Goal: Task Accomplishment & Management: Complete application form

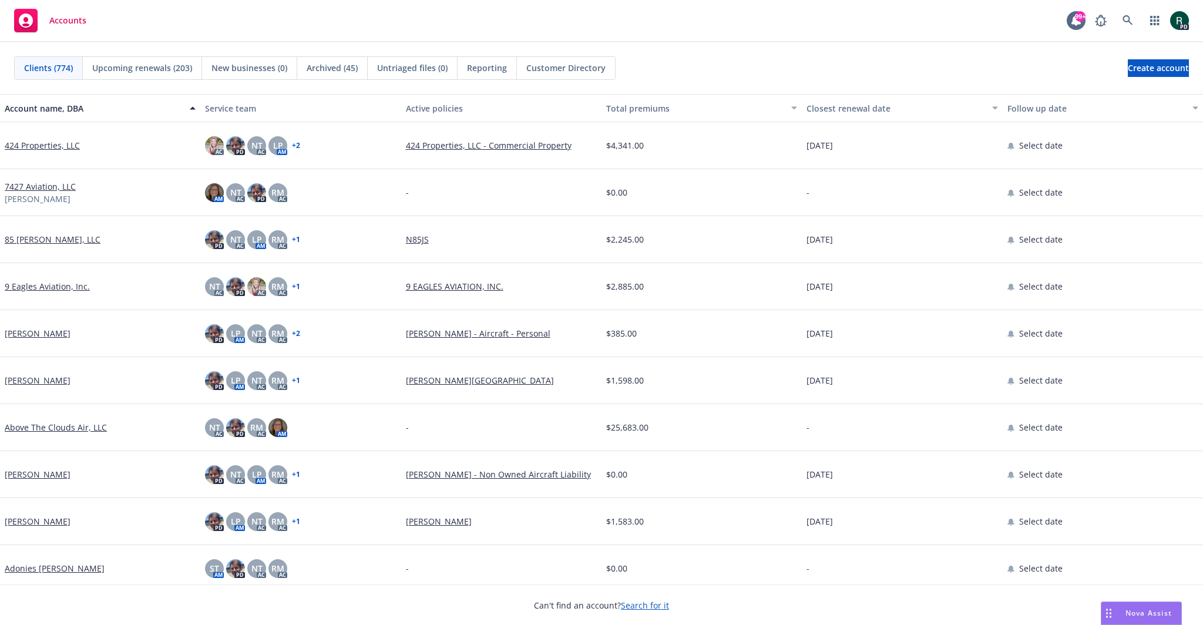
click at [588, 15] on div "Accounts 99+ PD" at bounding box center [601, 21] width 1203 height 42
click at [1128, 71] on span "Create account" at bounding box center [1158, 68] width 61 height 22
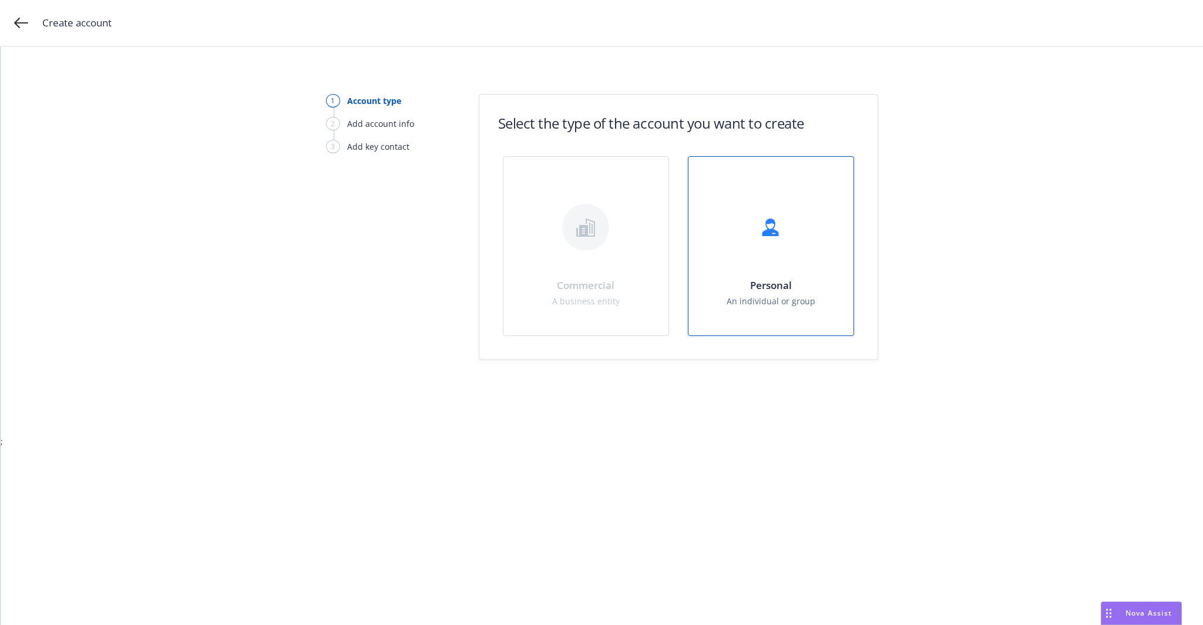
click at [784, 253] on div "Personal An individual or group" at bounding box center [771, 246] width 165 height 179
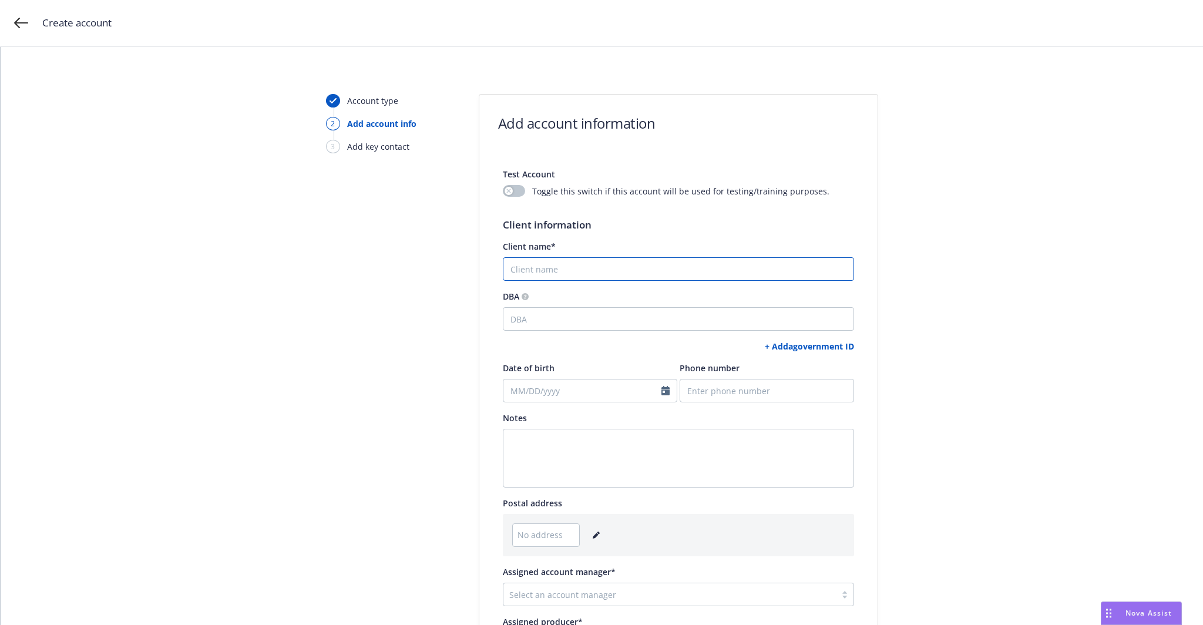
click at [578, 261] on input "Client name*" at bounding box center [678, 269] width 351 height 24
click at [523, 266] on input "Client name*" at bounding box center [678, 269] width 351 height 24
click at [973, 151] on div "Account type 2 Add account info 3 Add key contact Add account information Test …" at bounding box center [602, 411] width 1175 height 634
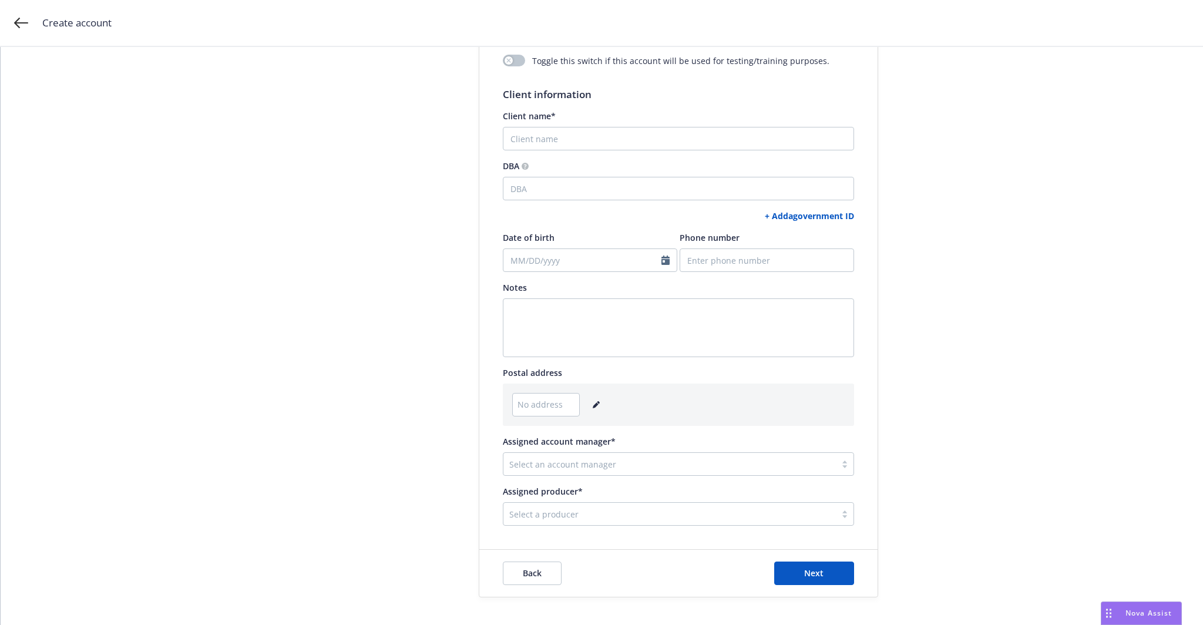
scroll to position [190, 0]
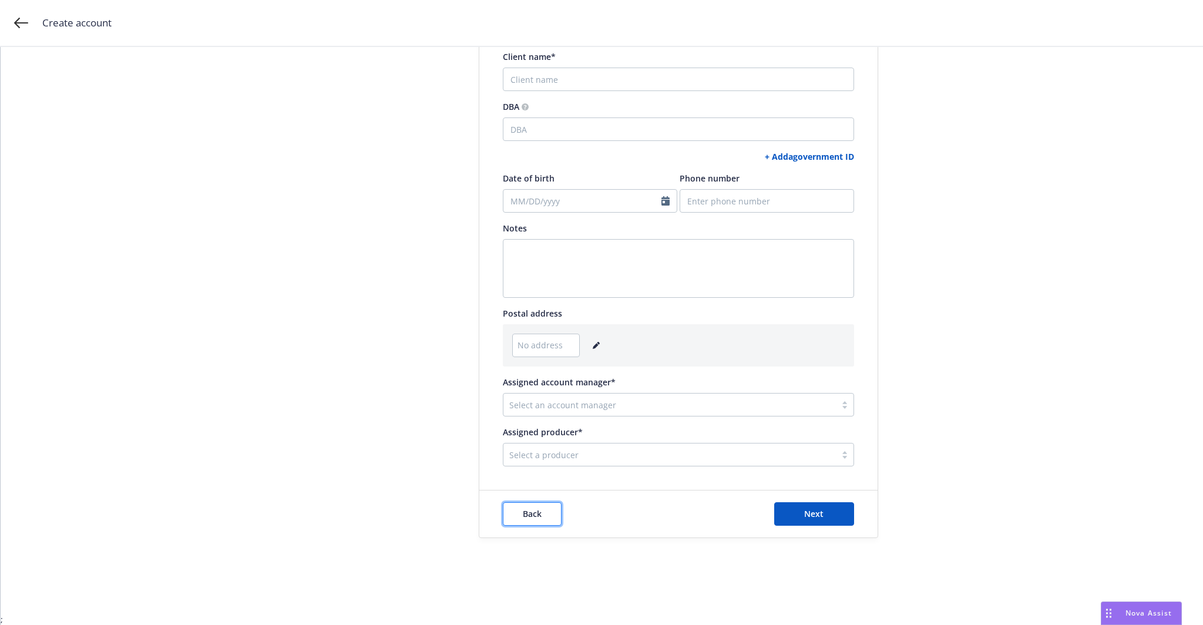
click at [550, 508] on button "Back" at bounding box center [532, 514] width 59 height 24
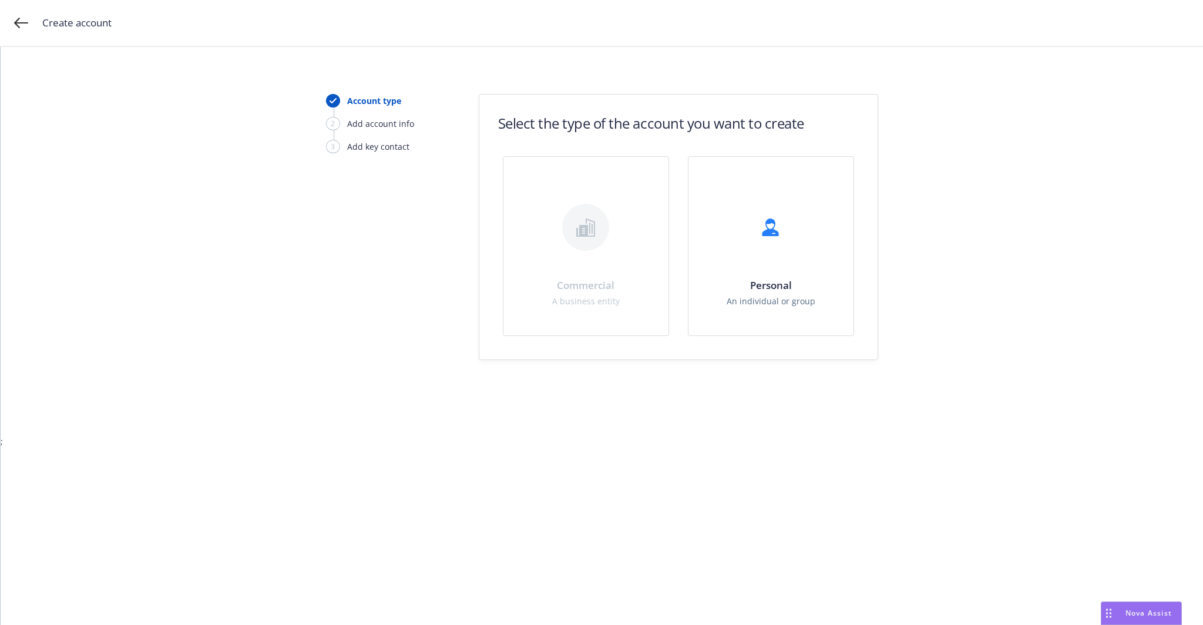
scroll to position [0, 0]
click at [23, 21] on icon at bounding box center [21, 23] width 14 height 14
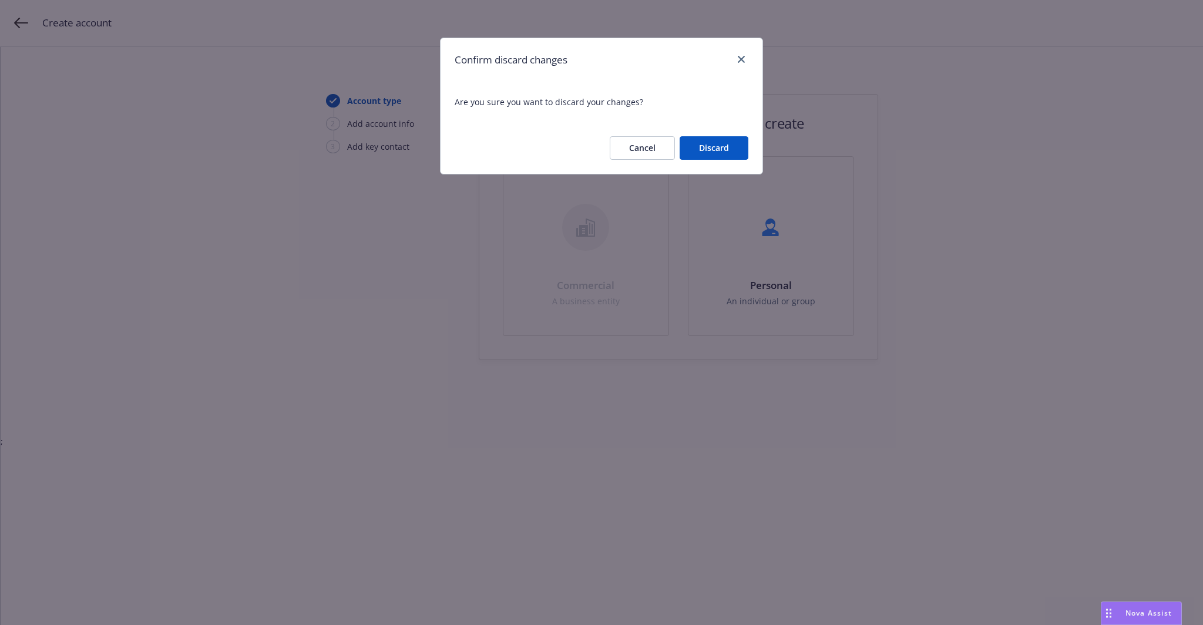
click at [717, 152] on button "Discard" at bounding box center [714, 148] width 69 height 24
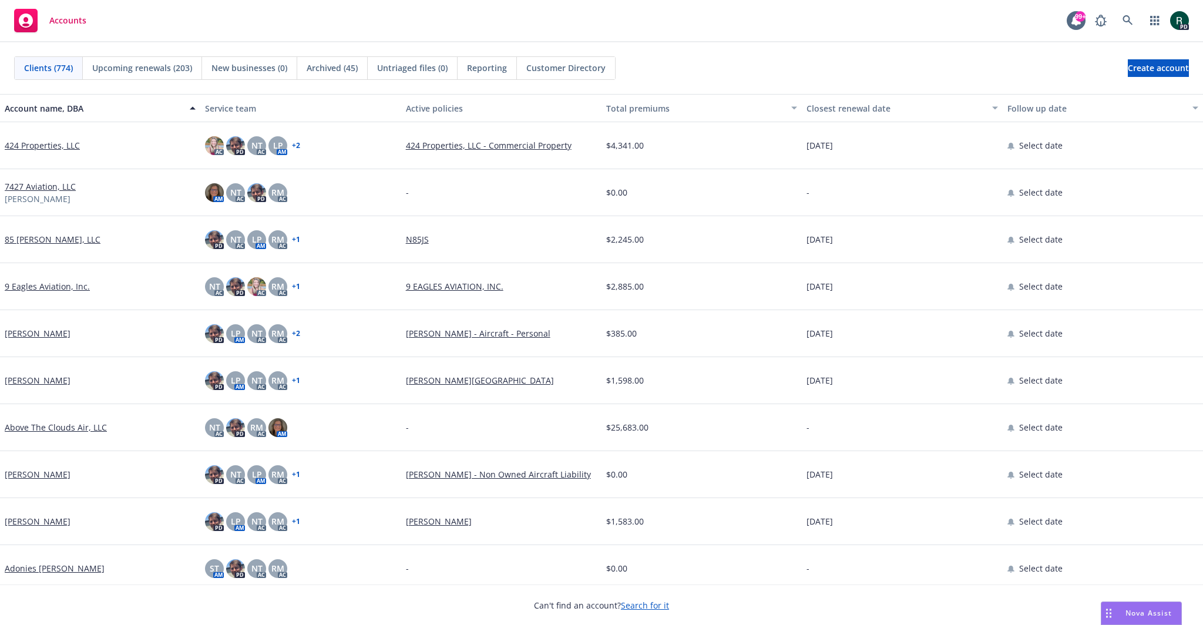
click at [886, 44] on div "Clients (774) Upcoming renewals (203) New businesses (0) Archived (45) Untriage…" at bounding box center [601, 68] width 1203 height 52
click at [1128, 63] on span "Create account" at bounding box center [1158, 68] width 61 height 22
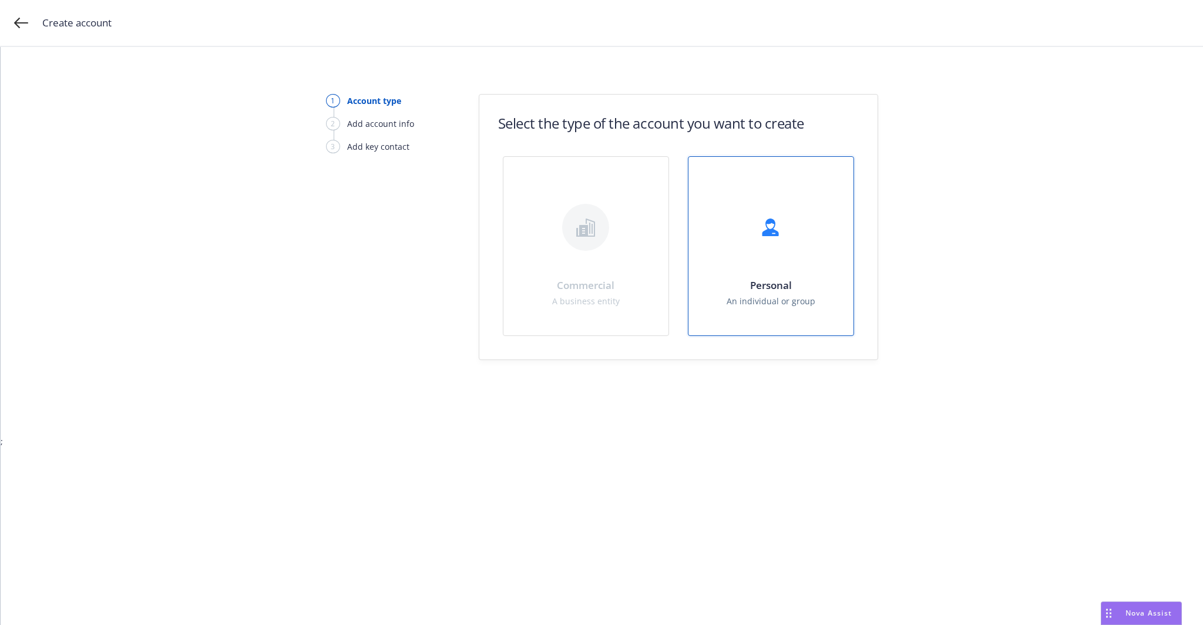
click at [771, 271] on div "Personal An individual or group" at bounding box center [771, 246] width 165 height 179
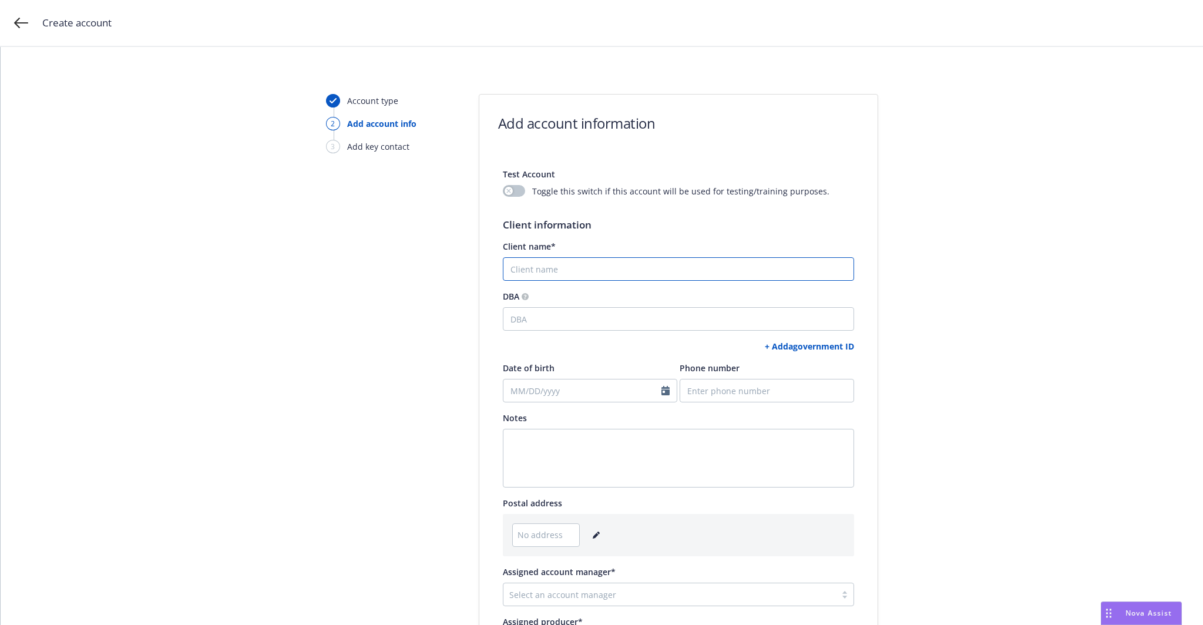
click at [531, 274] on input "Client name*" at bounding box center [678, 269] width 351 height 24
click at [594, 263] on input "Client name*" at bounding box center [678, 269] width 351 height 24
paste input "Samuel"
type input "Samuel"
click at [595, 383] on input "Date of birth" at bounding box center [590, 391] width 175 height 24
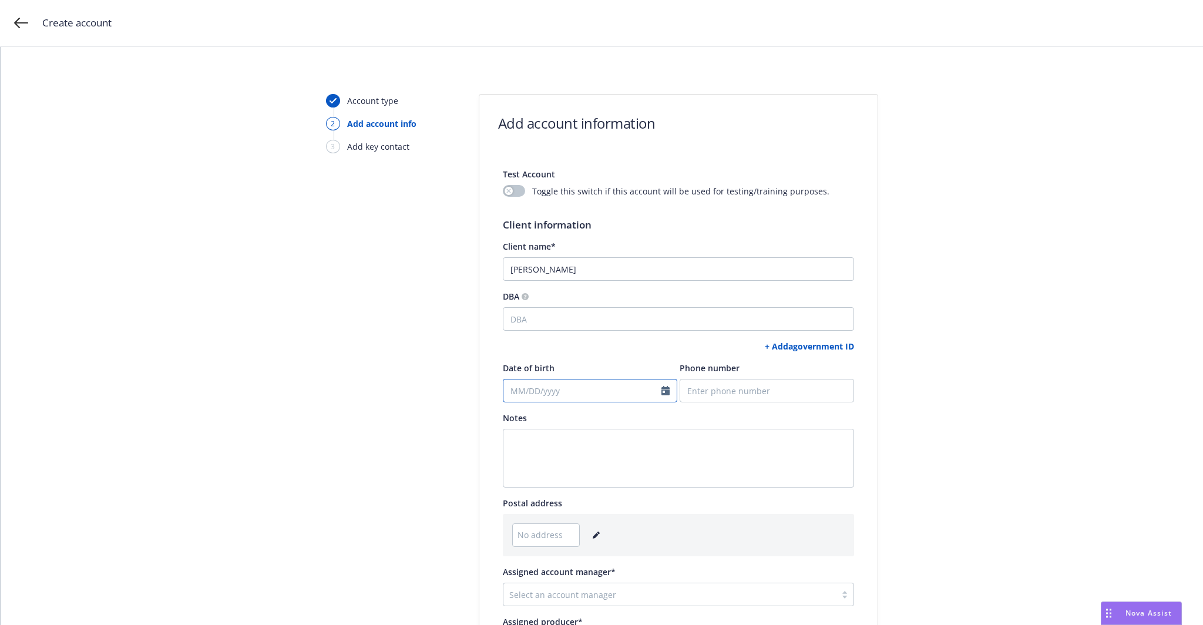
select select "August"
select select "2025"
click at [593, 262] on input "Samuel" at bounding box center [678, 269] width 351 height 24
paste input "Holloway"
type input "Samuel Holloway"
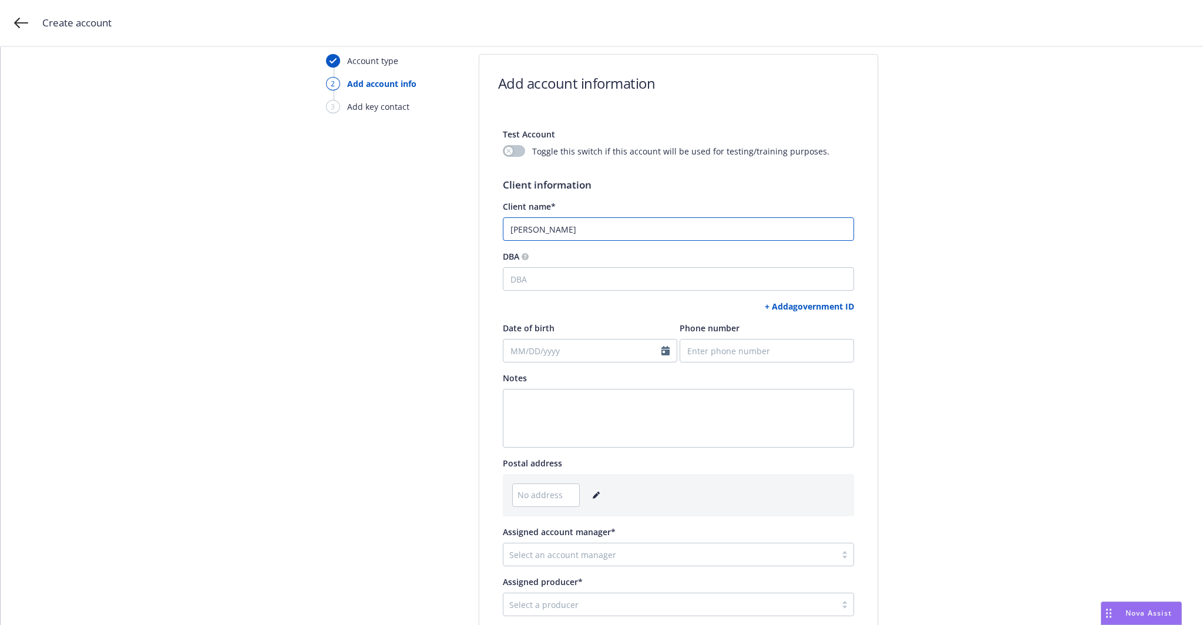
scroll to position [59, 0]
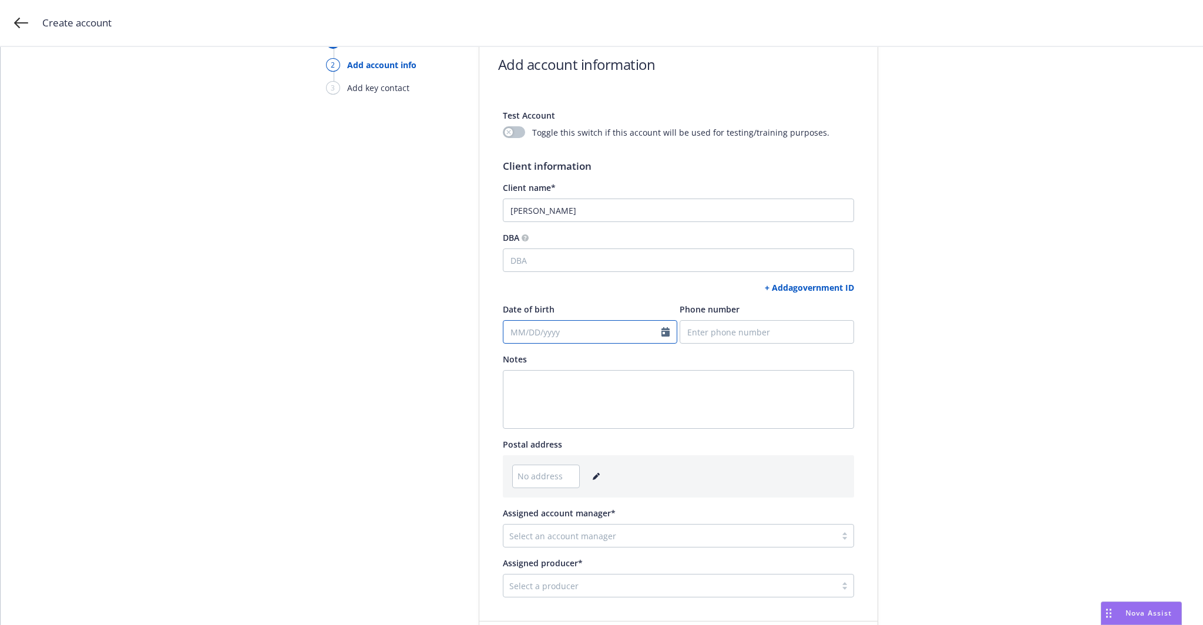
select select "August"
select select "2025"
click at [587, 326] on input "Date of birth" at bounding box center [590, 332] width 175 height 24
click at [366, 330] on div "Account type 2 Add account info 3 Add key contact" at bounding box center [390, 352] width 129 height 634
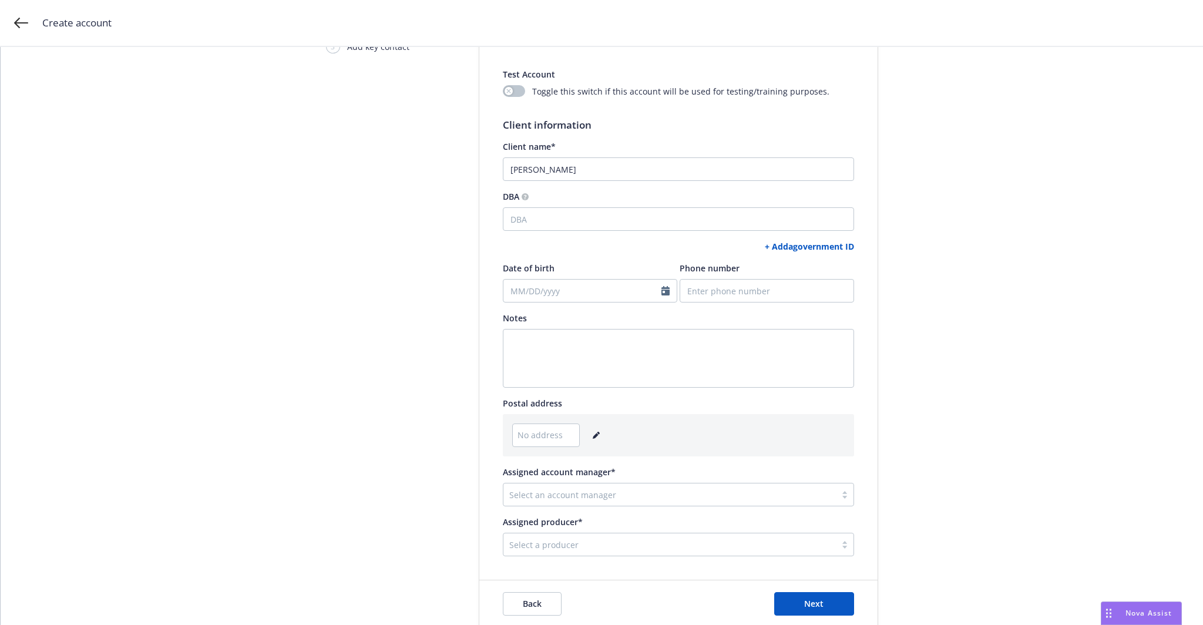
scroll to position [118, 0]
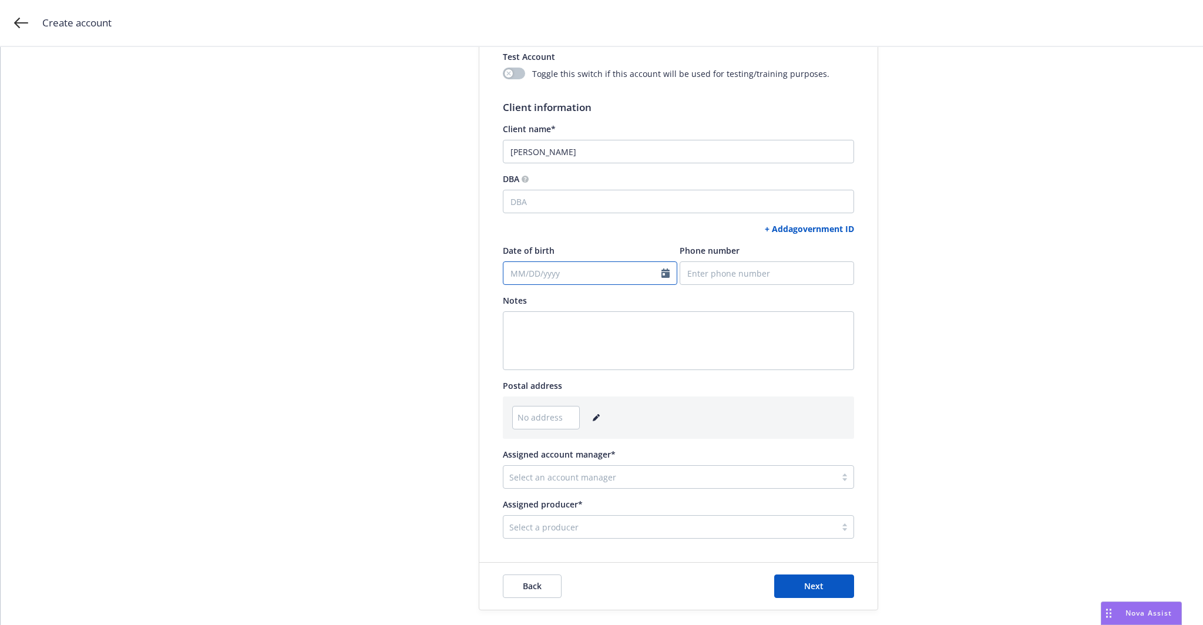
click at [559, 274] on input "Date of birth" at bounding box center [590, 273] width 175 height 24
select select "August"
select select "2025"
click at [531, 266] on input "Date of birth" at bounding box center [590, 273] width 175 height 24
paste input "06/16/2004"
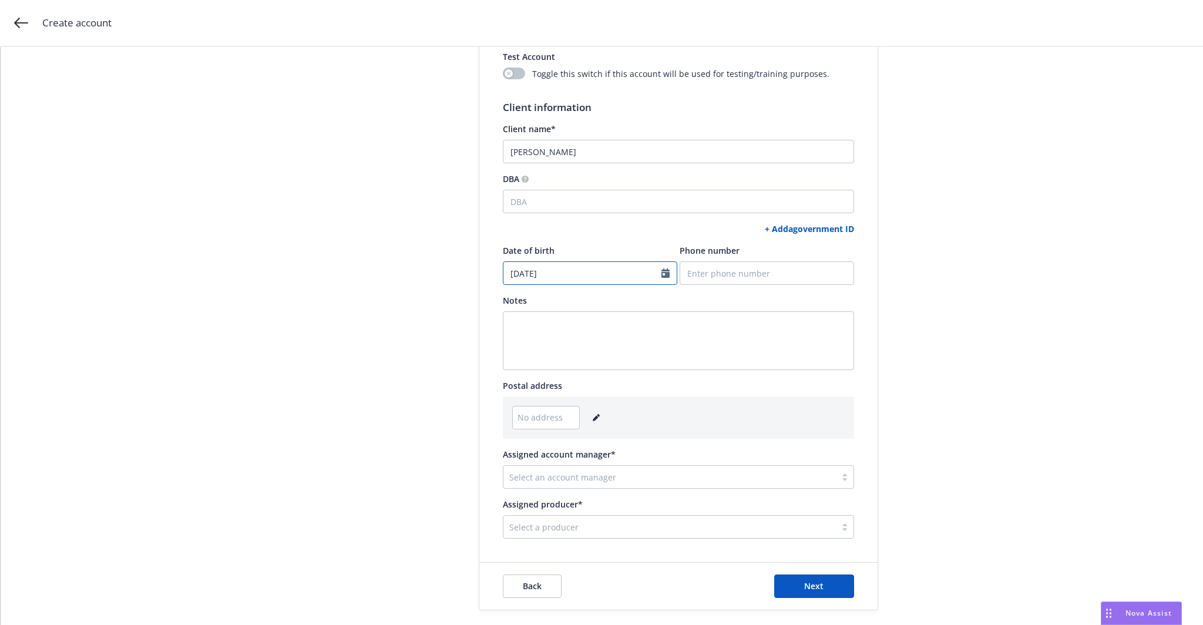
type input "06/16/2004"
select select "June"
select select "2004"
click at [703, 274] on input "Phone number" at bounding box center [767, 273] width 175 height 24
click at [767, 265] on input "Phone number" at bounding box center [767, 273] width 175 height 24
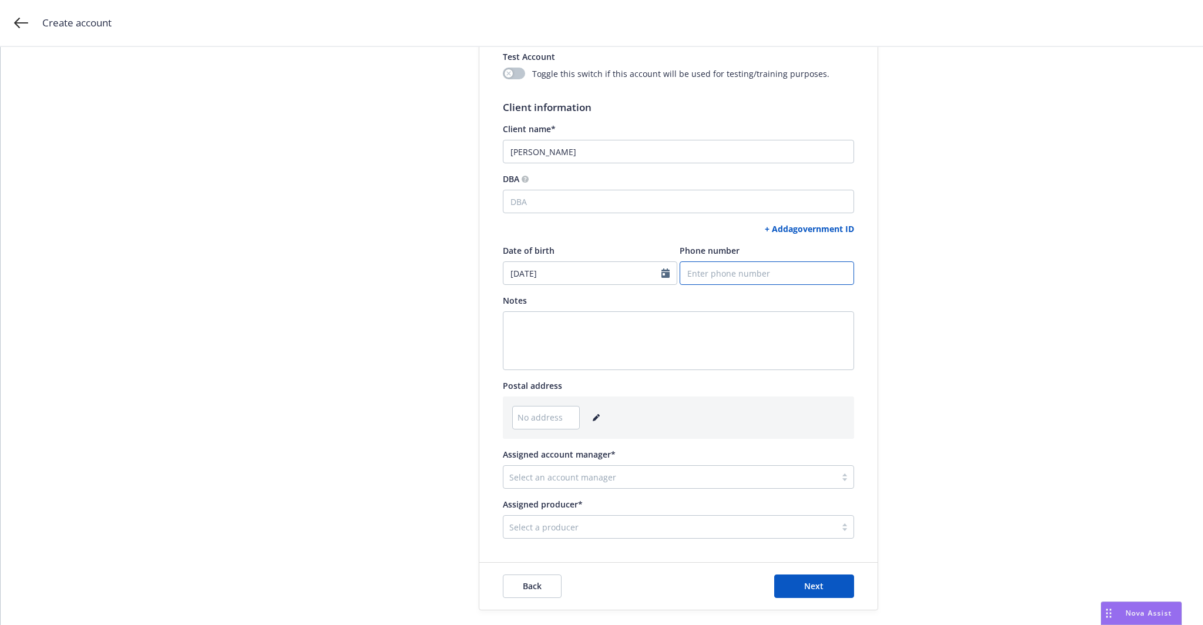
paste input "5159934768"
type input "5159934768"
click at [785, 230] on link "+ Add a government ID" at bounding box center [809, 228] width 89 height 11
select select "US"
select select "DRIVERS_LICENSE"
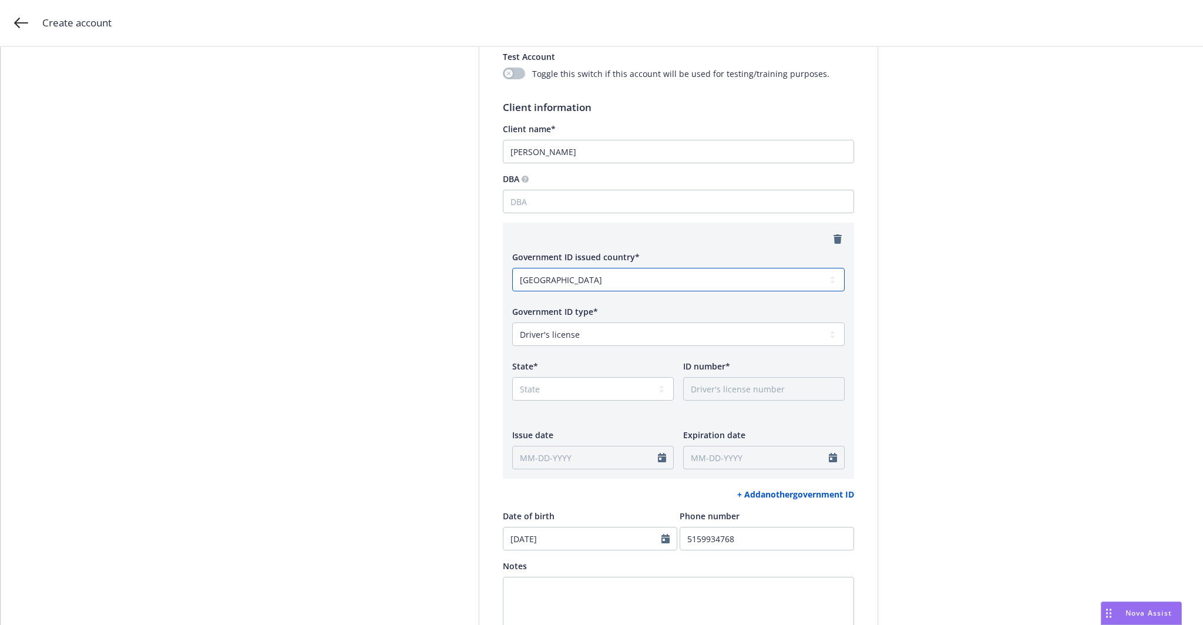
click at [616, 278] on select "Afghanistan Albania Algeria American Samoa Andorra Angola Anguilla Antarctica A…" at bounding box center [678, 280] width 333 height 24
select select "AF"
select select "PASSPORT"
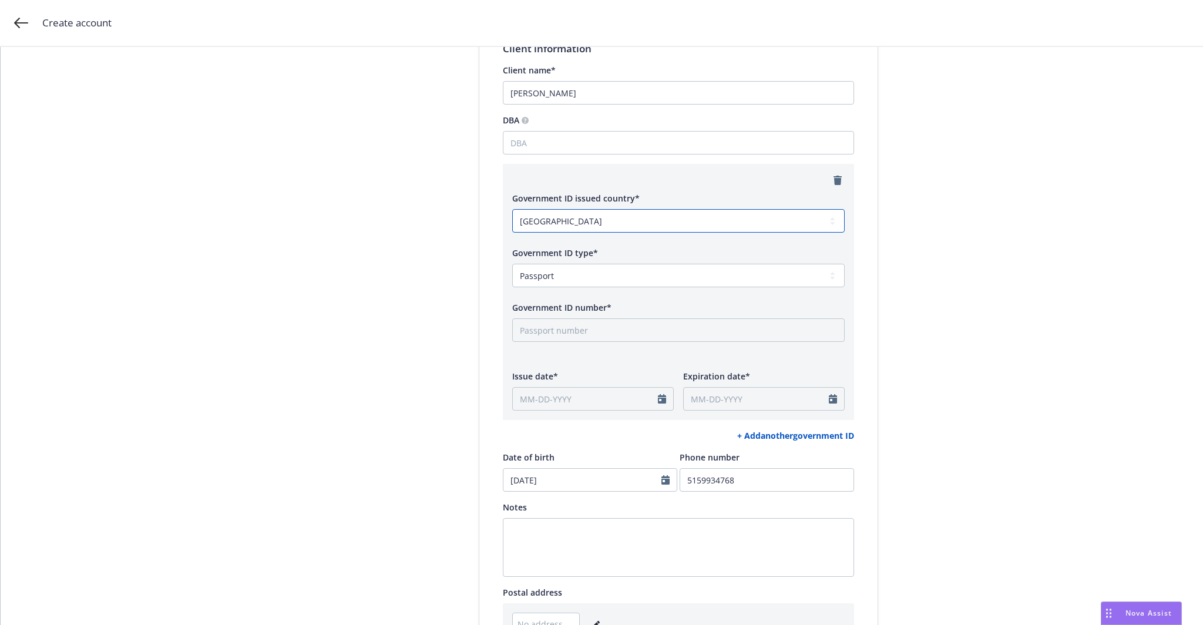
drag, startPoint x: 582, startPoint y: 218, endPoint x: 547, endPoint y: 219, distance: 34.7
click at [547, 219] on select "Afghanistan Albania Algeria American Samoa Andorra Angola Anguilla Antarctica A…" at bounding box center [678, 221] width 333 height 24
click at [689, 181] on div at bounding box center [678, 180] width 333 height 14
click at [682, 226] on select "Afghanistan Albania Algeria American Samoa Andorra Angola Anguilla Antarctica A…" at bounding box center [678, 221] width 333 height 24
select select "US"
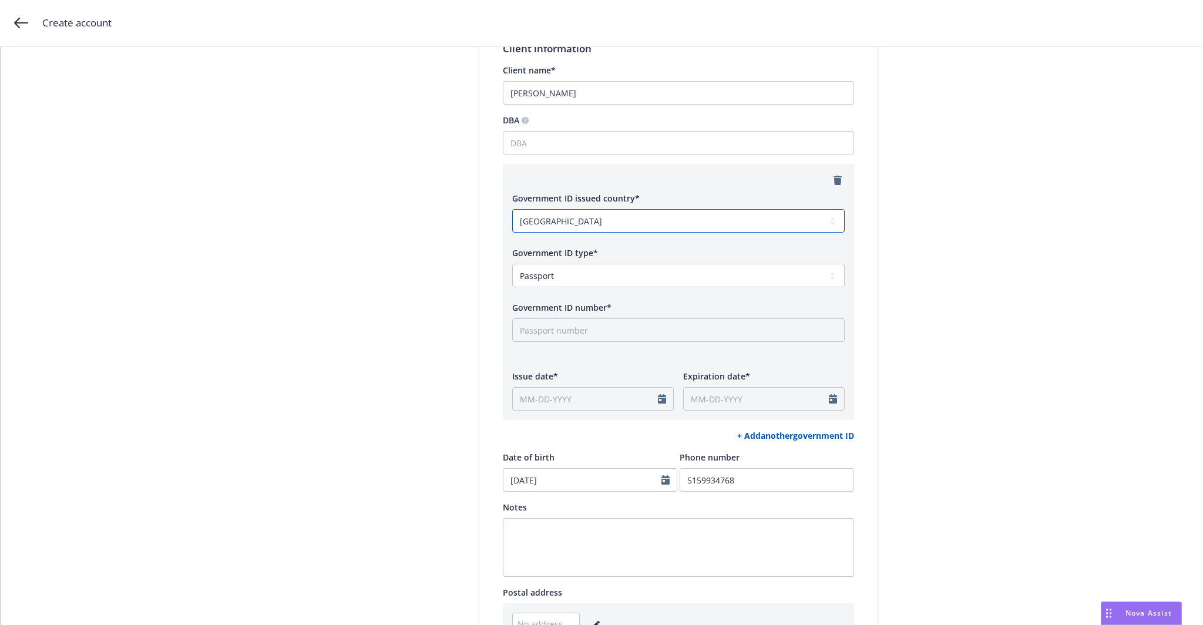
click at [512, 209] on select "Afghanistan Albania Algeria American Samoa Andorra Angola Anguilla Antarctica A…" at bounding box center [678, 221] width 333 height 24
click at [930, 209] on div "Account type 2 Add account info 3 Add key contact Add account information Test …" at bounding box center [602, 368] width 1175 height 900
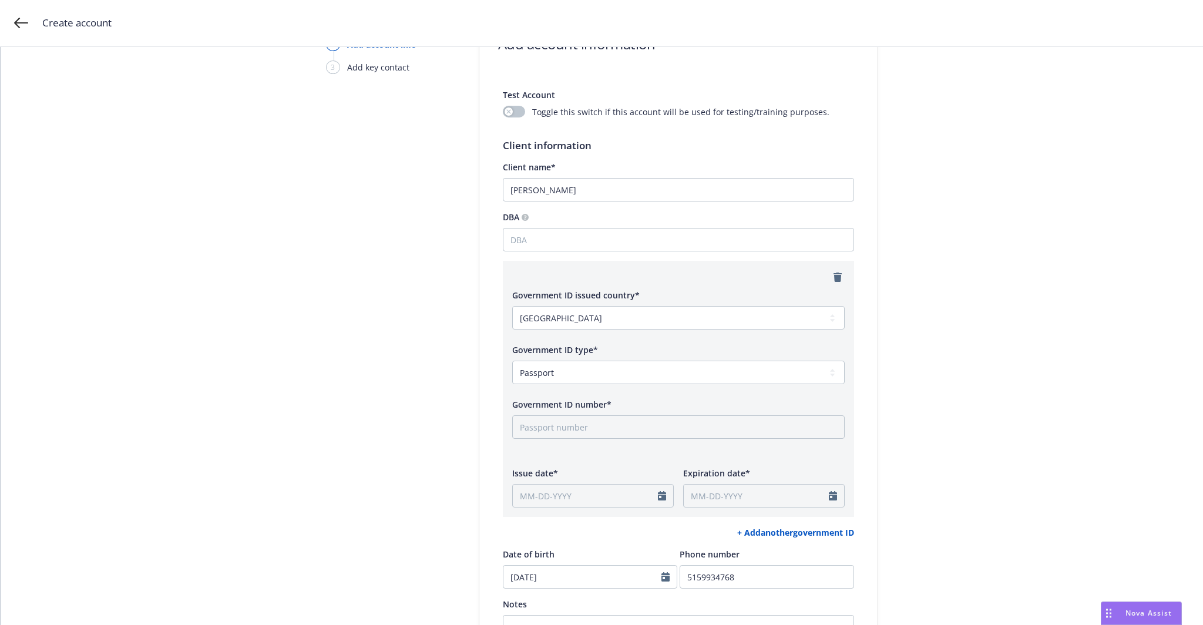
scroll to position [59, 0]
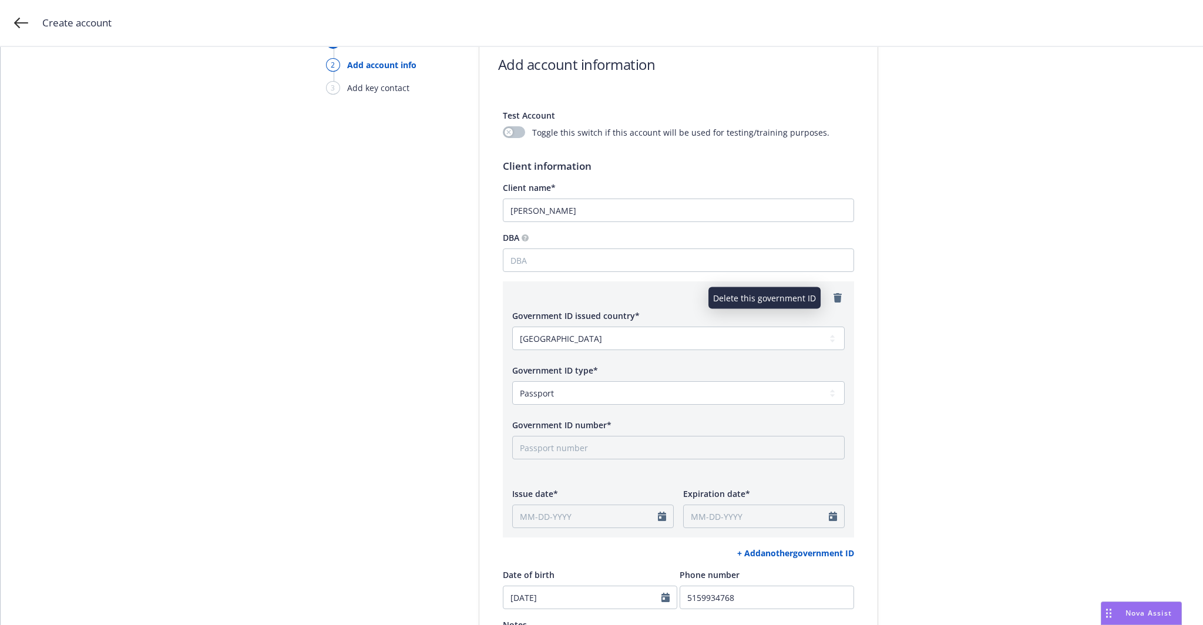
click at [834, 294] on icon "remove" at bounding box center [838, 297] width 8 height 9
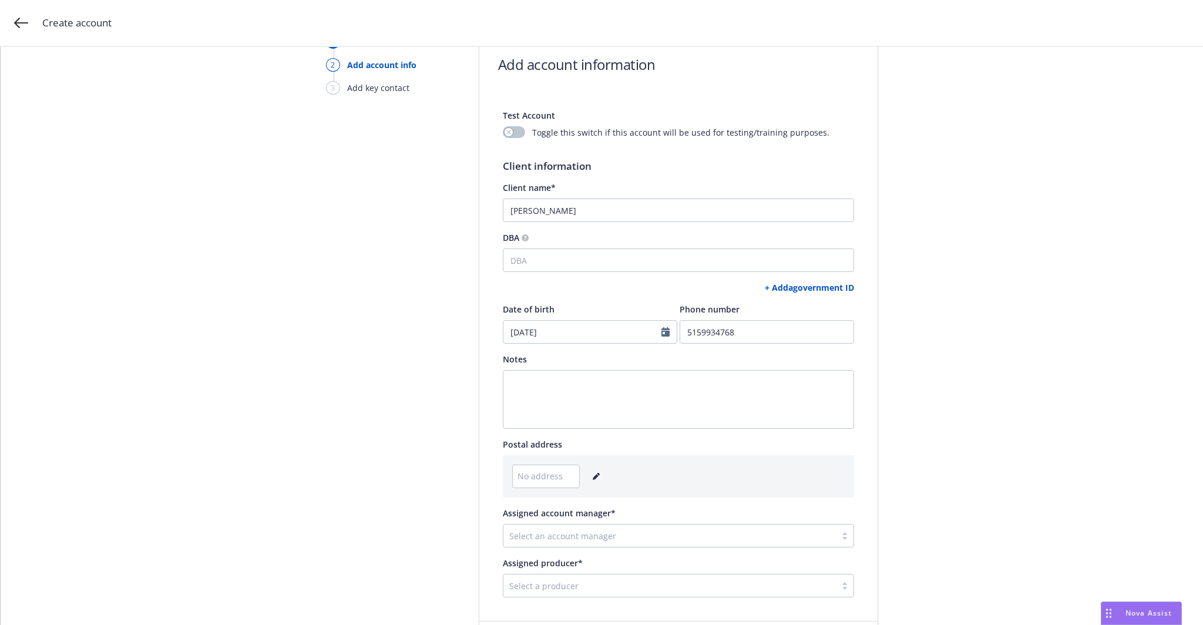
click at [936, 321] on div "Account type 2 Add account info 3 Add key contact Add account information Test …" at bounding box center [602, 352] width 1175 height 634
click at [792, 290] on link "+ Add a government ID" at bounding box center [809, 287] width 89 height 11
select select "US"
select select "DRIVERS_LICENSE"
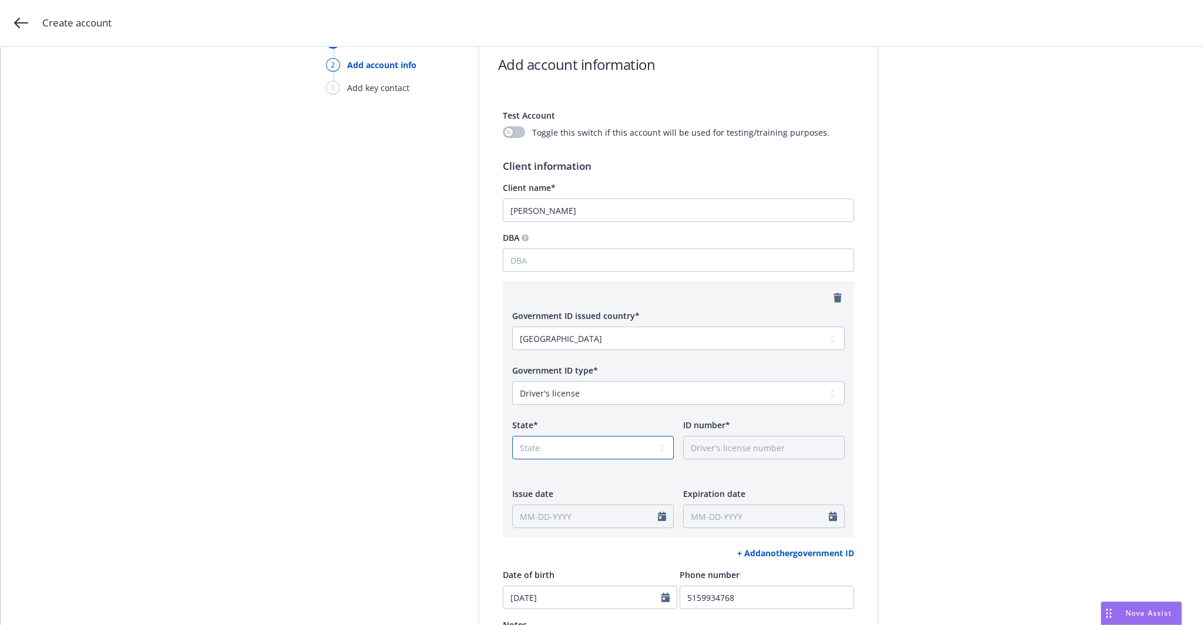
click at [556, 451] on select "State AK AL AR AS AZ CA CO CT DC DE FL FM GA GU HI IA ID IL IN KS KY LA MA MD M…" at bounding box center [593, 448] width 162 height 24
select select "CA"
click at [1075, 384] on div "Account type 2 Add account info 3 Add key contact Add account information Test …" at bounding box center [602, 485] width 1175 height 900
click at [834, 297] on icon "remove" at bounding box center [838, 297] width 8 height 9
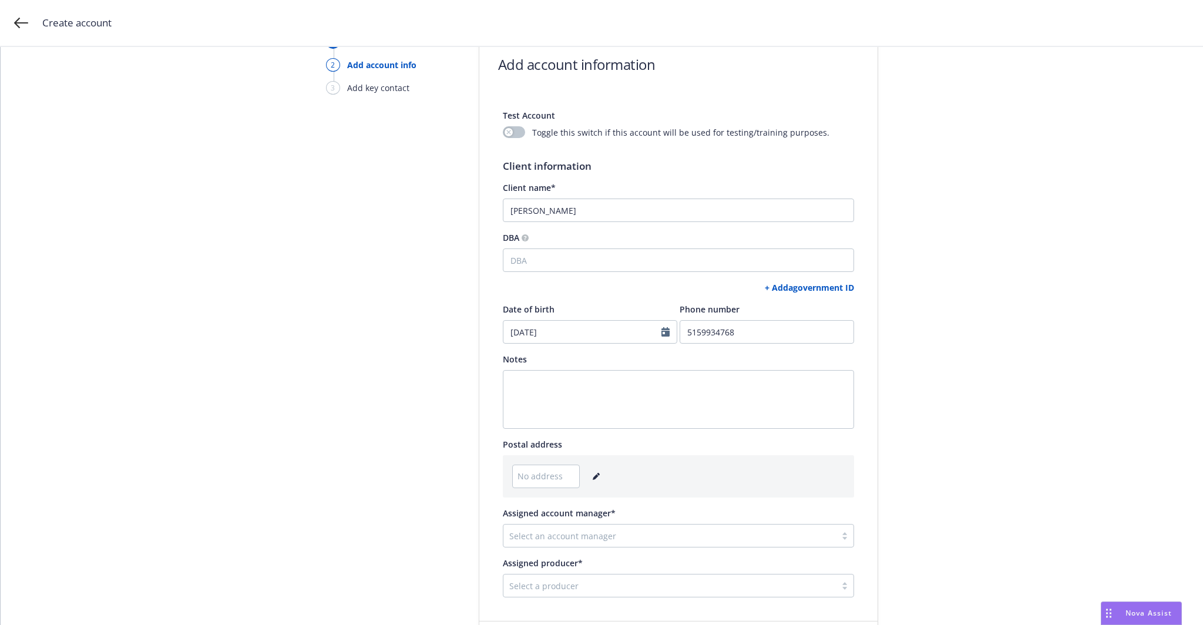
click at [790, 289] on link "+ Add a government ID" at bounding box center [809, 287] width 89 height 11
select select "US"
select select "DRIVERS_LICENSE"
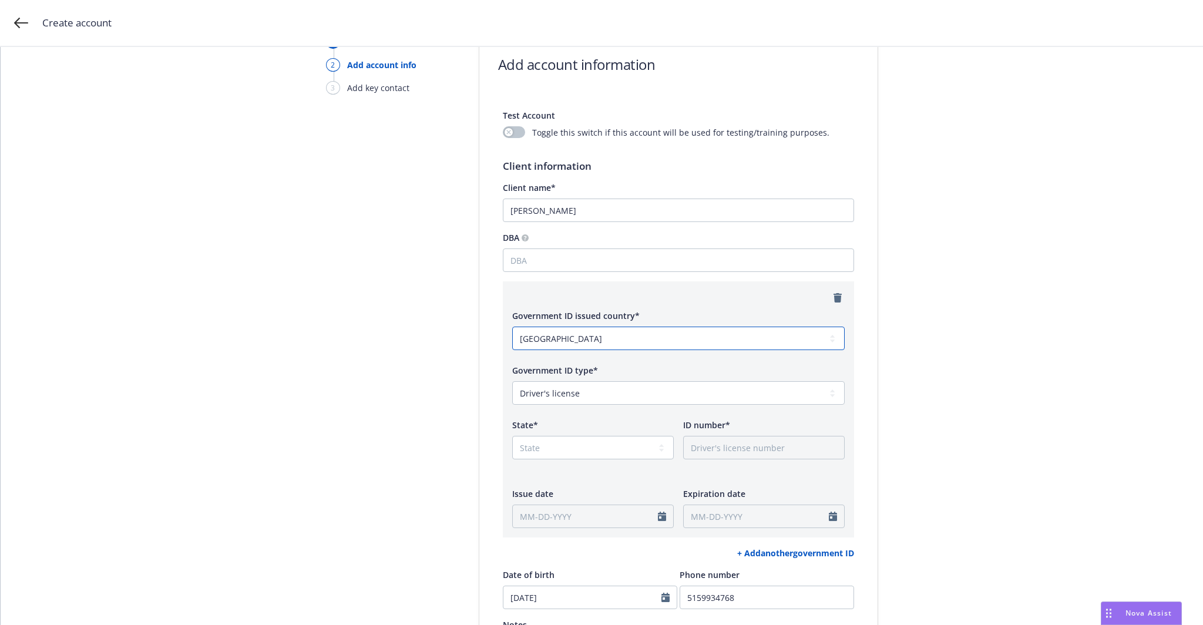
click at [593, 338] on select "Afghanistan Albania Algeria American Samoa Andorra Angola Anguilla Antarctica A…" at bounding box center [678, 339] width 333 height 24
select select "TC"
click at [512, 327] on select "Afghanistan Albania Algeria American Samoa Andorra Angola Anguilla Antarctica A…" at bounding box center [678, 339] width 333 height 24
select select "PASSPORT"
click at [597, 345] on select "Afghanistan Albania Algeria American Samoa Andorra Angola Anguilla Antarctica A…" at bounding box center [678, 339] width 333 height 24
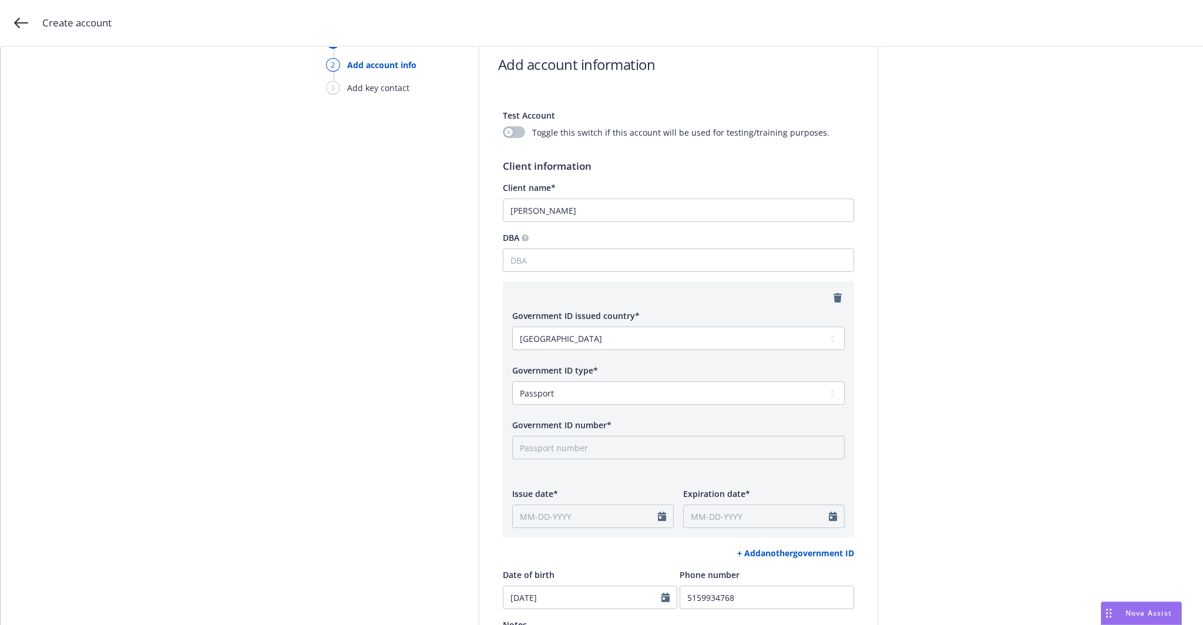
click at [789, 420] on div "Government ID number*" at bounding box center [678, 425] width 333 height 12
click at [834, 298] on icon "remove" at bounding box center [838, 297] width 8 height 9
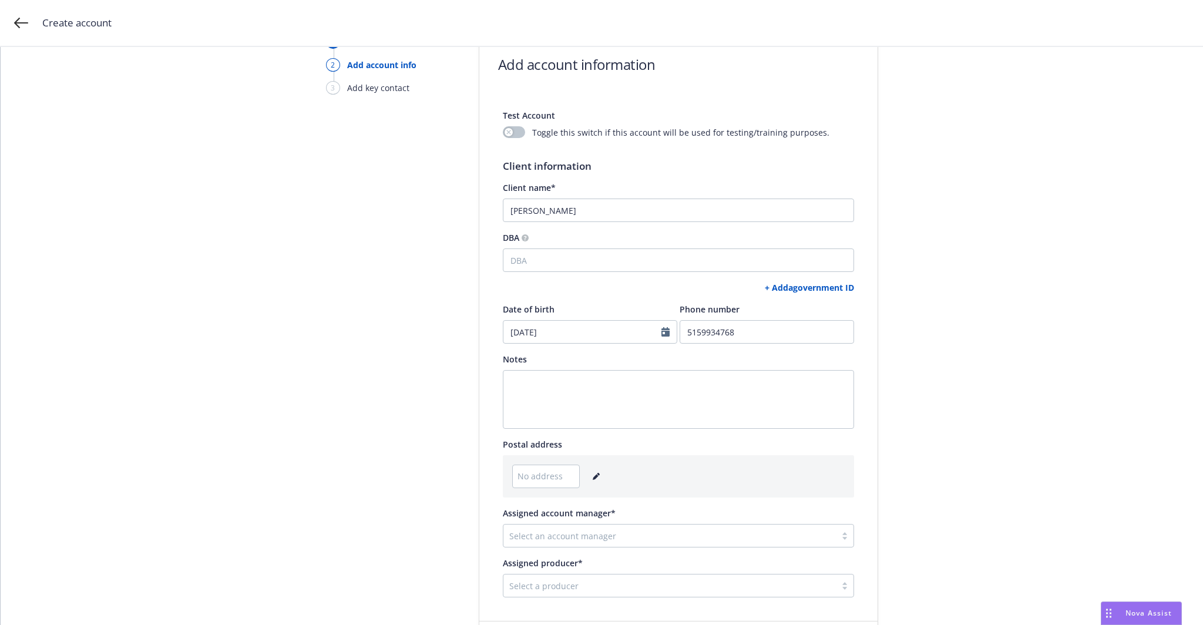
click at [823, 287] on link "+ Add a government ID" at bounding box center [809, 287] width 89 height 11
select select "US"
select select "DRIVERS_LICENSE"
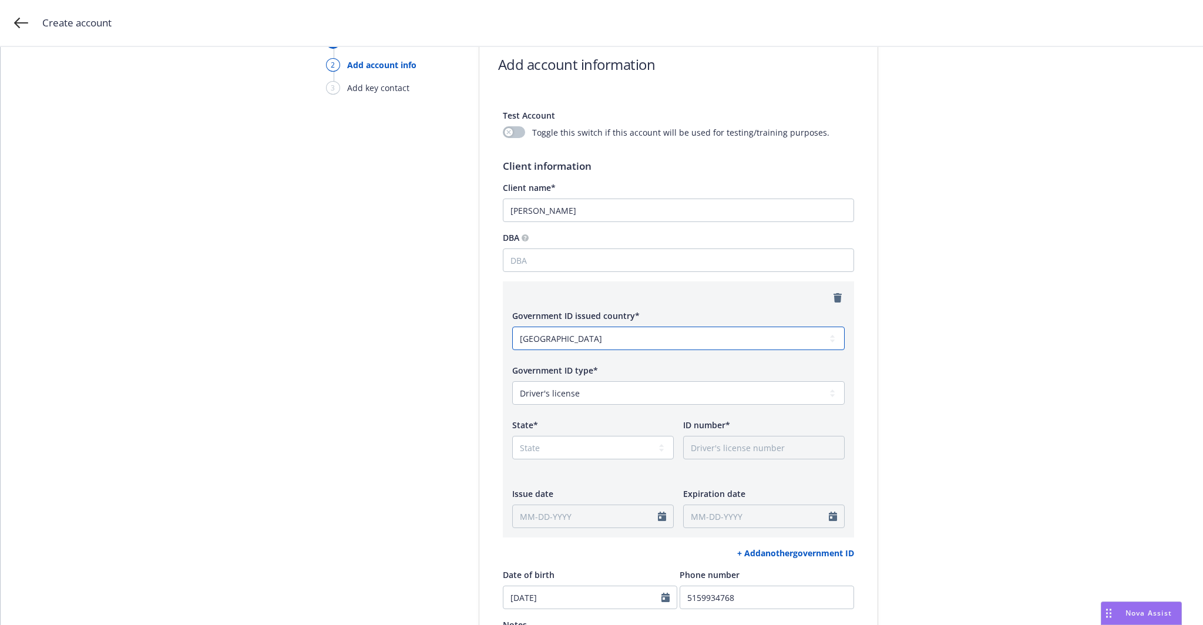
click at [611, 341] on select "Afghanistan Albania Algeria American Samoa Andorra Angola Anguilla Antarctica A…" at bounding box center [678, 339] width 333 height 24
select select "TV"
click at [512, 327] on select "Afghanistan Albania Algeria American Samoa Andorra Angola Anguilla Antarctica A…" at bounding box center [678, 339] width 333 height 24
select select "PASSPORT"
click at [603, 339] on select "Afghanistan Albania Algeria American Samoa Andorra Angola Anguilla Antarctica A…" at bounding box center [678, 339] width 333 height 24
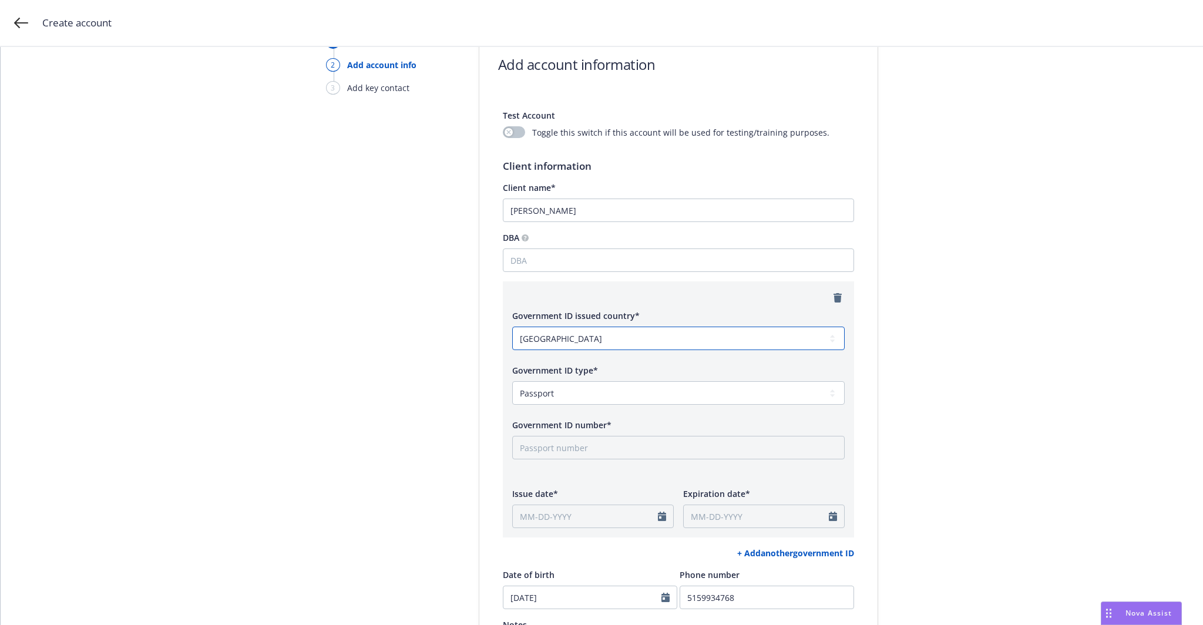
select select "US"
click at [512, 327] on select "Afghanistan Albania Algeria American Samoa Andorra Angola Anguilla Antarctica A…" at bounding box center [678, 339] width 333 height 24
click at [598, 385] on select "Social Security Number Passport Driver's license Permanent resident card State …" at bounding box center [678, 393] width 333 height 24
select select "DRIVERS_LICENSE"
click at [512, 381] on select "Social Security Number Passport Driver's license Permanent resident card State …" at bounding box center [678, 393] width 333 height 24
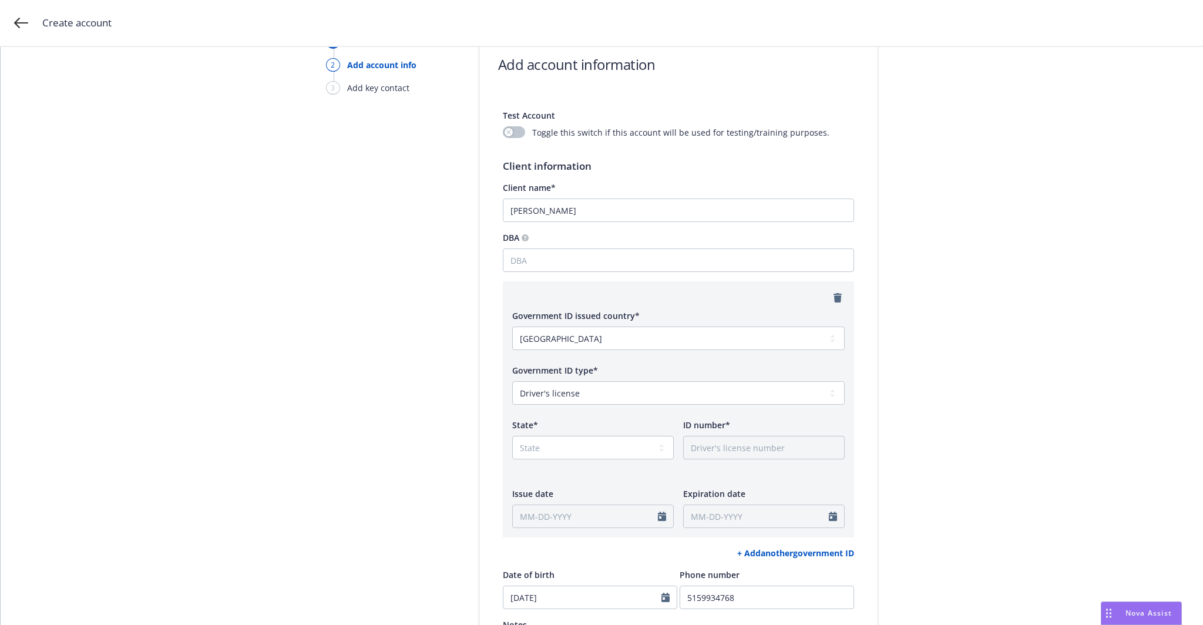
click at [606, 420] on div "State*" at bounding box center [593, 425] width 162 height 12
click at [572, 420] on div "State*" at bounding box center [593, 425] width 162 height 12
click at [566, 443] on select "State AK AL AR AS AZ CA CO CT DC DE FL FM GA GU HI IA ID IL IN KS KY LA MA MD M…" at bounding box center [593, 448] width 162 height 24
select select "CA"
click at [512, 436] on select "State AK AL AR AS AZ CA CO CT DC DE FL FM GA GU HI IA ID IL IN KS KY LA MA MD M…" at bounding box center [593, 448] width 162 height 24
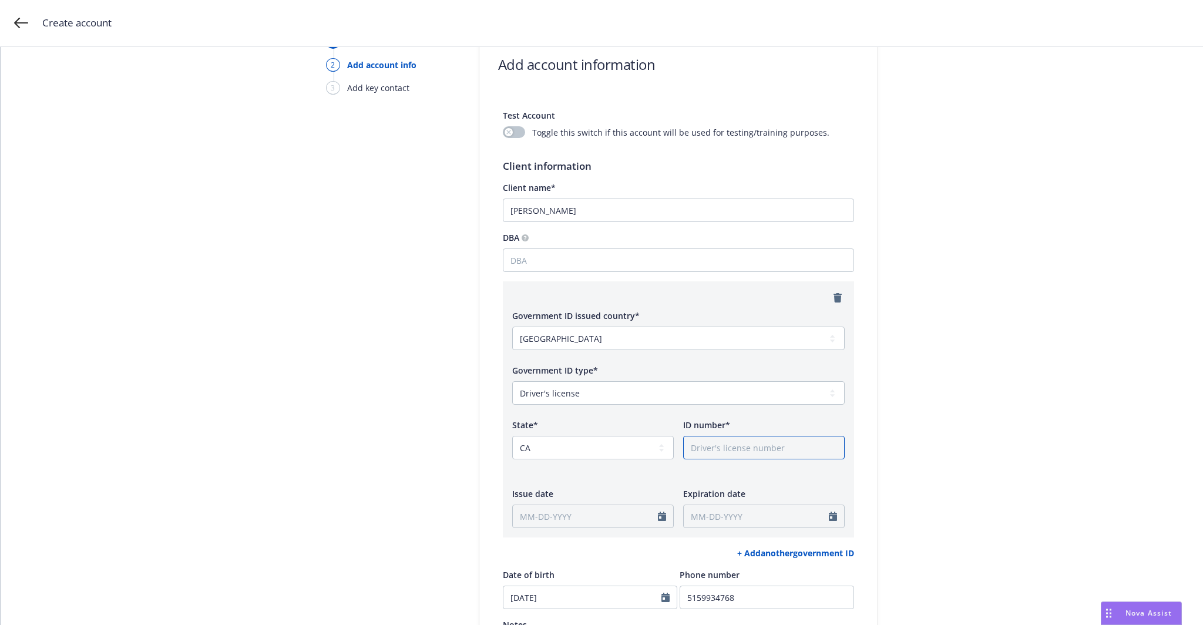
click at [717, 447] on input "ID number*" at bounding box center [764, 448] width 162 height 24
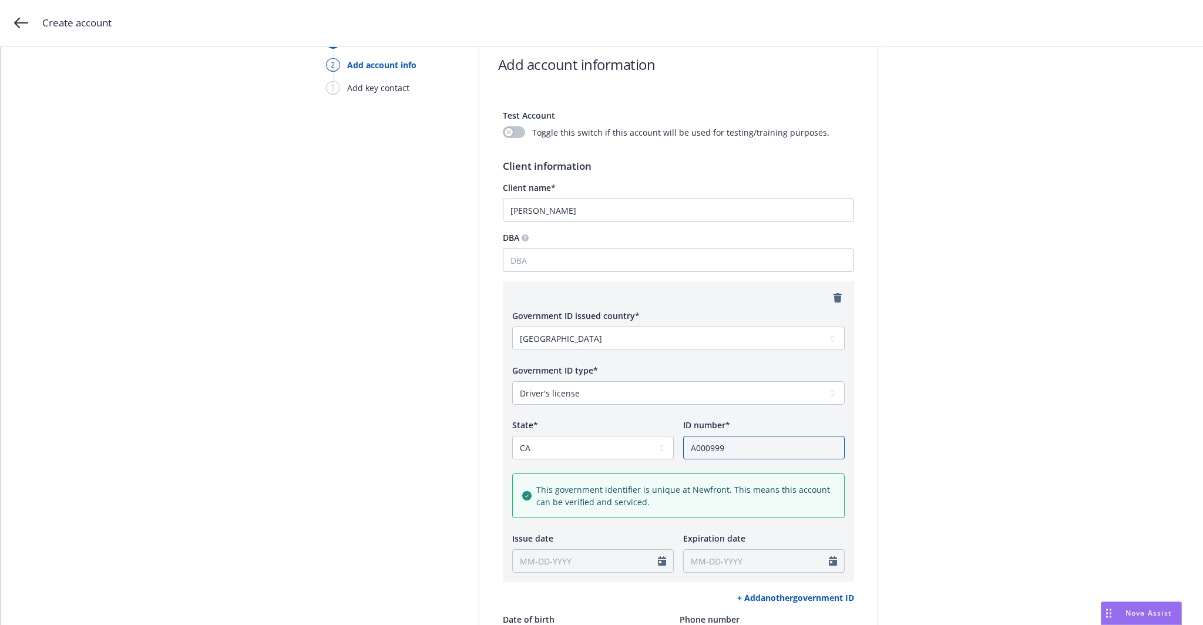
click at [729, 448] on input "A000999" at bounding box center [764, 448] width 162 height 24
type input "A000777"
click at [588, 520] on div "Government ID issued country* Afghanistan Albania Algeria American Samoa Andorr…" at bounding box center [678, 441] width 333 height 263
click at [639, 417] on div "Government ID issued country* Afghanistan Albania Algeria American Samoa Andorr…" at bounding box center [678, 441] width 333 height 263
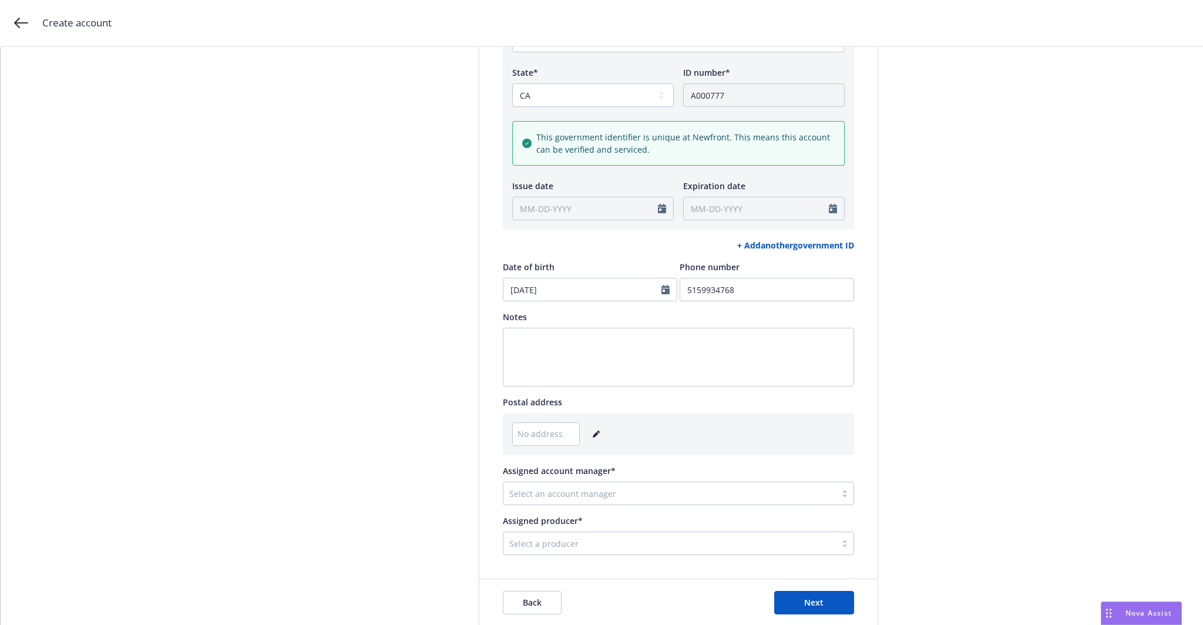
scroll to position [470, 0]
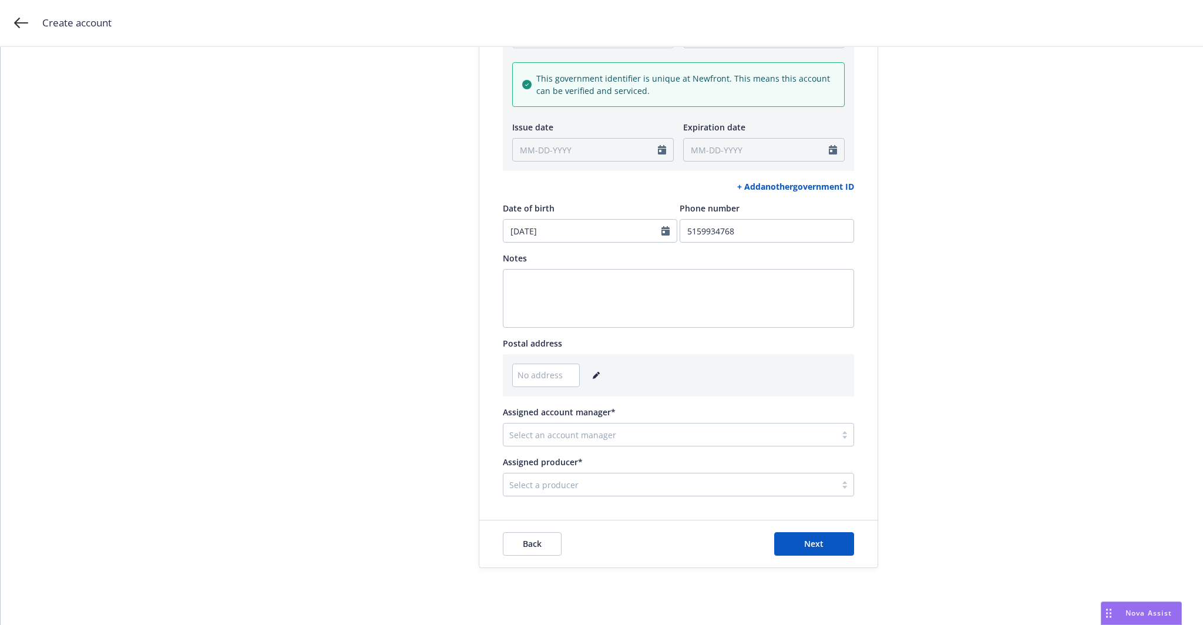
click at [593, 375] on icon "editPencil" at bounding box center [596, 376] width 6 height 6
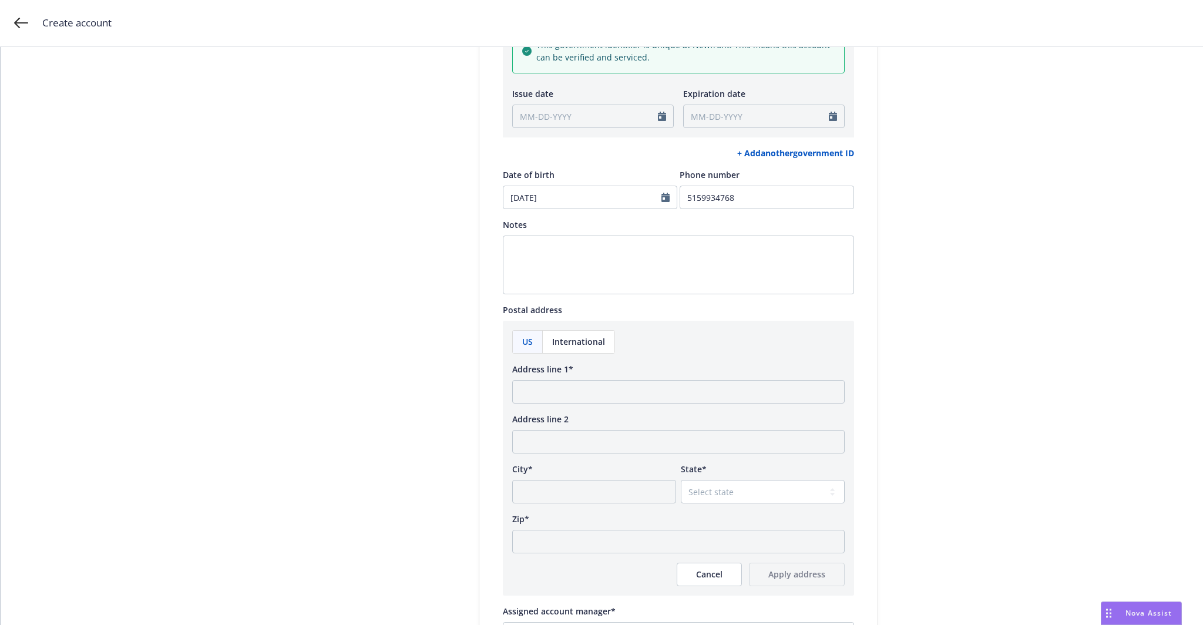
scroll to position [588, 0]
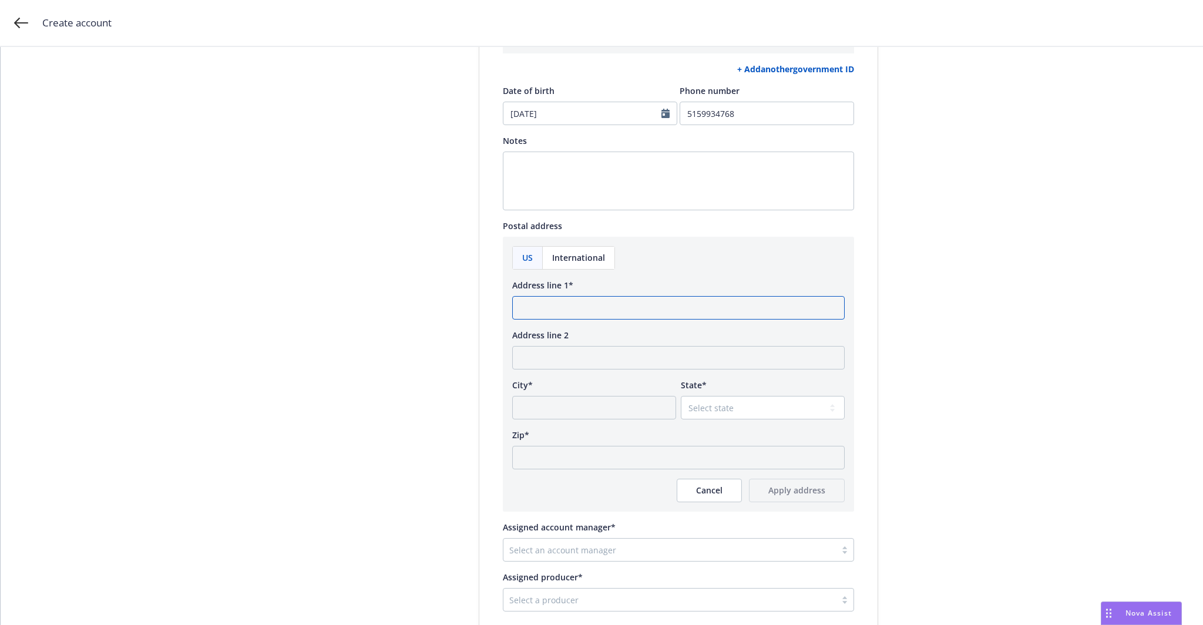
click at [529, 311] on input "Address line 1*" at bounding box center [678, 308] width 333 height 24
click at [576, 302] on input "Address line 1*" at bounding box center [678, 308] width 333 height 24
paste input "Holloway Address: 30335 K Ave"
click at [529, 398] on input "City*" at bounding box center [594, 408] width 164 height 24
drag, startPoint x: 588, startPoint y: 309, endPoint x: 492, endPoint y: 297, distance: 96.6
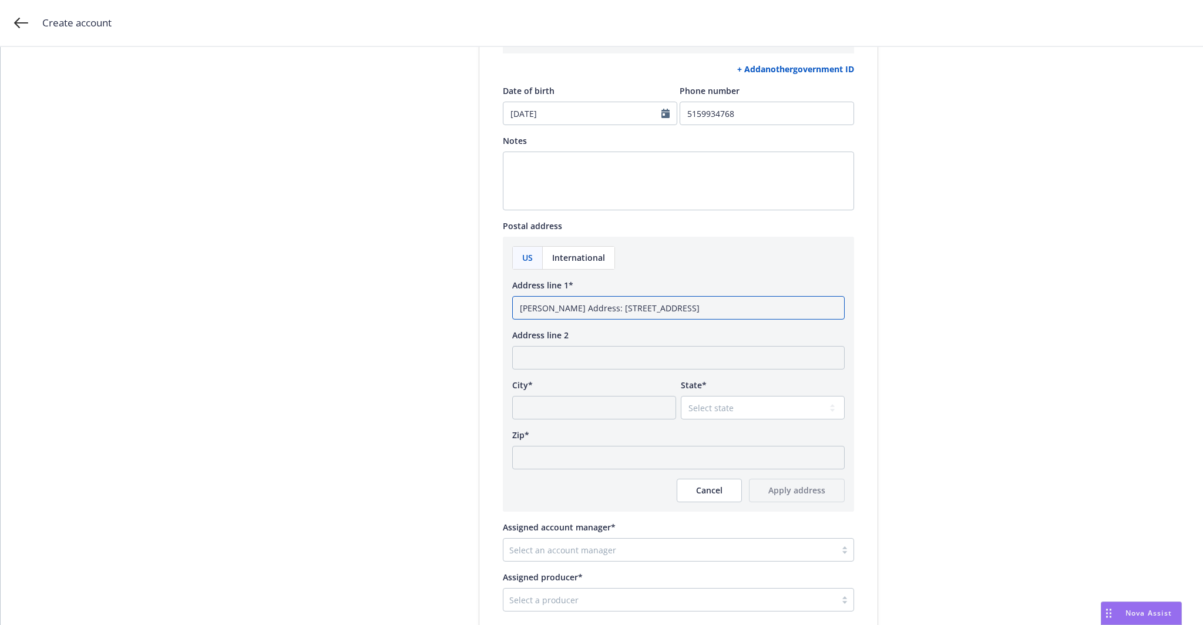
click at [492, 297] on div "Test Account Toggle this switch if this account will be used for testing/traini…" at bounding box center [678, 90] width 398 height 1043
type input "30335 K Ave"
click at [549, 400] on input "City*" at bounding box center [594, 408] width 164 height 24
click at [588, 401] on input "City*" at bounding box center [594, 408] width 164 height 24
paste input "Adel"
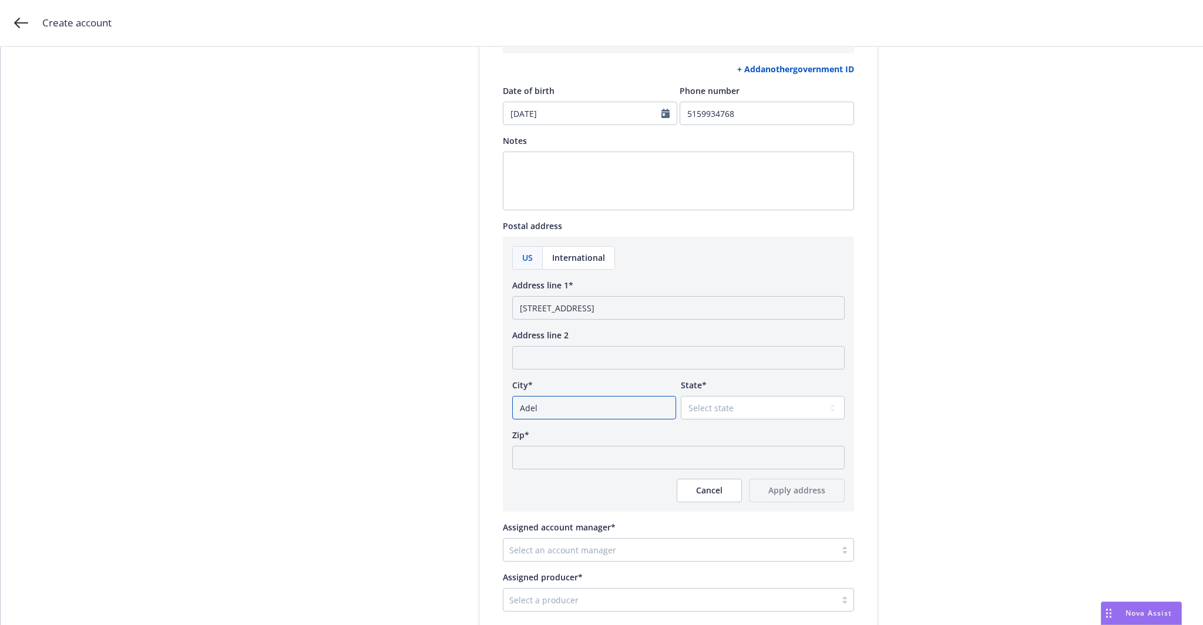
type input "Adel"
click at [696, 410] on select "Select state Alabama Alaska American Samoa Arizona Arkansas Baker Island Califo…" at bounding box center [763, 408] width 164 height 24
click at [734, 405] on select "Select state Alabama Alaska American Samoa Arizona Arkansas Baker Island Califo…" at bounding box center [763, 408] width 164 height 24
click at [711, 402] on select "Select state Alabama Alaska American Samoa Arizona Arkansas Baker Island Califo…" at bounding box center [763, 408] width 164 height 24
click at [727, 407] on select "Select state Alabama Alaska American Samoa Arizona Arkansas Baker Island Califo…" at bounding box center [763, 408] width 164 height 24
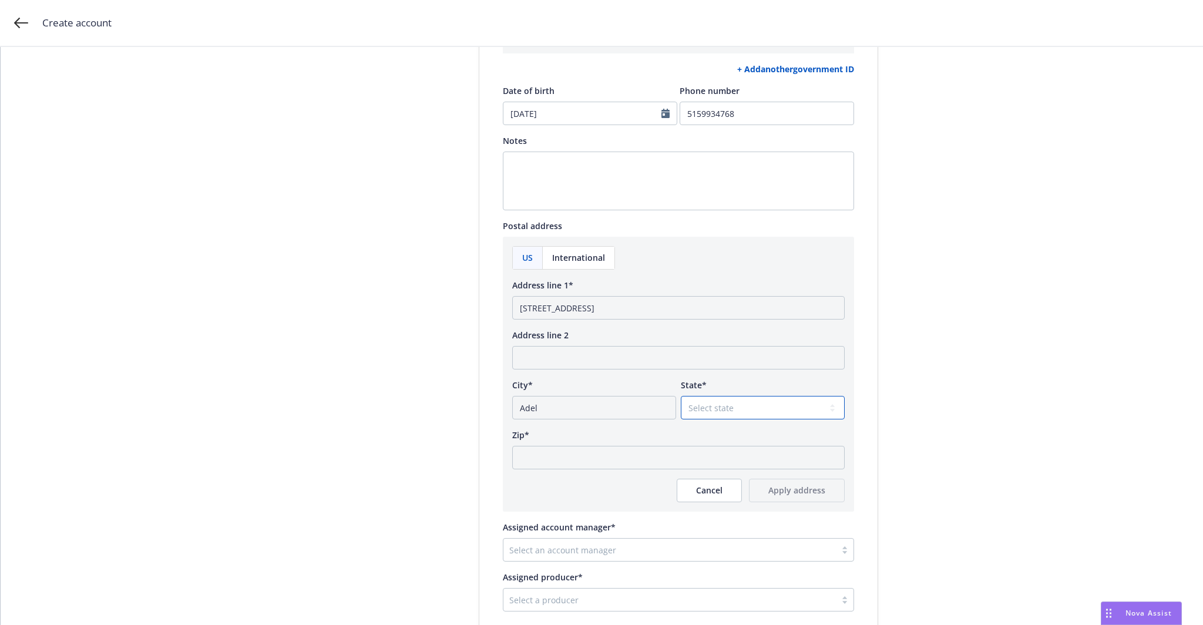
select select "IA"
click at [681, 396] on select "Select state Alabama Alaska American Samoa Arizona Arkansas Baker Island Califo…" at bounding box center [763, 408] width 164 height 24
click at [545, 449] on input "Zip*" at bounding box center [678, 458] width 333 height 24
click at [526, 456] on input "Zip*" at bounding box center [678, 458] width 333 height 24
paste input "50003"
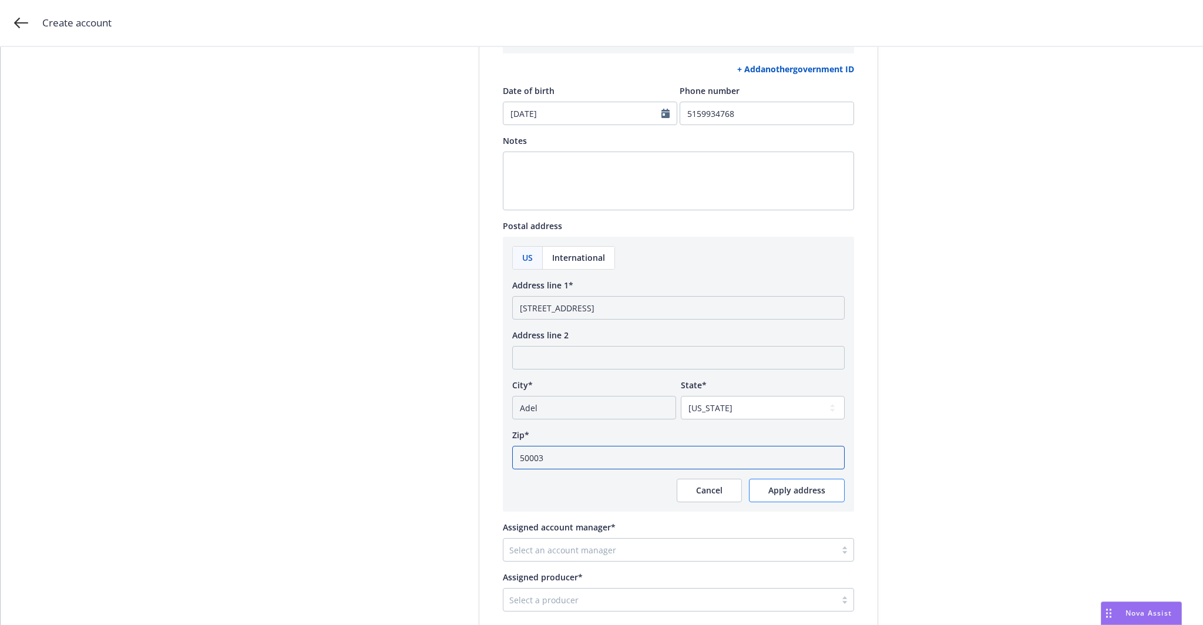
type input "50003"
click at [813, 493] on span "Apply address" at bounding box center [797, 490] width 57 height 11
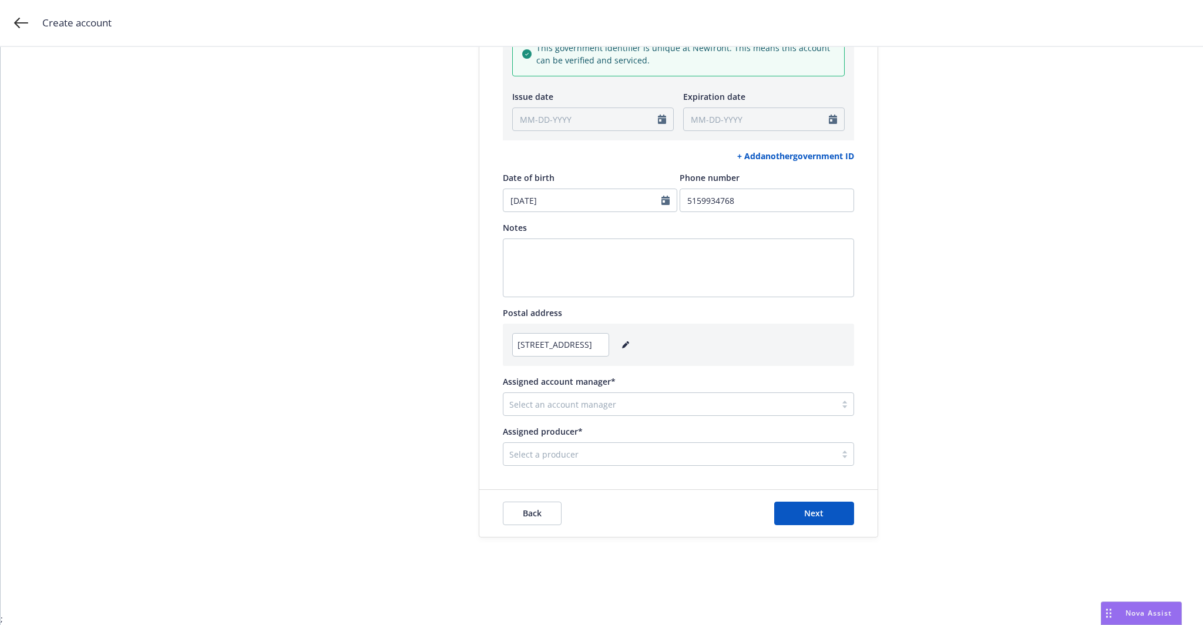
scroll to position [500, 0]
click at [638, 402] on div at bounding box center [669, 405] width 321 height 14
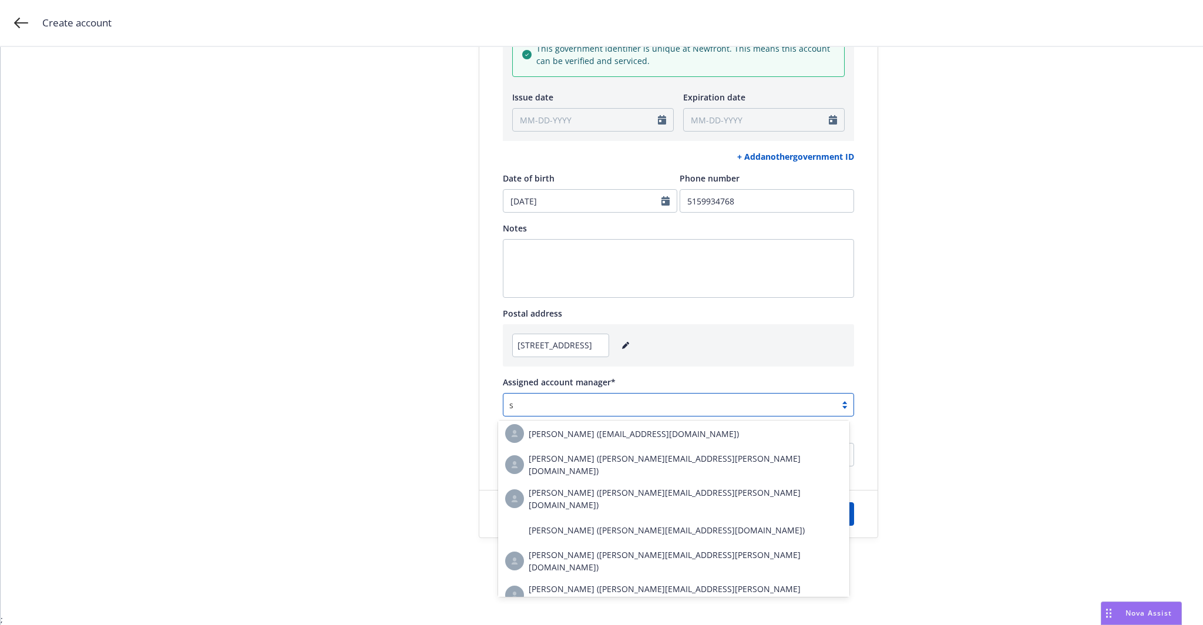
scroll to position [0, 0]
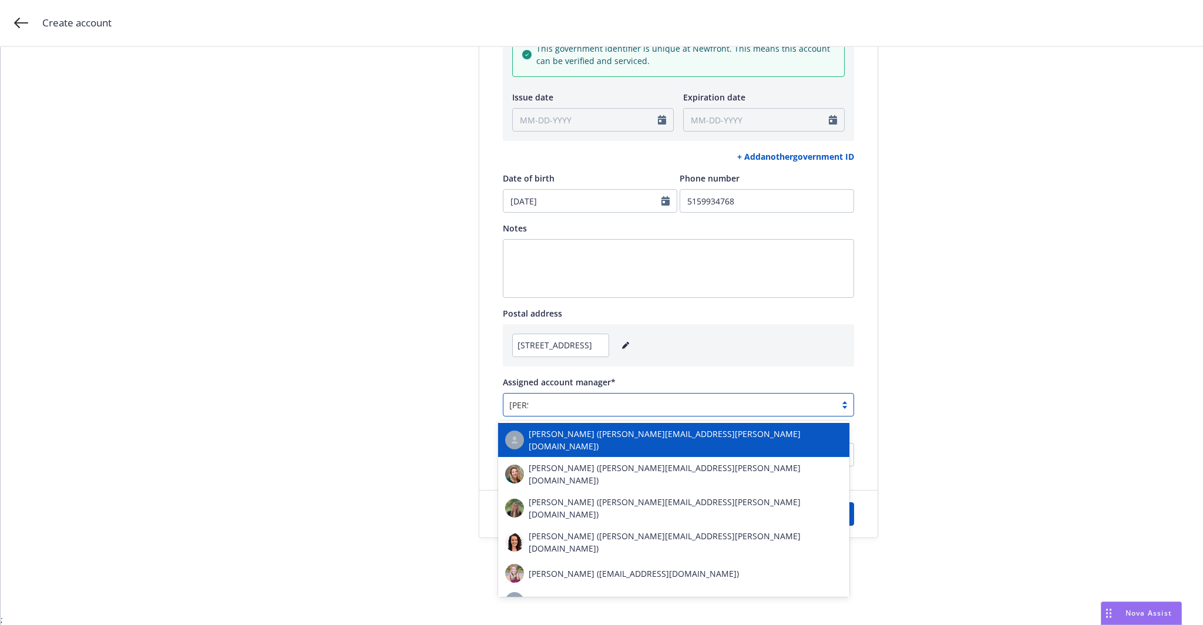
type input "sama"
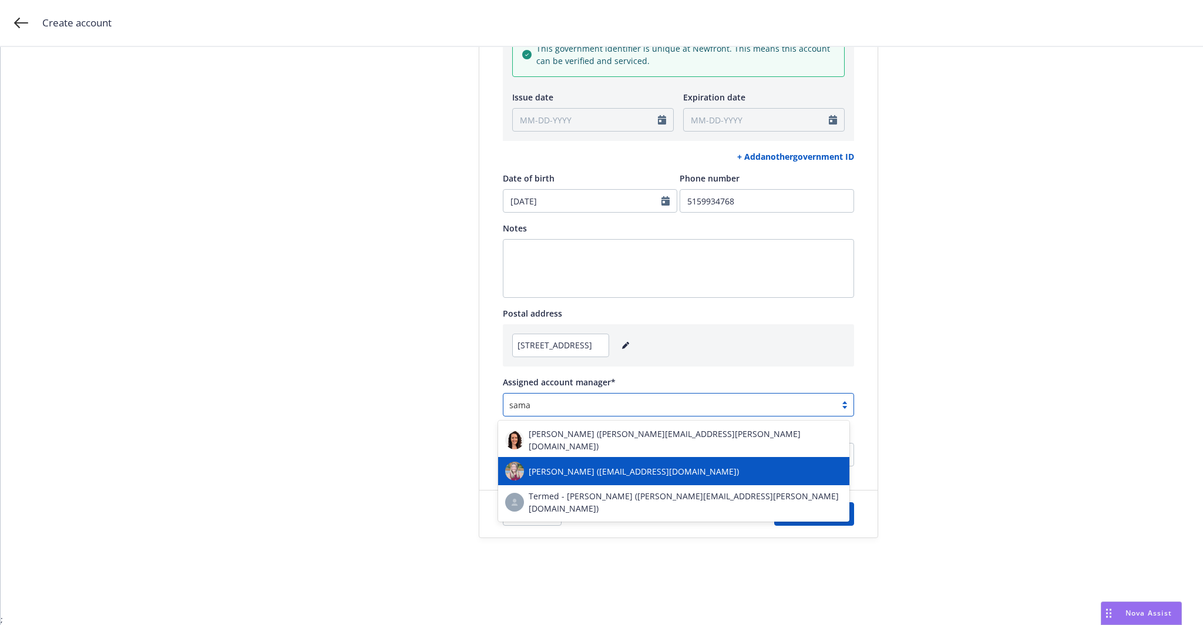
click at [622, 467] on span "Samara Chao (samara.chao@newfront.com)" at bounding box center [634, 471] width 210 height 12
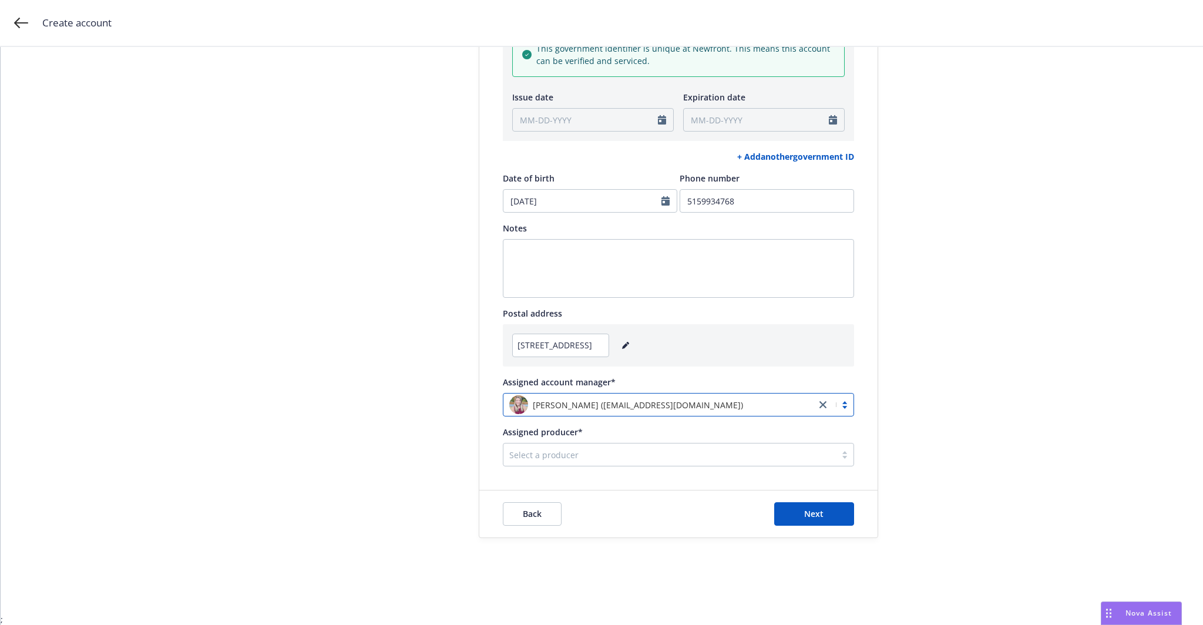
click at [597, 459] on div at bounding box center [669, 455] width 321 height 14
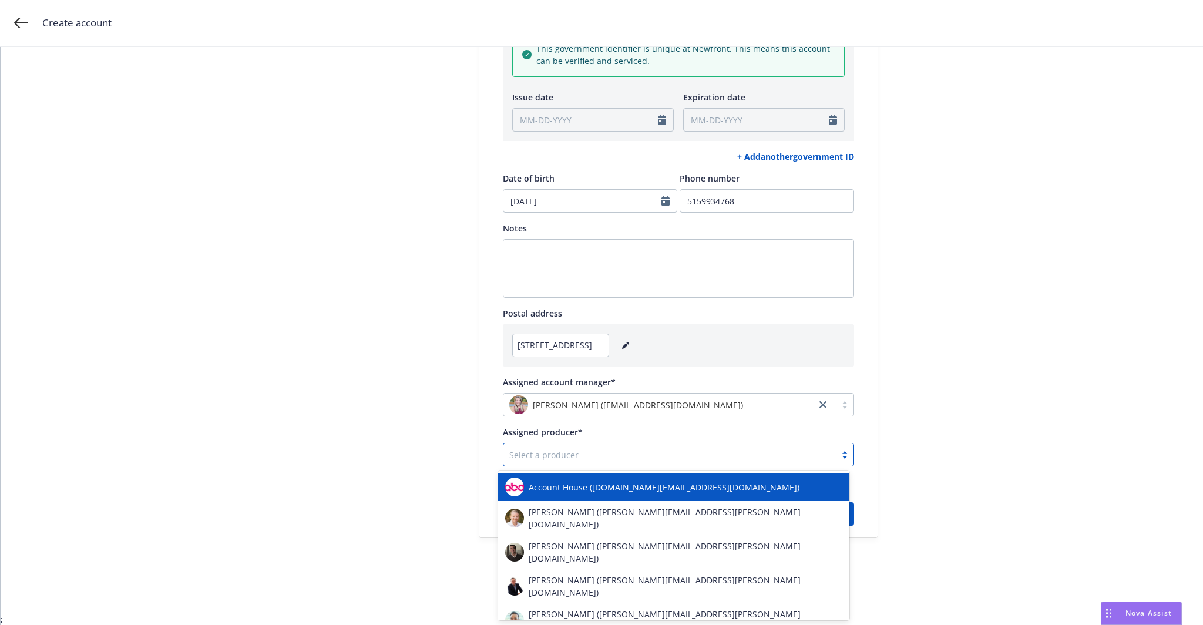
click at [561, 448] on div at bounding box center [669, 455] width 321 height 14
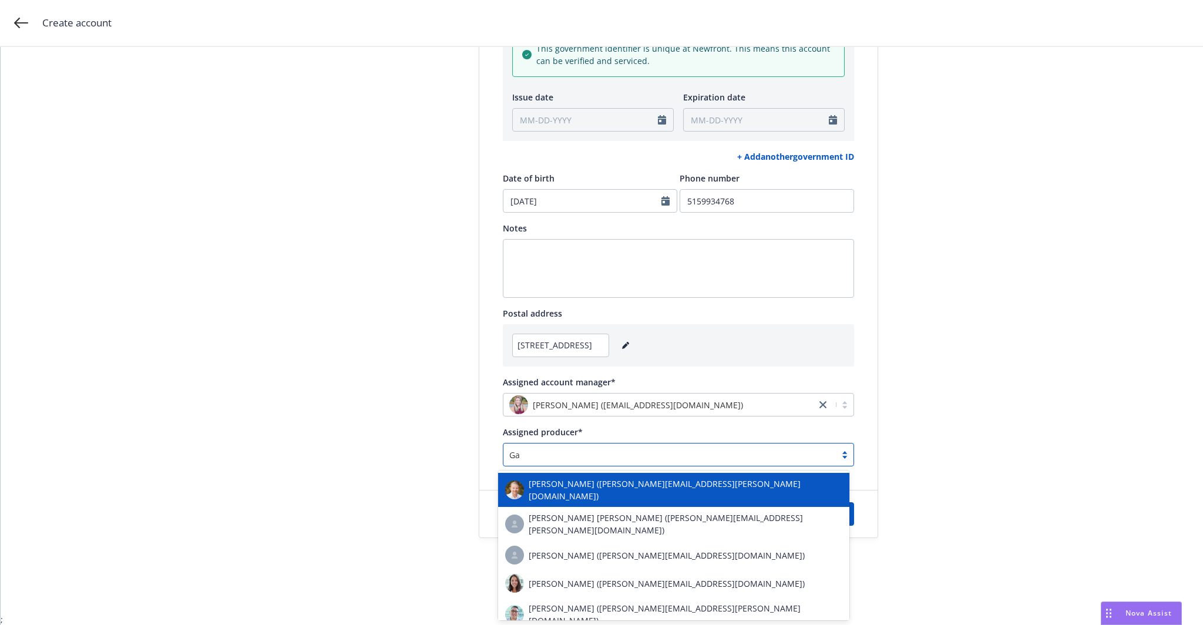
type input "Gau"
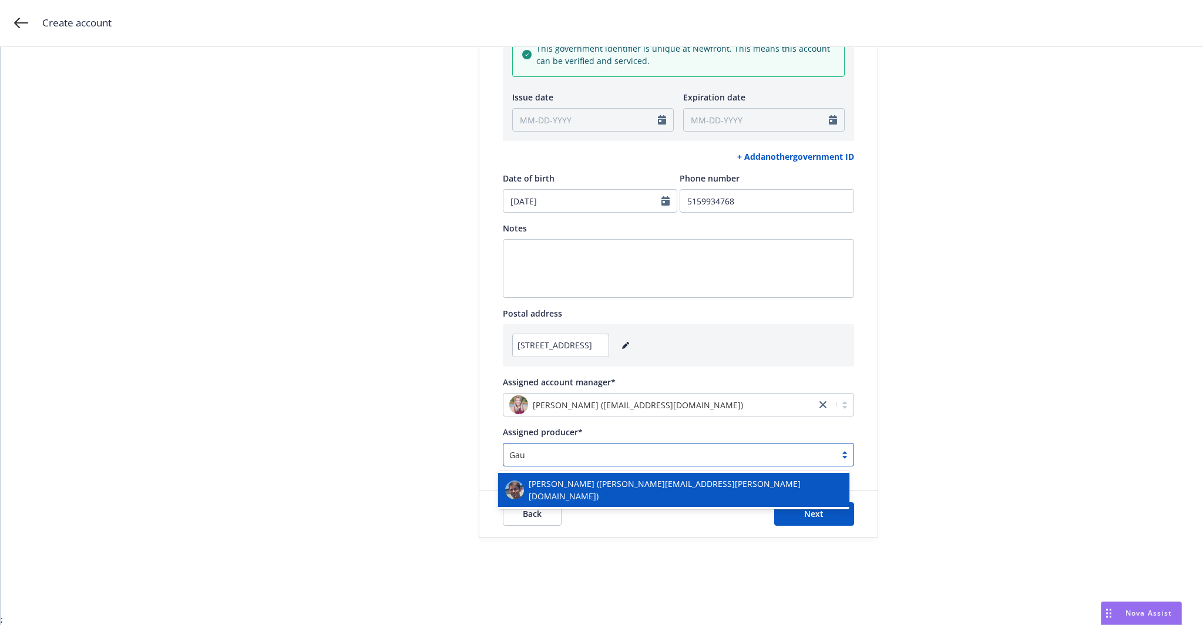
click at [570, 489] on span "Scott Gault (scott.gault@newfront.com)" at bounding box center [686, 490] width 314 height 25
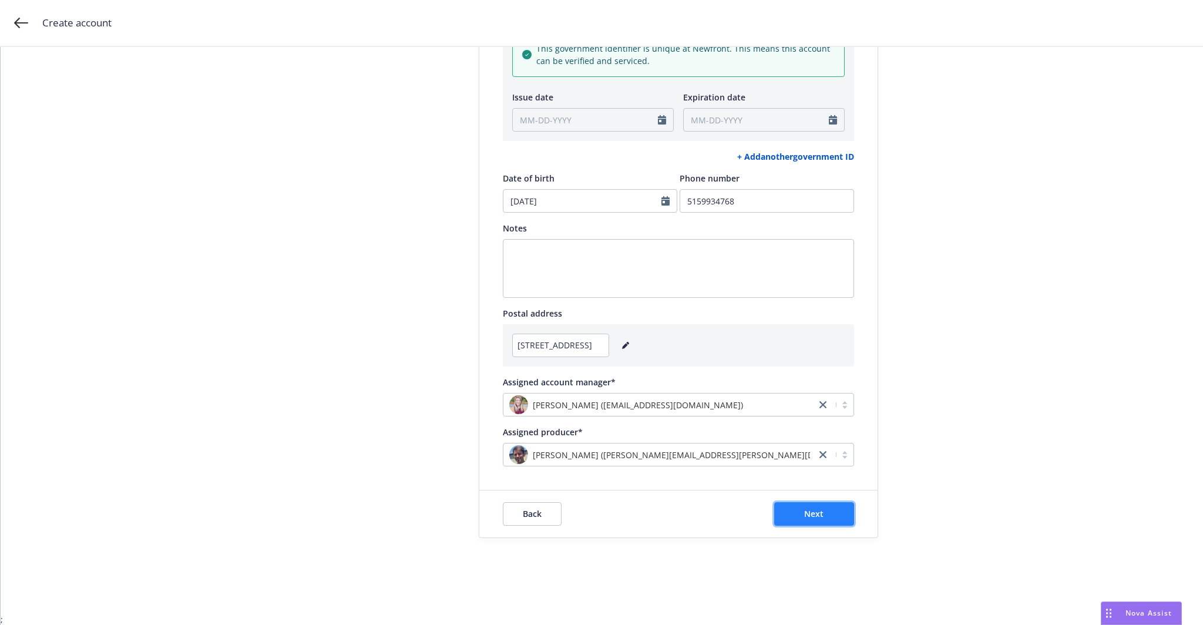
click at [816, 513] on span "Next" at bounding box center [813, 513] width 19 height 11
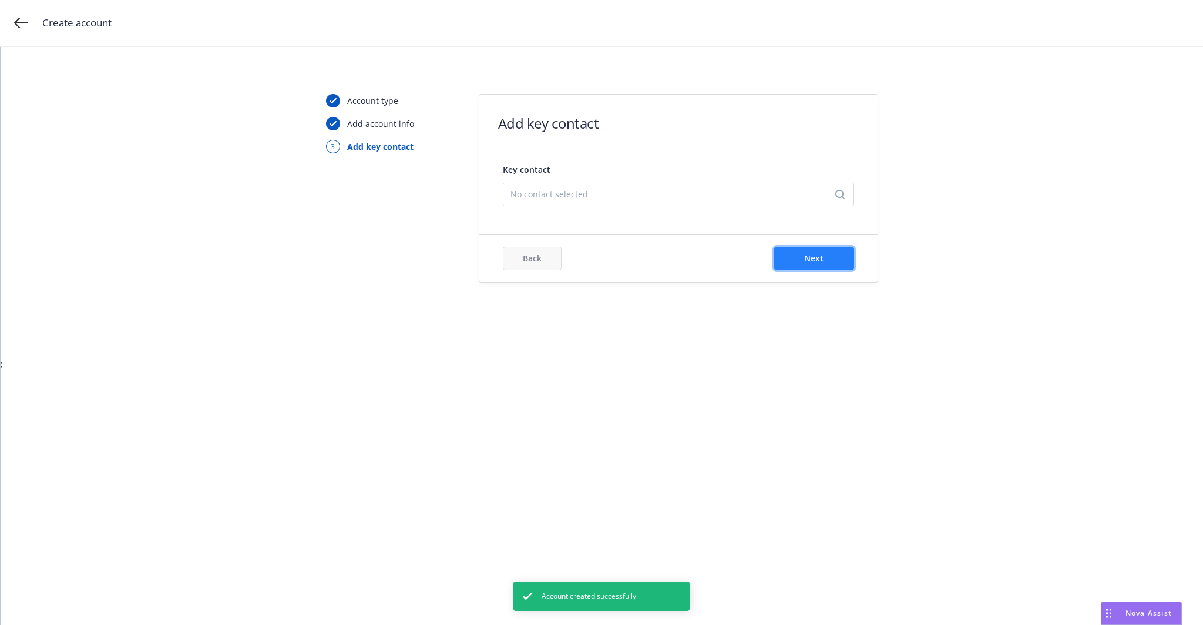
click at [833, 254] on button "Next" at bounding box center [814, 259] width 80 height 24
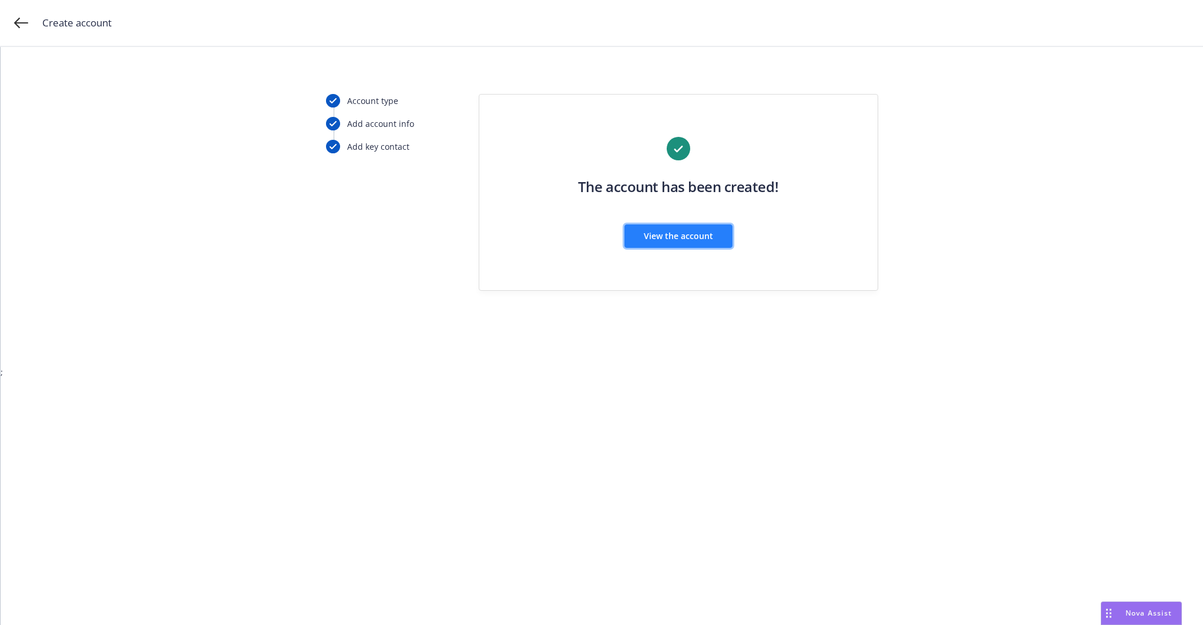
click at [687, 243] on button "View the account" at bounding box center [679, 236] width 108 height 24
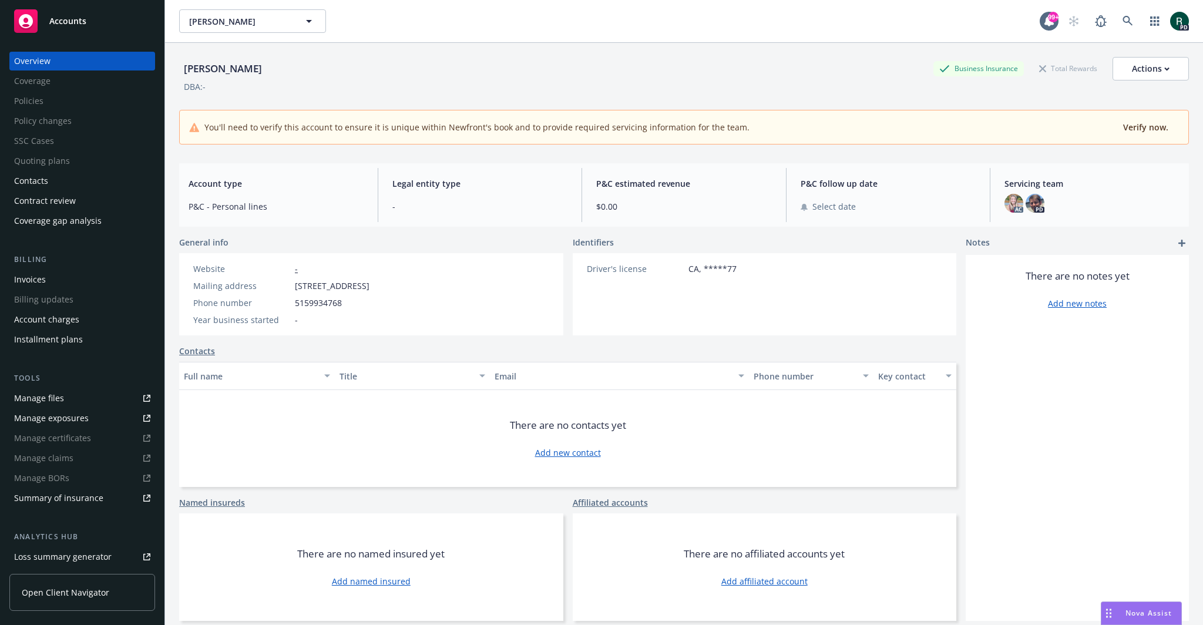
click at [51, 178] on div "Contacts" at bounding box center [82, 181] width 136 height 19
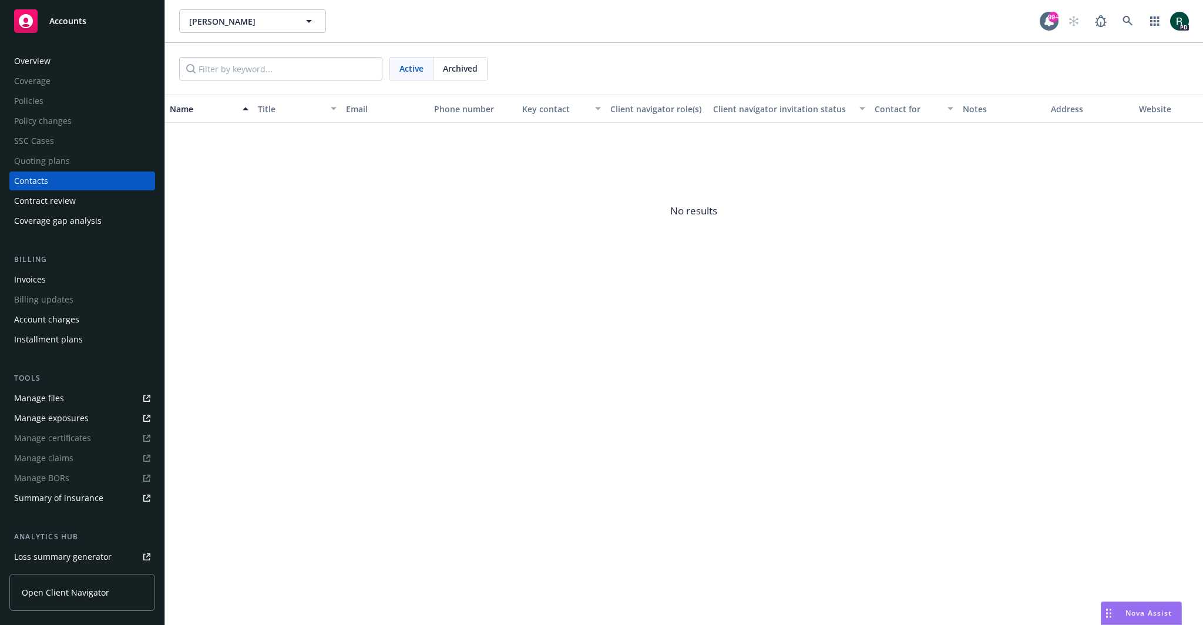
click at [50, 62] on div "Overview" at bounding box center [82, 61] width 136 height 19
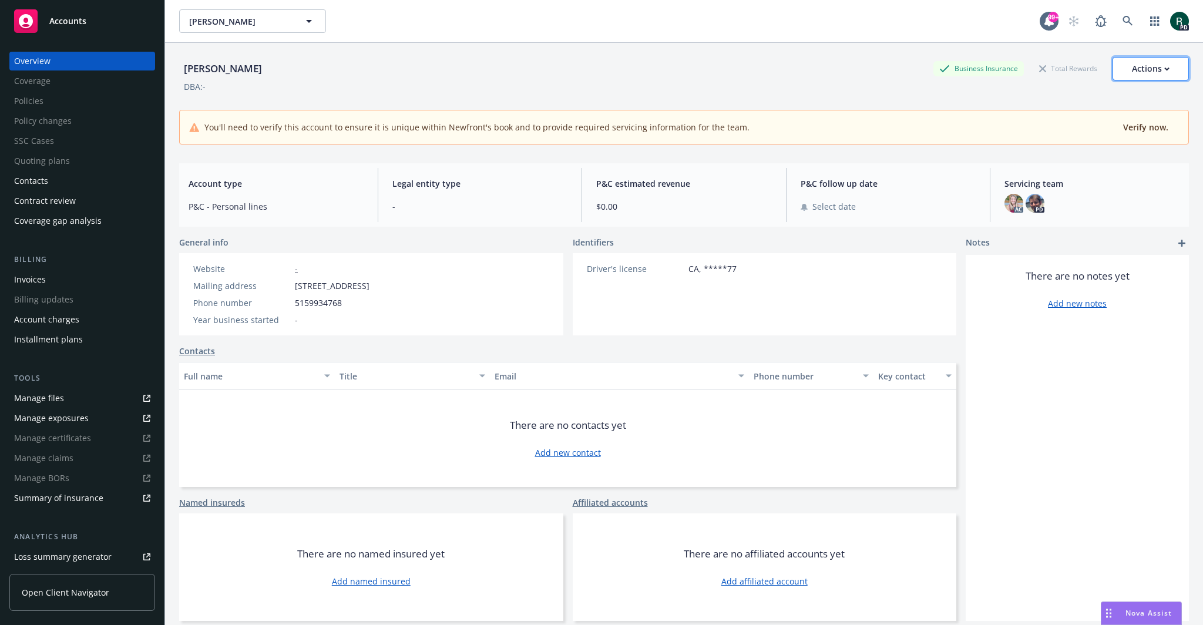
click at [1150, 71] on div "Actions" at bounding box center [1151, 69] width 38 height 22
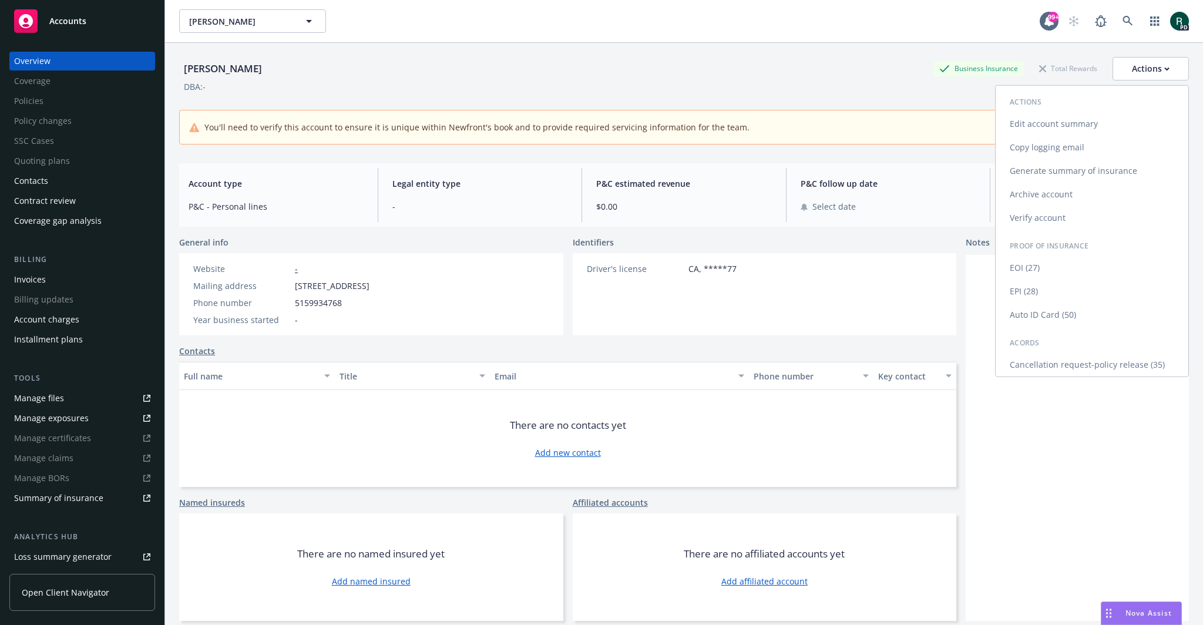
click at [1063, 122] on link "Edit account summary" at bounding box center [1092, 124] width 193 height 24
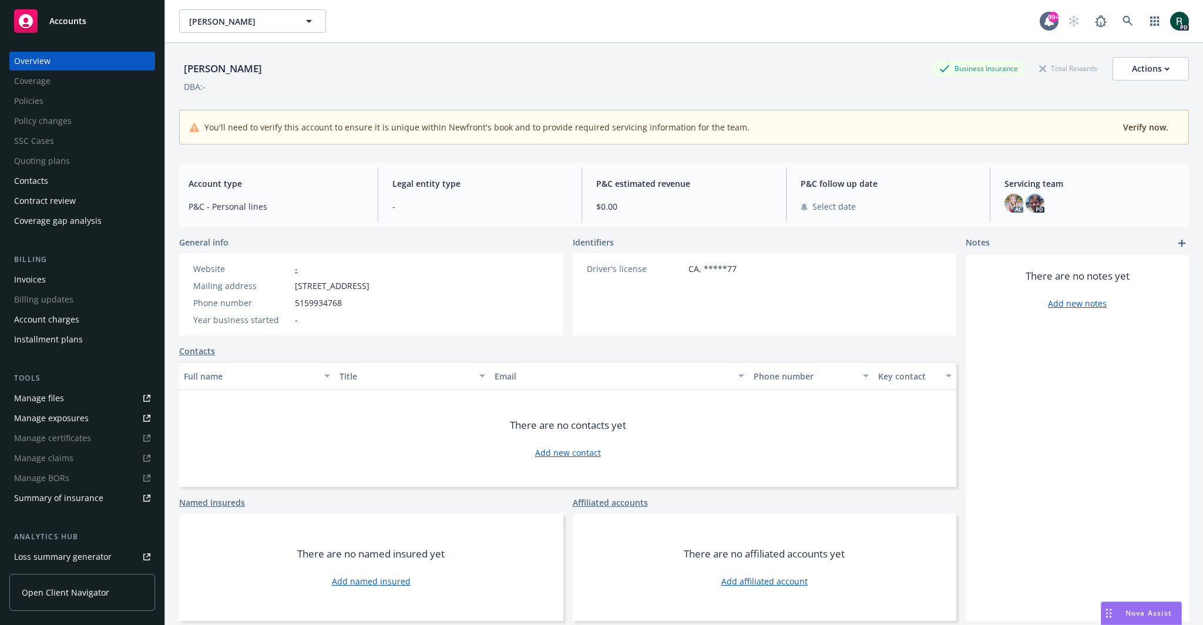
select select "US"
select select "DRIVERS_LICENSE"
select select "CA"
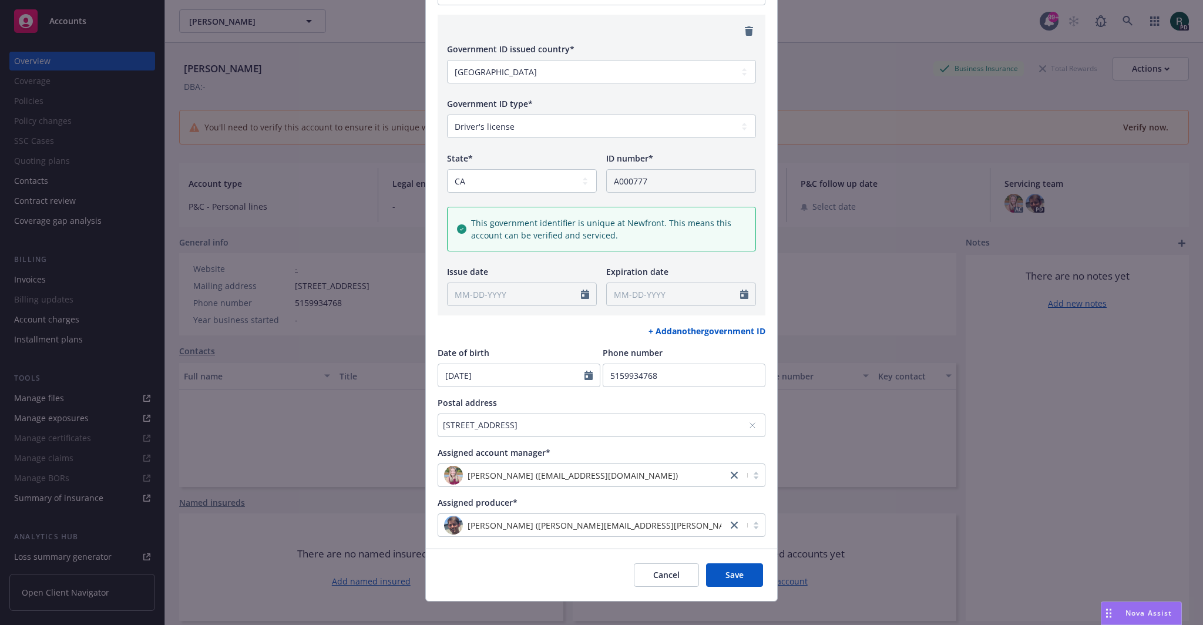
scroll to position [214, 0]
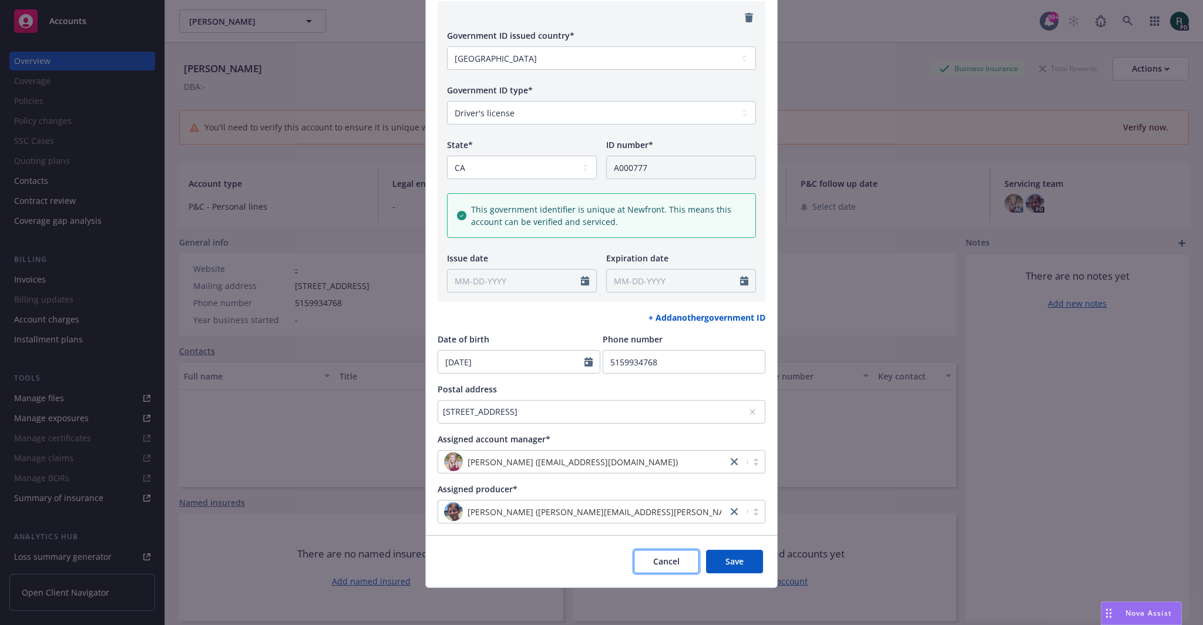
click at [658, 566] on button "Cancel" at bounding box center [666, 562] width 65 height 24
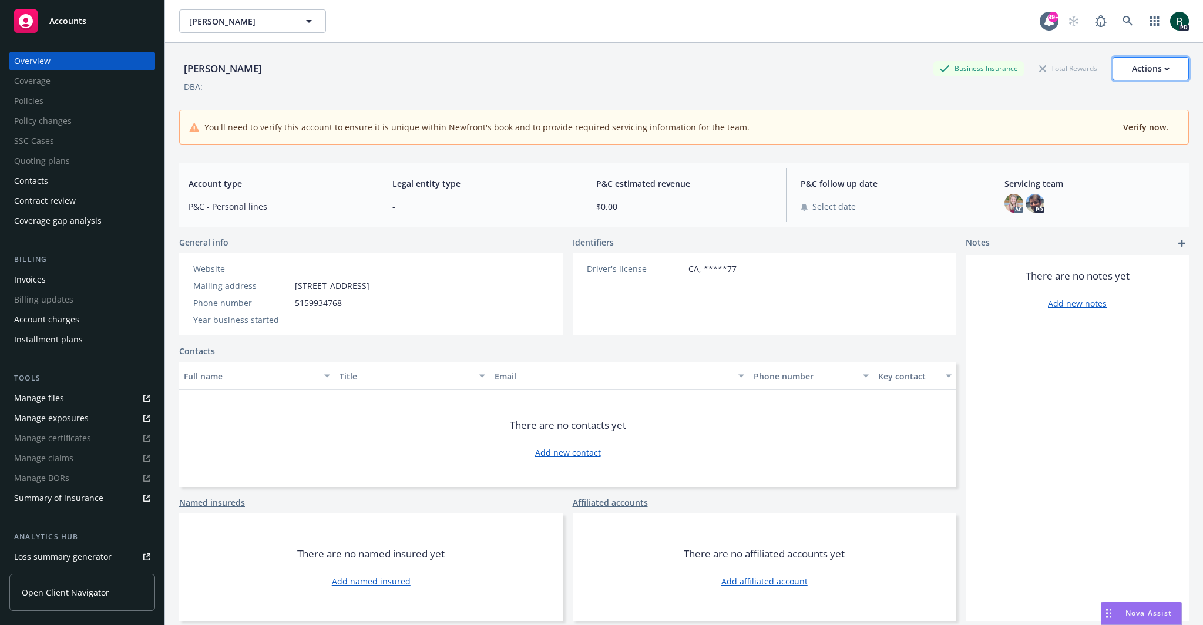
click at [1145, 70] on div "Actions" at bounding box center [1151, 69] width 38 height 22
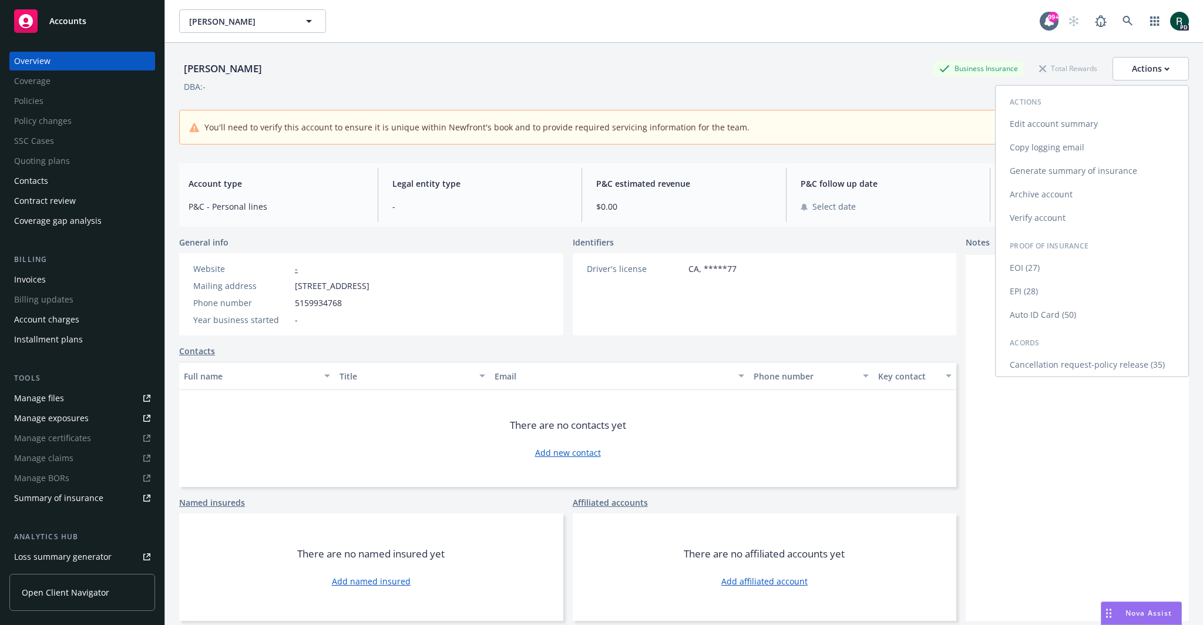
click at [1048, 218] on link "Verify account" at bounding box center [1092, 218] width 193 height 24
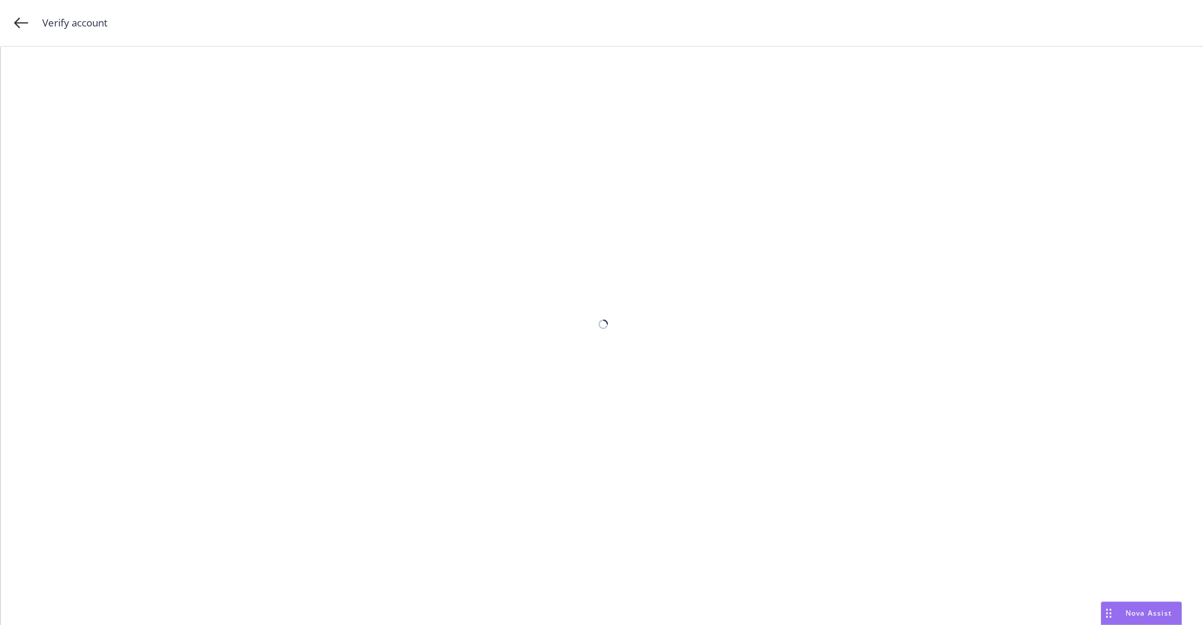
select select "US"
select select "DRIVERS_LICENSE"
select select "CA"
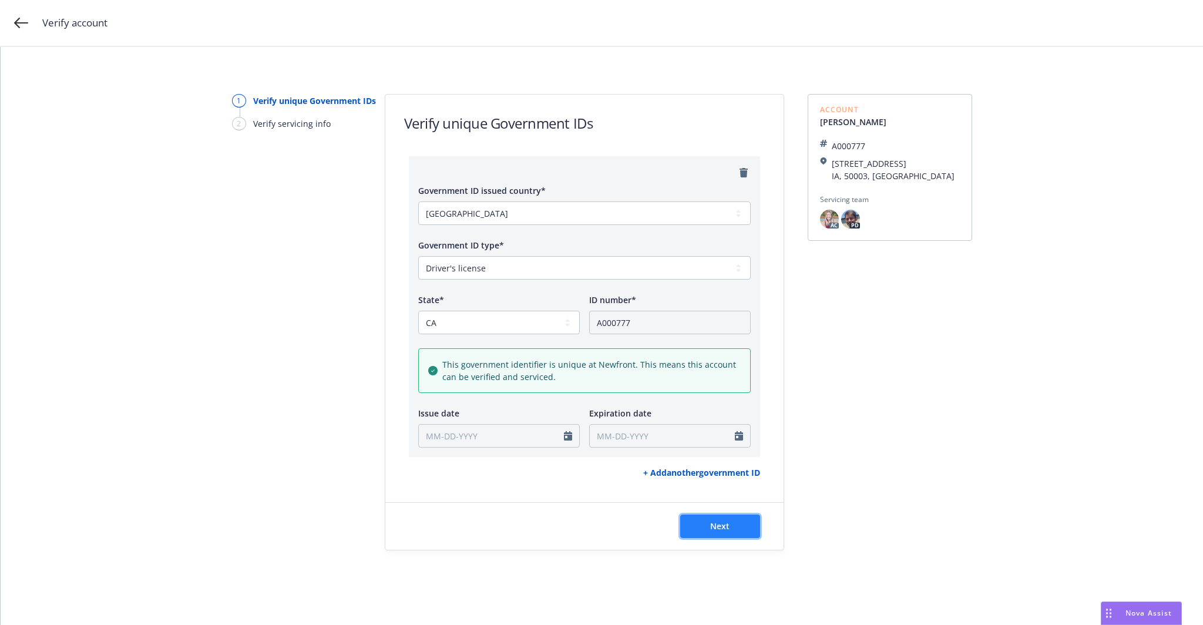
click at [722, 526] on span "Next" at bounding box center [719, 526] width 19 height 11
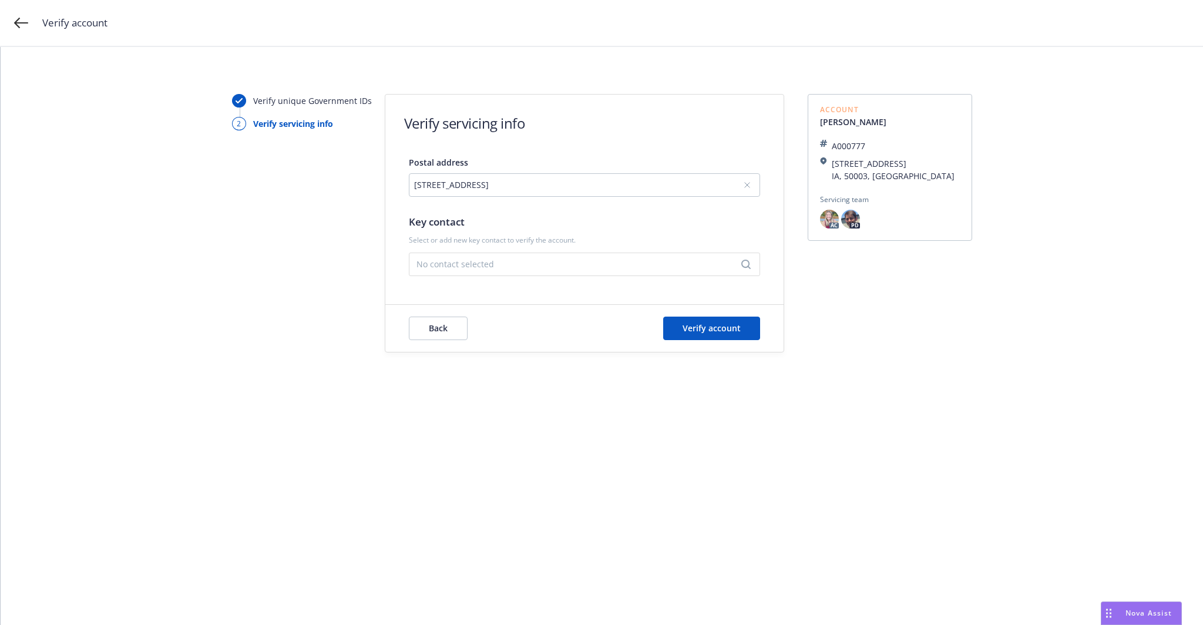
click at [481, 260] on span "No contact selected" at bounding box center [580, 264] width 327 height 12
click at [543, 184] on input "Search" at bounding box center [584, 181] width 331 height 24
type input "Samuel H"
click at [599, 233] on button "Add new contact" at bounding box center [585, 232] width 336 height 24
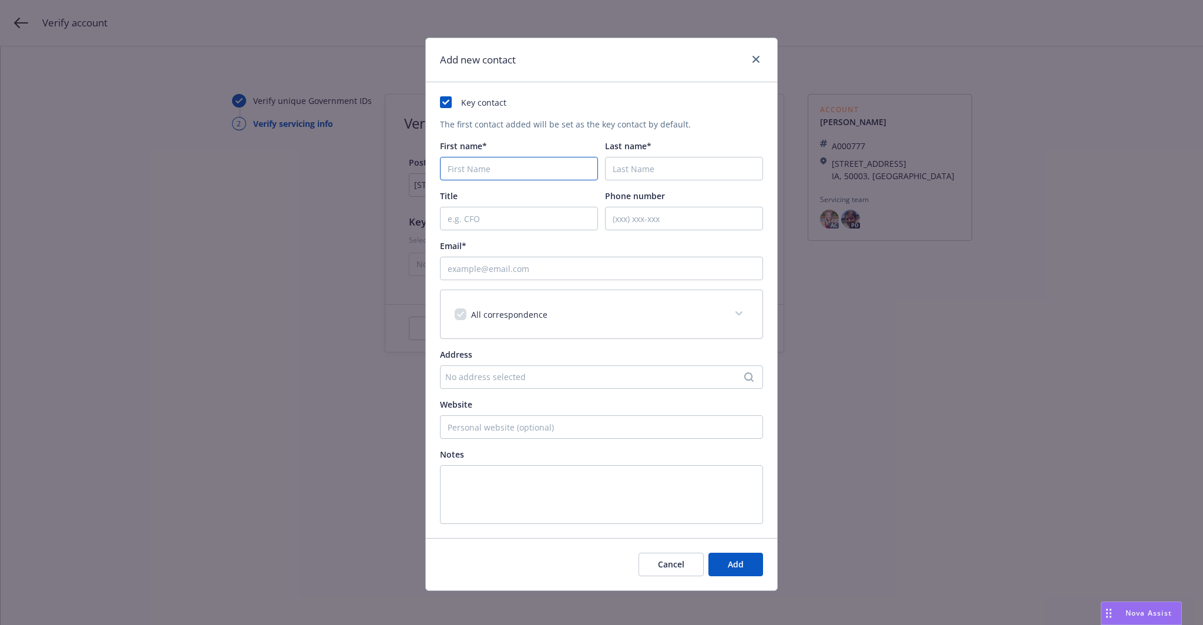
click at [528, 172] on input "First name*" at bounding box center [519, 169] width 158 height 24
click at [633, 84] on div "Key contact The first contact added will be set as the key contact by default. …" at bounding box center [601, 310] width 351 height 456
click at [508, 160] on input "First name*" at bounding box center [519, 169] width 158 height 24
click at [468, 160] on input "First name*" at bounding box center [519, 169] width 158 height 24
paste input "Samuel"
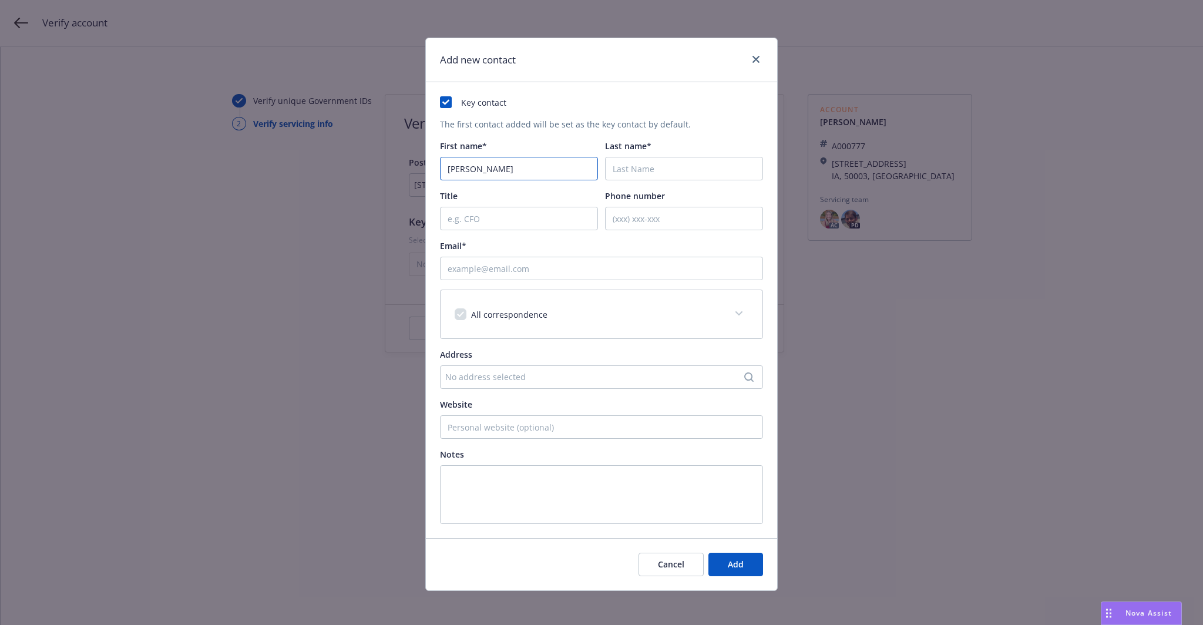
type input "Samuel"
click at [621, 167] on input "Last name*" at bounding box center [684, 169] width 158 height 24
click at [628, 162] on input "Last name*" at bounding box center [684, 169] width 158 height 24
paste input "Holloway"
type input "Holloway"
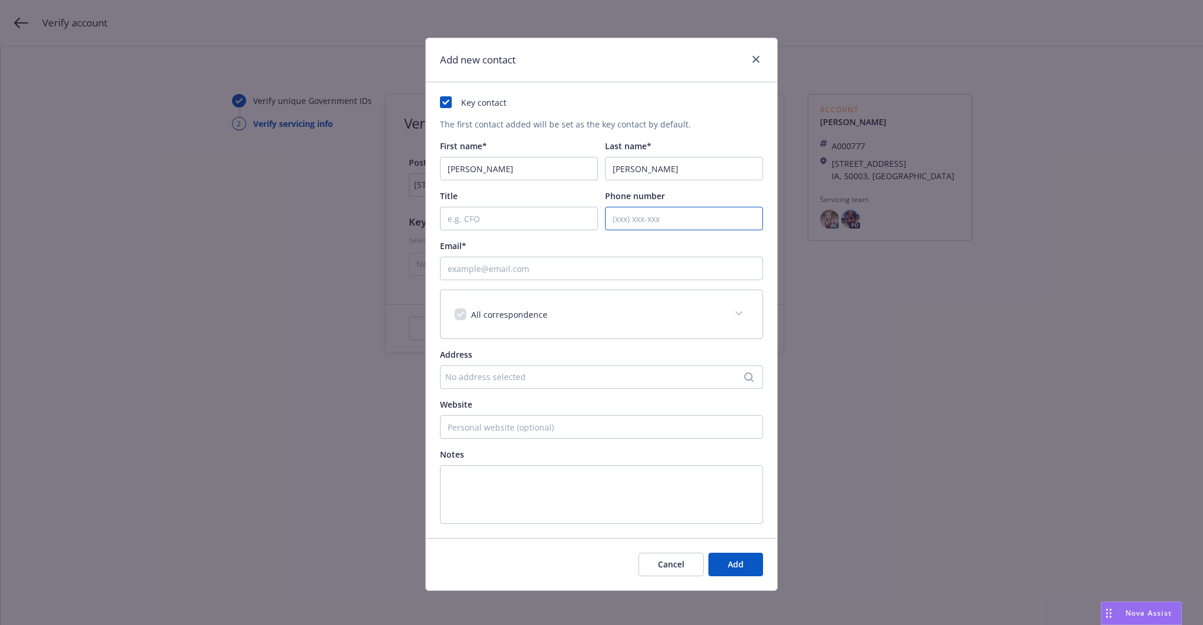
click at [625, 220] on input "Phone number" at bounding box center [684, 219] width 158 height 24
click at [684, 217] on input "Phone number" at bounding box center [684, 219] width 158 height 24
paste input "5159934768"
type input "5159934768"
click at [522, 270] on input "Email*" at bounding box center [601, 269] width 323 height 24
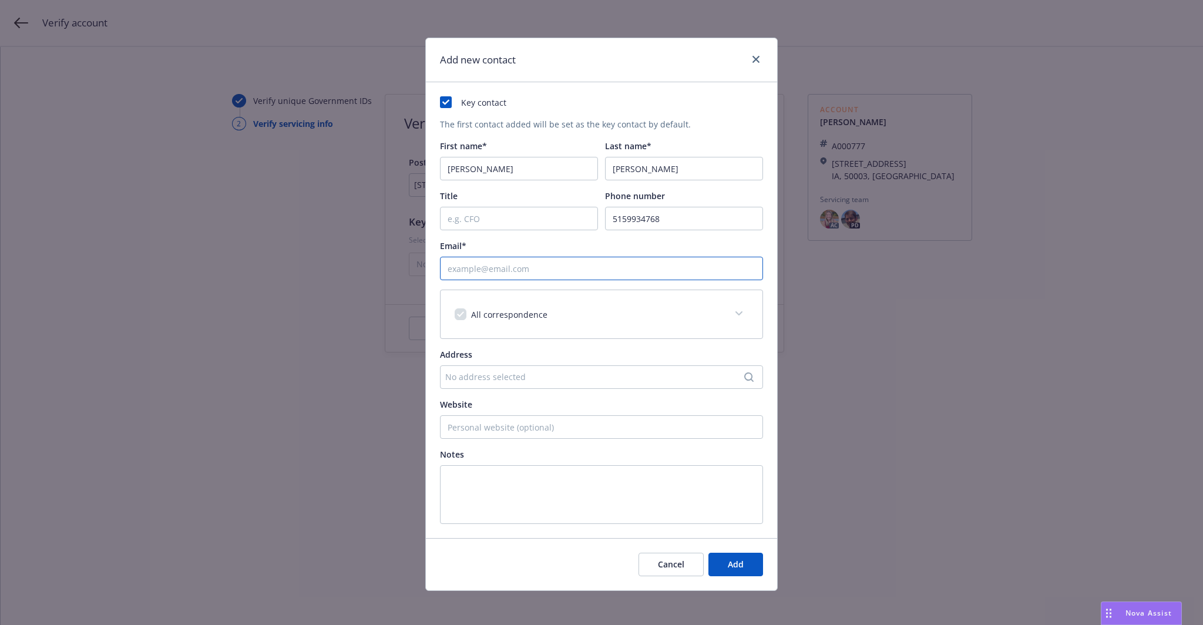
click at [543, 258] on input "Email*" at bounding box center [601, 269] width 323 height 24
paste input ": hollowsamr@gmail.com"
click at [447, 273] on input ": hollowsamr@gmail.com" at bounding box center [601, 269] width 323 height 24
type input "hollowsamr@gmail.com"
click at [489, 379] on div "No address selected" at bounding box center [595, 377] width 301 height 12
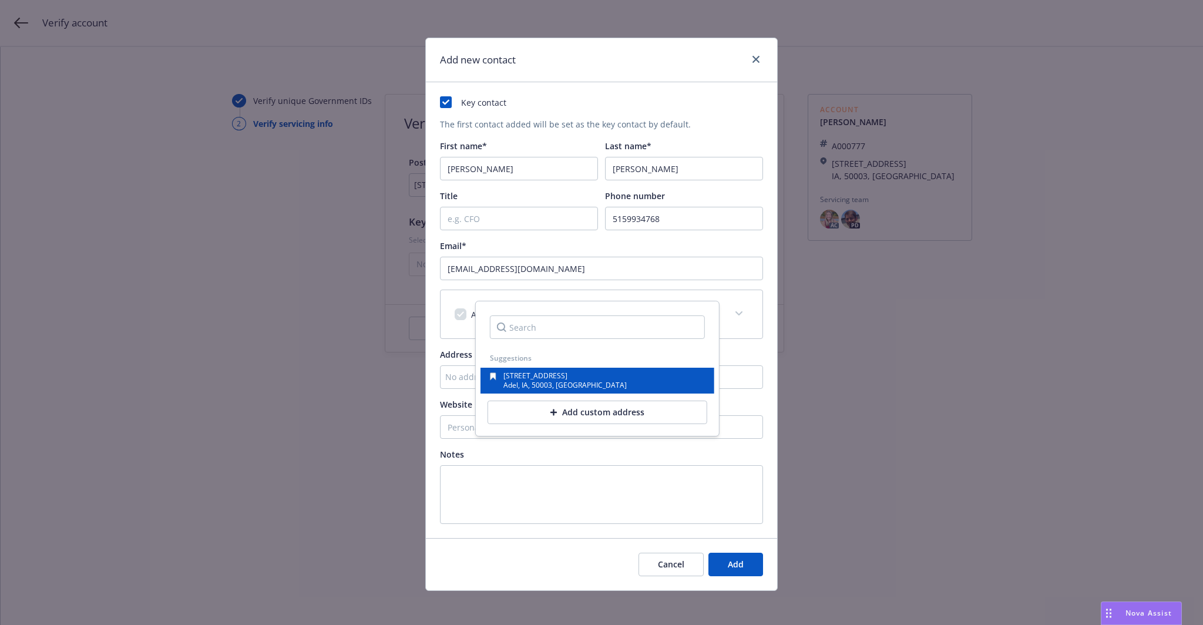
click at [531, 377] on span "30335 K Ave" at bounding box center [536, 376] width 64 height 10
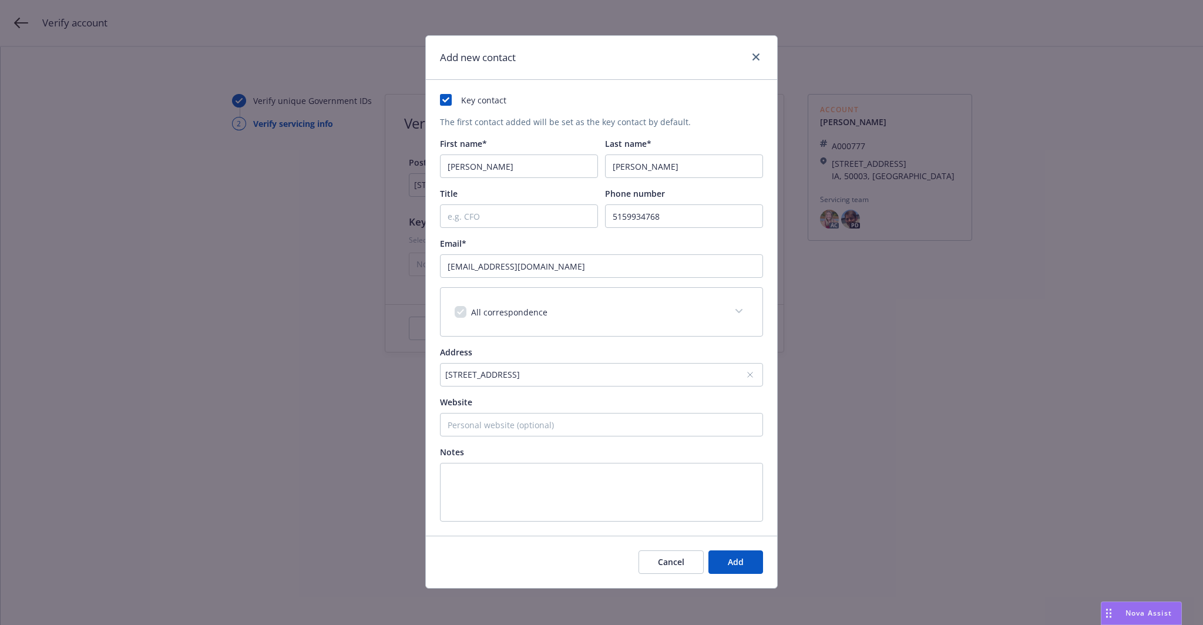
scroll to position [3, 0]
click at [712, 567] on button "Add" at bounding box center [736, 562] width 55 height 24
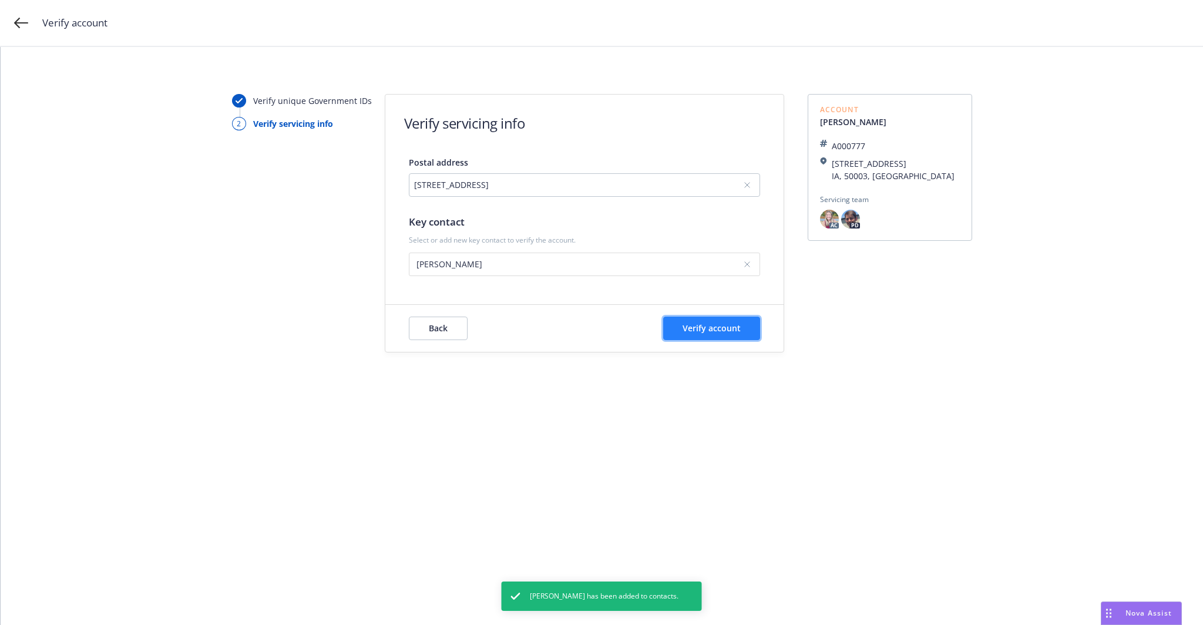
click at [691, 330] on span "Verify account" at bounding box center [712, 328] width 58 height 11
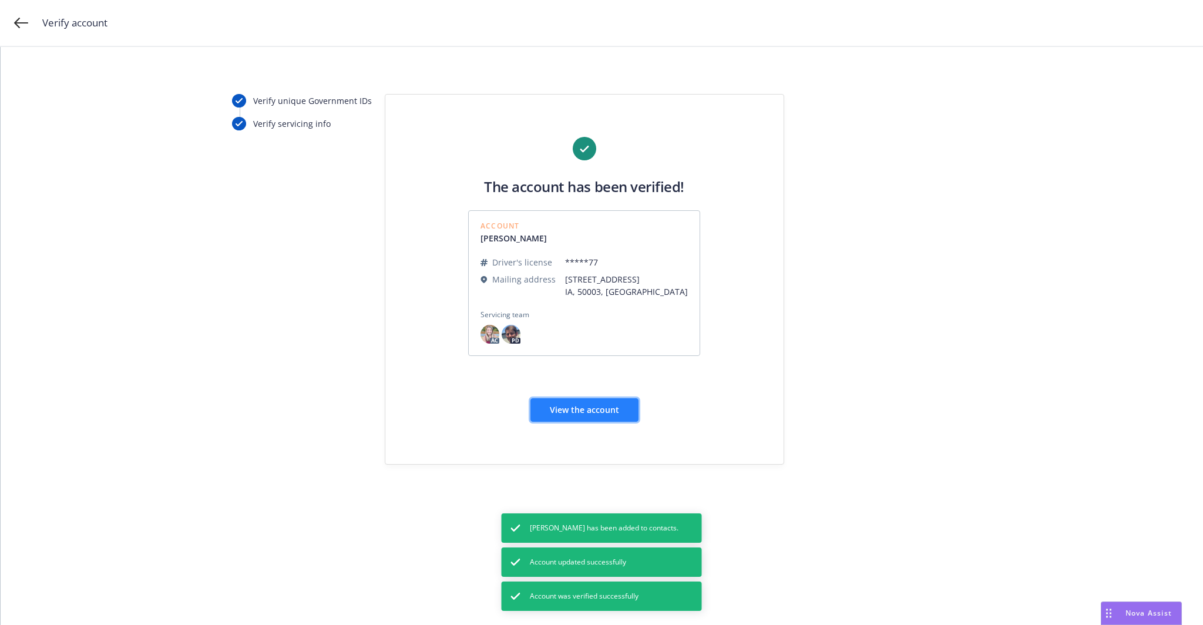
click at [589, 412] on span "View the account" at bounding box center [584, 409] width 69 height 11
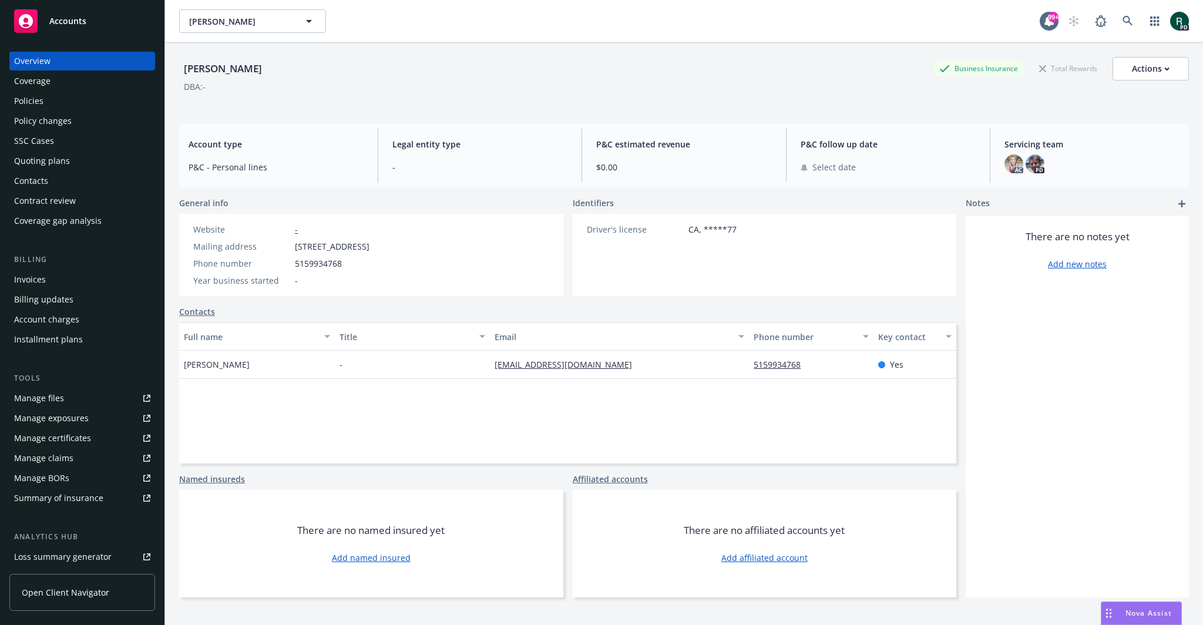
click at [63, 161] on div "Quoting plans" at bounding box center [42, 161] width 56 height 19
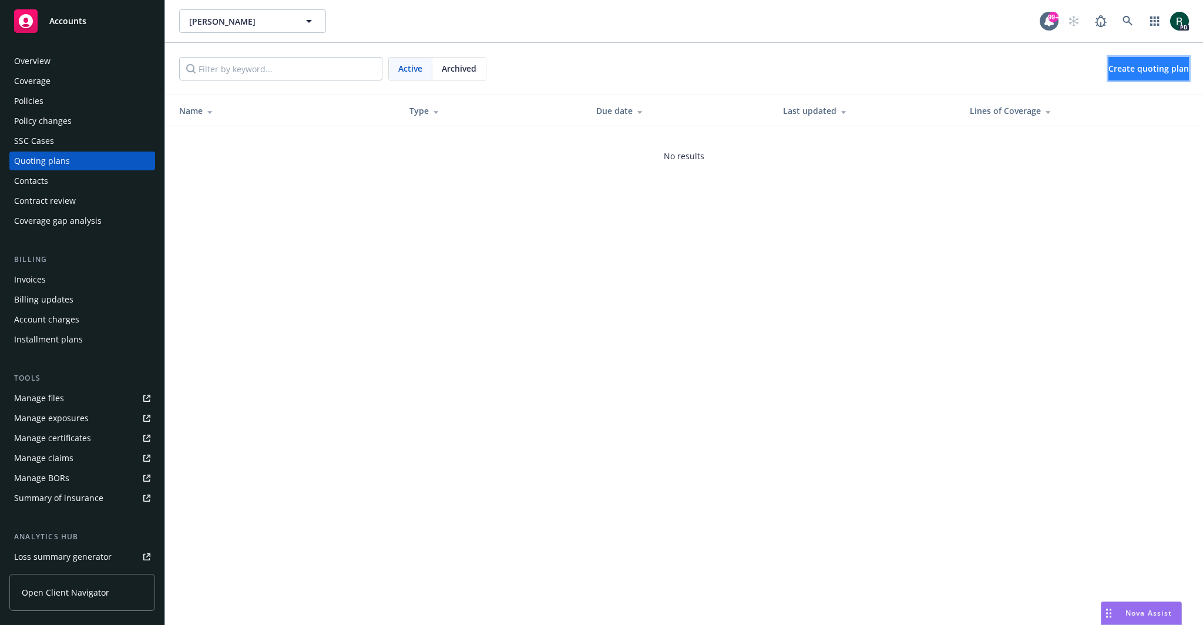
click at [1112, 69] on span "Create quoting plan" at bounding box center [1149, 68] width 80 height 11
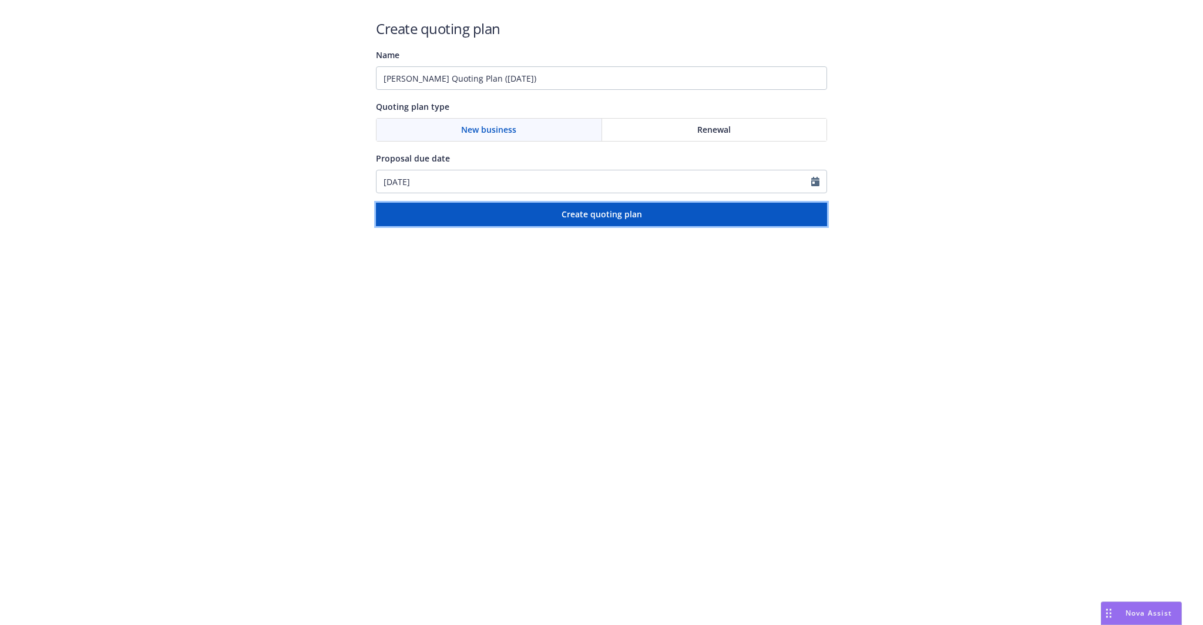
click at [600, 219] on span "Create quoting plan" at bounding box center [602, 214] width 80 height 11
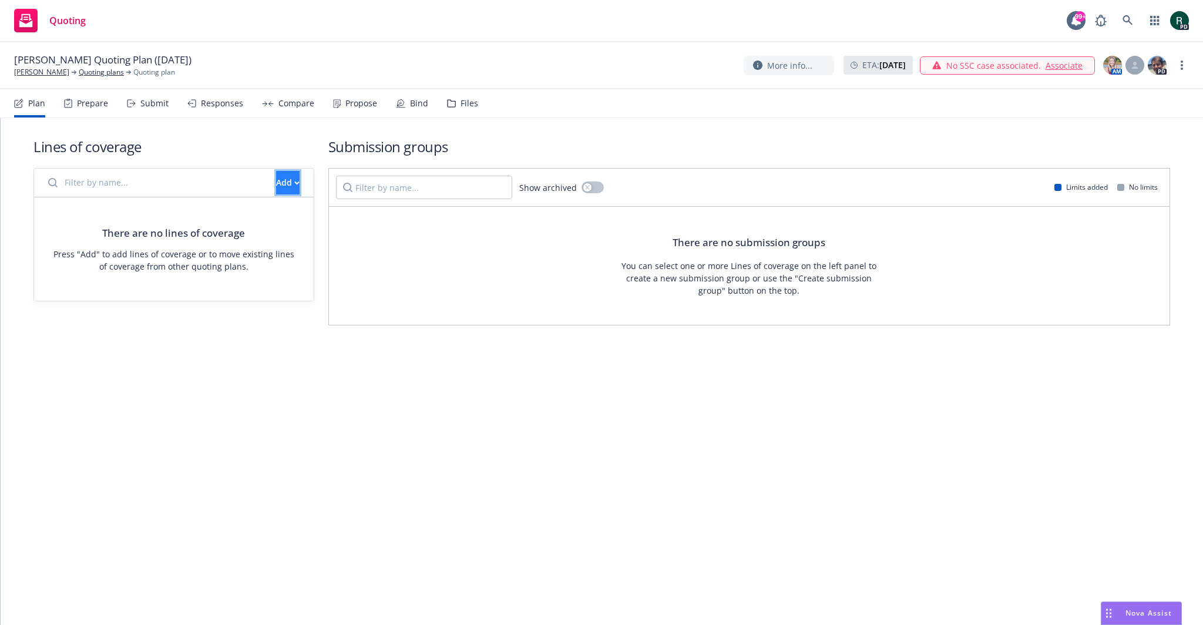
click at [276, 187] on div "Add" at bounding box center [288, 183] width 24 height 22
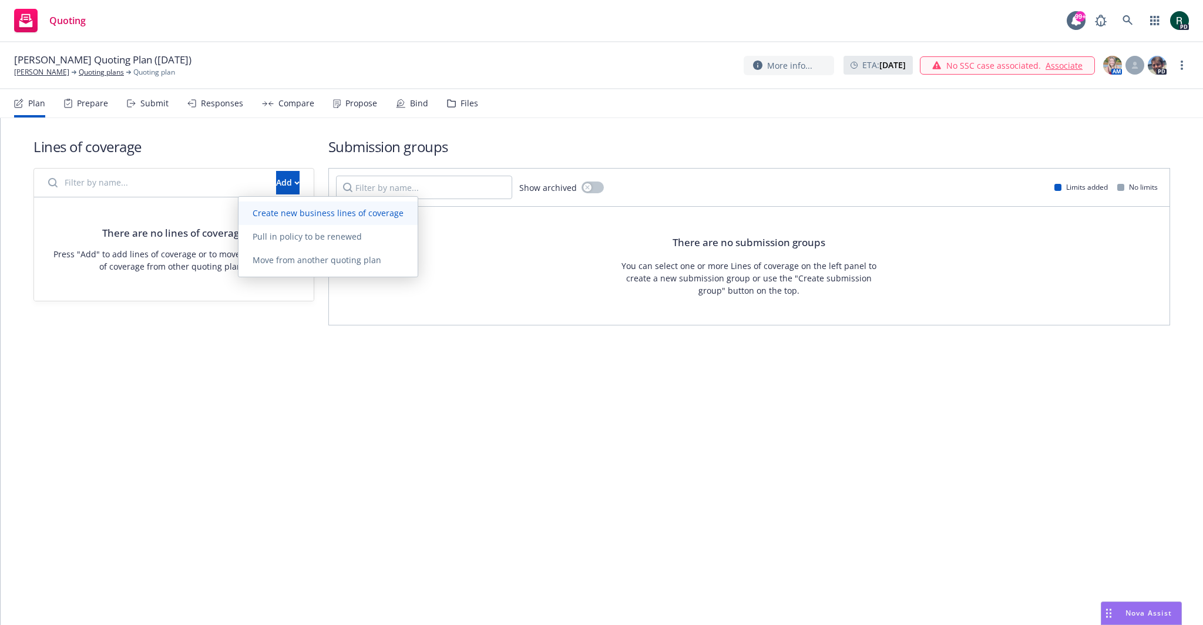
click at [317, 214] on span "Create new business lines of coverage" at bounding box center [328, 212] width 179 height 11
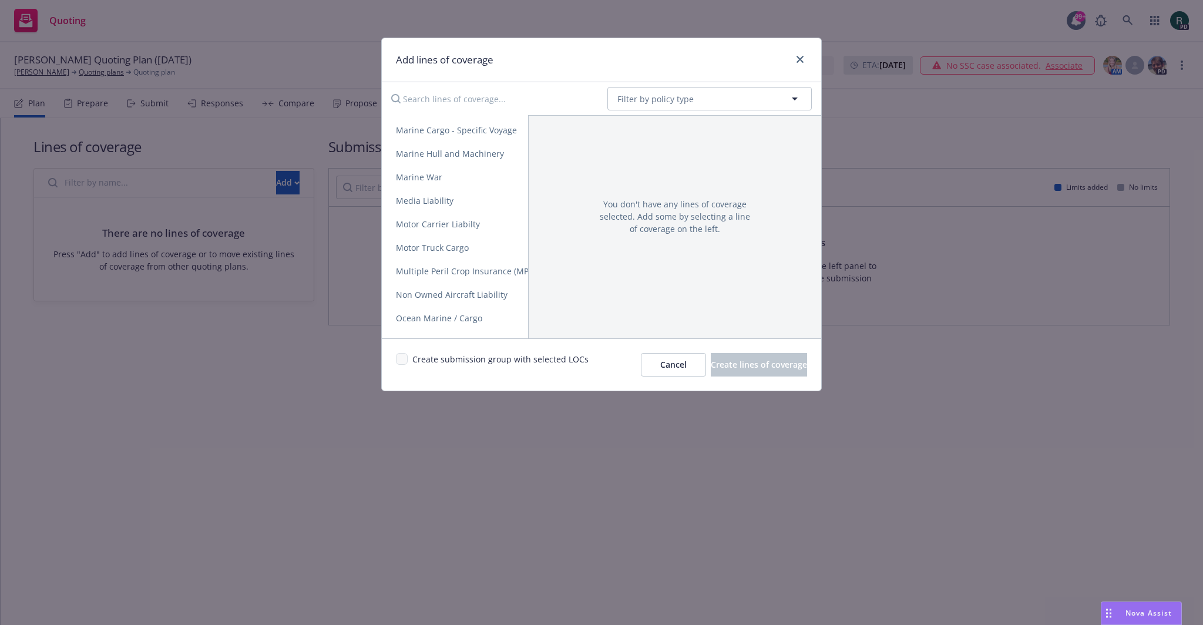
scroll to position [1645, 0]
click at [470, 159] on span "Non Owned Aircraft Liability" at bounding box center [452, 153] width 140 height 11
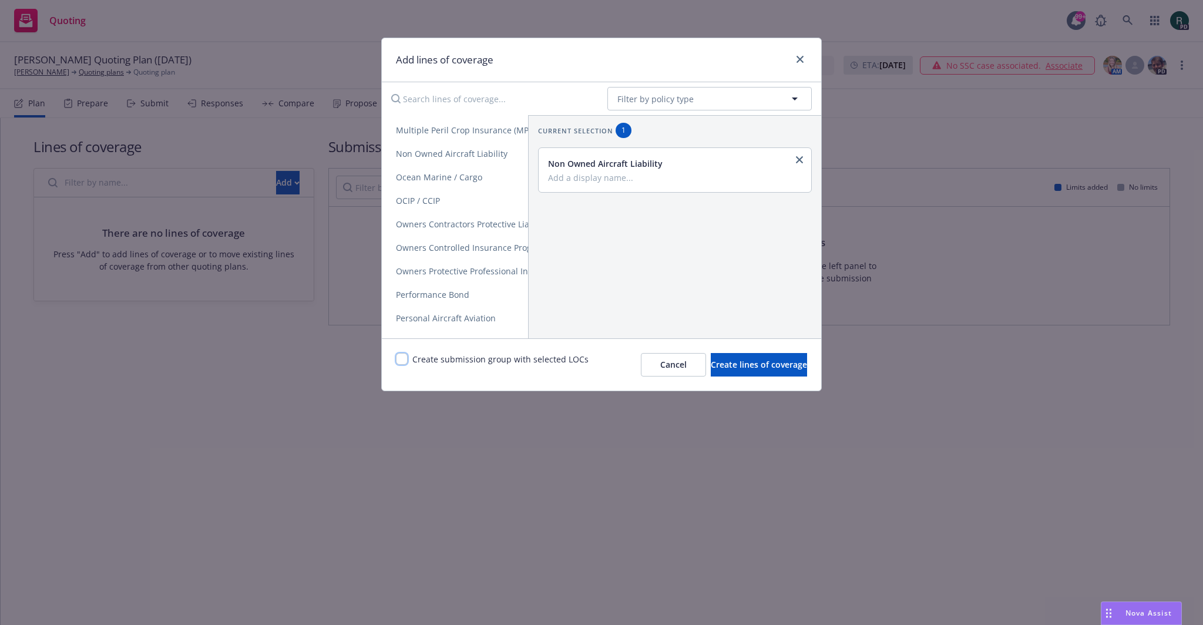
click at [405, 358] on input "checkbox" at bounding box center [402, 359] width 12 height 12
checkbox input "true"
click at [729, 365] on span "Create lines of coverage" at bounding box center [759, 364] width 96 height 11
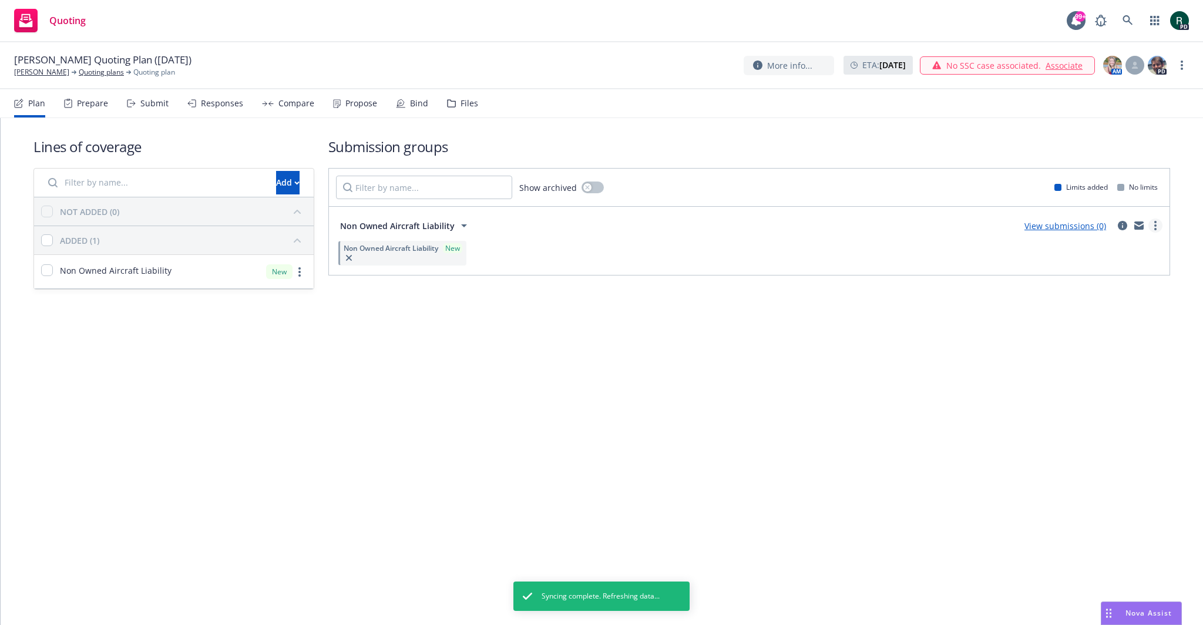
click at [1159, 227] on link "more" at bounding box center [1156, 226] width 14 height 14
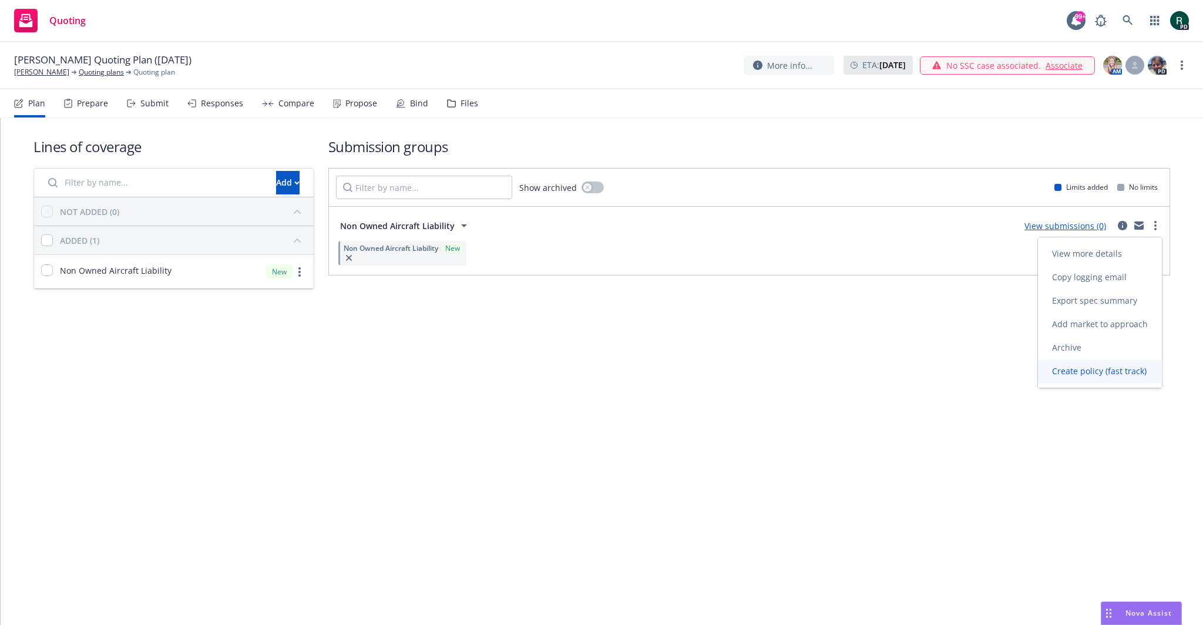
click at [1107, 372] on span "Create policy (fast track)" at bounding box center [1099, 370] width 123 height 11
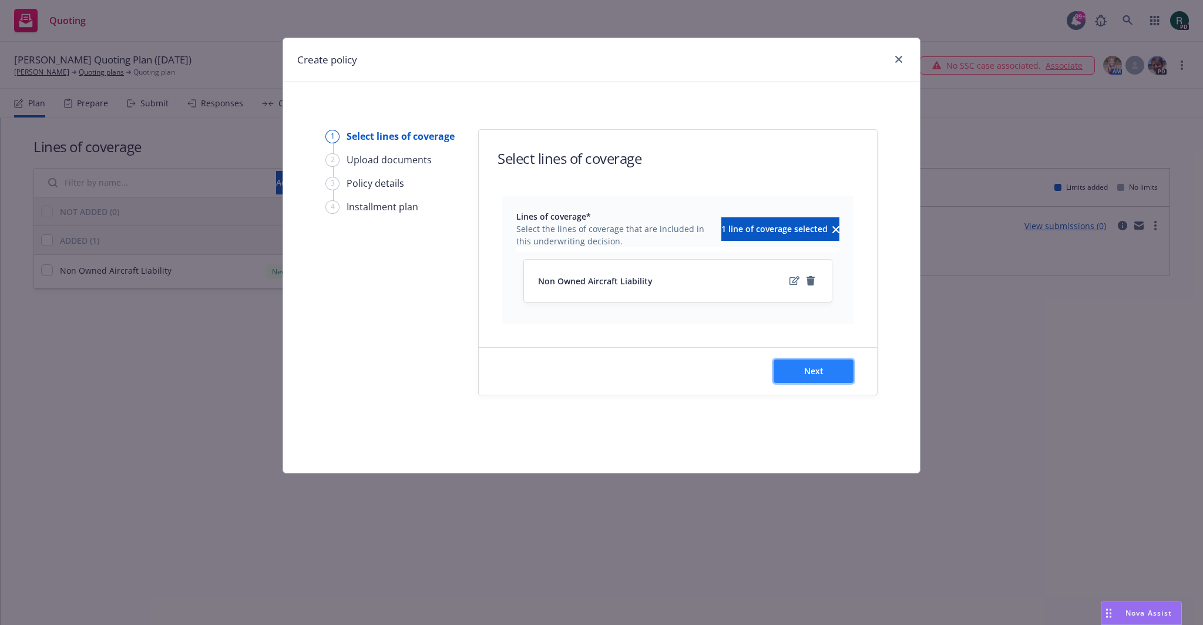
click at [812, 380] on button "Next" at bounding box center [814, 372] width 80 height 24
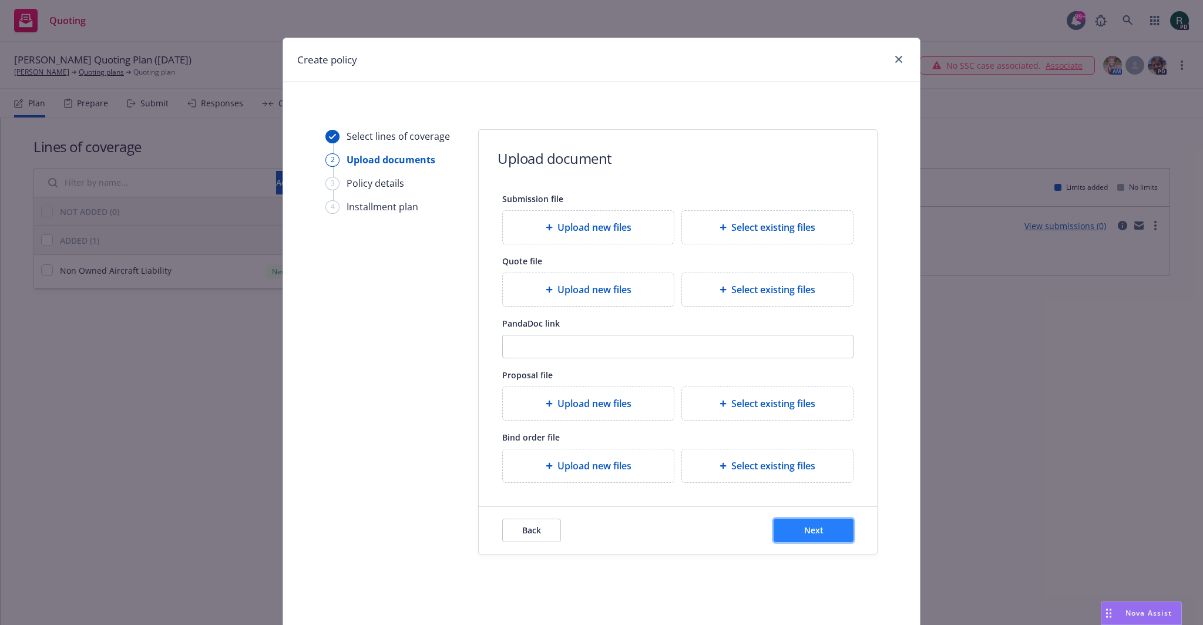
click at [808, 534] on span "Next" at bounding box center [813, 530] width 19 height 11
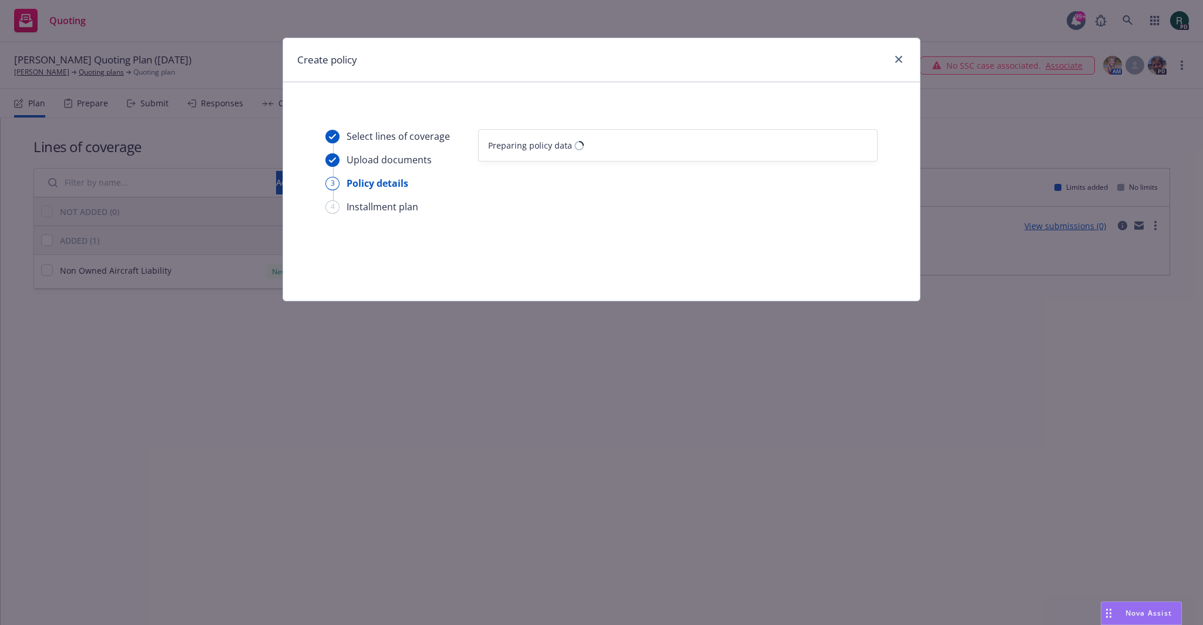
select select "12"
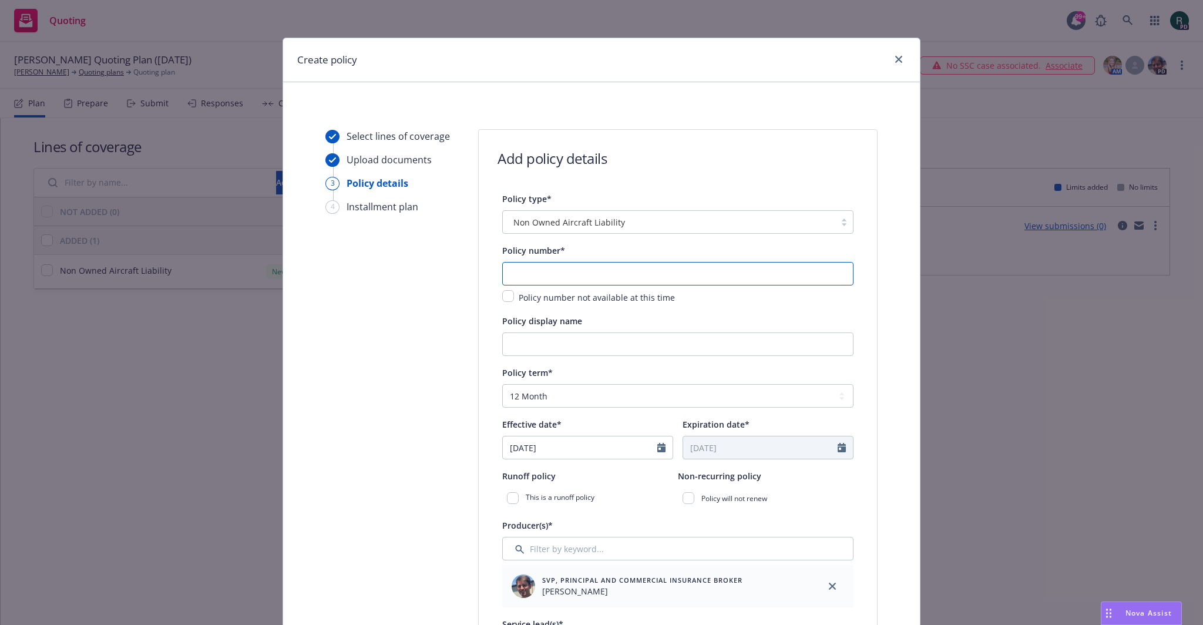
click at [561, 274] on input "text" at bounding box center [677, 274] width 351 height 24
click at [534, 273] on input "text" at bounding box center [677, 274] width 351 height 24
paste input "1001299007-01"
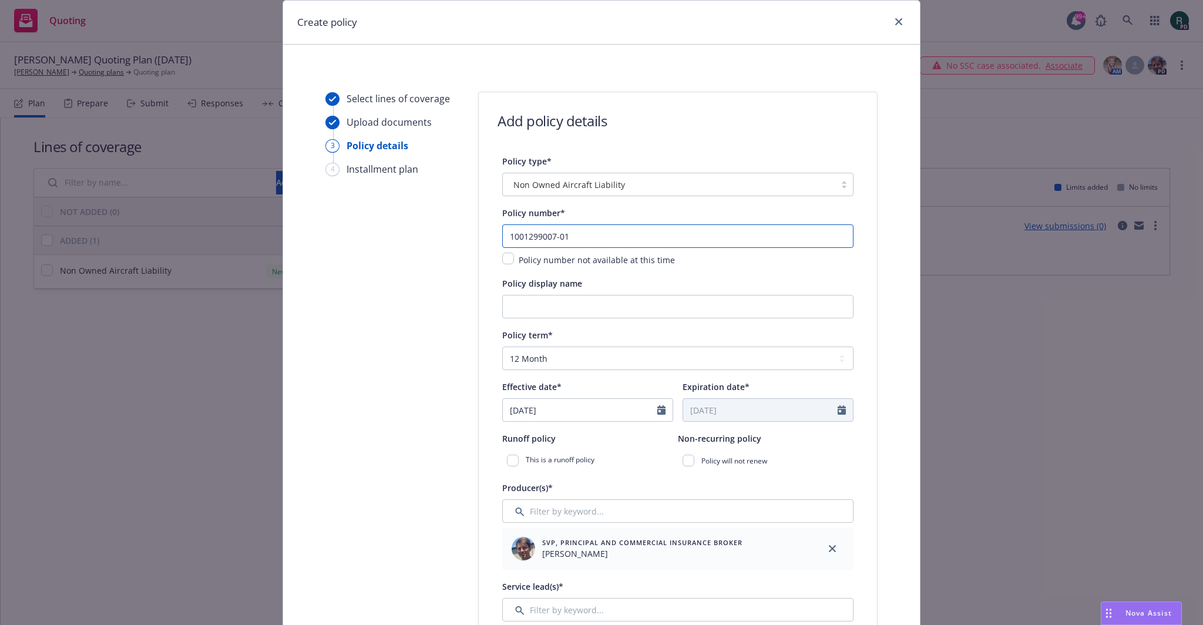
scroll to position [59, 0]
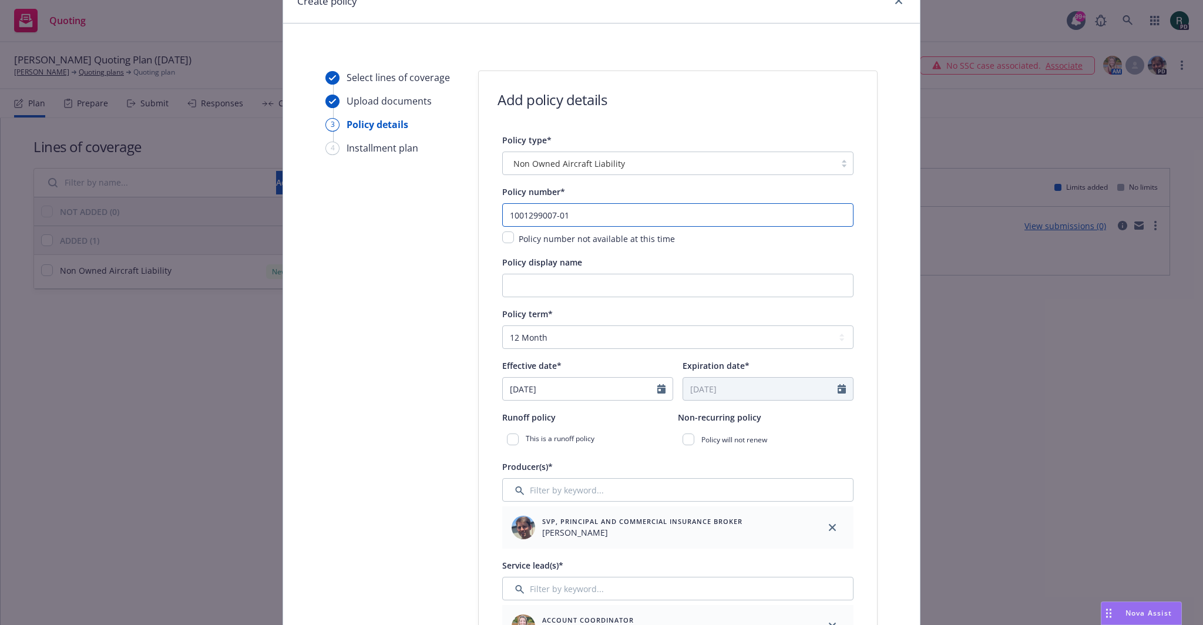
type input "1001299007-01"
click at [562, 387] on input "08/18/2025" at bounding box center [580, 389] width 155 height 22
select select "8"
paste input "8/17/2025"
type input "08/18/20258/17/2025"
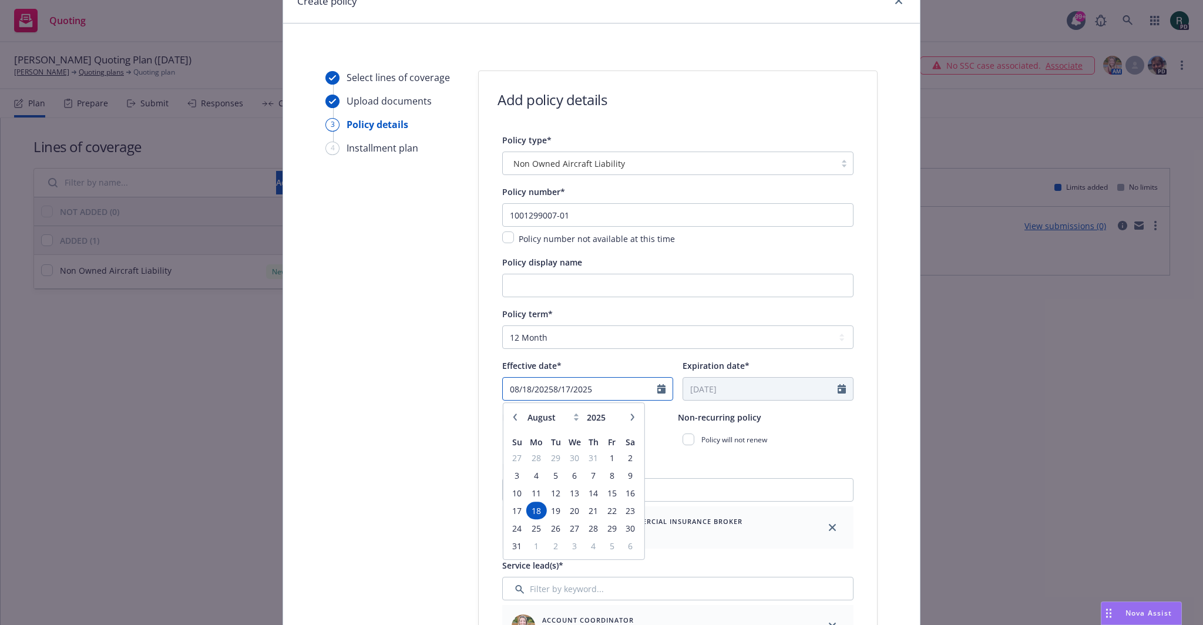
drag, startPoint x: 602, startPoint y: 390, endPoint x: 498, endPoint y: 400, distance: 103.9
click at [502, 400] on div "08/18/20258/17/2025" at bounding box center [587, 389] width 171 height 24
click at [515, 508] on span "17" at bounding box center [517, 511] width 16 height 15
type input "08/17/2025"
type input "08/17/2026"
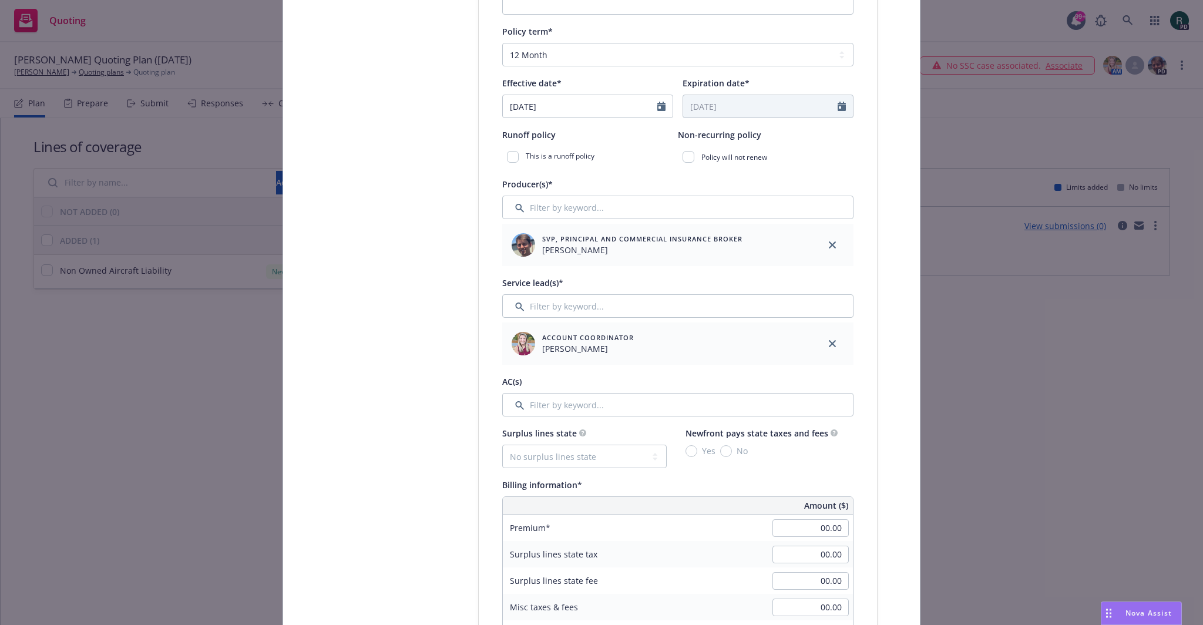
scroll to position [353, 0]
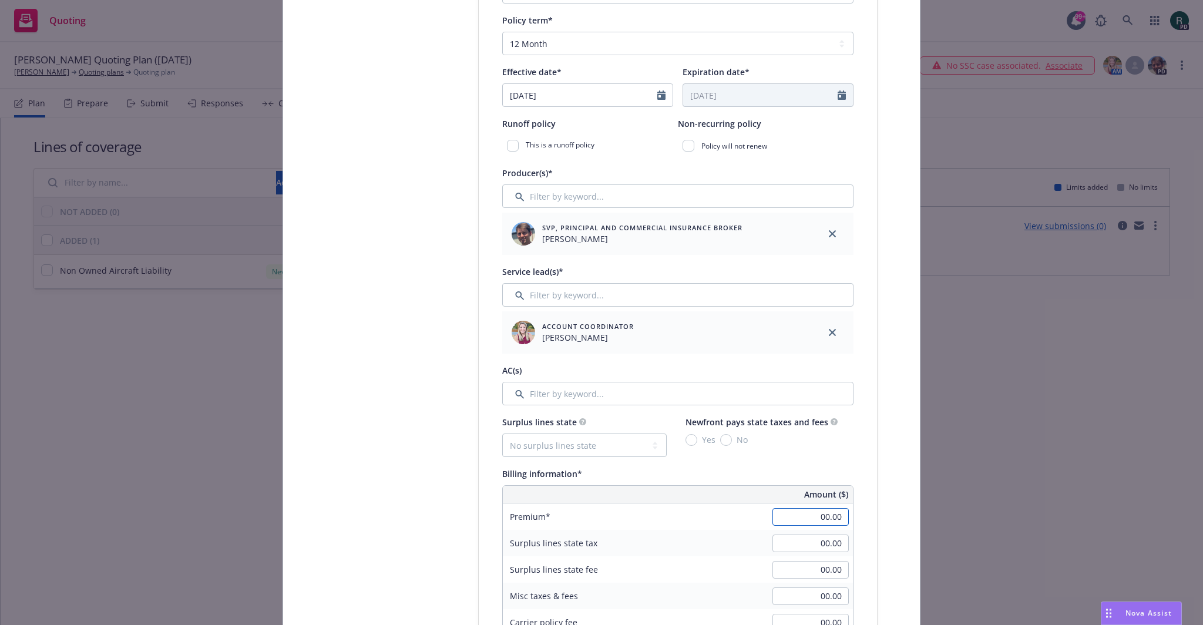
click at [797, 513] on input "00.00" at bounding box center [811, 517] width 76 height 18
click at [787, 512] on input "00.00" at bounding box center [811, 517] width 76 height 18
paste input "147.00"
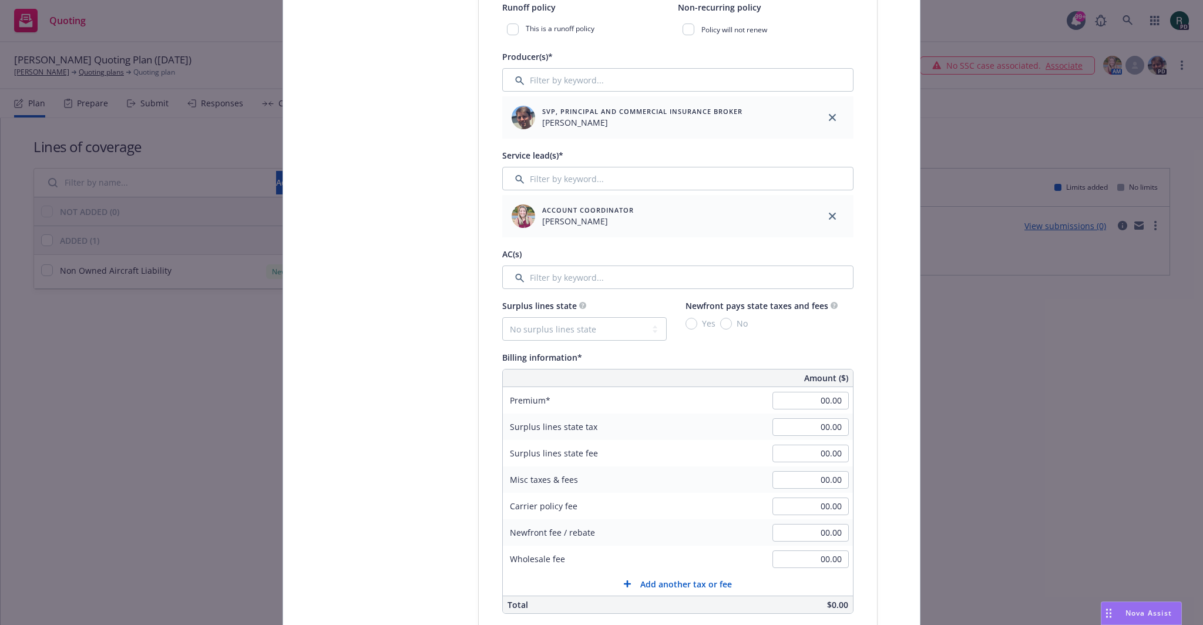
scroll to position [470, 0]
click at [799, 403] on input "00.00" at bounding box center [811, 400] width 76 height 18
click at [826, 400] on input "00.00" at bounding box center [811, 400] width 76 height 18
paste input "00147."
click at [822, 401] on input "00.00" at bounding box center [811, 400] width 76 height 18
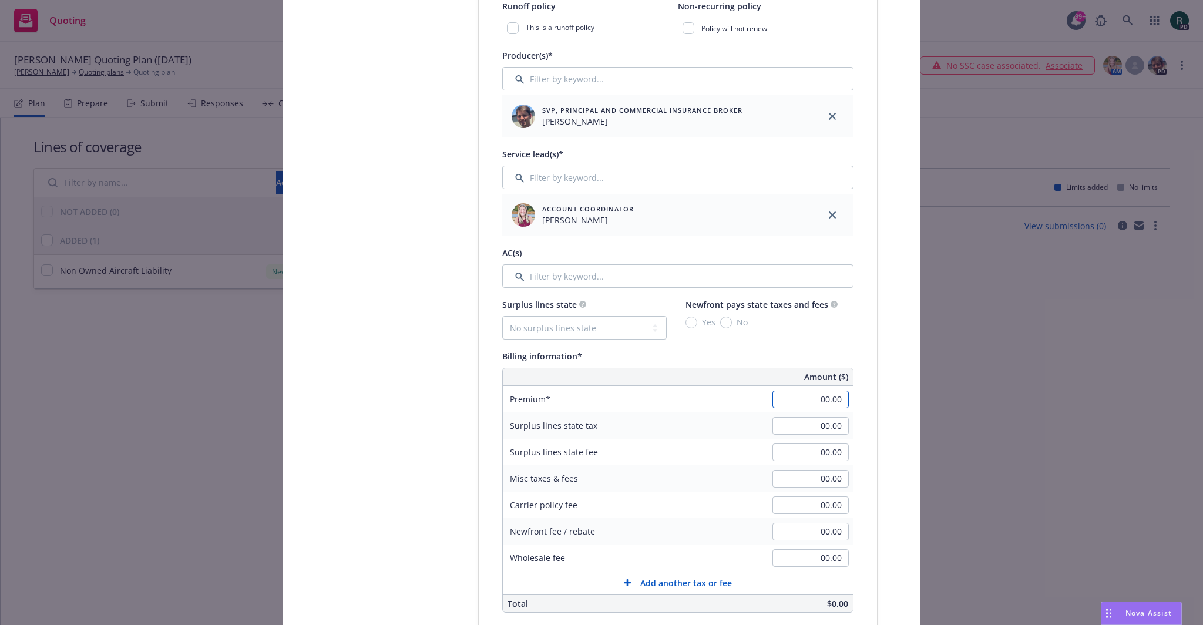
click at [816, 396] on input "00.00" at bounding box center [811, 400] width 76 height 18
type input "0.00"
drag, startPoint x: 821, startPoint y: 396, endPoint x: 843, endPoint y: 400, distance: 22.1
click at [843, 400] on input "0.00" at bounding box center [811, 400] width 76 height 18
paste input "147.00"
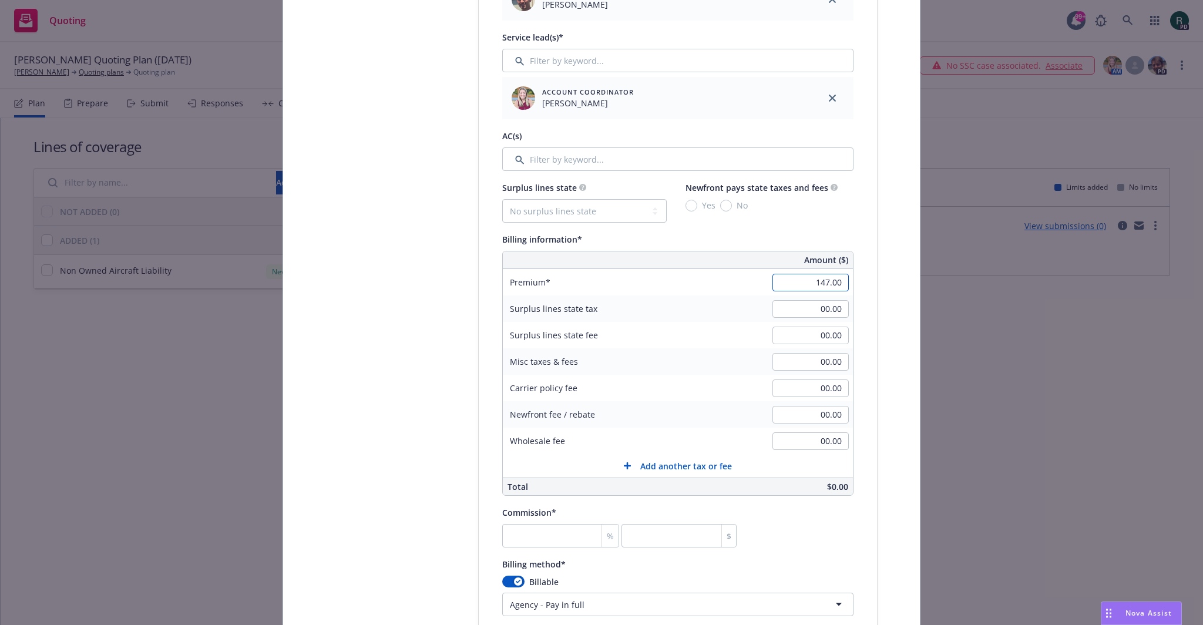
scroll to position [588, 0]
type input "147.00"
click at [520, 531] on input "number" at bounding box center [560, 536] width 117 height 24
type input "2"
type input "2.94"
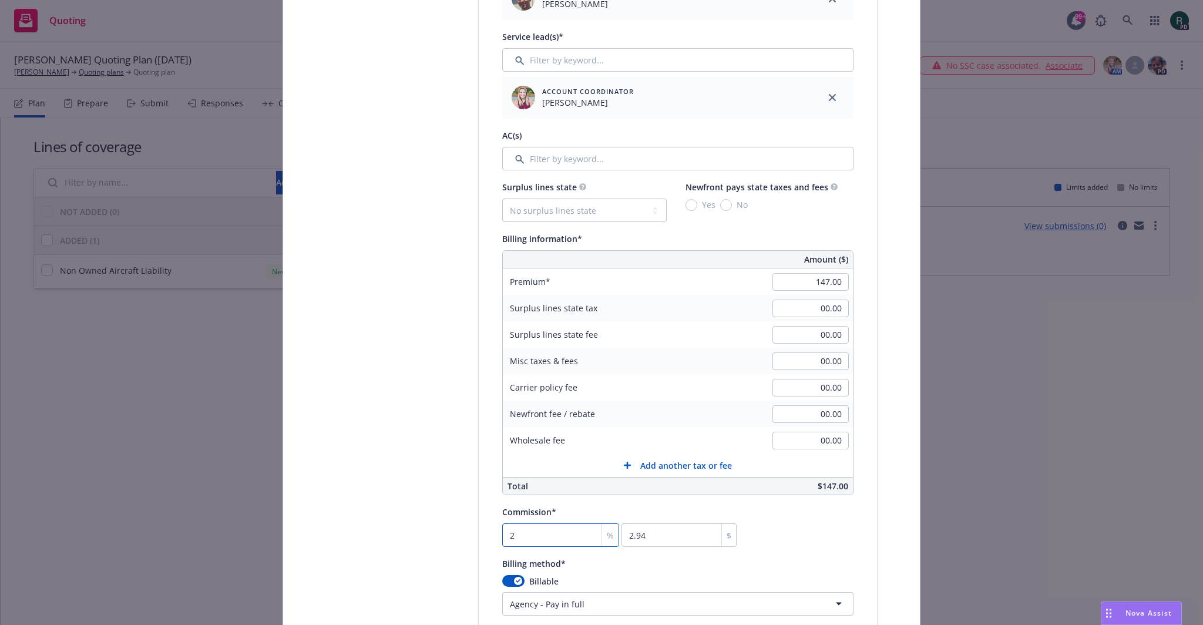
type input "20"
type input "29.4"
type input "20"
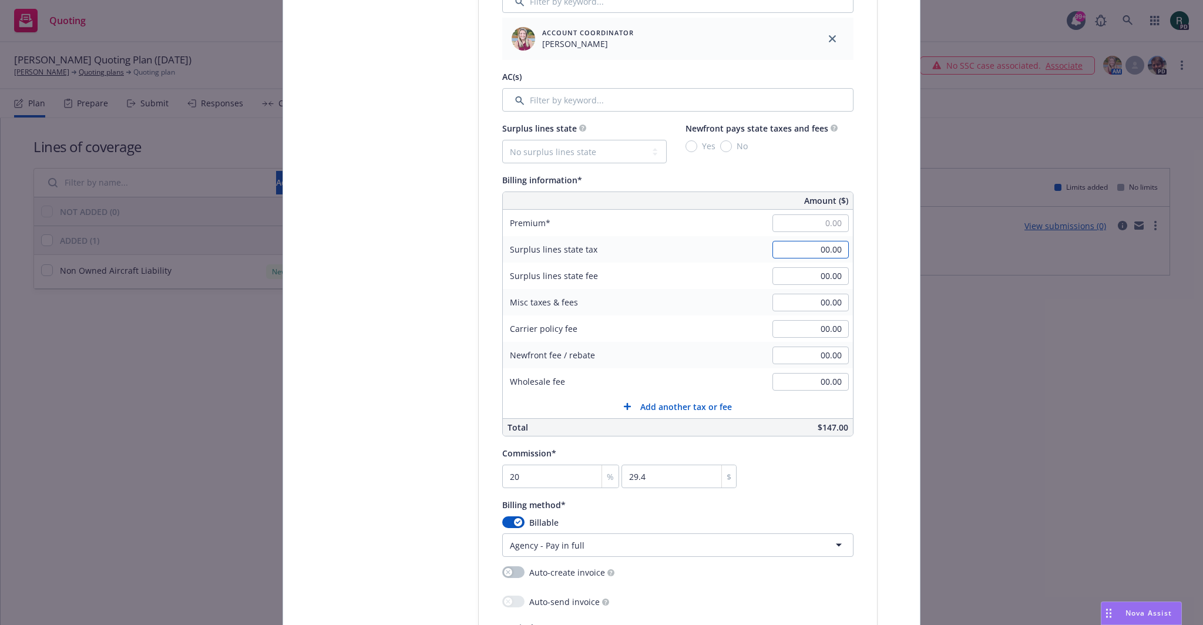
type input "00.00"
type input "0"
click at [803, 253] on input "00.00" at bounding box center [811, 250] width 76 height 18
click at [800, 222] on input "00.00" at bounding box center [811, 223] width 76 height 18
click at [851, 170] on div "Policy type* Non Owned Aircraft Liability Policy number* 1001299007-01 Policy n…" at bounding box center [678, 289] width 398 height 1489
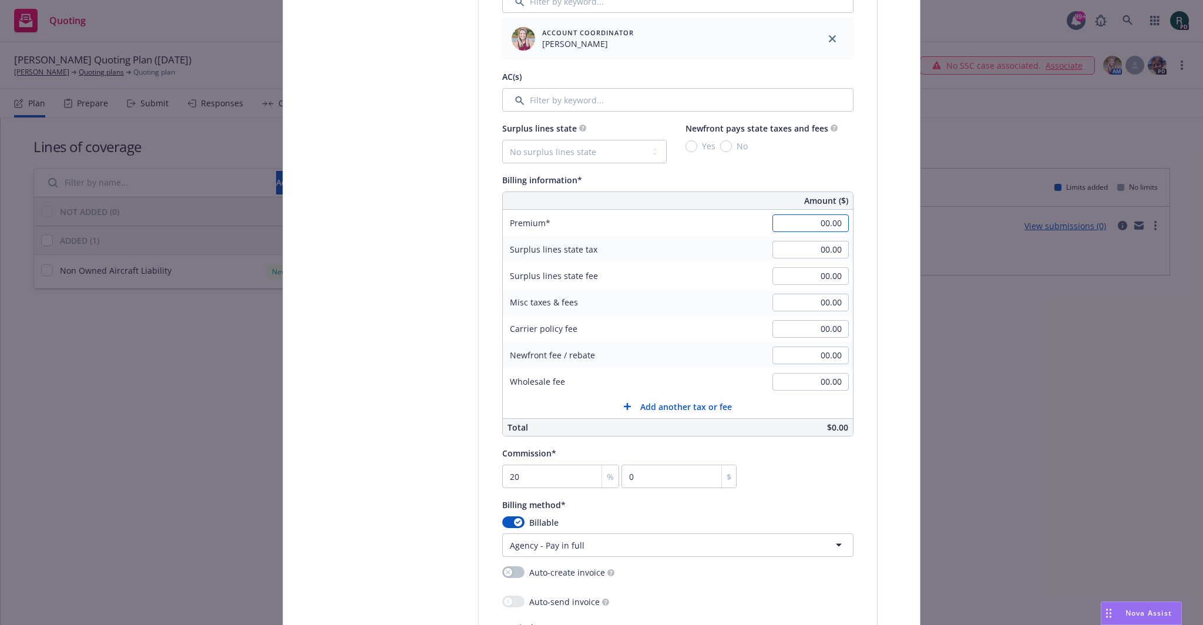
click at [799, 225] on input "00.00" at bounding box center [811, 223] width 76 height 18
click at [847, 163] on div "Surplus lines state No surplus lines state Alaska Alabama Arkansas Arizona Cali…" at bounding box center [677, 142] width 351 height 42
click at [808, 224] on input "00.00" at bounding box center [811, 223] width 76 height 18
click at [808, 226] on input "00.00" at bounding box center [811, 223] width 76 height 18
paste input "147.00"
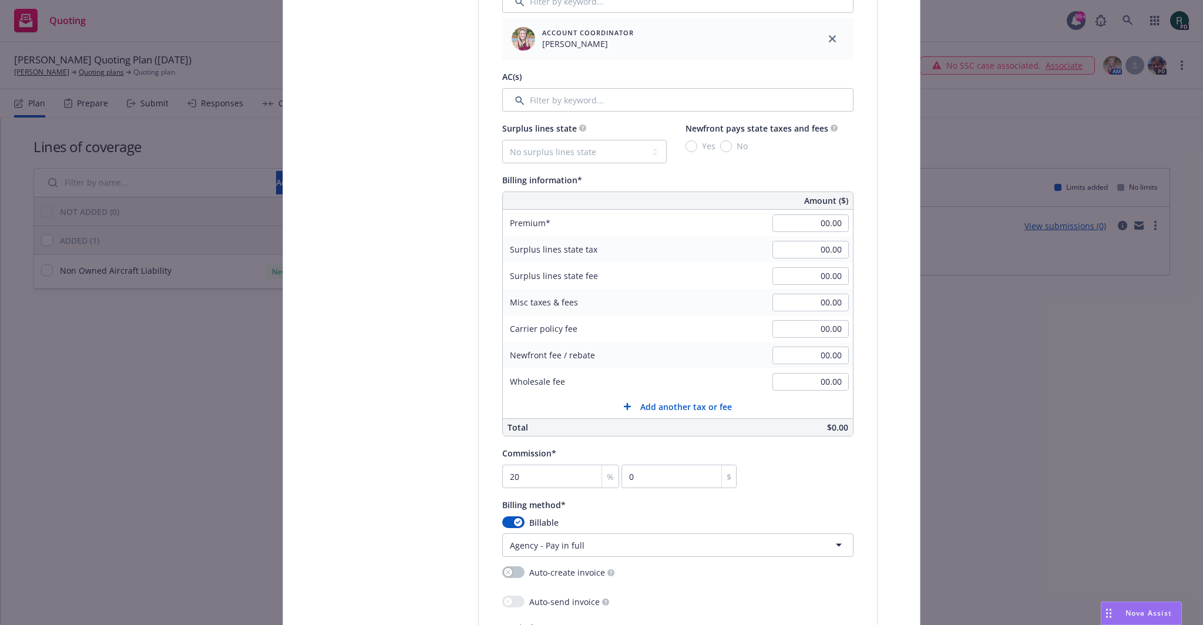
click at [863, 169] on div "Policy type* Non Owned Aircraft Liability Policy number* 1001299007-01 Policy n…" at bounding box center [678, 289] width 398 height 1489
click at [821, 220] on input "00.00" at bounding box center [811, 223] width 76 height 18
click at [822, 222] on input "00.00" at bounding box center [811, 223] width 76 height 18
paste input "0147.0"
click at [876, 160] on div "Select lines of coverage Upload documents 3 Policy details 4 Installment plan A…" at bounding box center [601, 294] width 609 height 1623
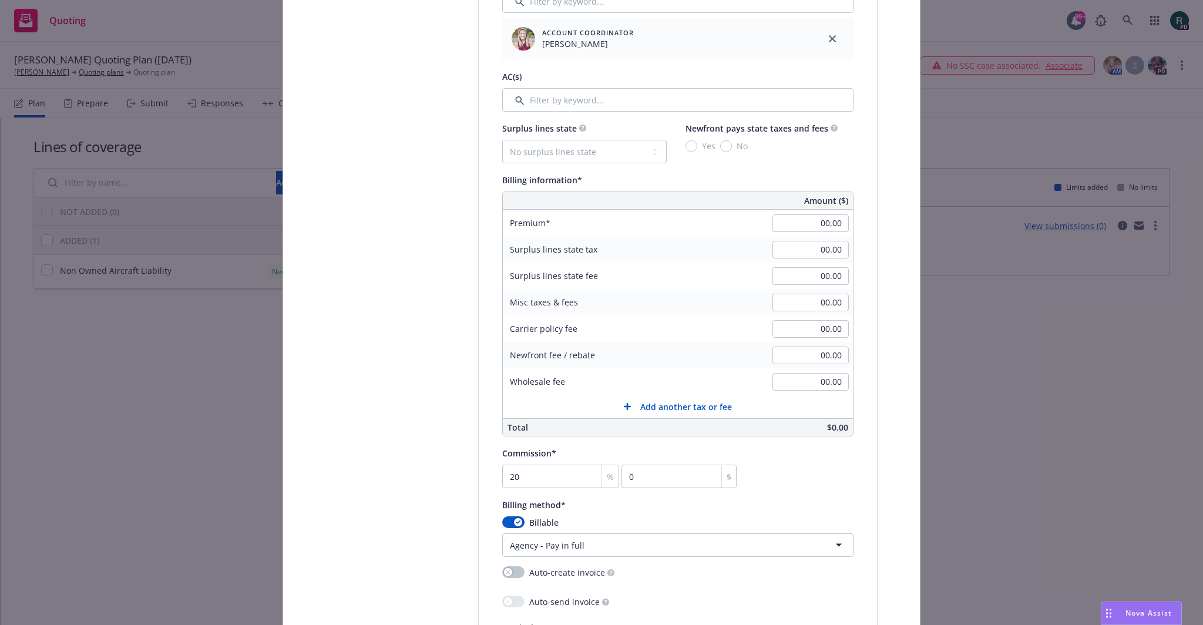
click at [871, 156] on div "Policy type* Non Owned Aircraft Liability Policy number* 1001299007-01 Policy n…" at bounding box center [678, 289] width 398 height 1489
click at [802, 223] on input "00.00" at bounding box center [811, 223] width 76 height 18
click at [813, 224] on input "00.00" at bounding box center [811, 223] width 76 height 18
drag, startPoint x: 810, startPoint y: 224, endPoint x: 844, endPoint y: 223, distance: 34.1
click at [844, 223] on input "00.00" at bounding box center [811, 223] width 76 height 18
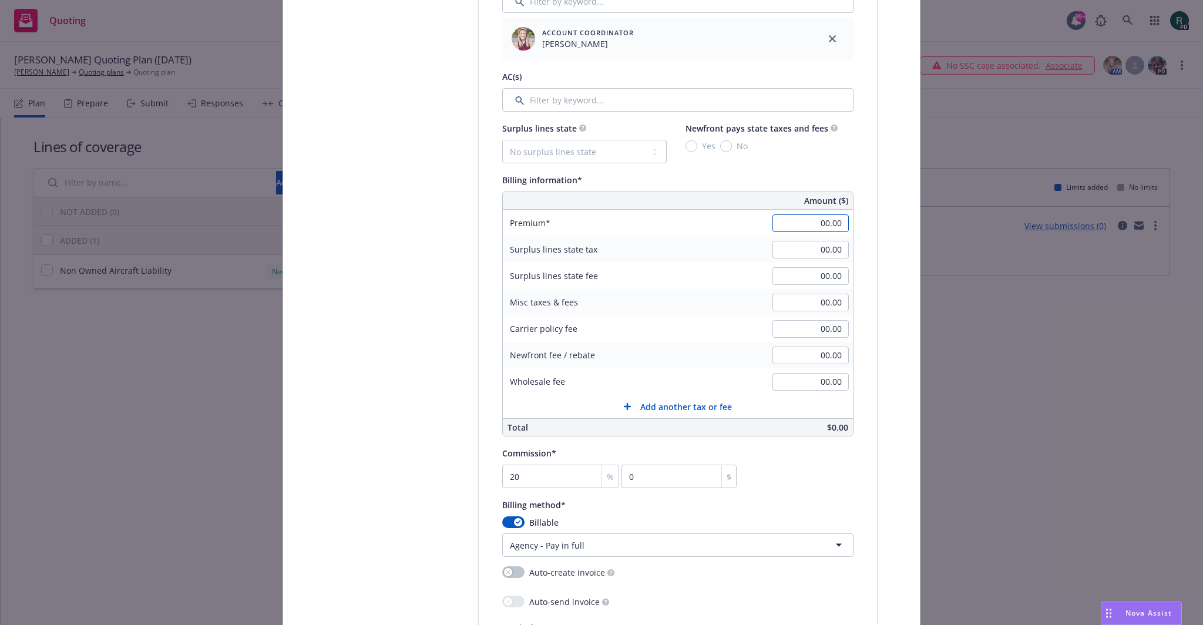
click at [808, 227] on input "00.00" at bounding box center [811, 223] width 76 height 18
paste input "147"
type input "147.00"
type input "29.4"
click at [887, 147] on div "Select lines of coverage Upload documents 3 Policy details 4 Installment plan A…" at bounding box center [601, 294] width 609 height 1623
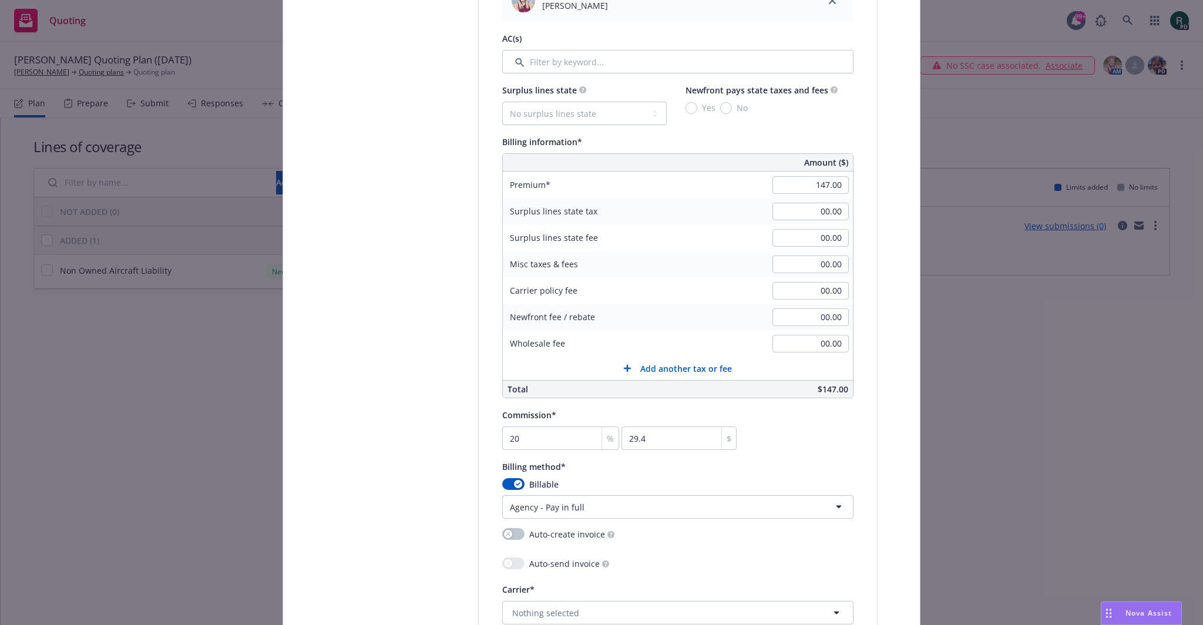
scroll to position [705, 0]
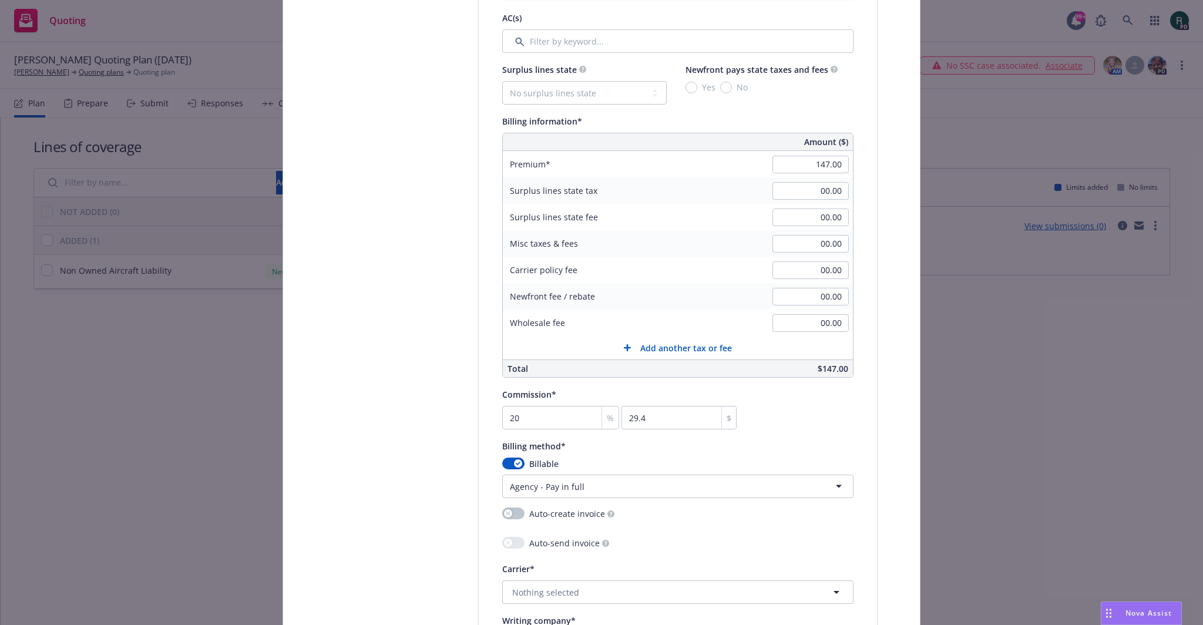
click at [640, 487] on html "Quoting 99+ PD Samuel Holloway Quoting Plan (2025-08-18) Samuel Holloway Quotin…" at bounding box center [601, 312] width 1203 height 625
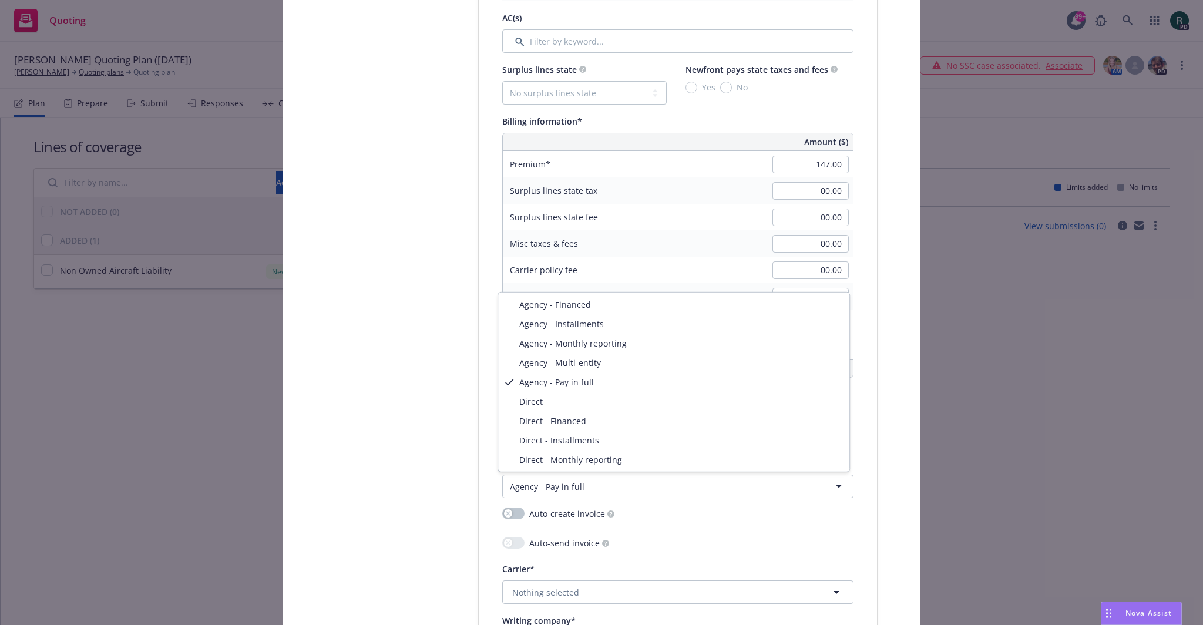
select select "DIRECT"
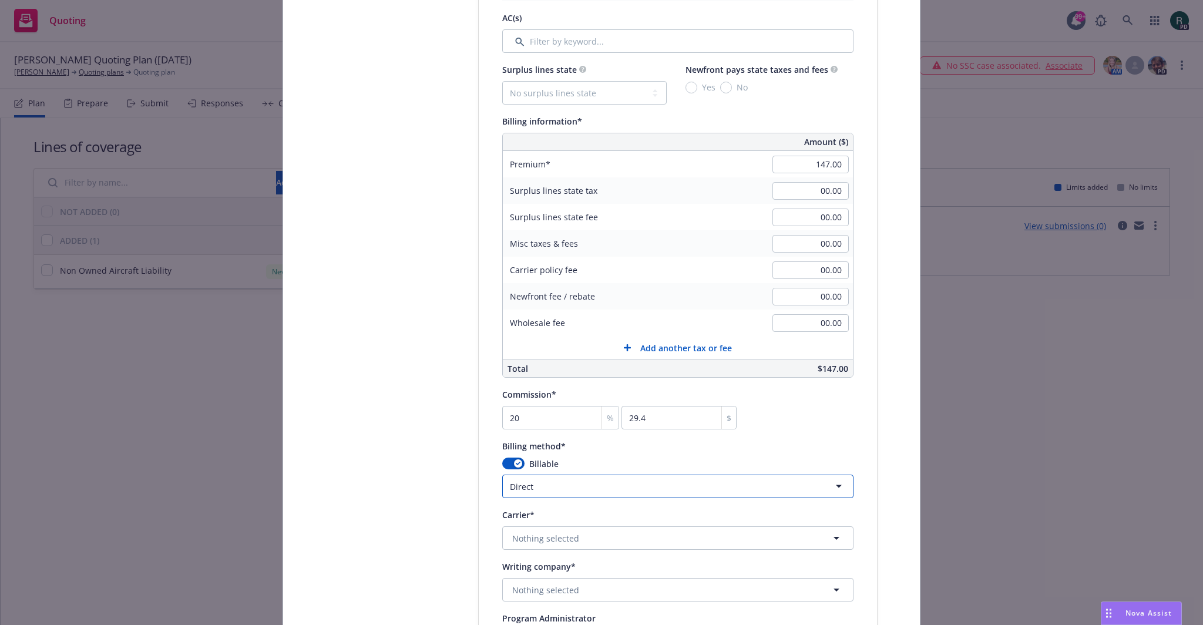
scroll to position [764, 0]
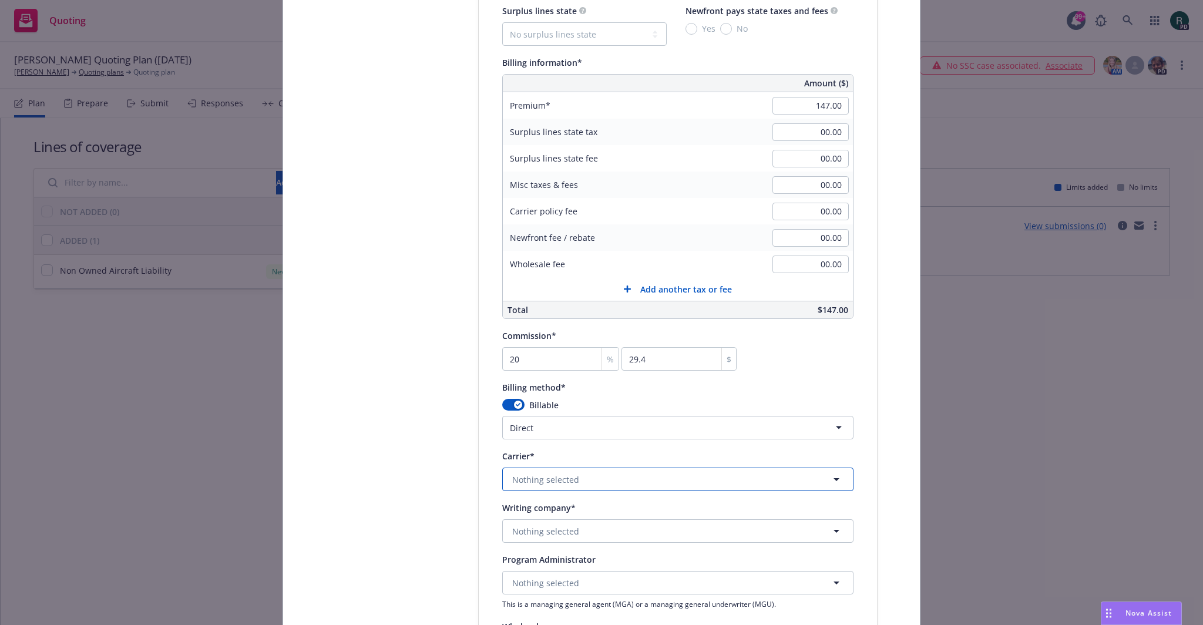
click at [632, 482] on button "Nothing selected" at bounding box center [677, 480] width 351 height 24
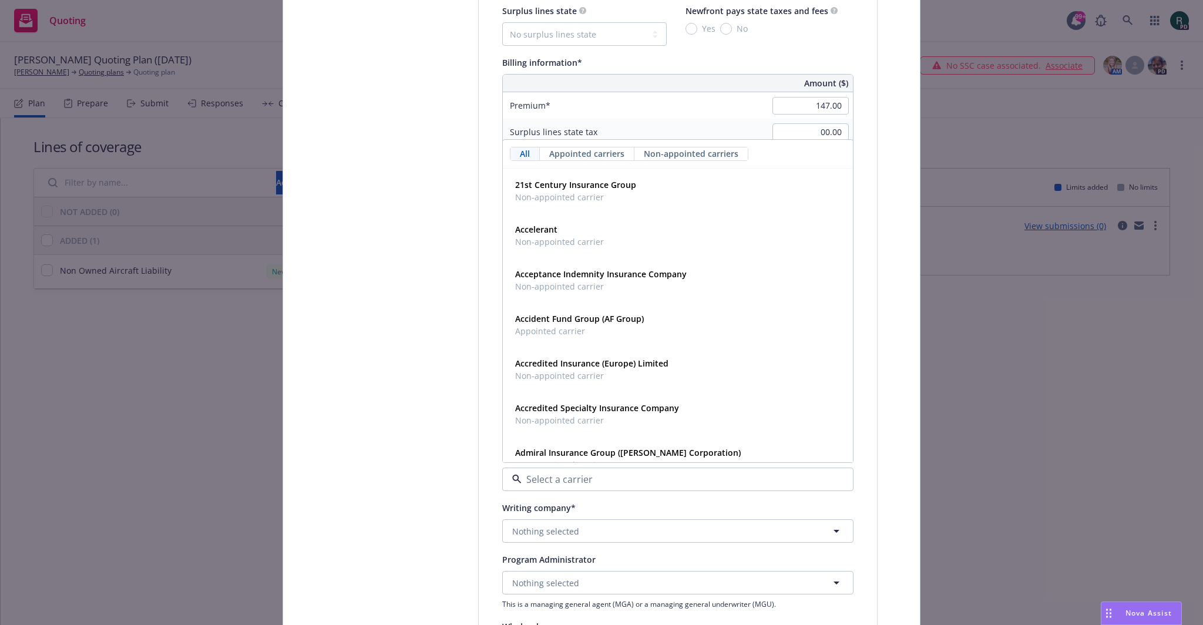
click at [297, 246] on div "Select lines of coverage Upload documents 3 Policy details 4 Installment plan A…" at bounding box center [601, 149] width 609 height 1569
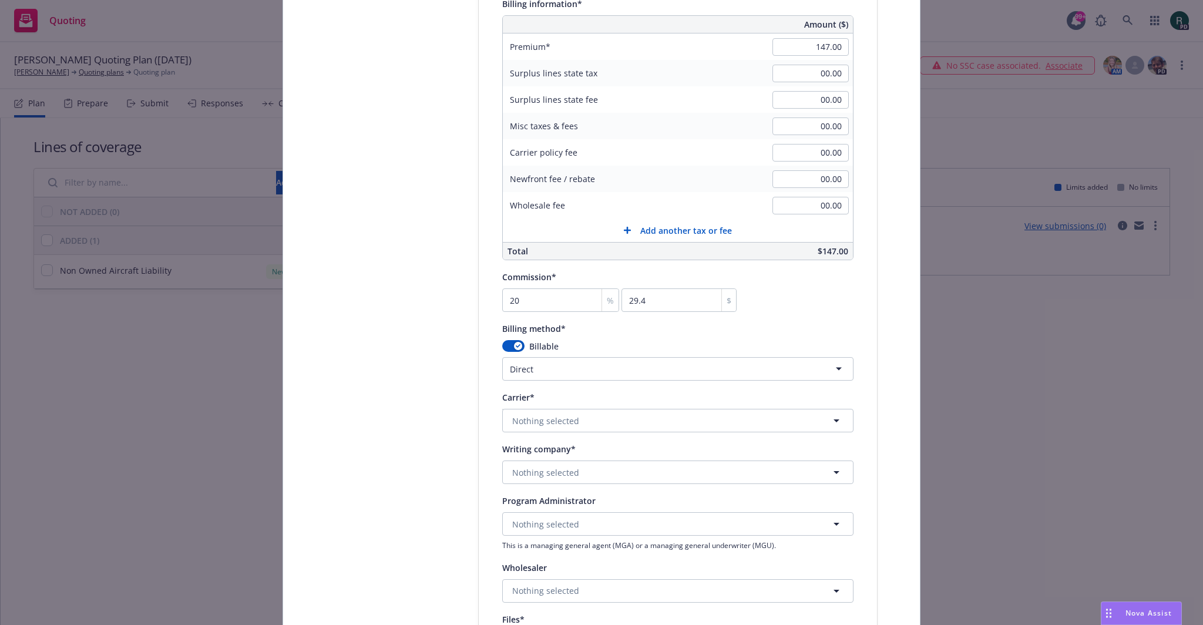
scroll to position [881, 0]
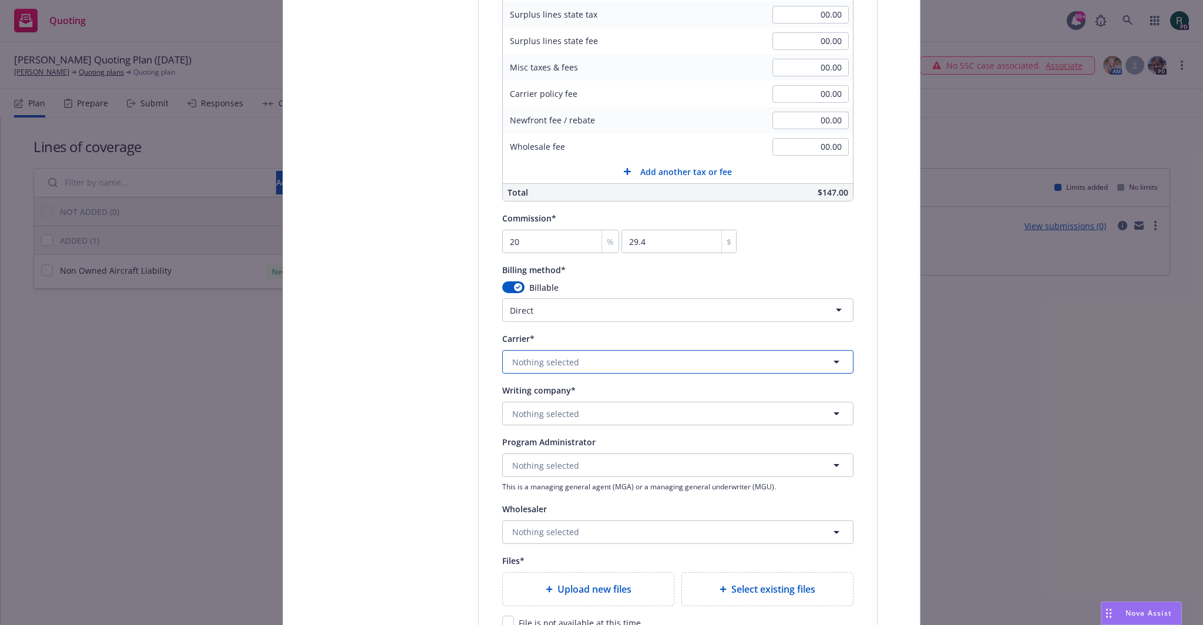
click at [542, 358] on span "Nothing selected" at bounding box center [545, 362] width 67 height 12
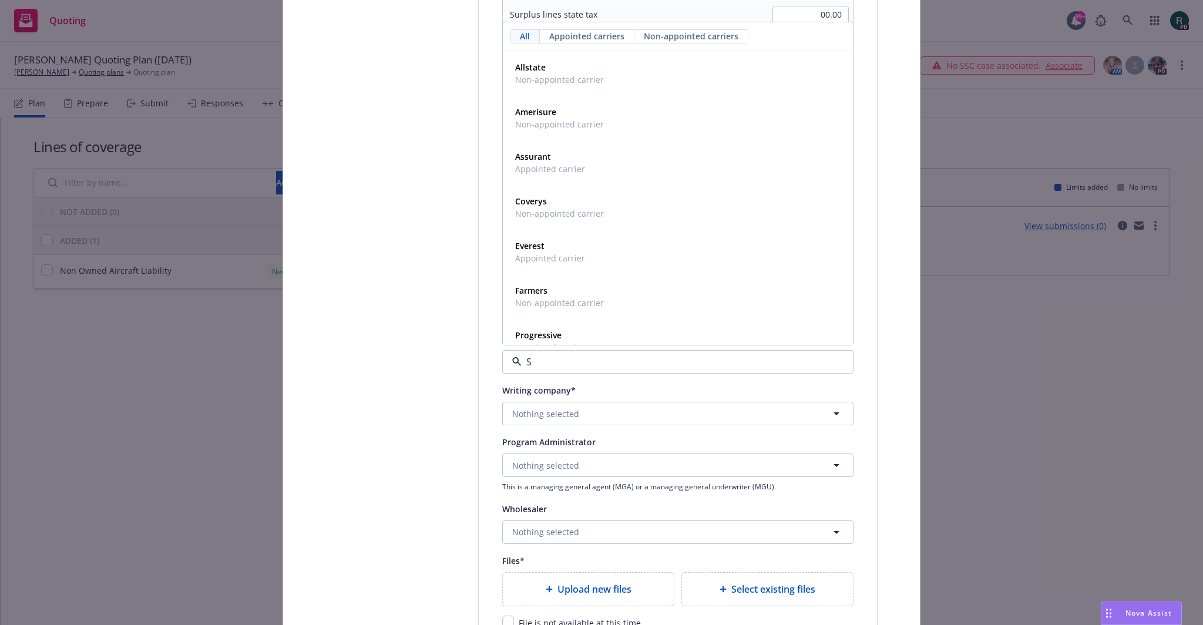
type input "ST"
click at [585, 298] on div "Starr Companies Appointed carrier" at bounding box center [678, 296] width 335 height 29
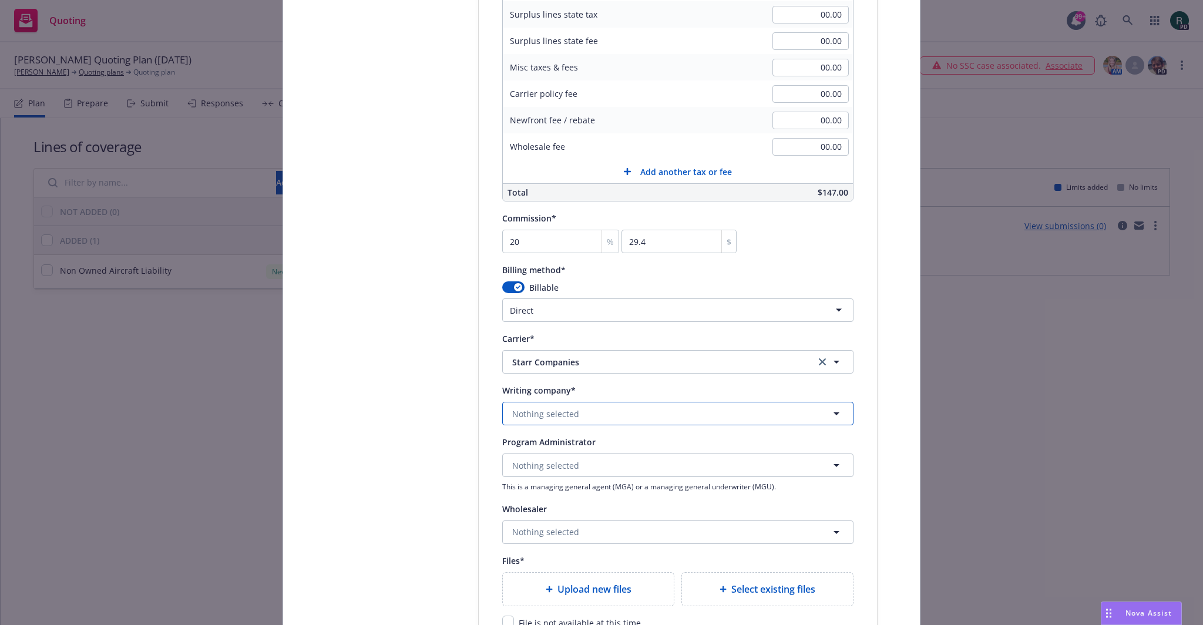
click at [542, 417] on span "Nothing selected" at bounding box center [545, 414] width 67 height 12
click at [620, 454] on span "Domestic - 38318" at bounding box center [588, 459] width 147 height 12
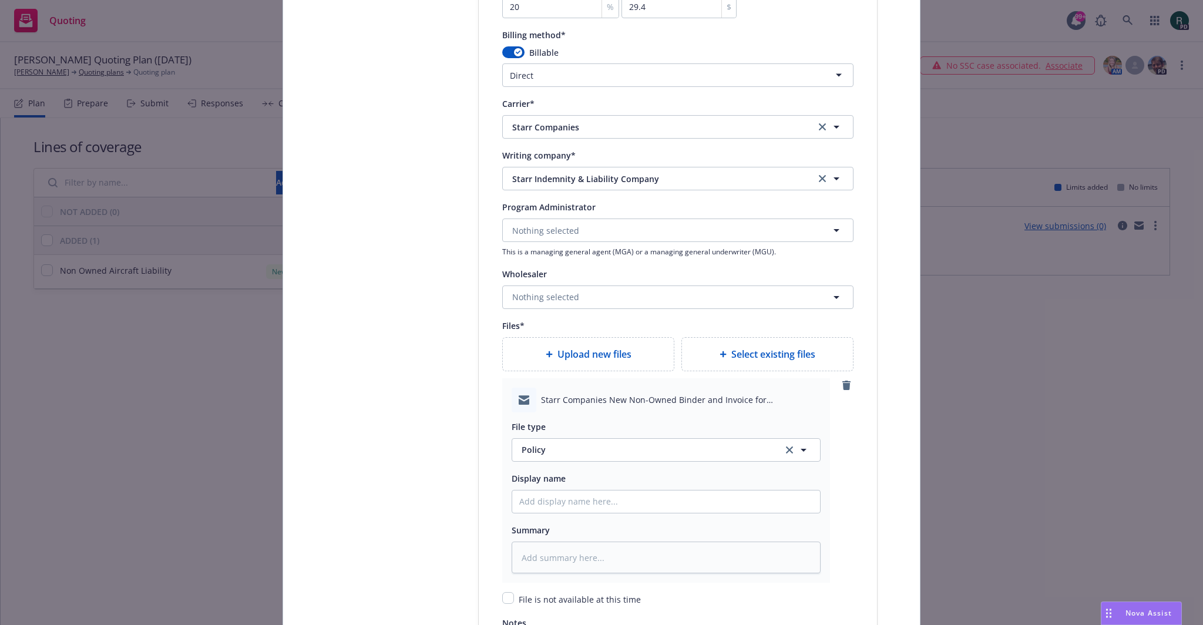
scroll to position [1234, 0]
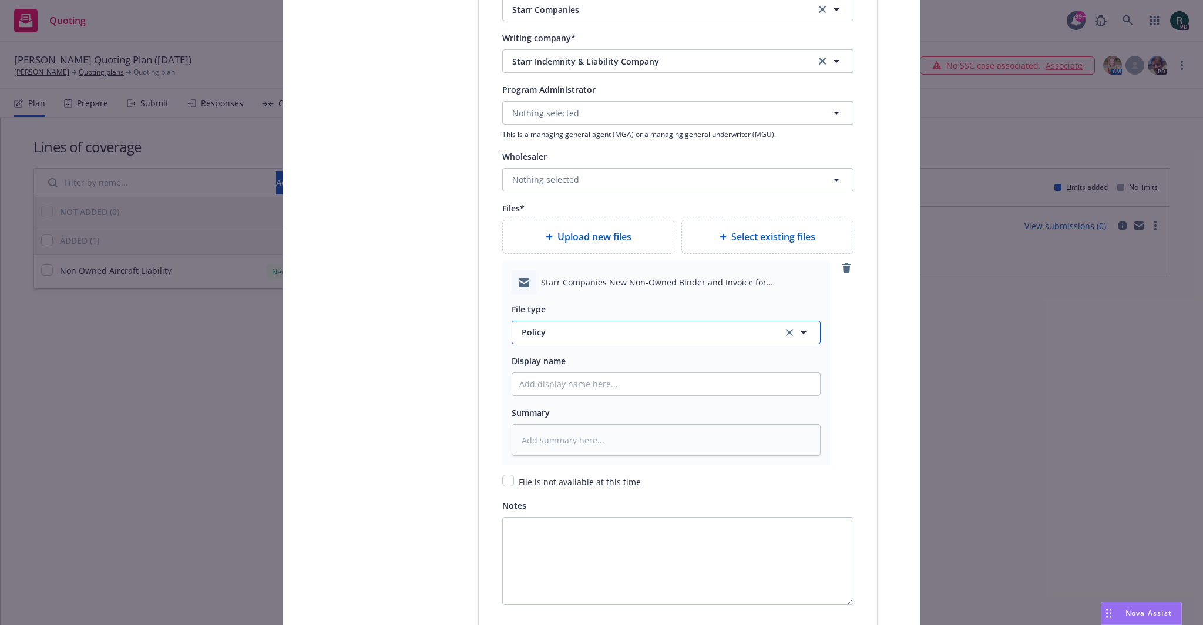
click at [580, 335] on span "Policy" at bounding box center [645, 332] width 247 height 12
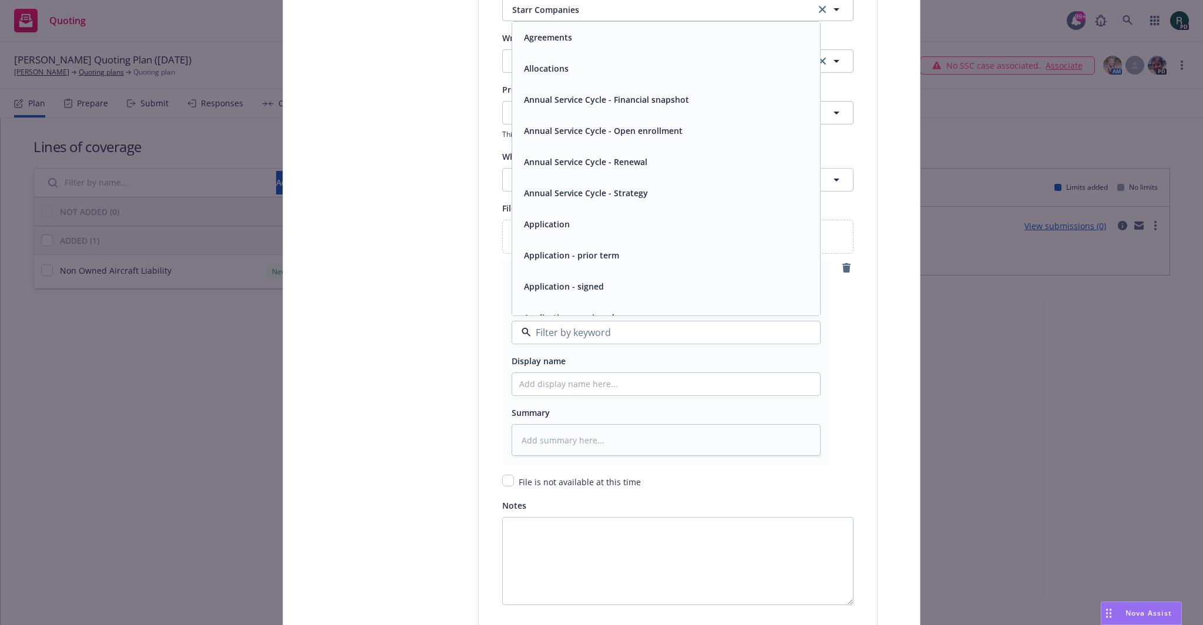
type input "B"
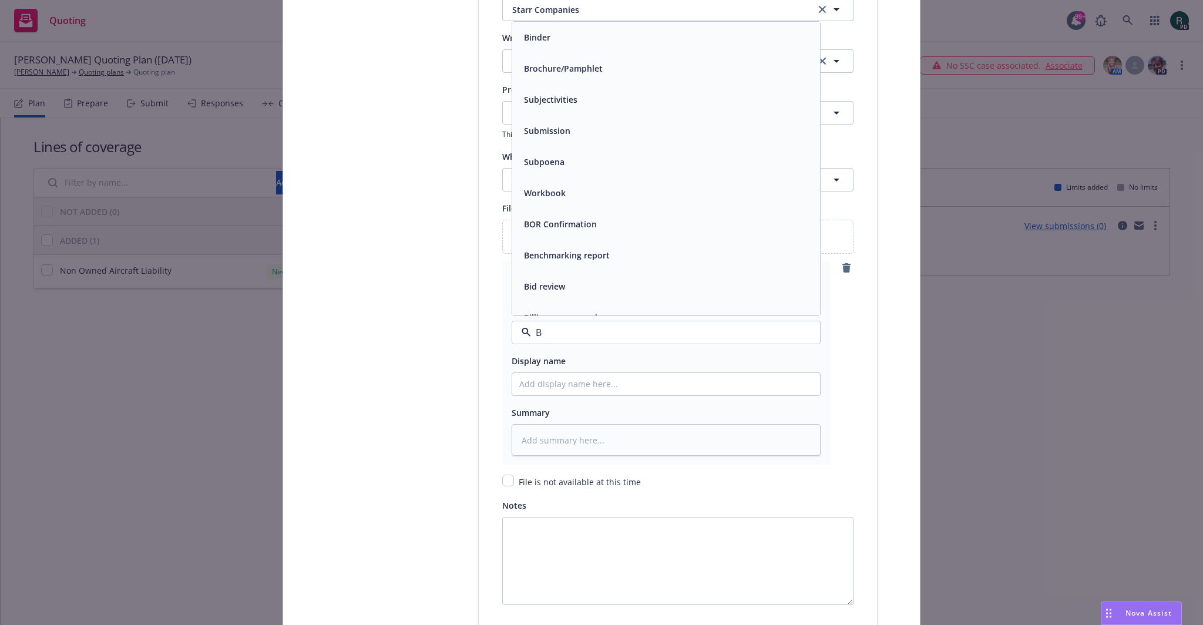
click at [532, 45] on div "Binder" at bounding box center [666, 37] width 308 height 31
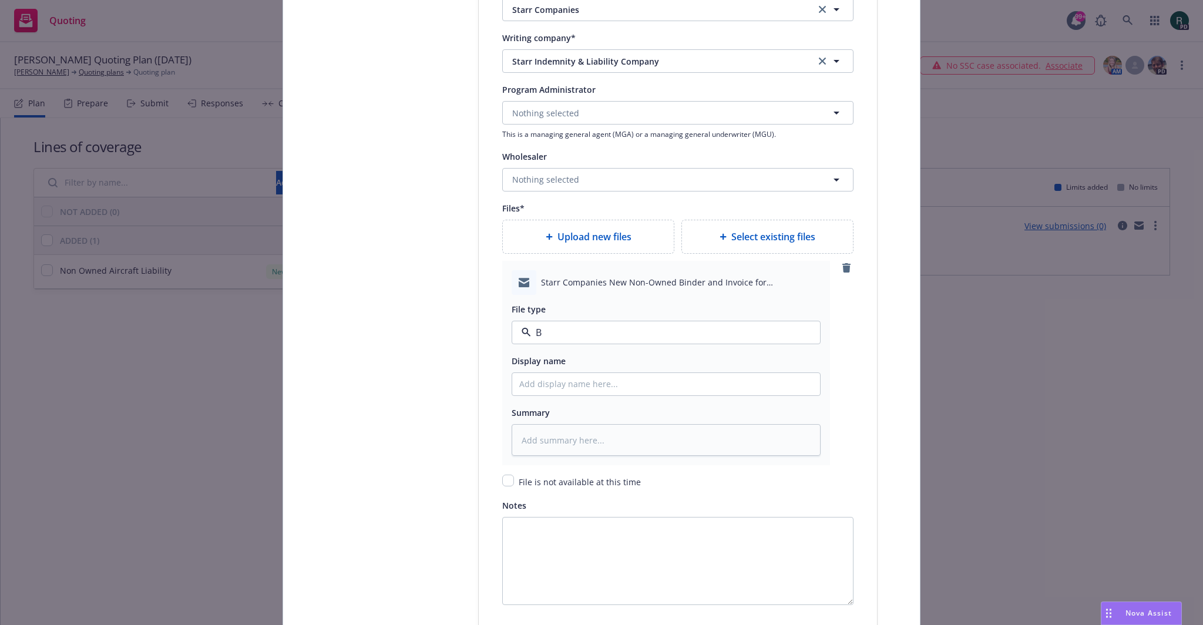
type textarea "x"
click at [589, 381] on input "Policy display name" at bounding box center [666, 384] width 308 height 22
type input "25 NOWN CVS Binder and [PERSON_NAME]"
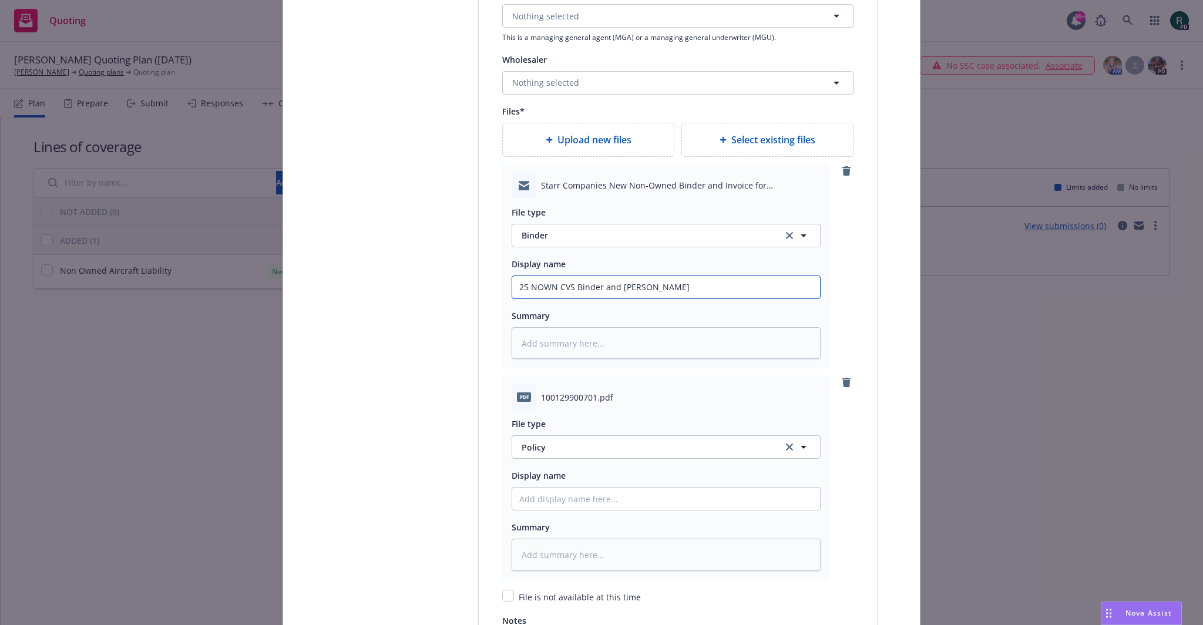
scroll to position [1351, 0]
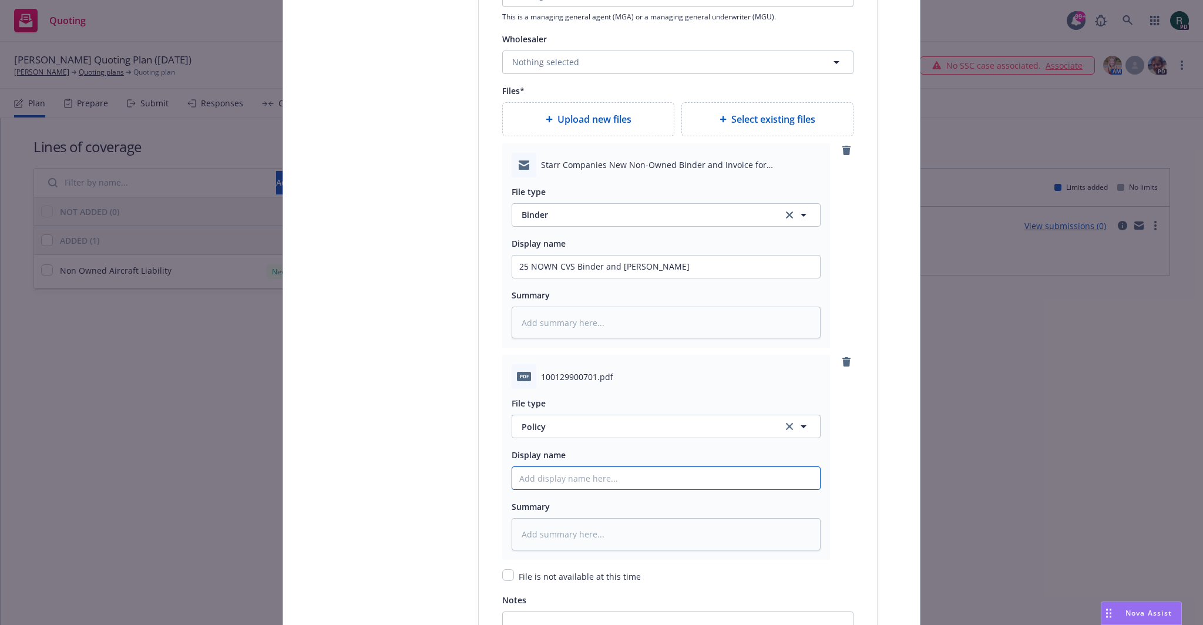
click at [589, 278] on input "Policy display name" at bounding box center [666, 267] width 308 height 22
type textarea "x"
type input "2"
type textarea "x"
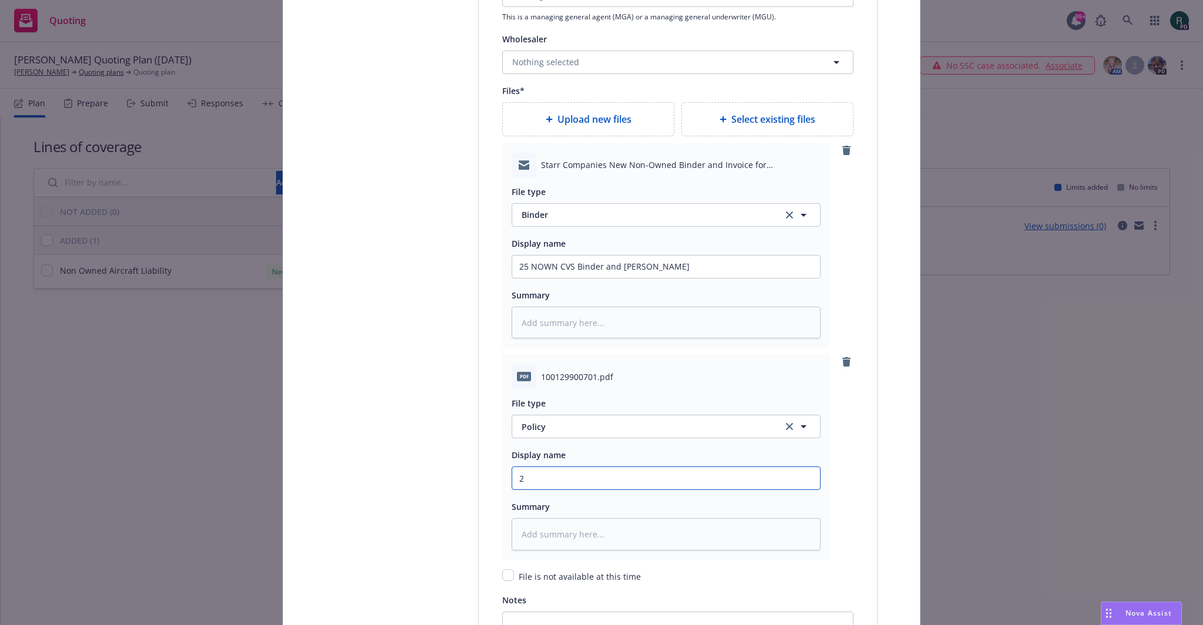
type input "25"
type textarea "x"
type input "25"
type textarea "x"
type input "25 n"
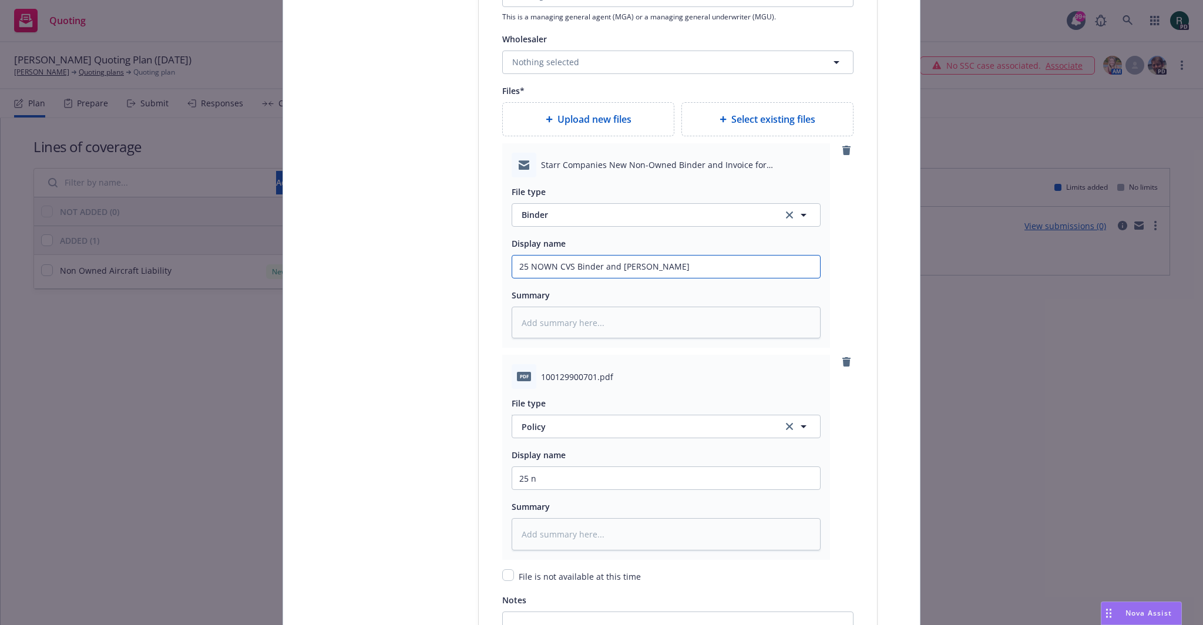
click at [531, 264] on input "25 NOWN CVS Binder and [PERSON_NAME]" at bounding box center [666, 267] width 308 height 22
drag, startPoint x: 523, startPoint y: 261, endPoint x: 529, endPoint y: 261, distance: 6.5
click at [529, 261] on input "25 NOWN CVS Binder and [PERSON_NAME]" at bounding box center [666, 267] width 308 height 22
click at [535, 263] on input "25 NOWN CVS Binder and [PERSON_NAME]" at bounding box center [666, 267] width 308 height 22
drag, startPoint x: 526, startPoint y: 264, endPoint x: 573, endPoint y: 265, distance: 46.4
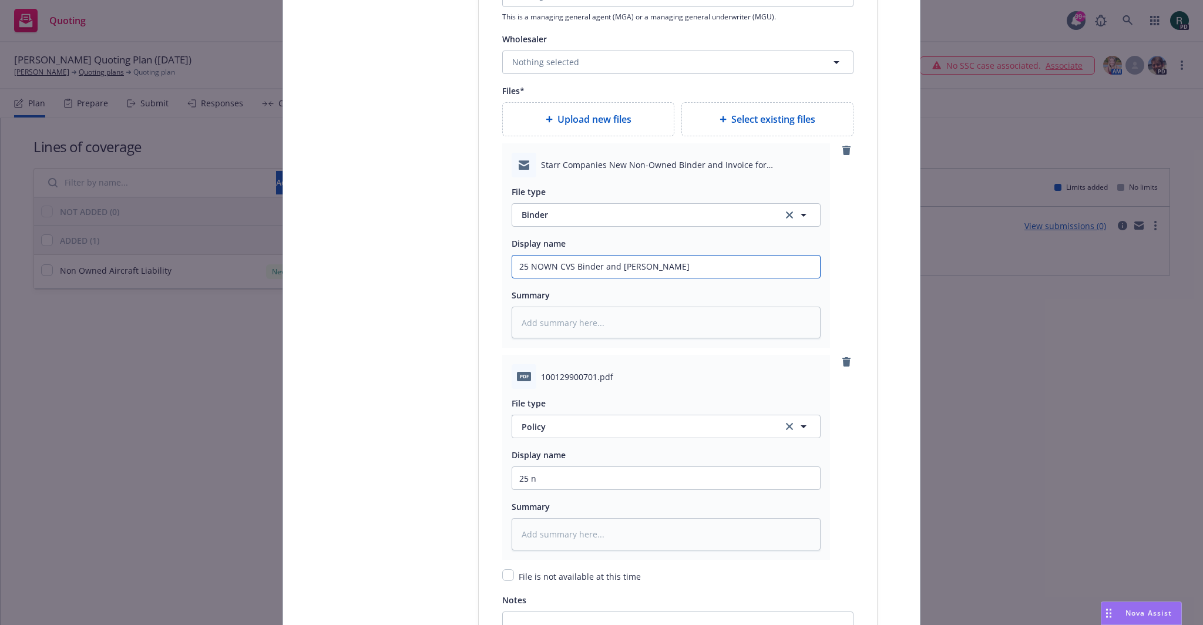
click at [573, 265] on input "25 NOWN CVS Binder and [PERSON_NAME]" at bounding box center [666, 267] width 308 height 22
click at [552, 278] on input "25 n" at bounding box center [666, 267] width 308 height 22
type textarea "x"
type input "25"
paste input "NOWN CVS"
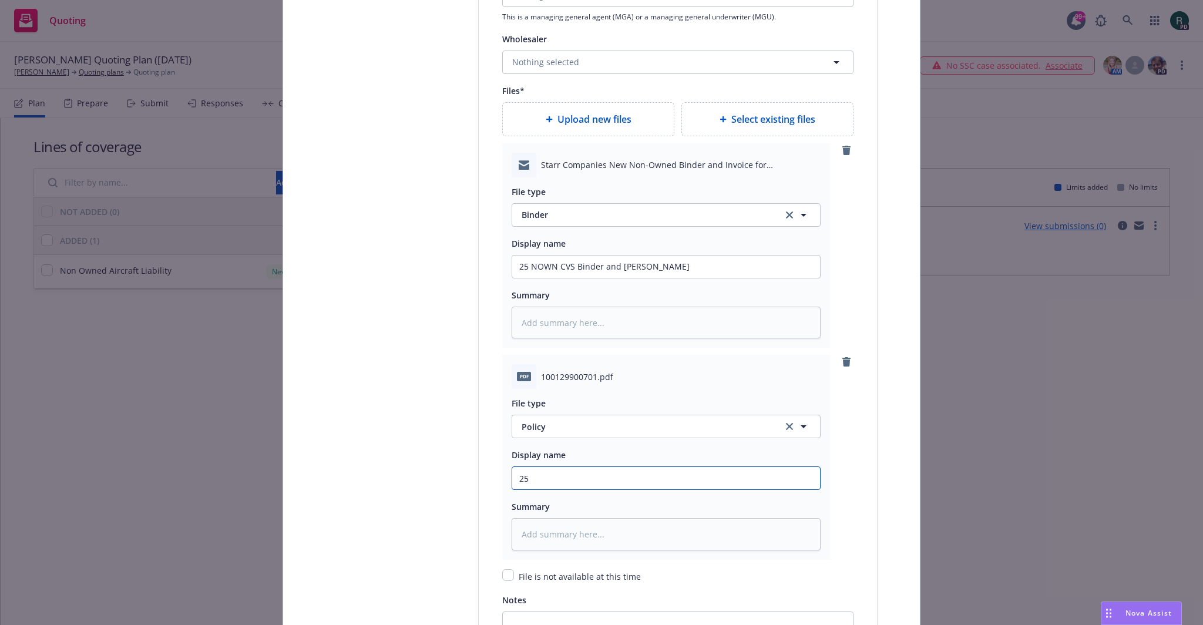
type textarea "x"
type input "25 NOWN CVS"
type textarea "x"
type input "25 NOWN CVS"
type textarea "x"
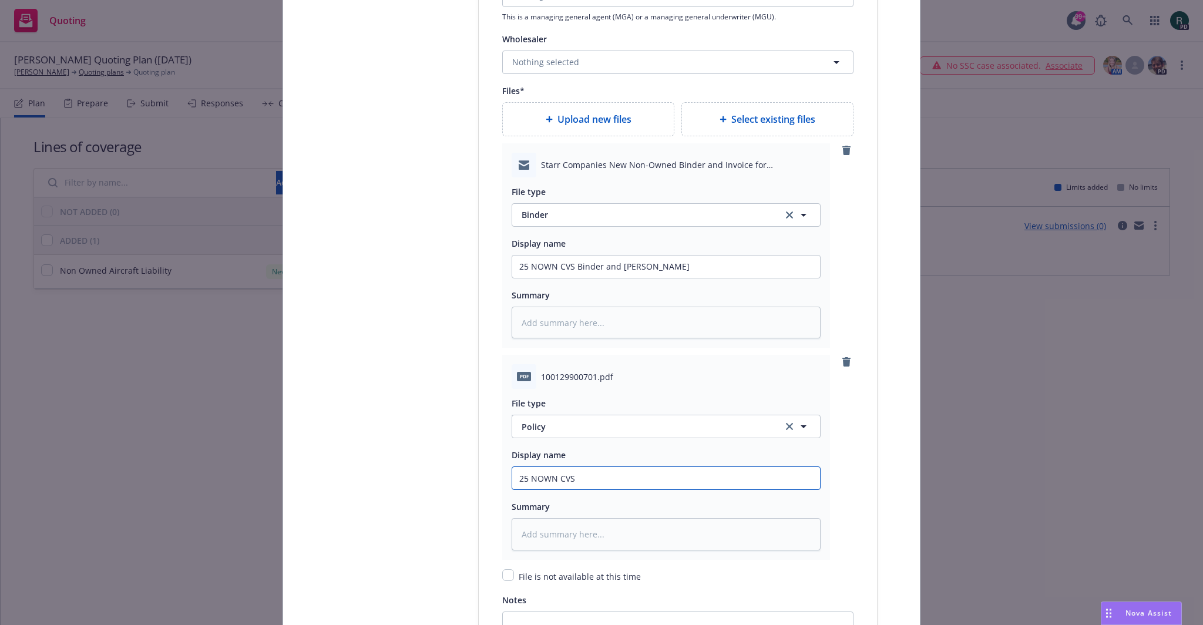
type input "25 NOWN CVS p"
type textarea "x"
type input "25 NOWN CVS"
type textarea "x"
type input "25 NOWN CVS p"
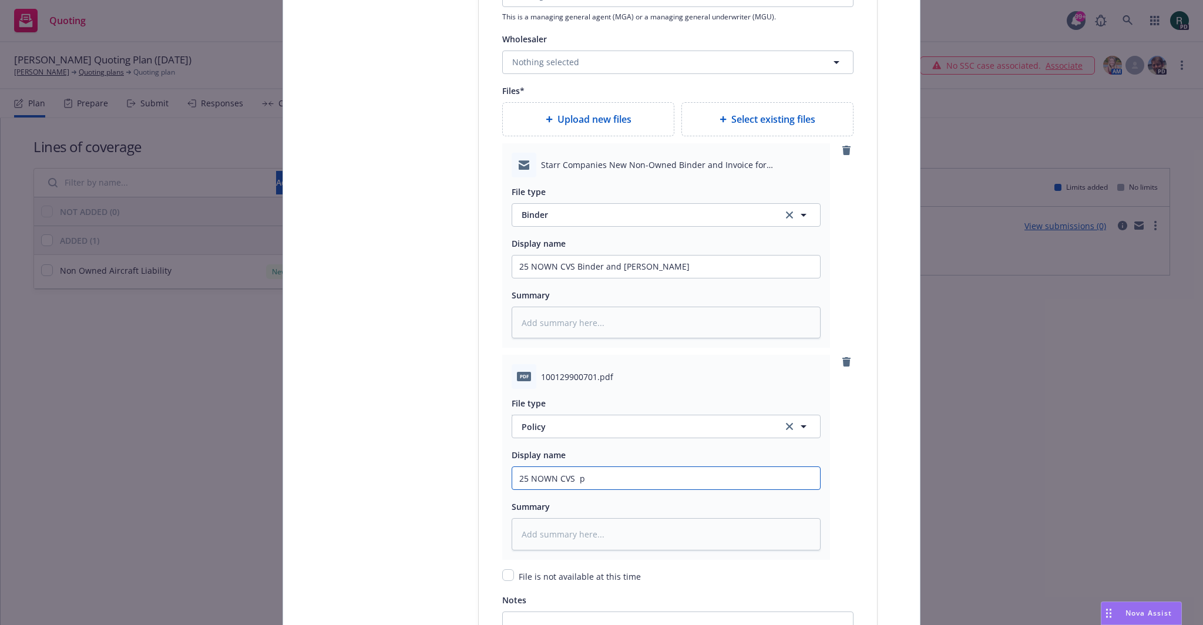
type textarea "x"
type input "25 NOWN CVS po"
type textarea "x"
type input "25 NOWN CVS p"
type textarea "x"
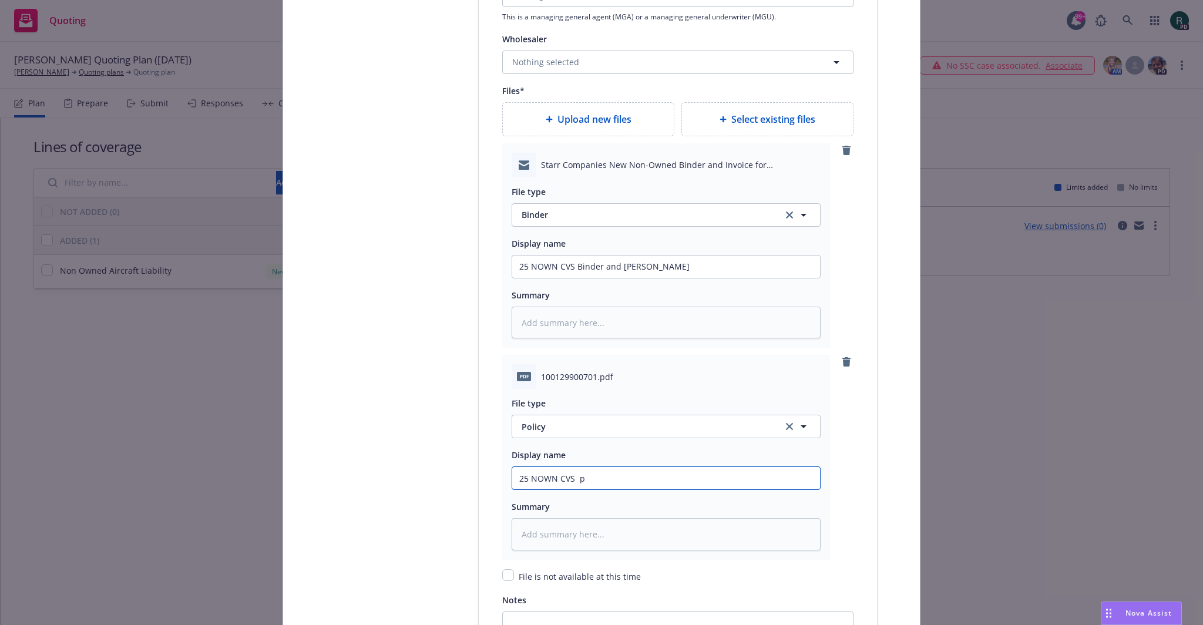
type input "25 NOWN CVS"
type textarea "x"
type input "25 NOWN CVS"
type textarea "x"
type input "25 NOWN CVS P"
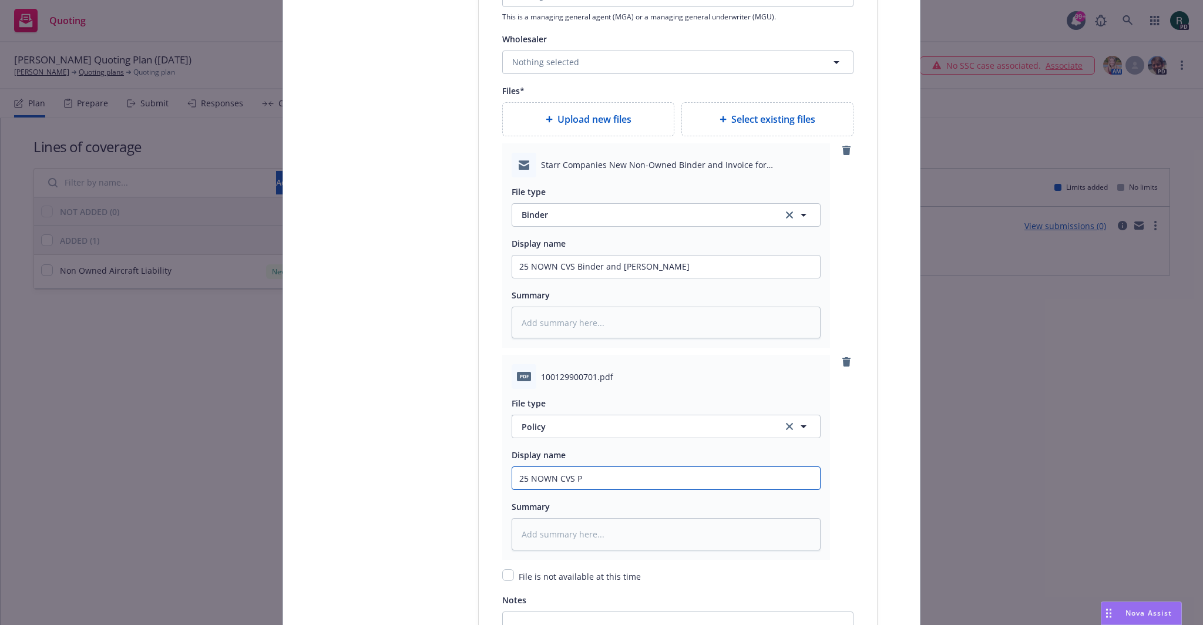
type textarea "x"
type input "25 NOWN CVS PO"
type textarea "x"
type input "25 NOWN CVS P"
type textarea "x"
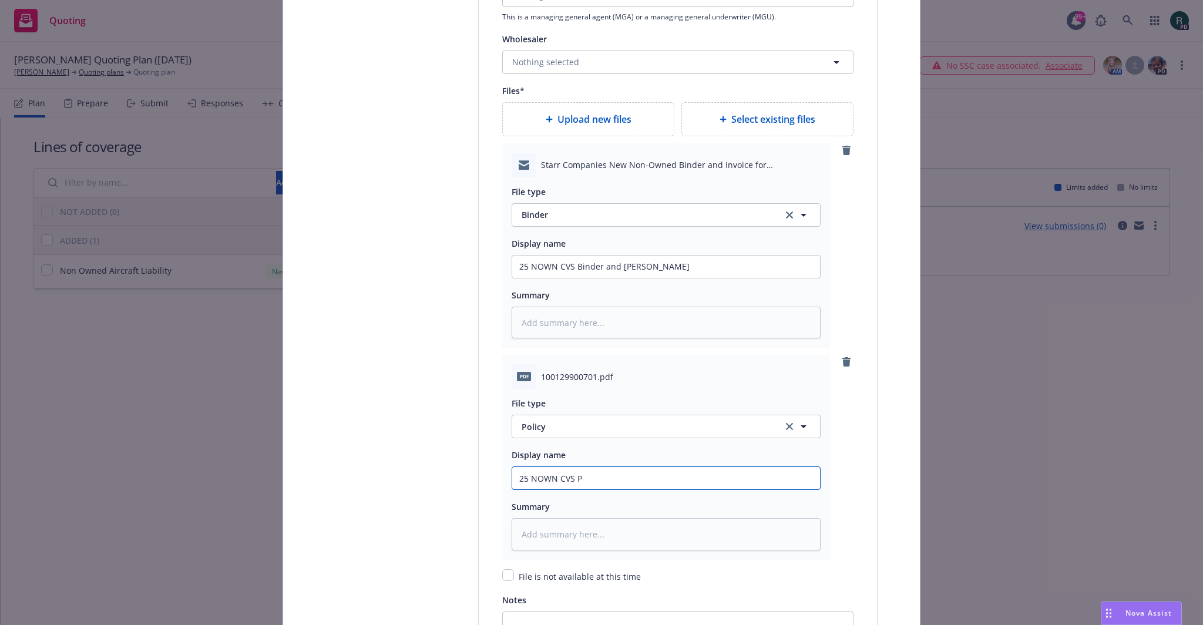
type input "25 NOWN CVS Po"
type textarea "x"
type input "25 NOWN CVS Pol"
type textarea "x"
type input "25 NOWN CVS Poli"
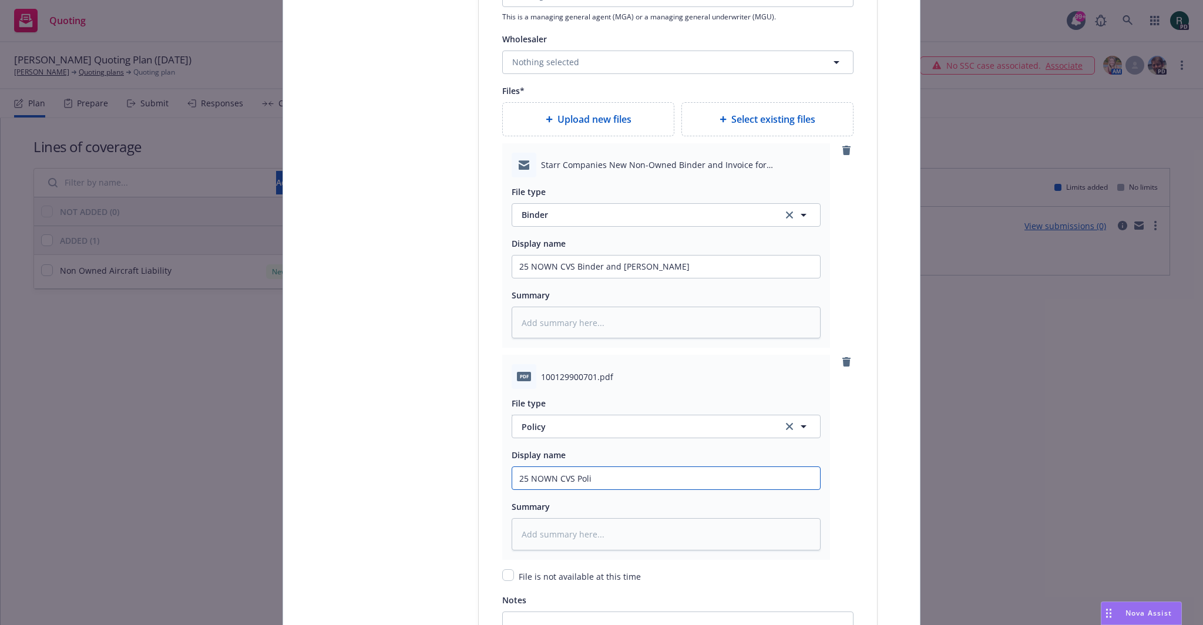
type textarea "x"
type input "25 NOWN CVS Polic"
type textarea "x"
type input "25 NOWN CVS Policy"
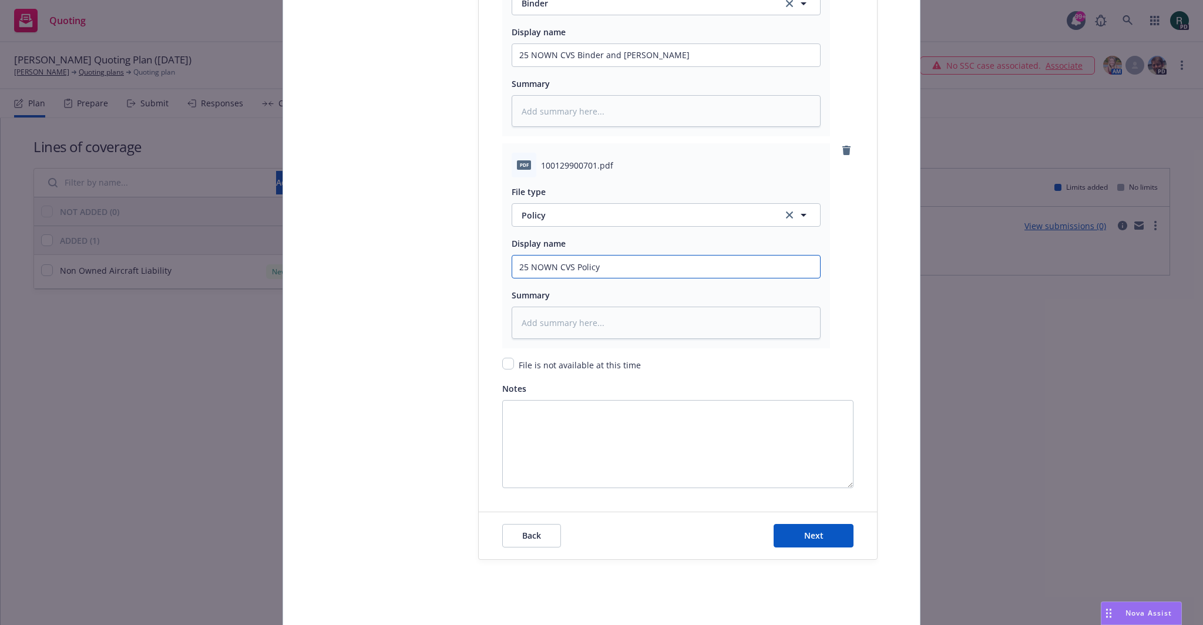
scroll to position [1612, 0]
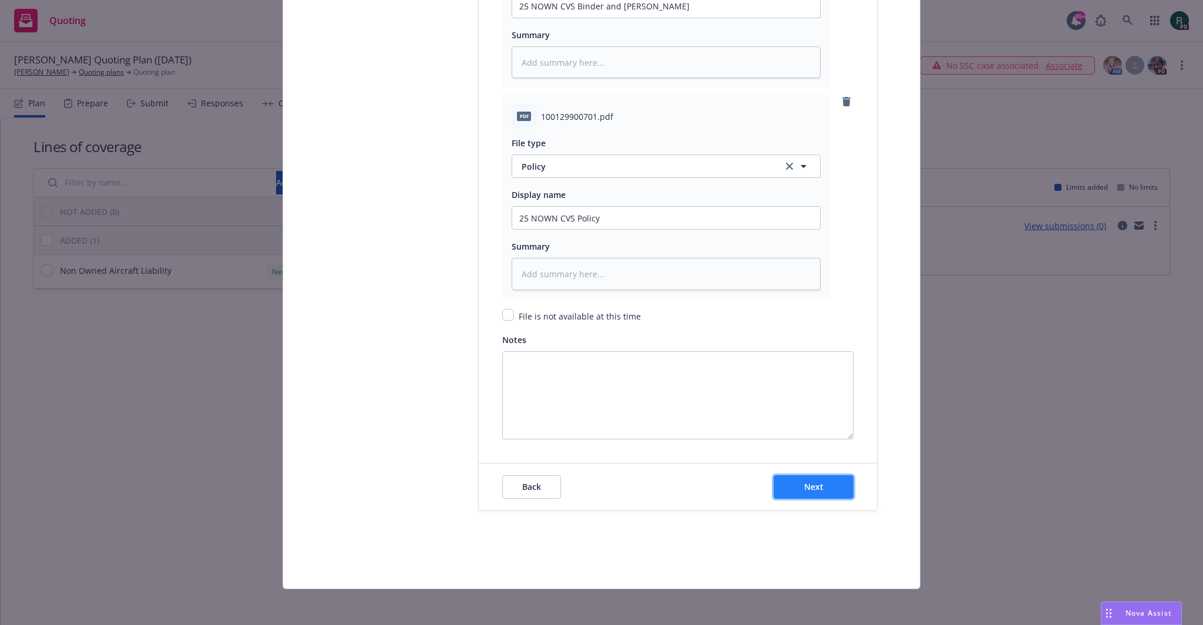
click at [804, 481] on span "Next" at bounding box center [813, 486] width 19 height 11
type textarea "x"
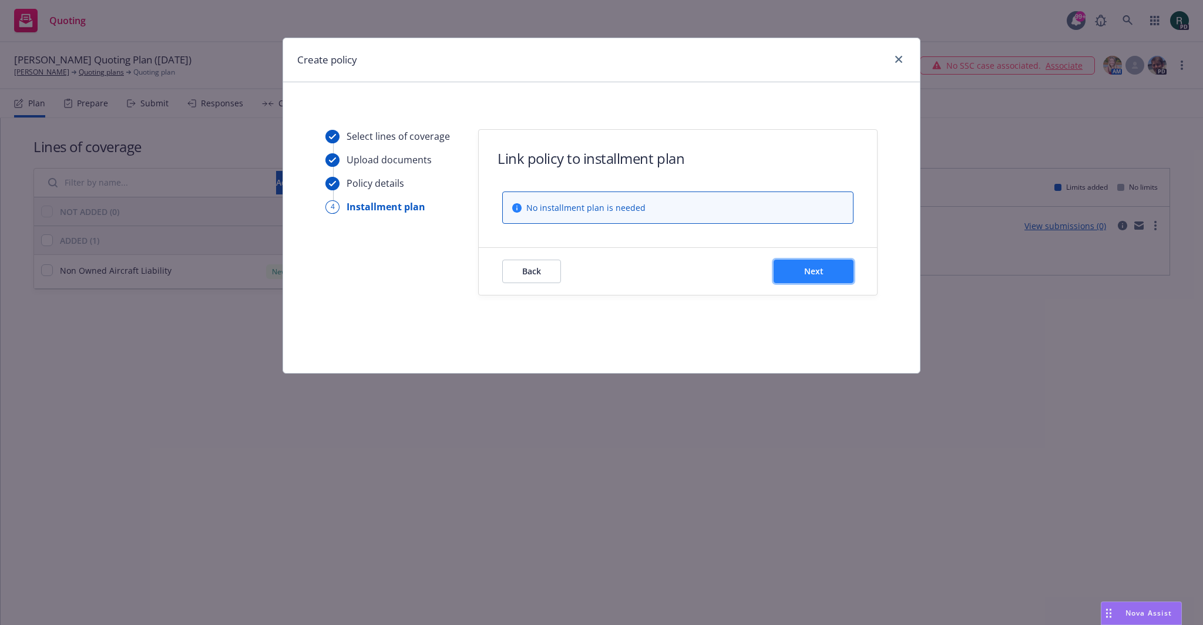
click at [828, 272] on button "Next" at bounding box center [814, 272] width 80 height 24
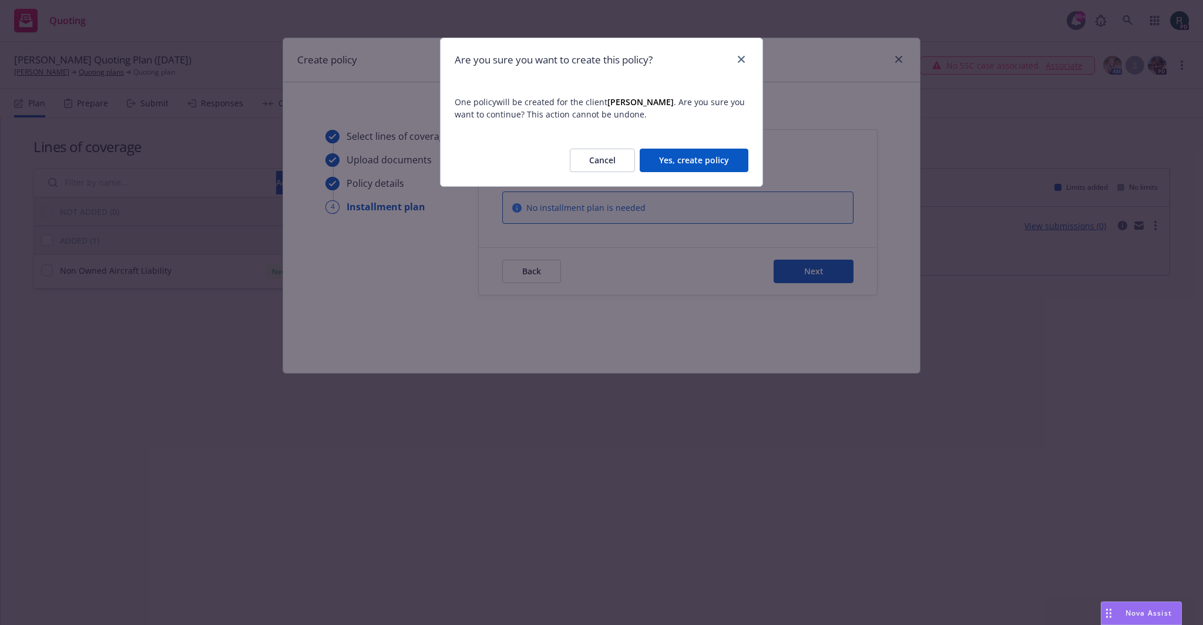
click at [703, 160] on button "Yes, create policy" at bounding box center [694, 161] width 109 height 24
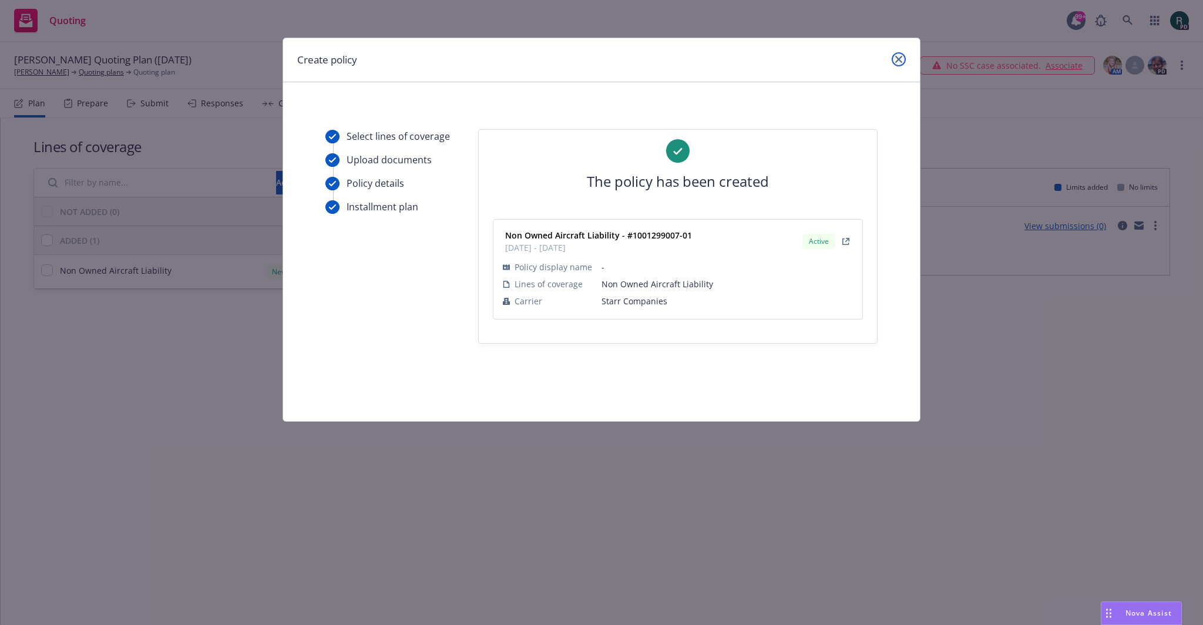
click at [898, 56] on icon "close" at bounding box center [898, 59] width 7 height 7
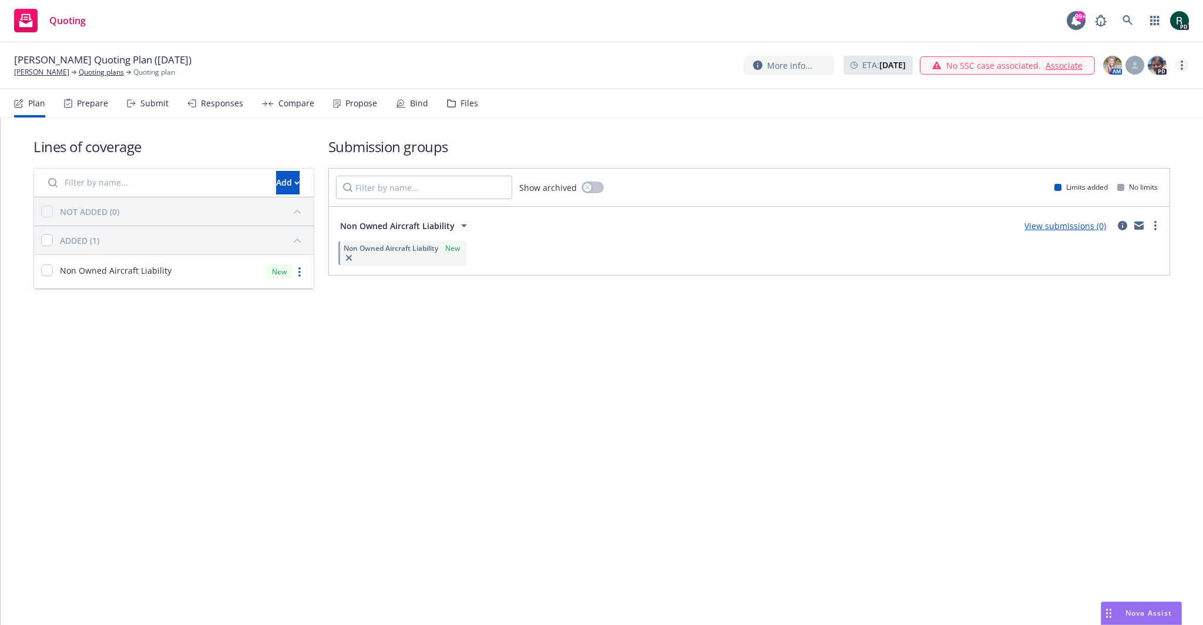
click at [1180, 69] on link "more" at bounding box center [1182, 65] width 14 height 14
click at [1122, 157] on link "Archive quoting plan" at bounding box center [1123, 160] width 131 height 24
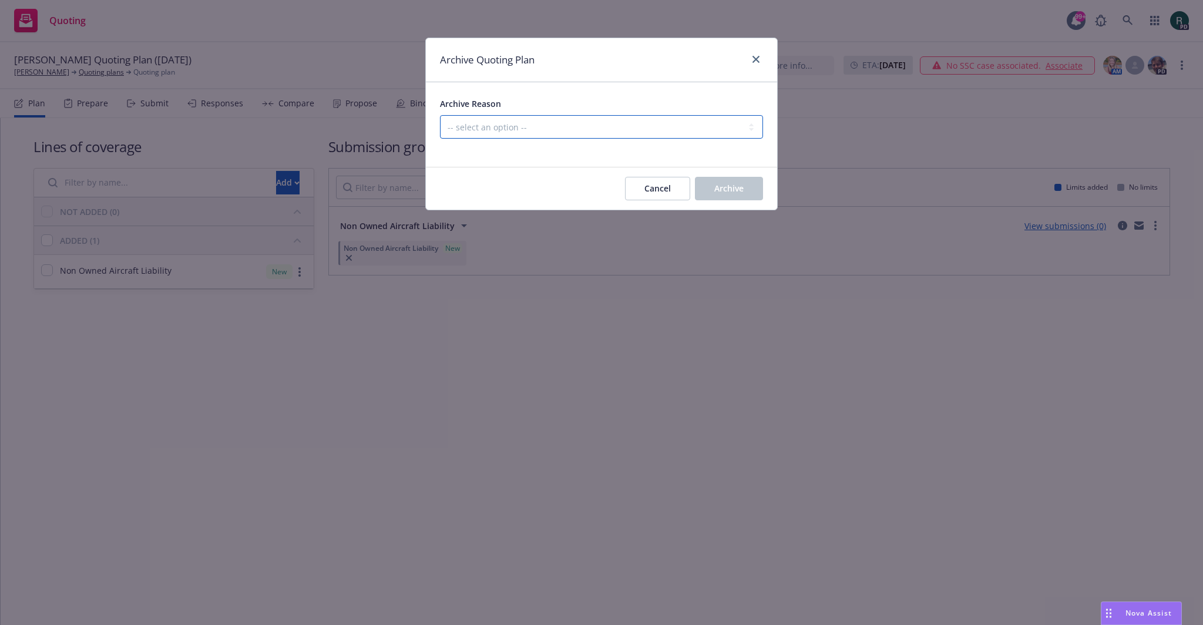
click at [494, 130] on select "-- select an option -- Created by error Duplicate New business opportunity lost…" at bounding box center [601, 127] width 323 height 24
select select "ARCHIVED_NEW_BUSINESS_COMPLETED"
click at [440, 115] on select "-- select an option -- Created by error Duplicate New business opportunity lost…" at bounding box center [601, 127] width 323 height 24
click at [724, 190] on span "Archive" at bounding box center [728, 188] width 29 height 11
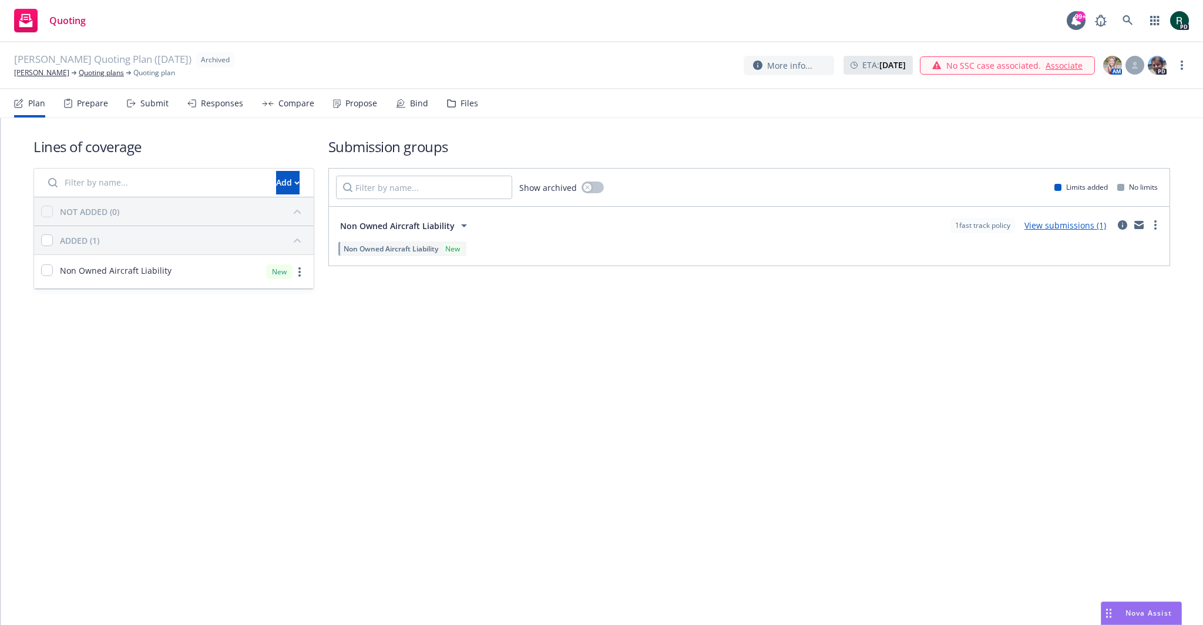
click at [29, 19] on icon at bounding box center [26, 17] width 12 height 7
click at [32, 69] on link "Samuel Holloway" at bounding box center [41, 73] width 55 height 11
click at [40, 75] on link "[PERSON_NAME]" at bounding box center [41, 73] width 55 height 11
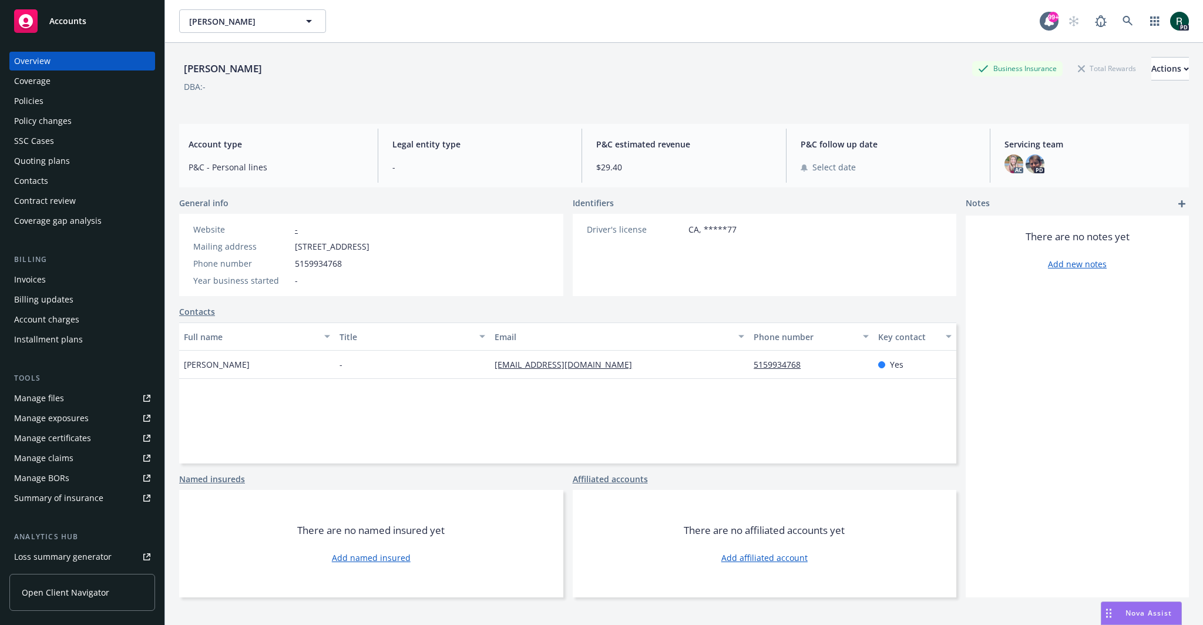
click at [66, 18] on span "Accounts" at bounding box center [67, 20] width 37 height 9
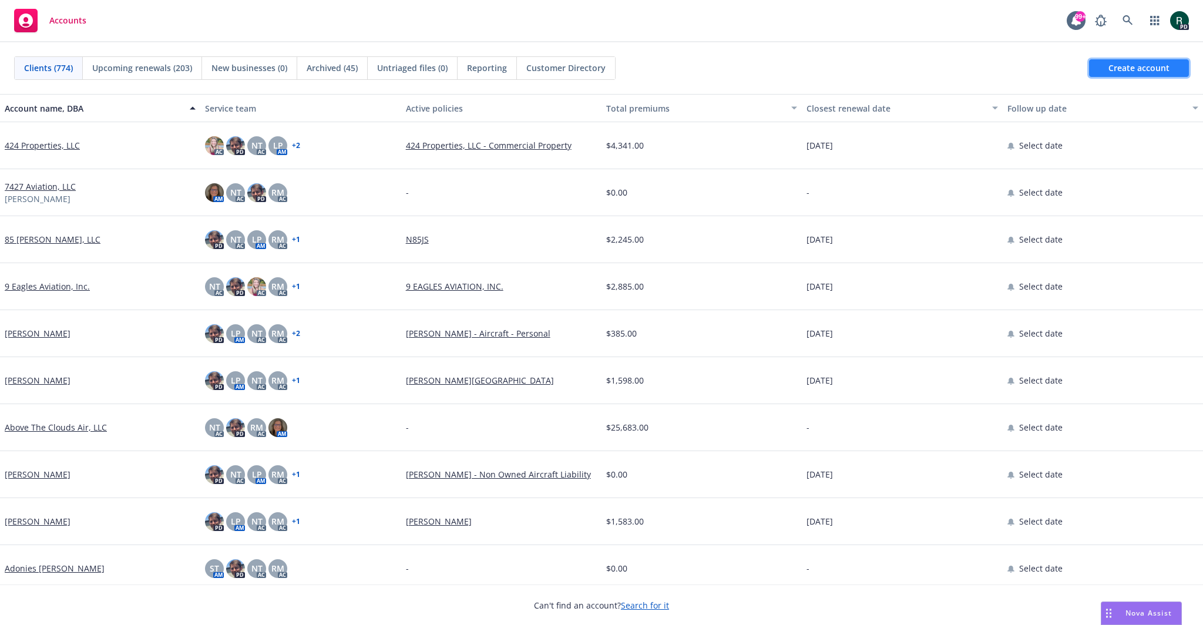
click at [1120, 66] on span "Create account" at bounding box center [1139, 68] width 61 height 22
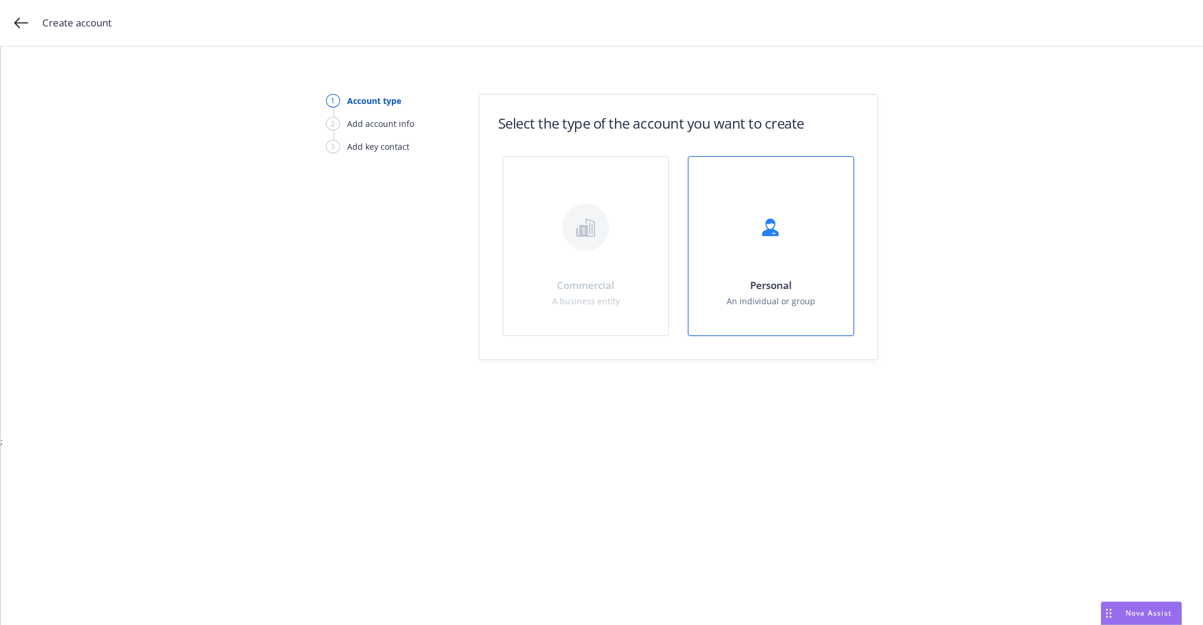
click at [784, 262] on div "Personal An individual or group" at bounding box center [771, 246] width 165 height 179
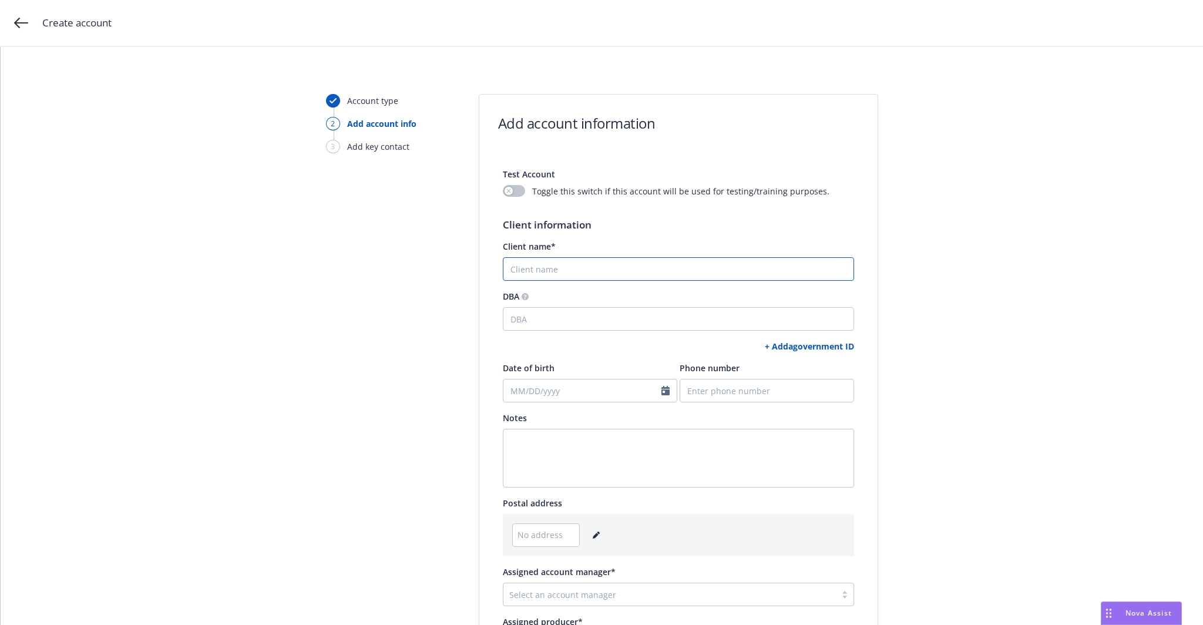
click at [575, 274] on input "Client name*" at bounding box center [678, 269] width 351 height 24
click at [586, 264] on input "Client name*" at bounding box center [678, 269] width 351 height 24
paste input "Zachary Grund"
type input "Zachary Grund"
click at [599, 348] on div "+ Add a government ID" at bounding box center [678, 346] width 351 height 12
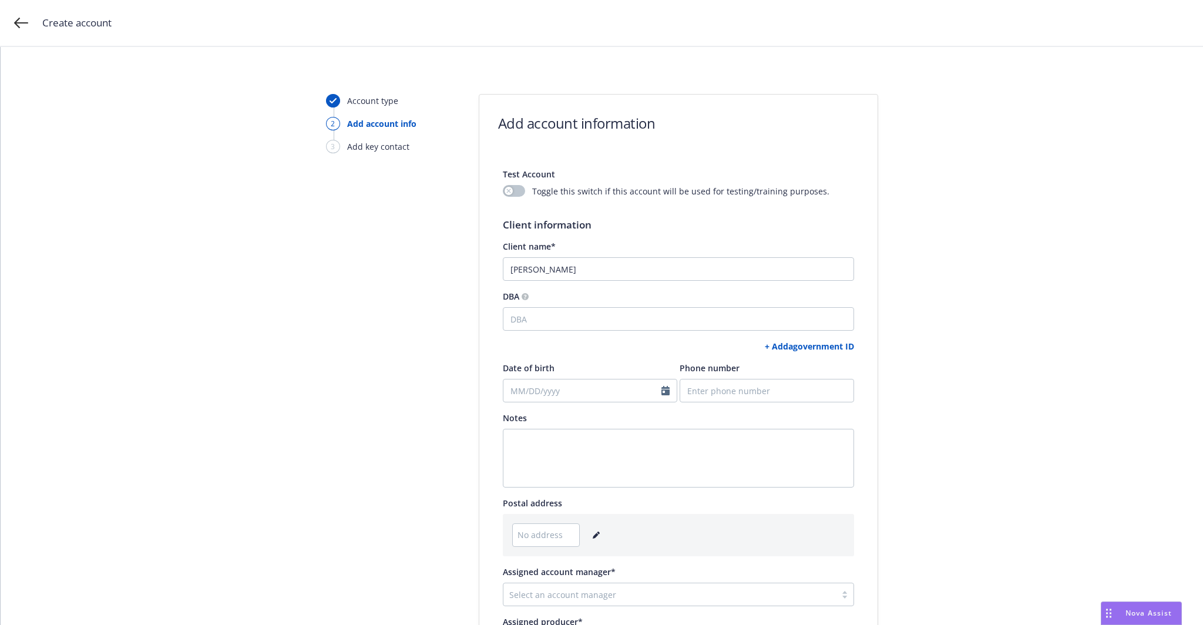
click at [808, 348] on link "+ Add a government ID" at bounding box center [809, 346] width 89 height 11
select select "US"
select select "DRIVERS_LICENSE"
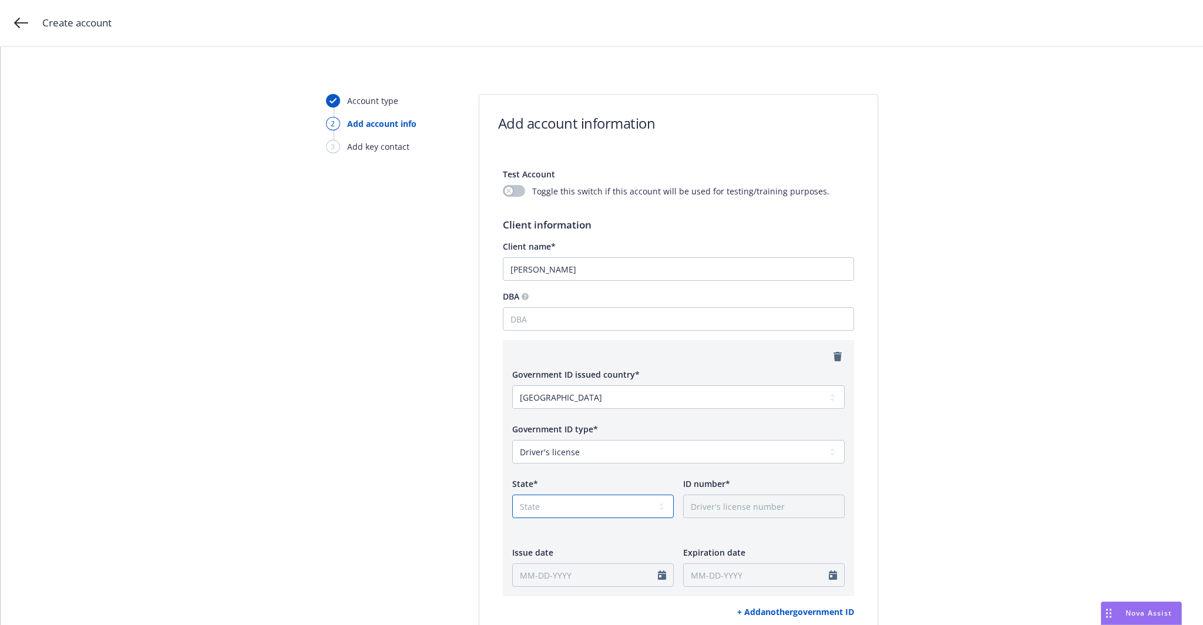
click at [575, 509] on select "State [US_STATE] AL AR AS AZ CA CO CT DC DE FL FM [GEOGRAPHIC_DATA] GU HI IA ID…" at bounding box center [593, 507] width 162 height 24
select select "CA"
click at [512, 495] on select "State [US_STATE] AL AR AS AZ CA CO CT DC DE FL FM [GEOGRAPHIC_DATA] GU HI IA ID…" at bounding box center [593, 507] width 162 height 24
click at [704, 505] on input "ID number*" at bounding box center [764, 507] width 162 height 24
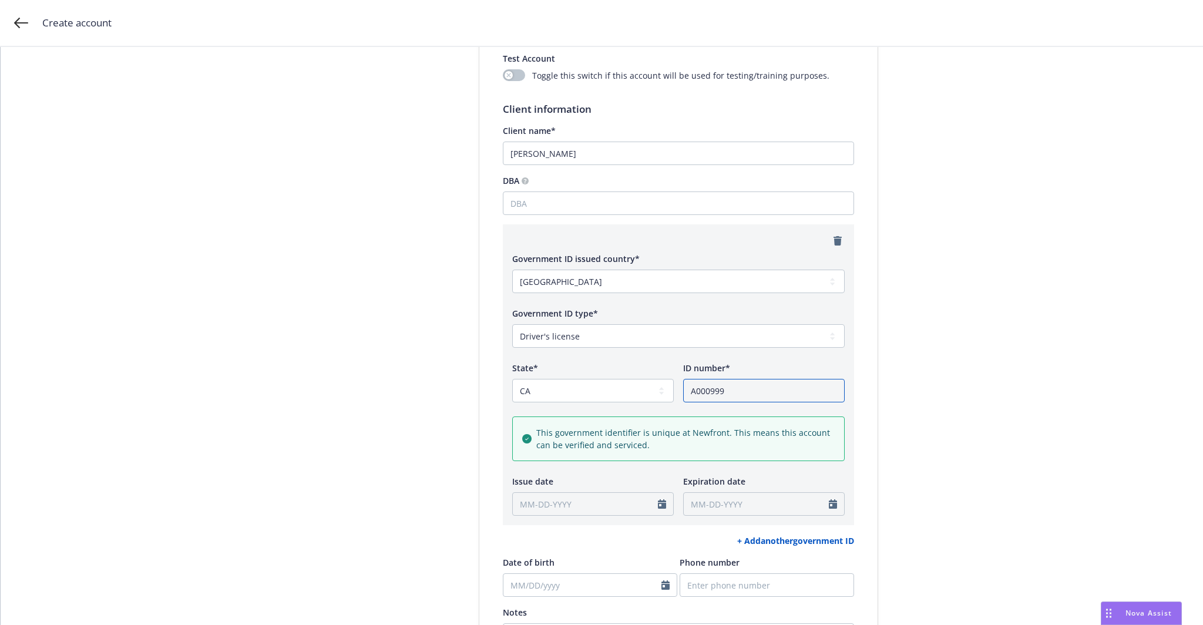
scroll to position [118, 0]
type input "A000999"
click at [596, 501] on input "Issue date" at bounding box center [593, 503] width 162 height 24
select select "August"
select select "2025"
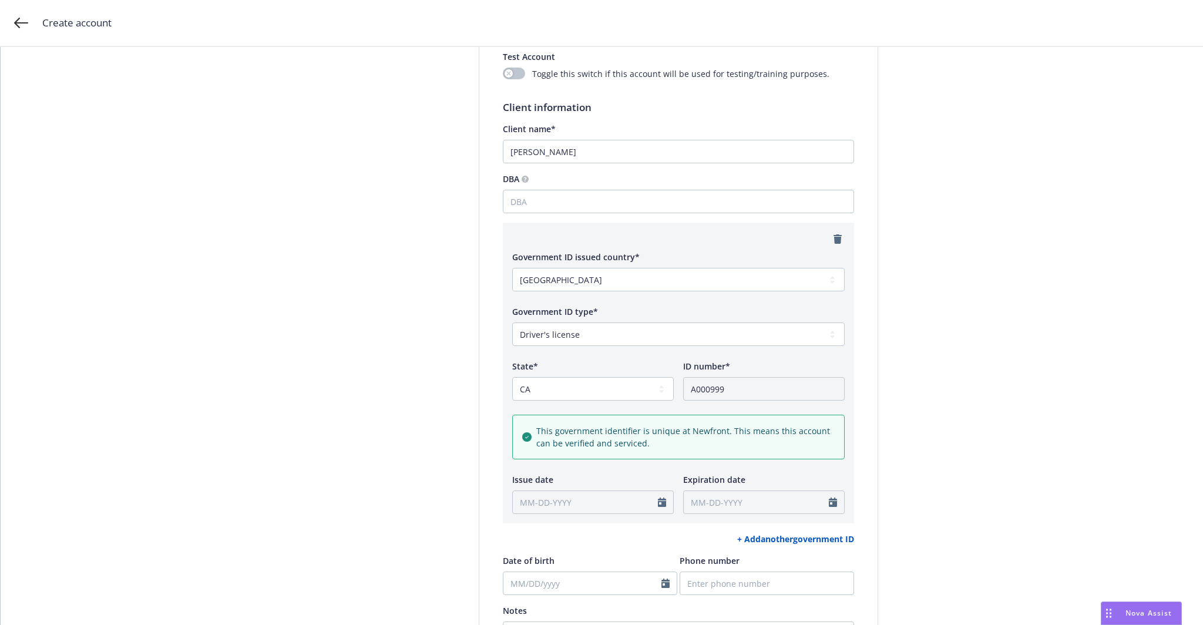
click at [941, 365] on div "Account type 2 Add account info 3 Add key contact Add account information Test …" at bounding box center [602, 448] width 1175 height 944
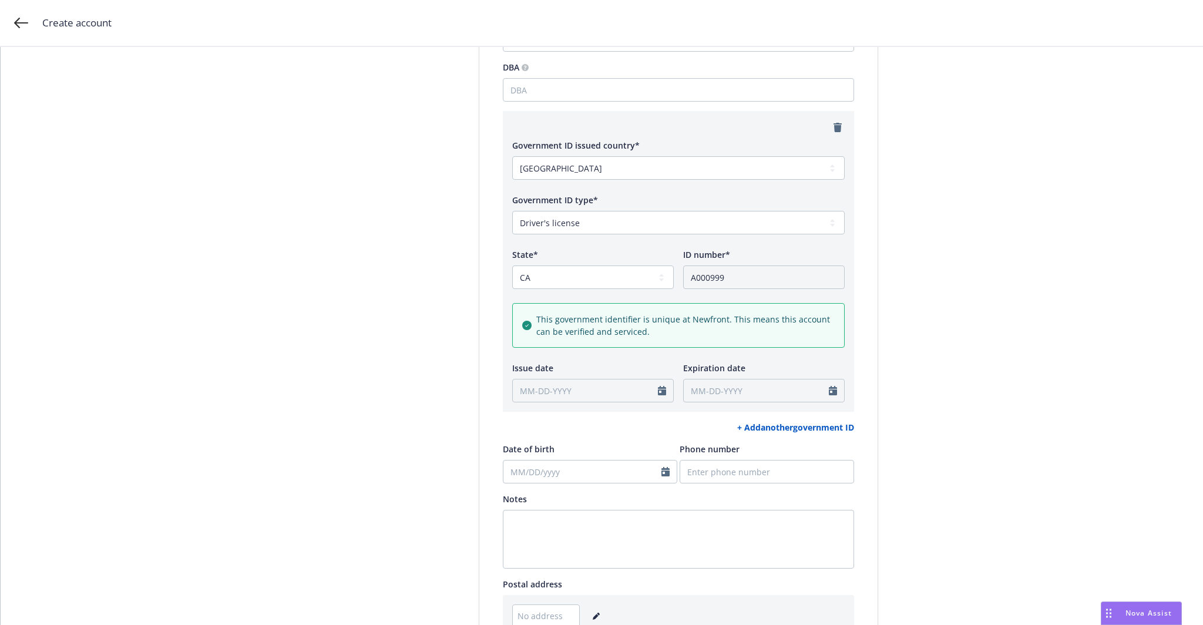
scroll to position [235, 0]
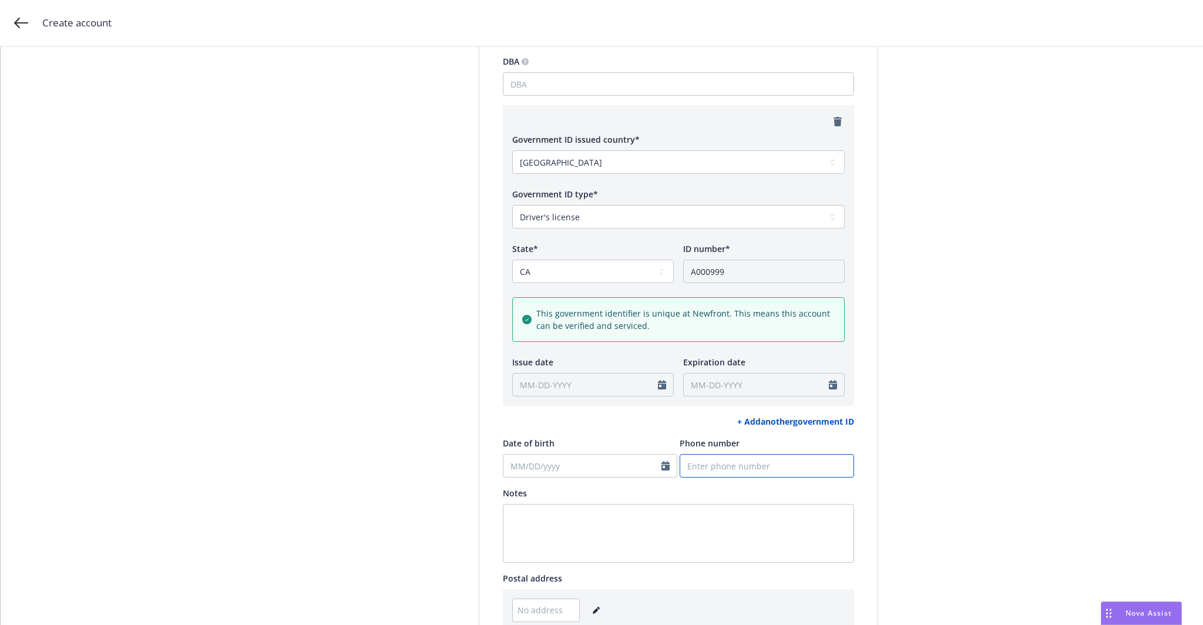
click at [729, 471] on input "Phone number" at bounding box center [767, 466] width 175 height 24
click at [729, 461] on input "Phone number" at bounding box center [767, 466] width 175 height 24
paste input "9717771388"
type input "9717771388"
select select "August"
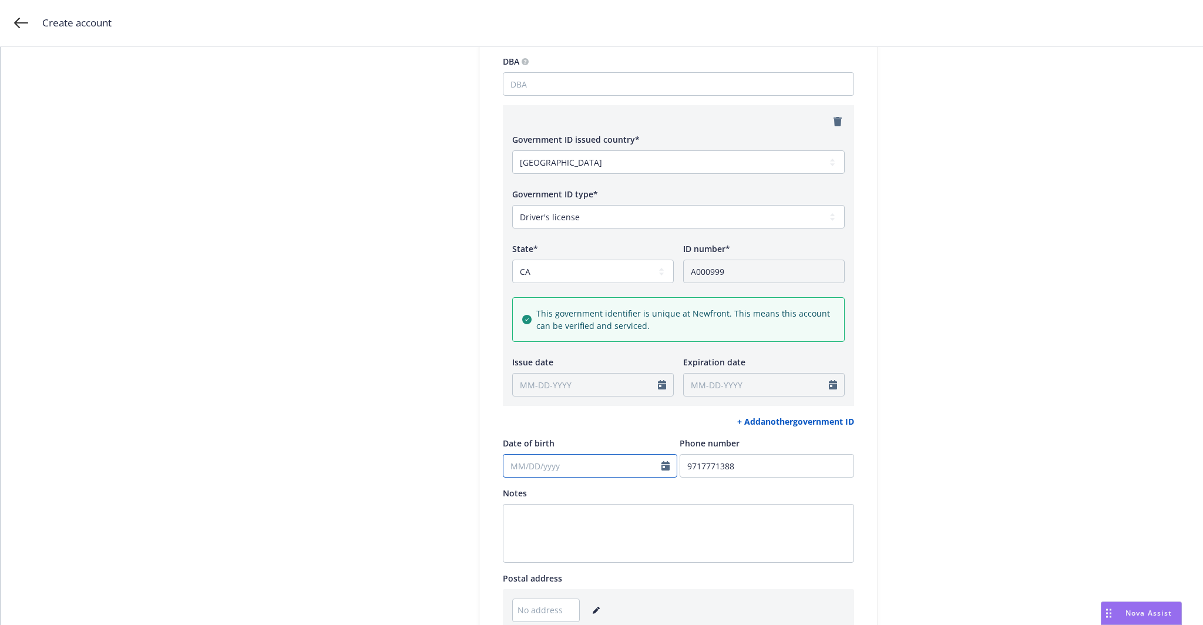
select select "2025"
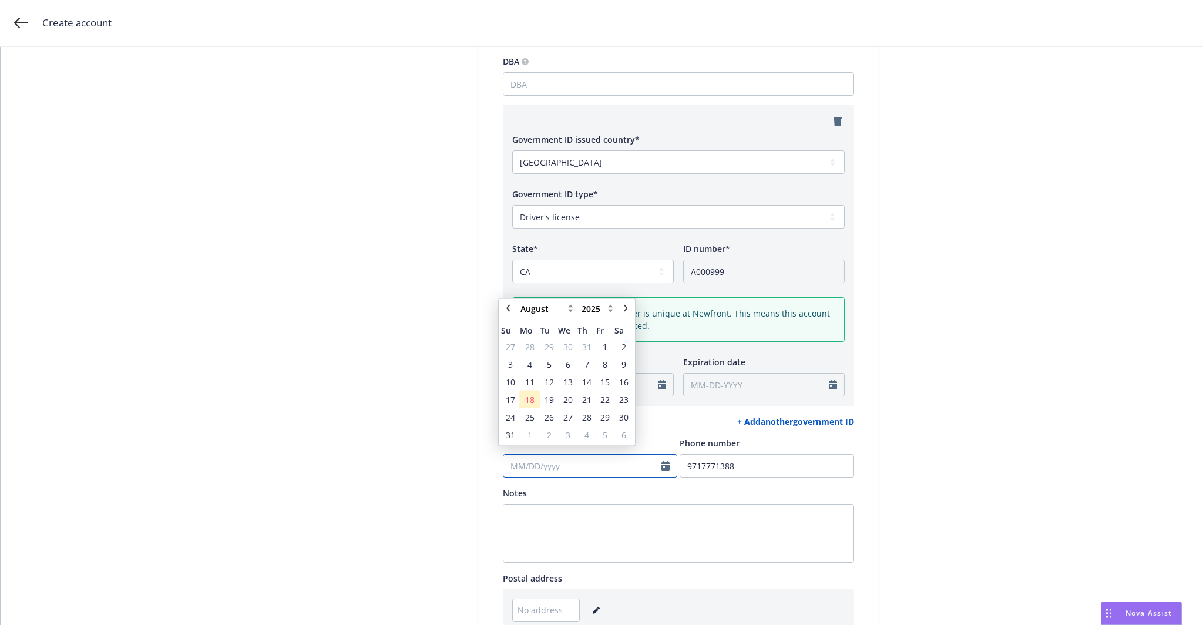
click at [564, 466] on input "Date of birth" at bounding box center [590, 466] width 175 height 24
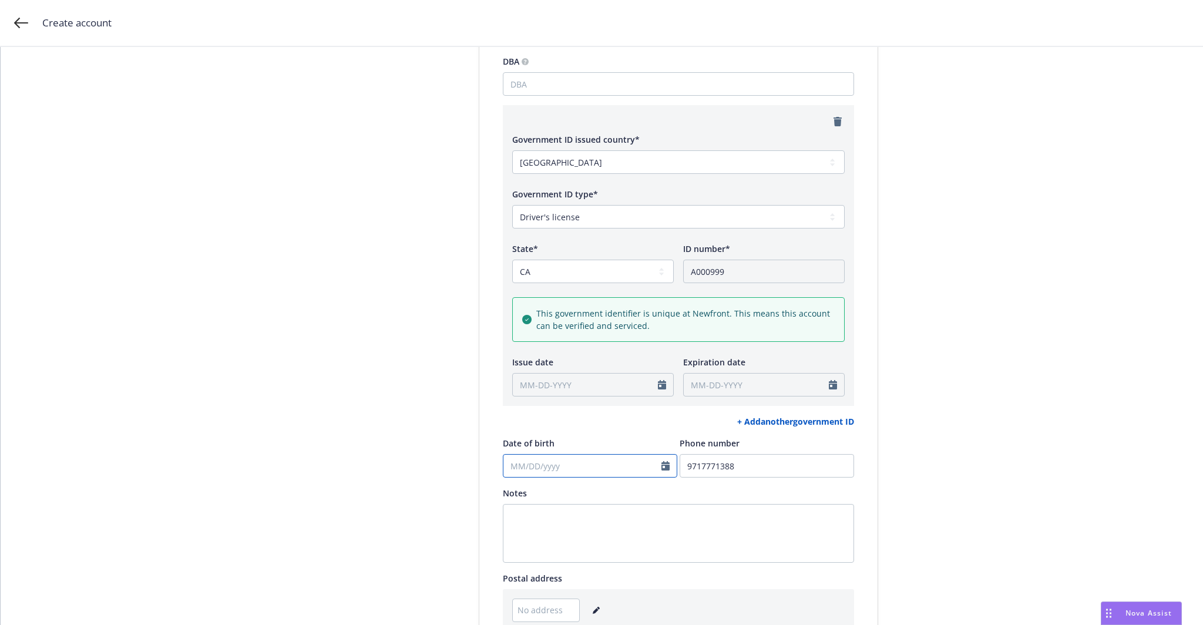
click at [554, 471] on input "Date of birth" at bounding box center [590, 466] width 175 height 24
paste input "10/04/2009"
type input "10/04/2009"
click at [397, 457] on div "Account type 2 Add account info 3 Add key contact" at bounding box center [390, 331] width 129 height 944
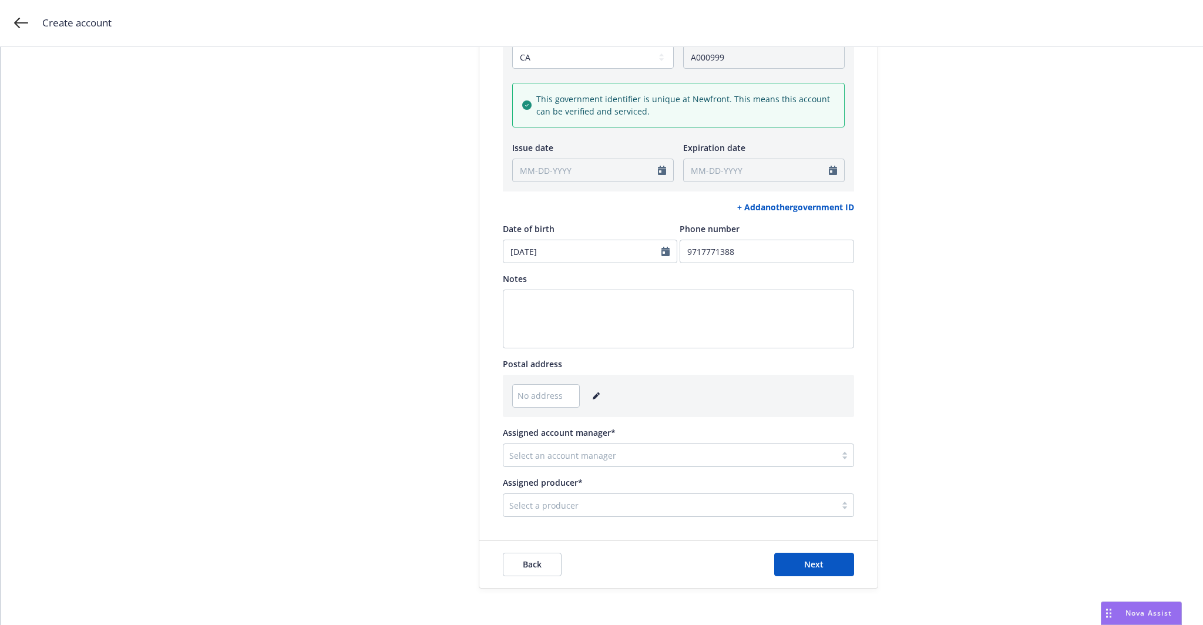
scroll to position [470, 0]
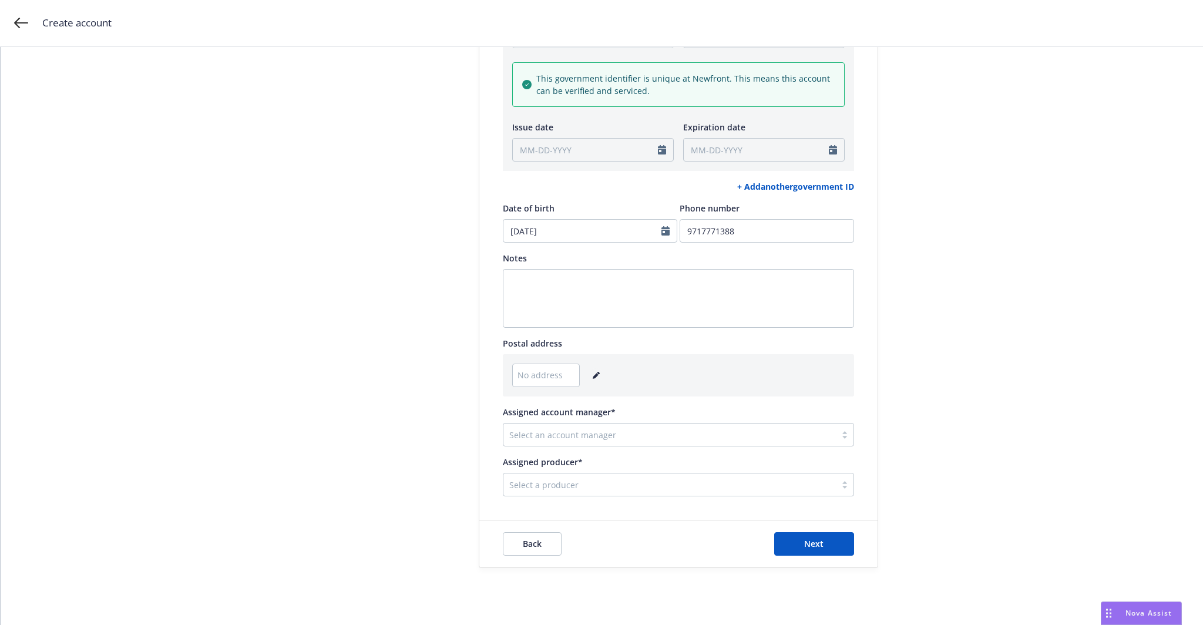
click at [593, 374] on icon "editPencil" at bounding box center [596, 375] width 7 height 7
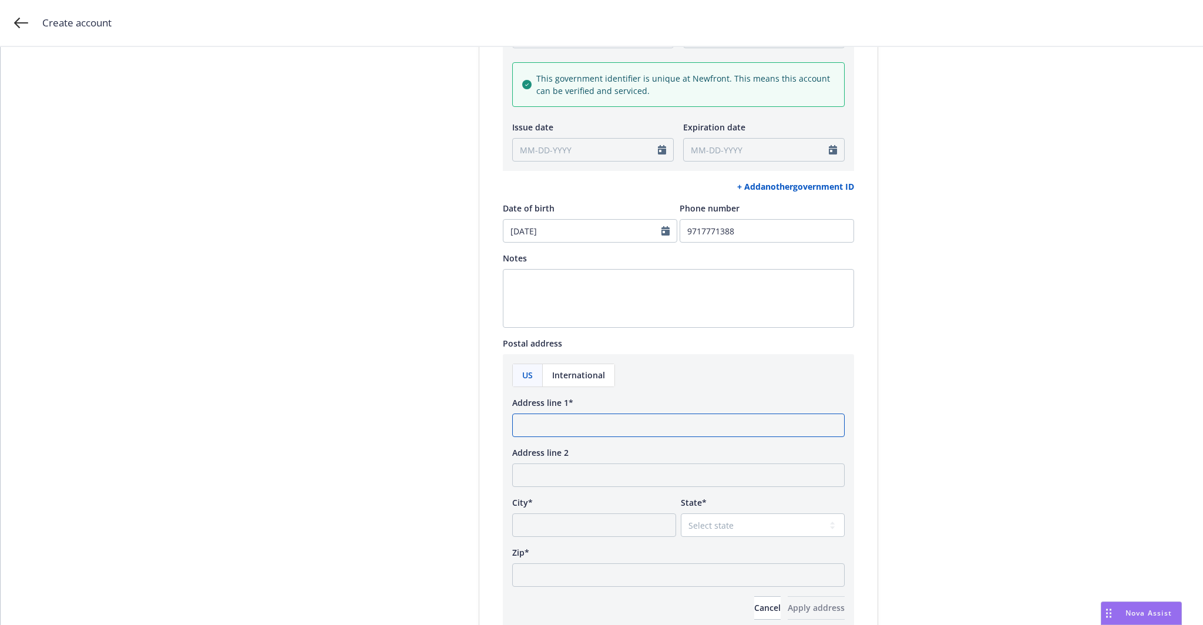
click at [559, 422] on input "Address line 1*" at bounding box center [678, 426] width 333 height 24
click at [555, 419] on input "Address line 1*" at bounding box center [678, 426] width 333 height 24
paste input "1658 NE Josephine ct"
type input "1658 NE Josephine ct"
click at [548, 524] on input "City*" at bounding box center [594, 526] width 164 height 24
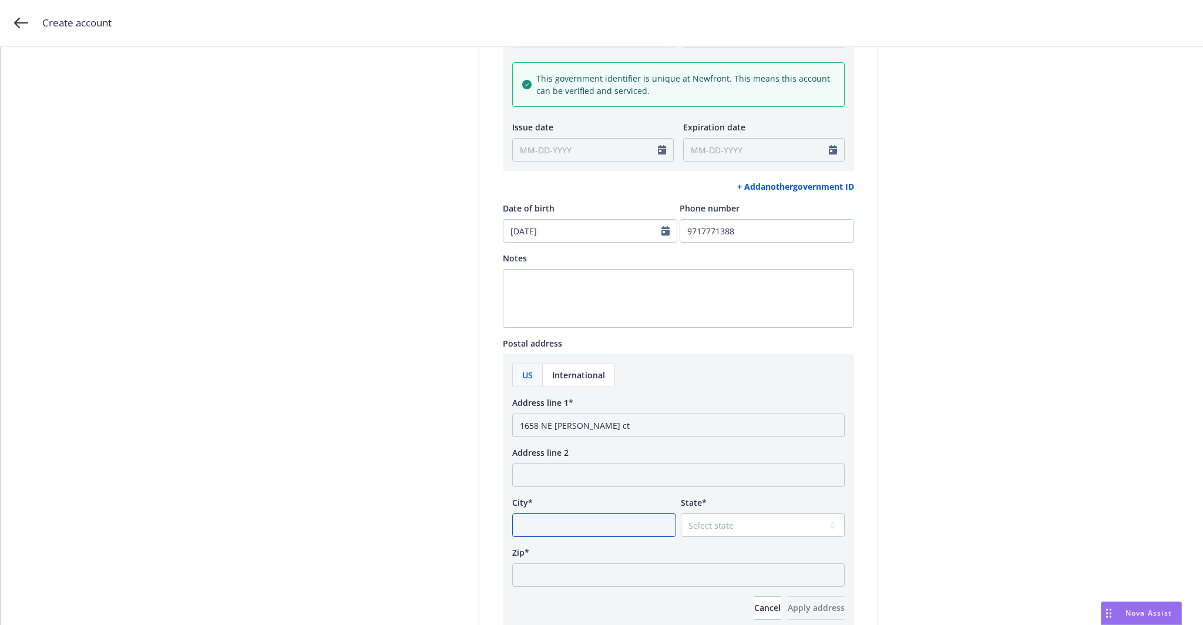
click at [552, 516] on input "City*" at bounding box center [594, 526] width 164 height 24
paste input "Estacada"
type input "Estacada"
click at [731, 523] on select "Select state Alabama Alaska American Samoa Arizona Arkansas Baker Island Califo…" at bounding box center [763, 526] width 164 height 24
select select "OR"
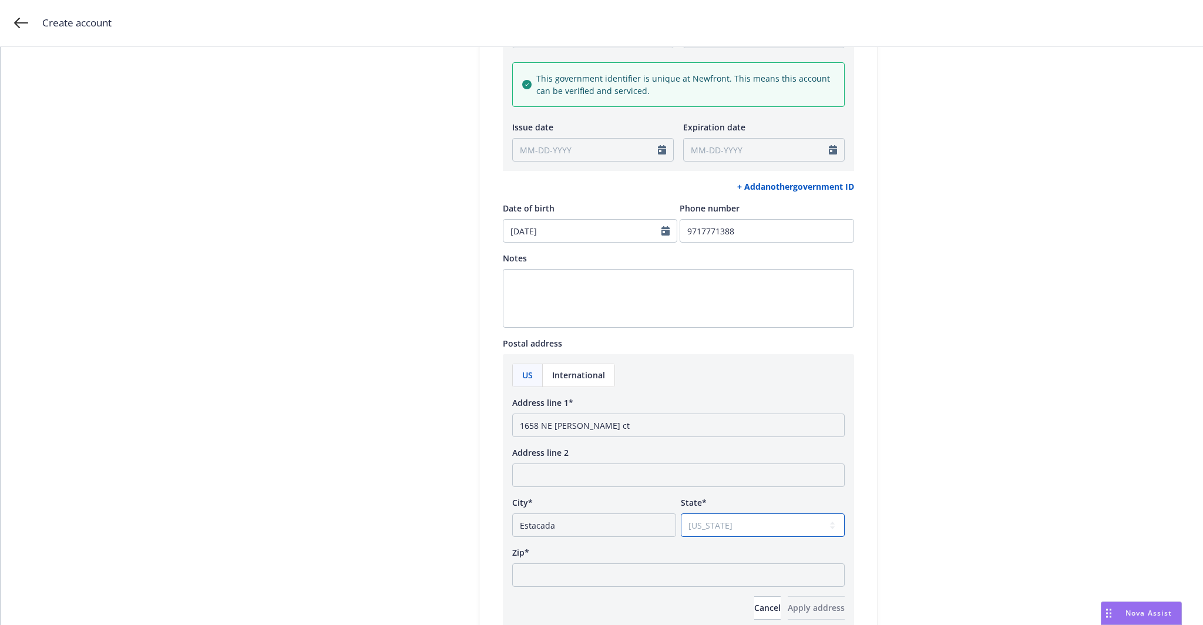
click at [681, 514] on select "Select state Alabama Alaska American Samoa Arizona Arkansas Baker Island Califo…" at bounding box center [763, 526] width 164 height 24
click at [532, 569] on input "Zip*" at bounding box center [678, 575] width 333 height 24
click at [548, 574] on input "Zip*" at bounding box center [678, 575] width 333 height 24
paste input "97023"
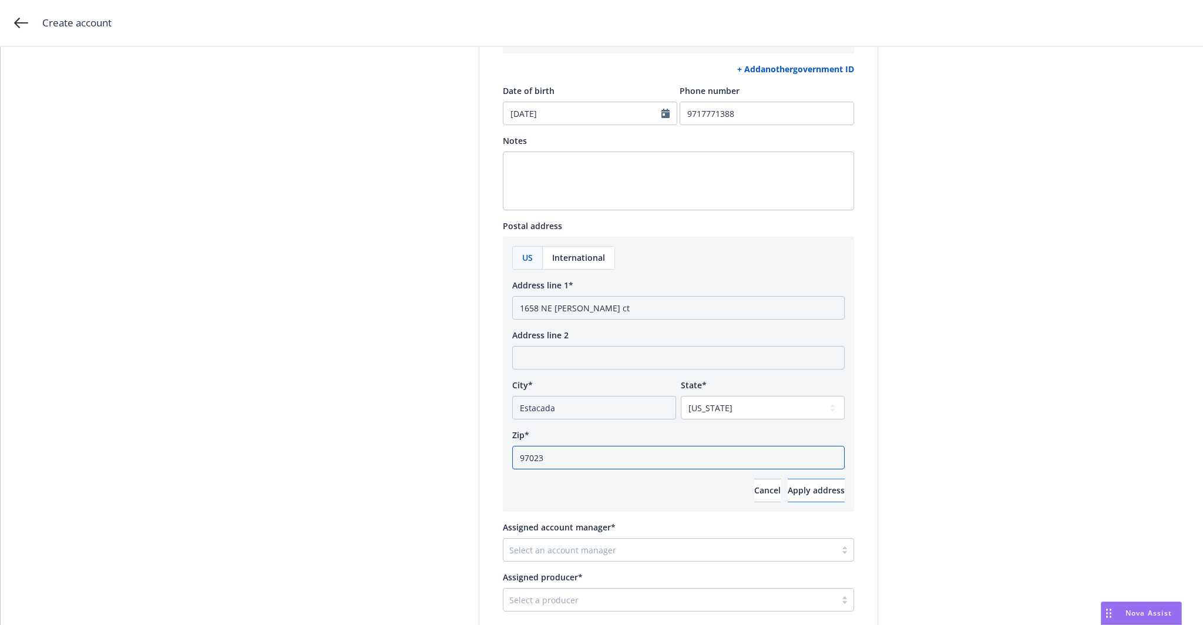
type input "97023"
click at [806, 492] on span "Apply address" at bounding box center [816, 490] width 57 height 11
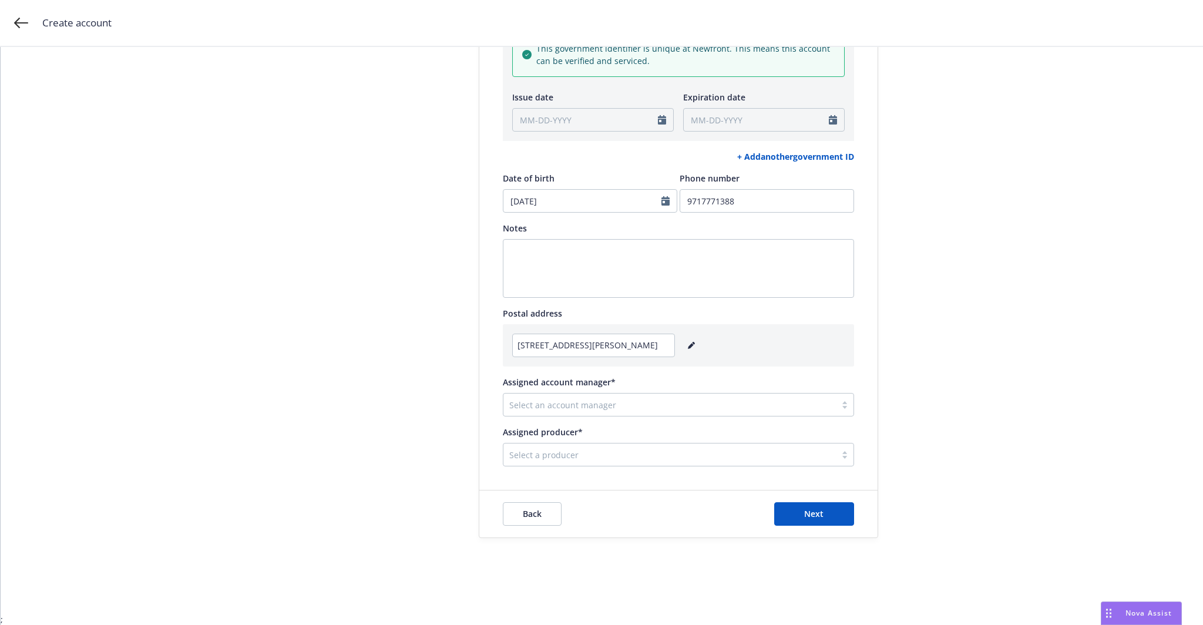
click at [603, 400] on div at bounding box center [669, 405] width 321 height 14
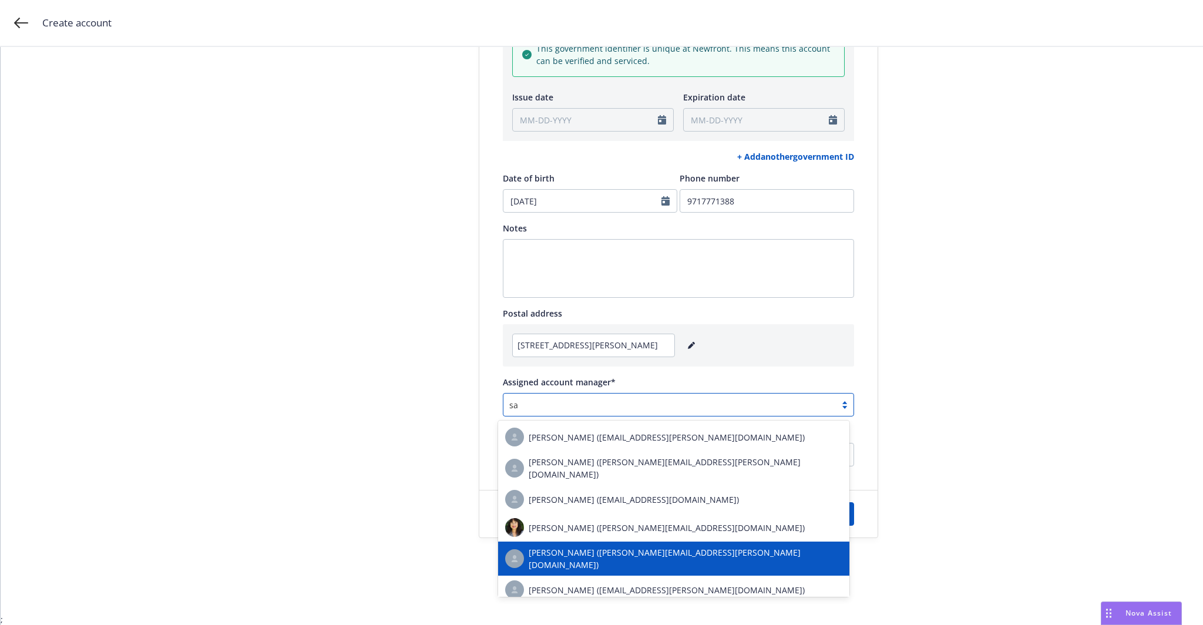
type input "s"
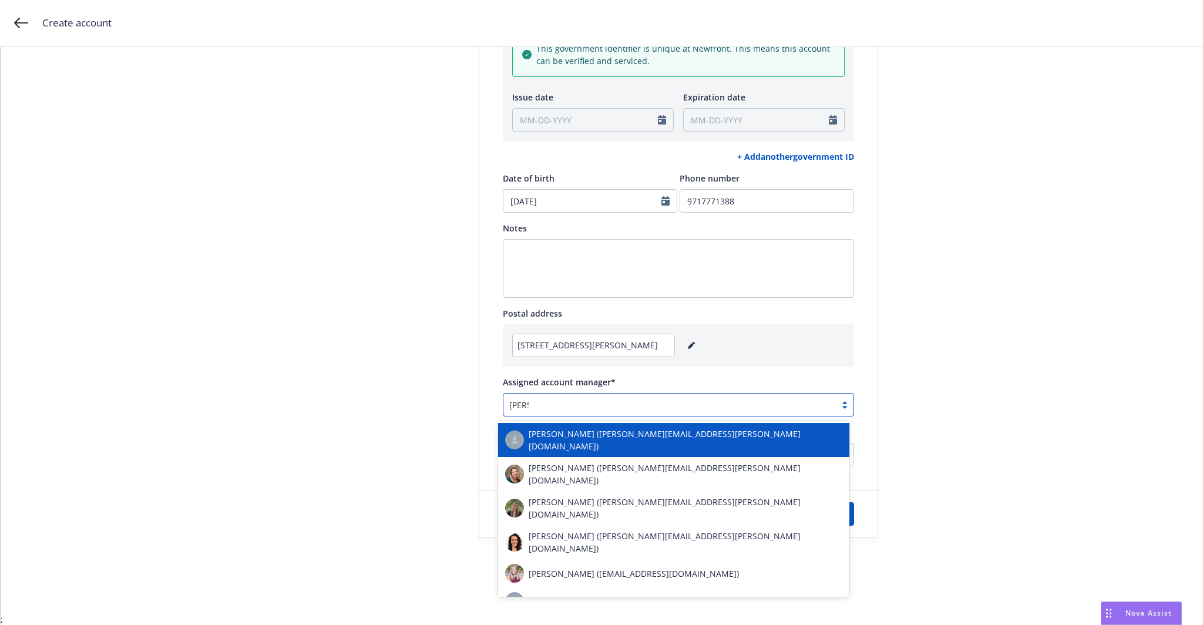
type input "Sama"
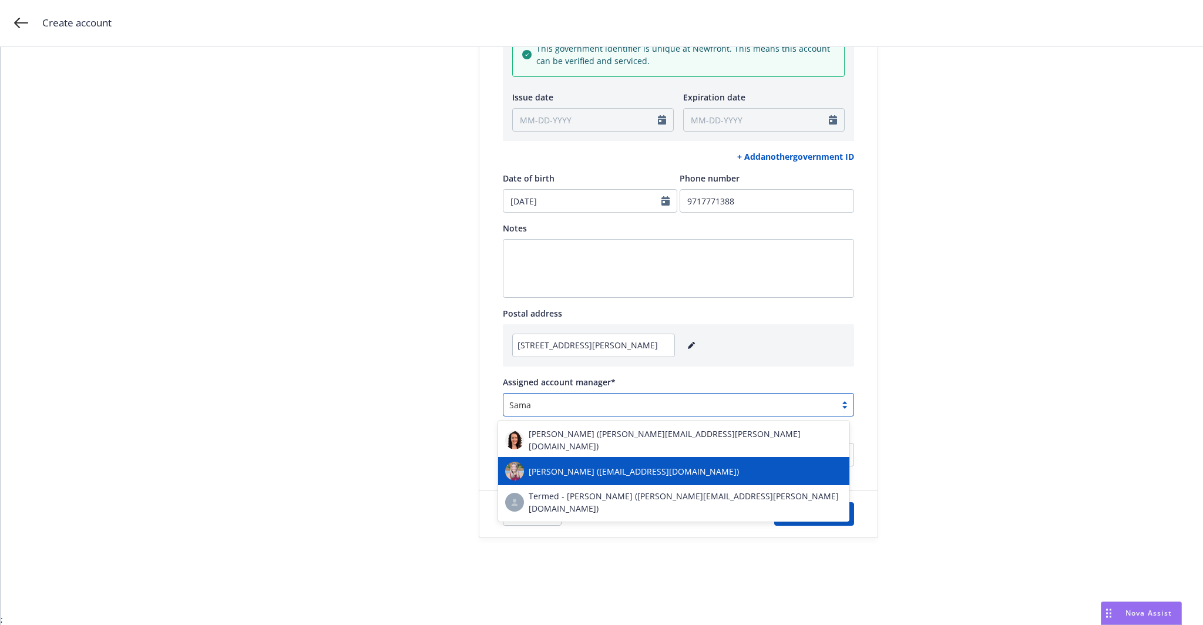
click at [594, 465] on span "Samara Chao (samara.chao@newfront.com)" at bounding box center [634, 471] width 210 height 12
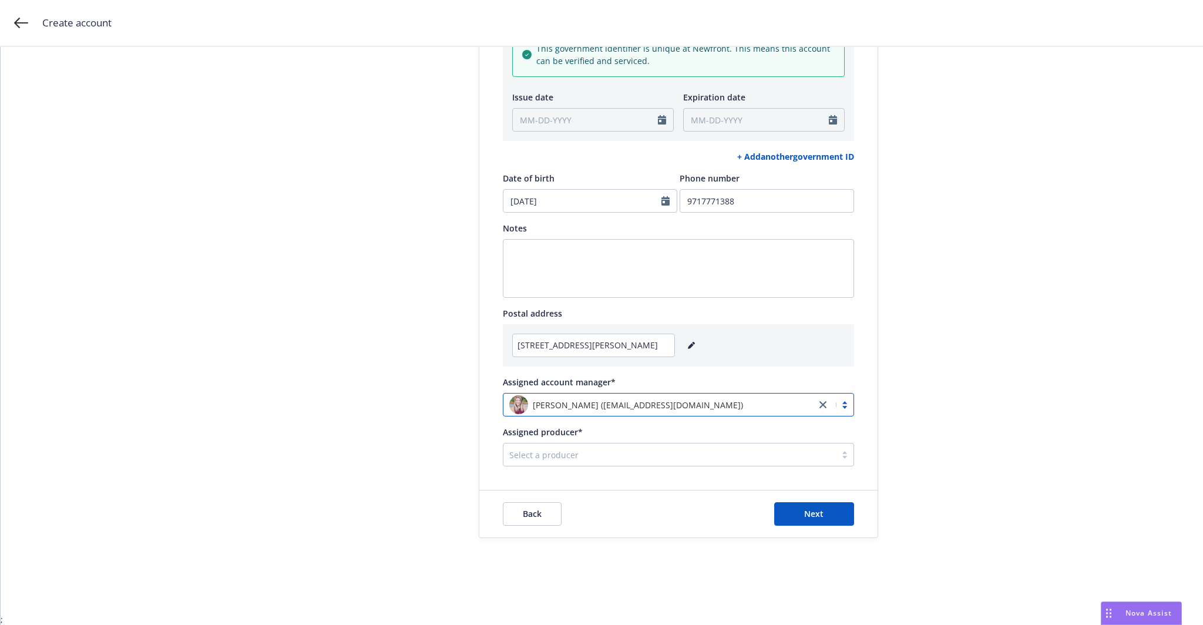
click at [578, 454] on div at bounding box center [669, 455] width 321 height 14
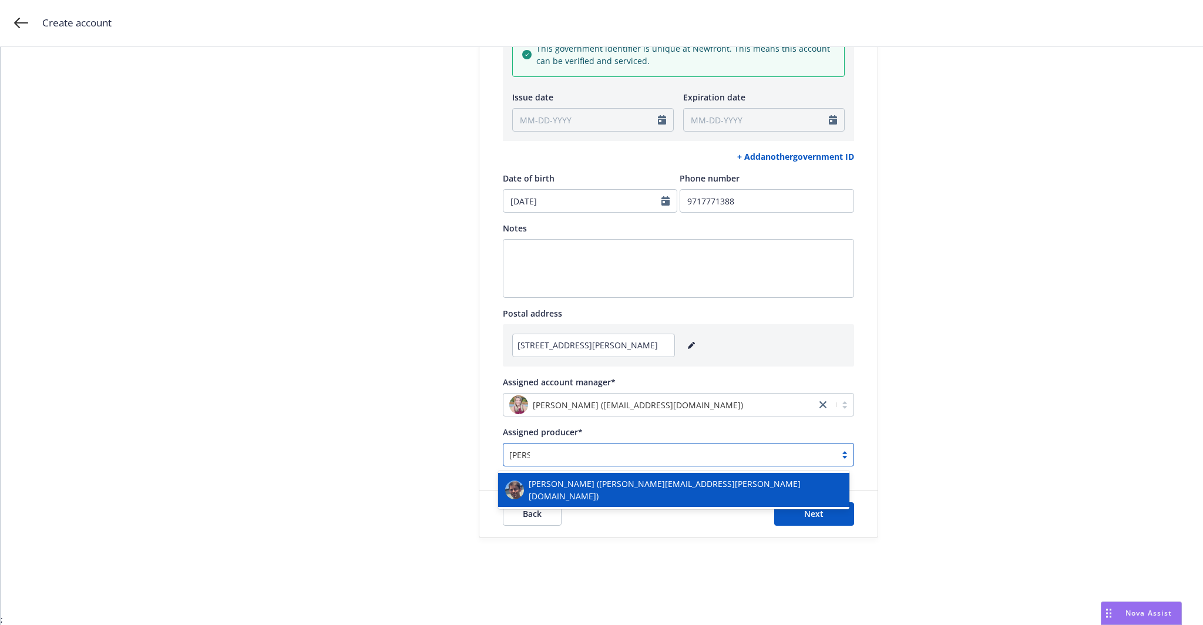
type input "Gault"
click at [618, 482] on span "Scott Gault (scott.gault@newfront.com)" at bounding box center [686, 490] width 314 height 25
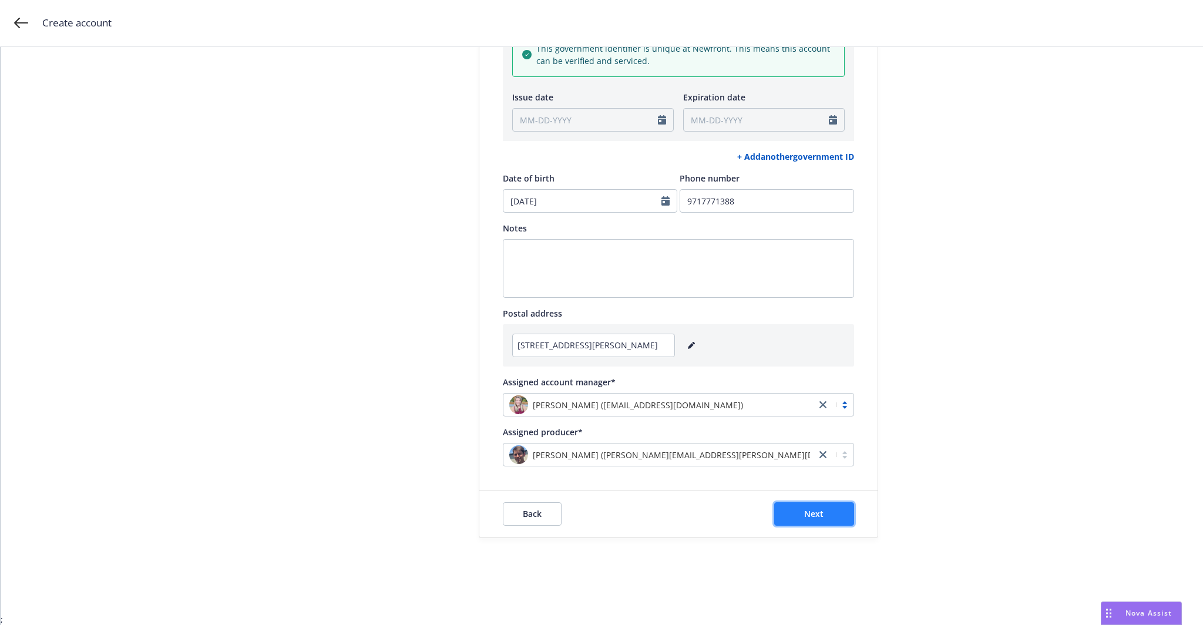
click at [831, 519] on button "Next" at bounding box center [814, 514] width 80 height 24
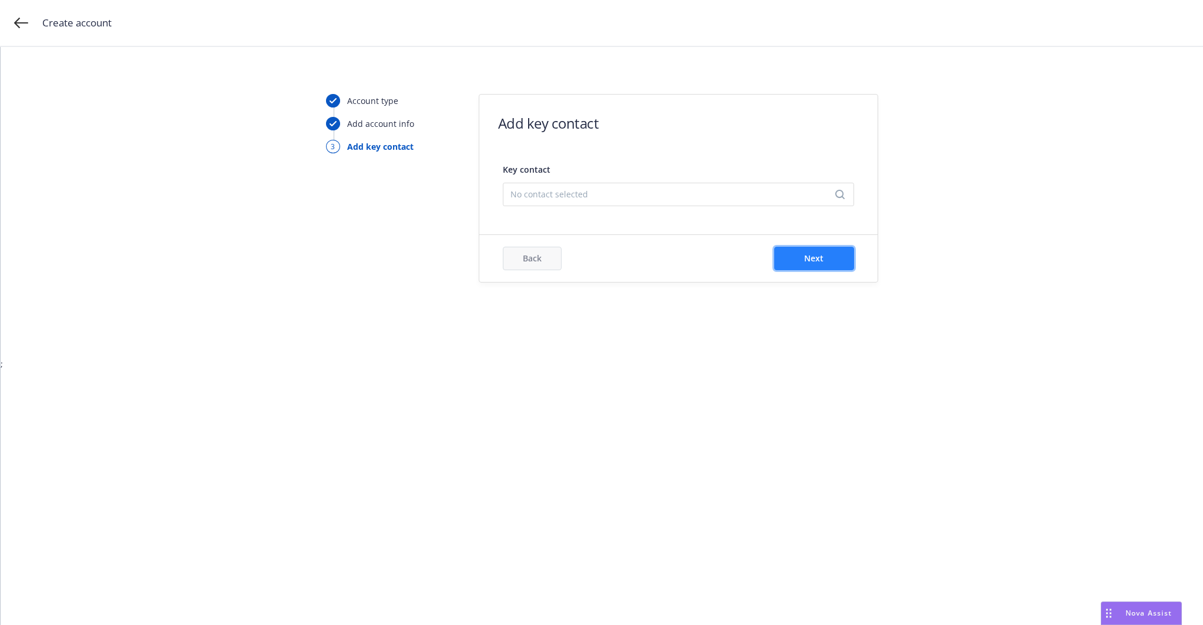
click at [816, 254] on span "Next" at bounding box center [813, 258] width 19 height 11
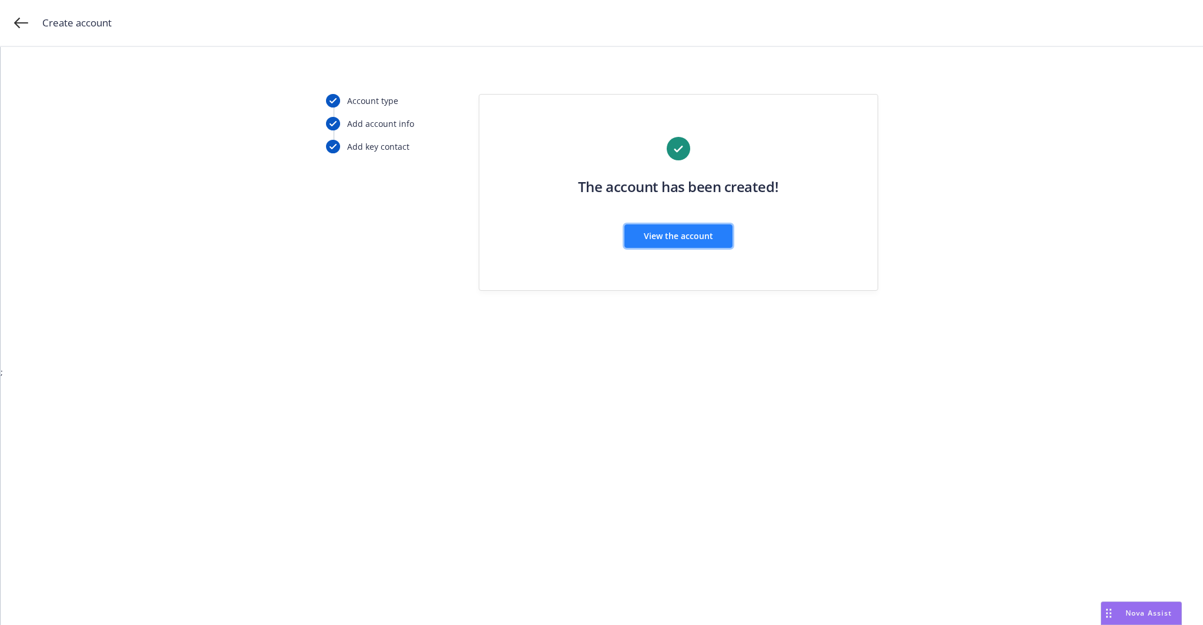
click at [703, 239] on span "View the account" at bounding box center [678, 235] width 69 height 11
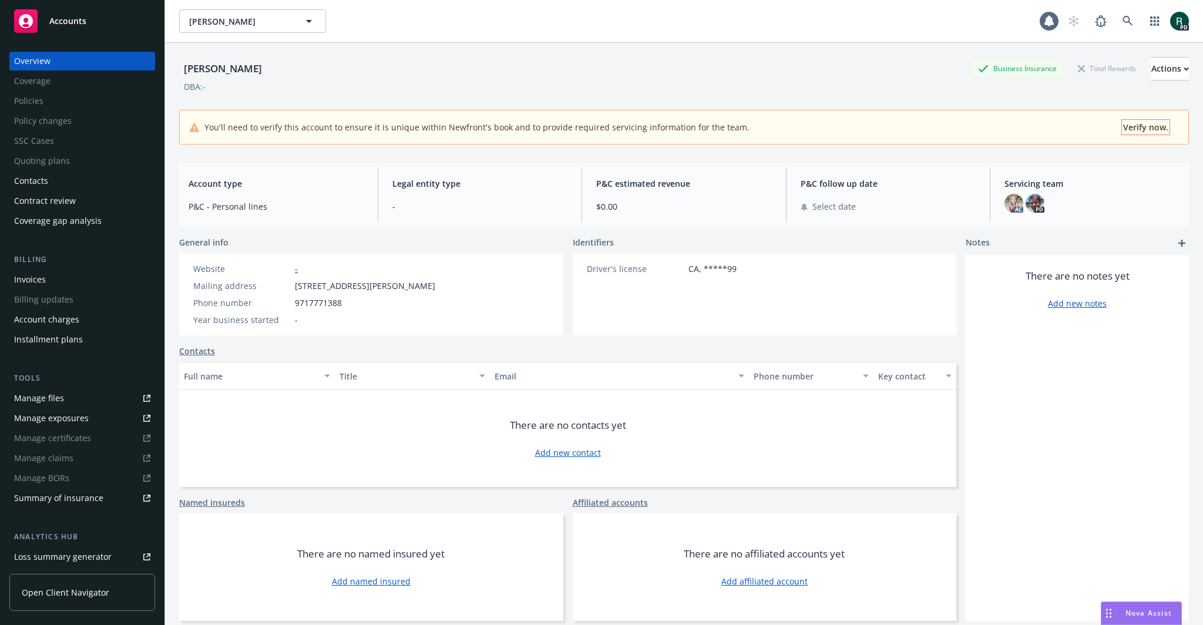
click at [1131, 128] on span "Verify now." at bounding box center [1145, 127] width 45 height 11
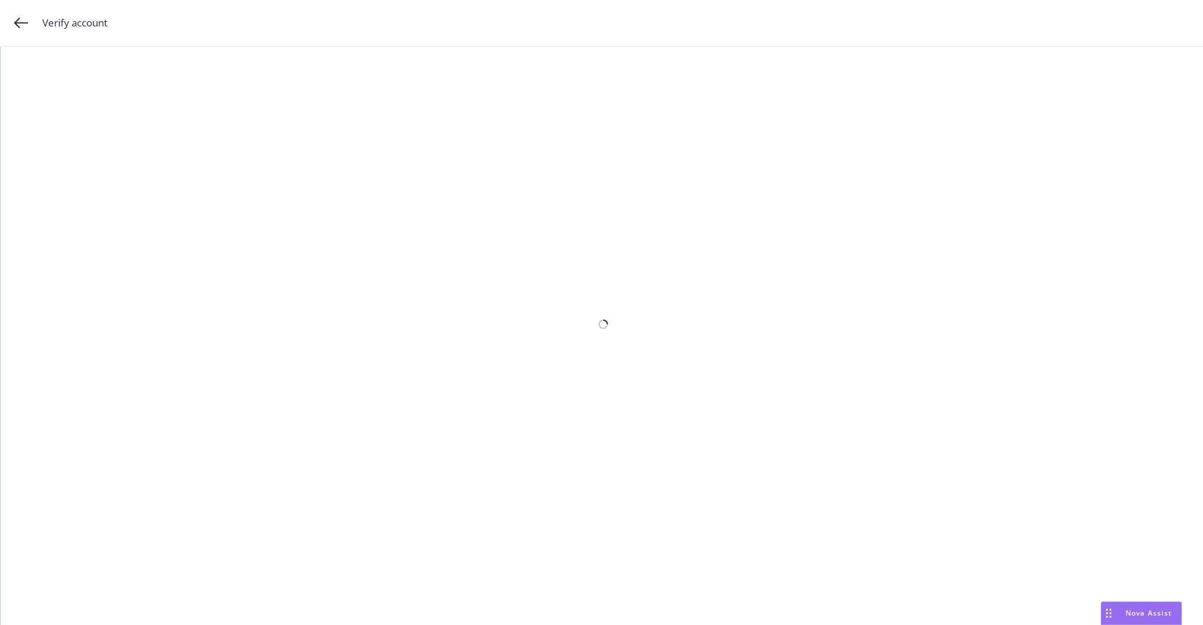
select select "US"
select select "DRIVERS_LICENSE"
select select "CA"
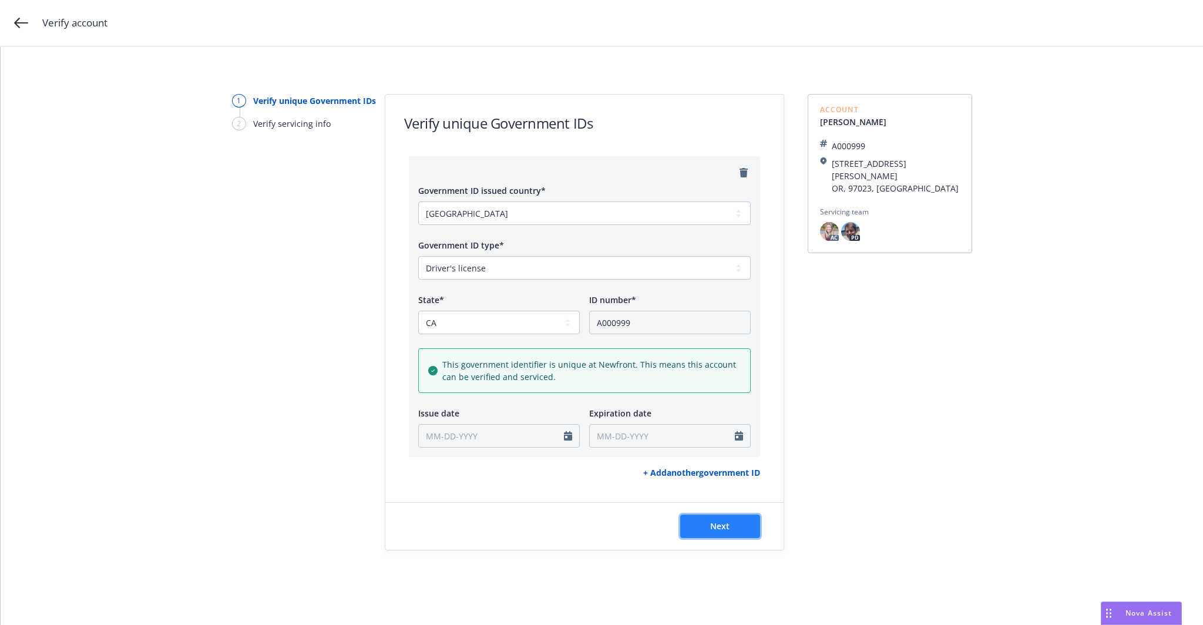
click at [751, 524] on button "Next" at bounding box center [720, 527] width 80 height 24
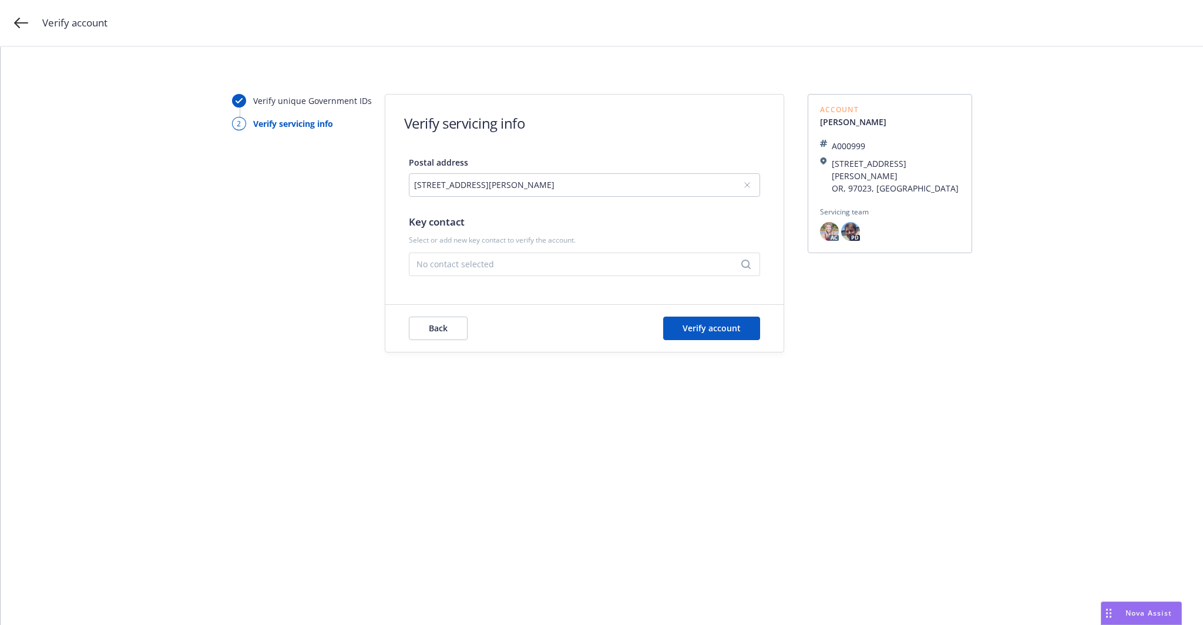
click at [498, 253] on div "No contact selected" at bounding box center [584, 265] width 351 height 24
click at [545, 229] on button "Add new contact" at bounding box center [585, 229] width 336 height 24
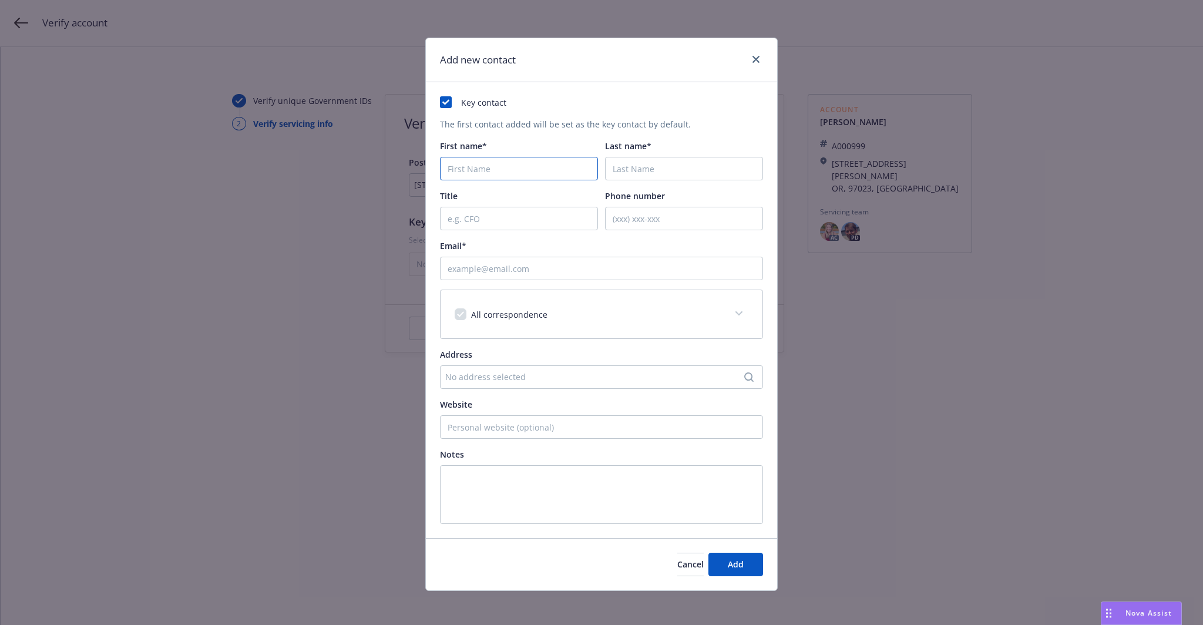
click at [489, 172] on input "First name*" at bounding box center [519, 169] width 158 height 24
click at [462, 172] on input "First name*" at bounding box center [519, 169] width 158 height 24
paste input "Zachary"
type input "Zachary"
click at [625, 169] on input "Last name*" at bounding box center [684, 169] width 158 height 24
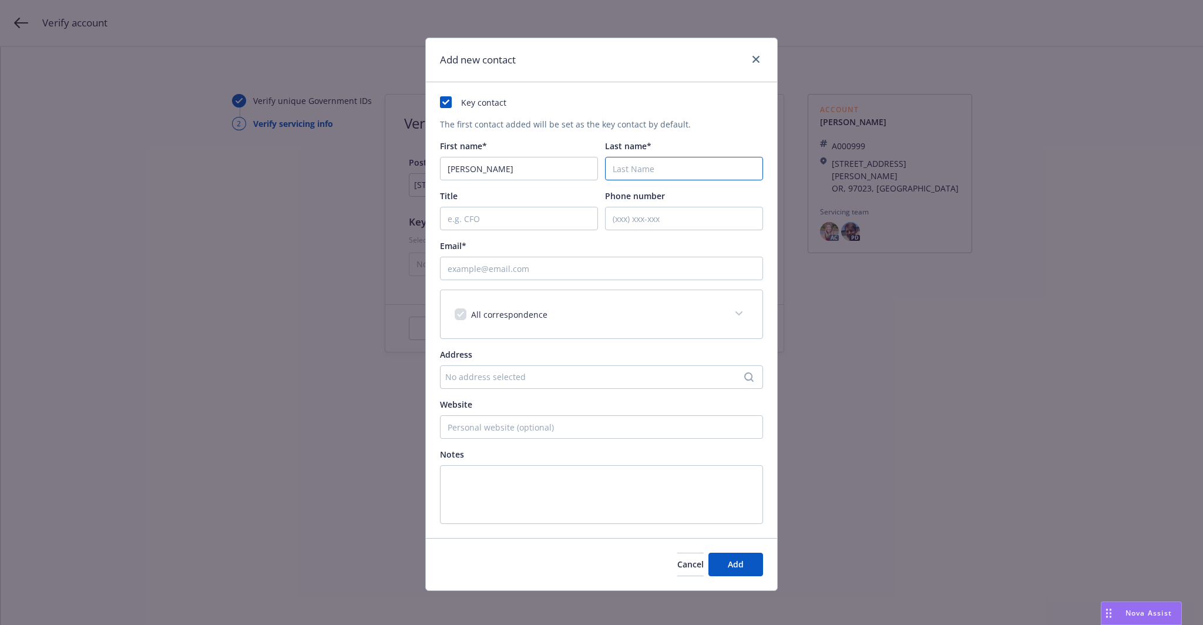
click at [672, 159] on input "Last name*" at bounding box center [684, 169] width 158 height 24
paste input "Grund"
type input "Grund"
click at [636, 214] on input "Phone number" at bounding box center [684, 219] width 158 height 24
paste input "9717771388"
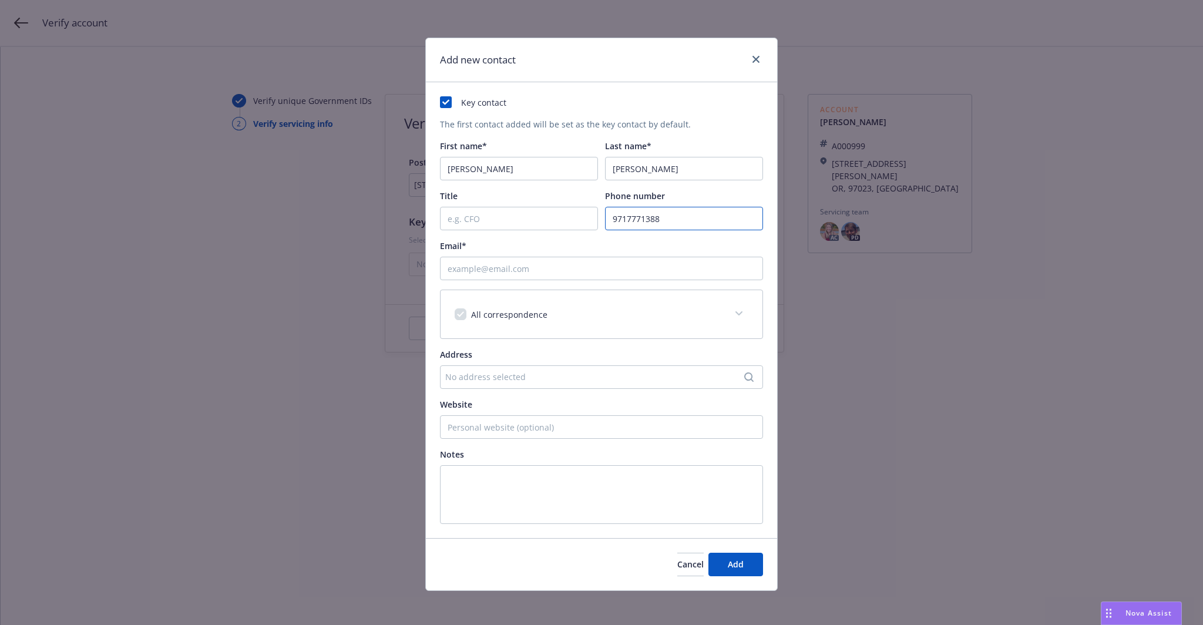
type input "9717771388"
click at [482, 272] on input "Email*" at bounding box center [601, 269] width 323 height 24
paste input "[EMAIL_ADDRESS][DOMAIN_NAME]"
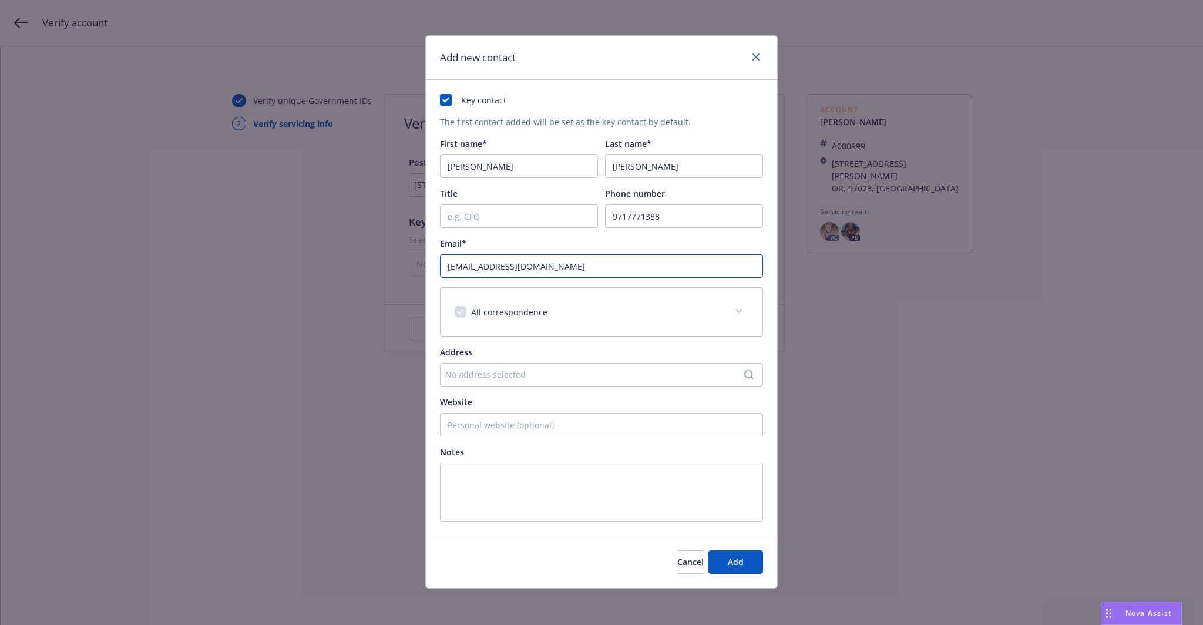
scroll to position [3, 0]
type input "[EMAIL_ADDRESS][DOMAIN_NAME]"
click at [626, 372] on div "No address selected" at bounding box center [595, 374] width 301 height 12
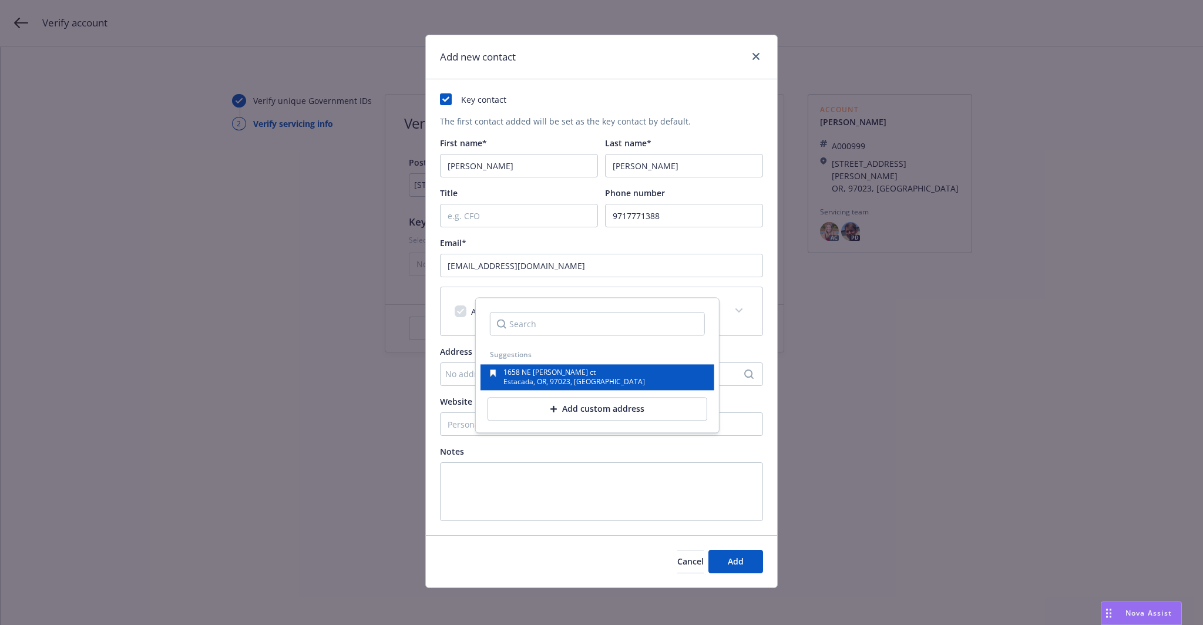
click at [622, 381] on div "1658 NE Josephine ct Estacada, OR, 97023, USA" at bounding box center [597, 378] width 215 height 16
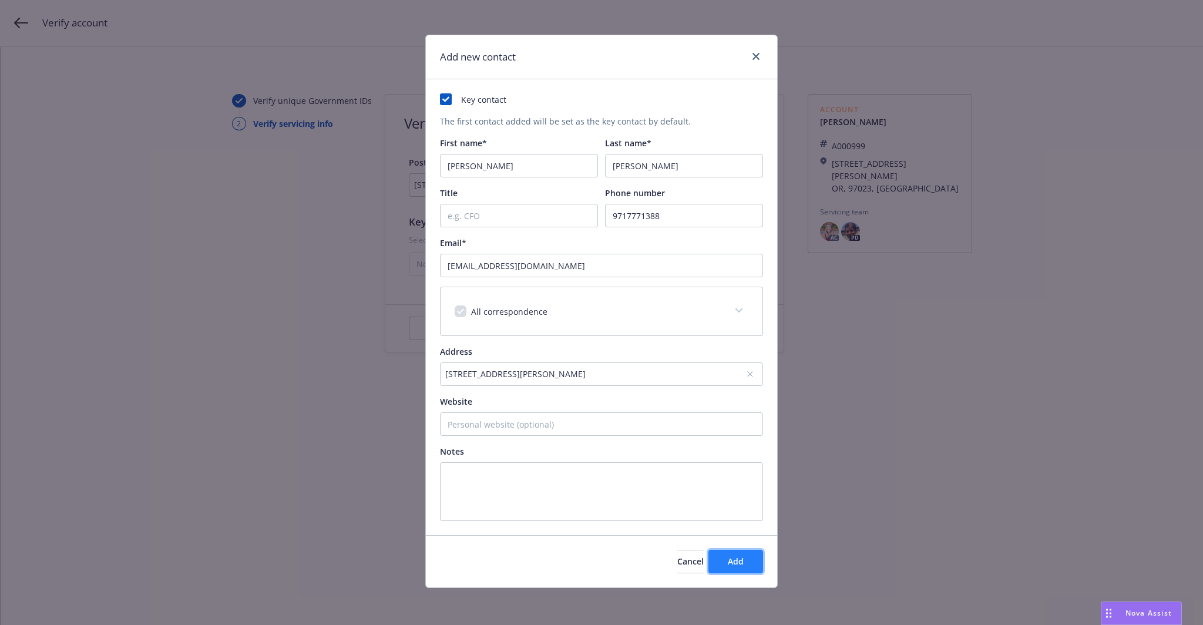
click at [740, 553] on button "Add" at bounding box center [736, 562] width 55 height 24
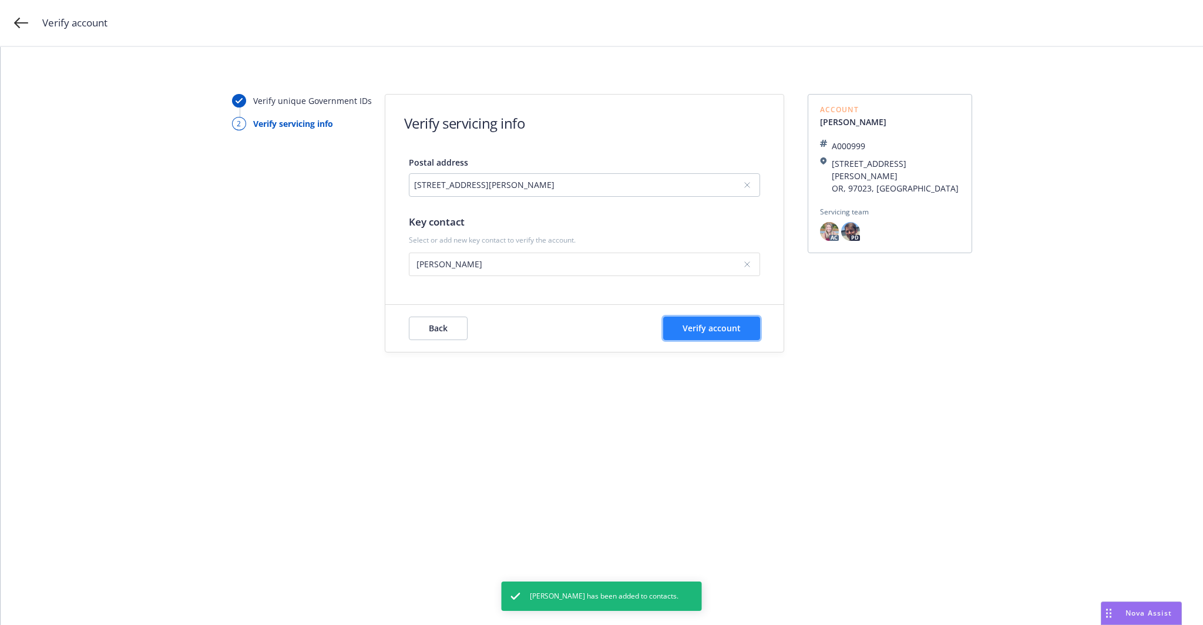
click at [693, 327] on span "Verify account" at bounding box center [712, 328] width 58 height 11
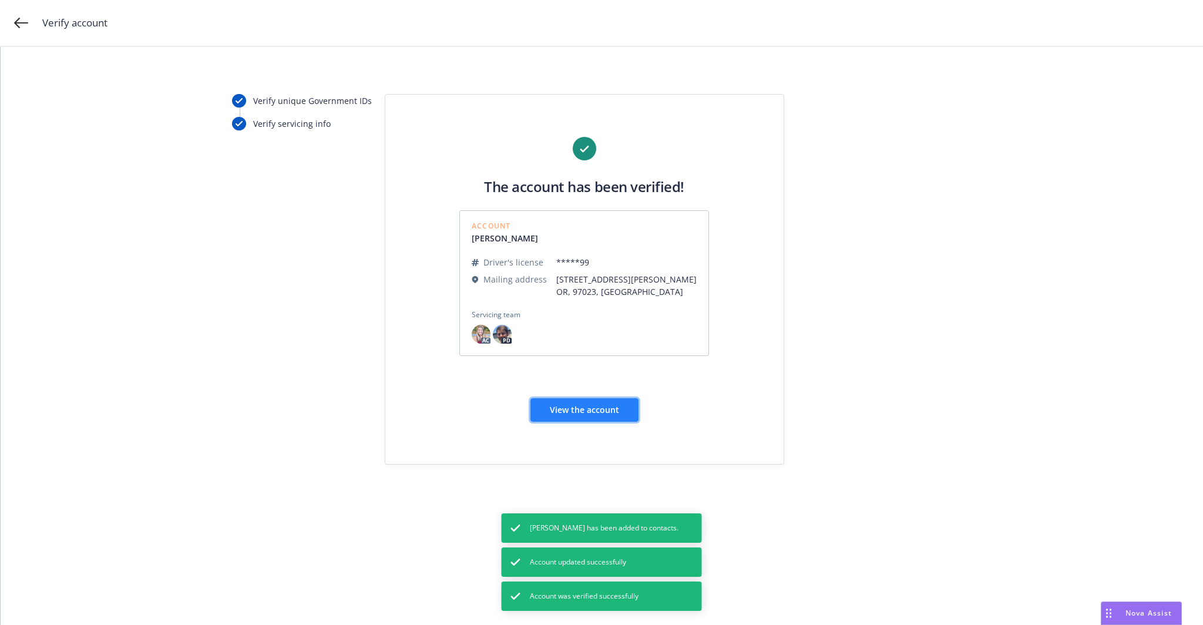
click at [600, 404] on span "View the account" at bounding box center [584, 409] width 69 height 11
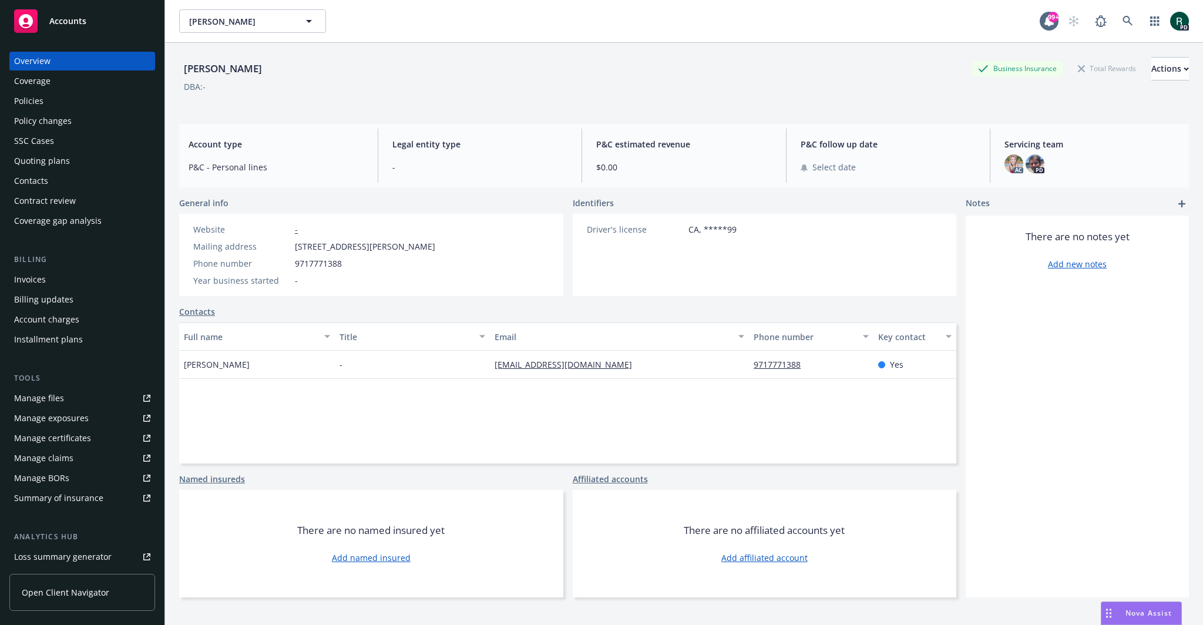
click at [52, 158] on div "Quoting plans" at bounding box center [42, 161] width 56 height 19
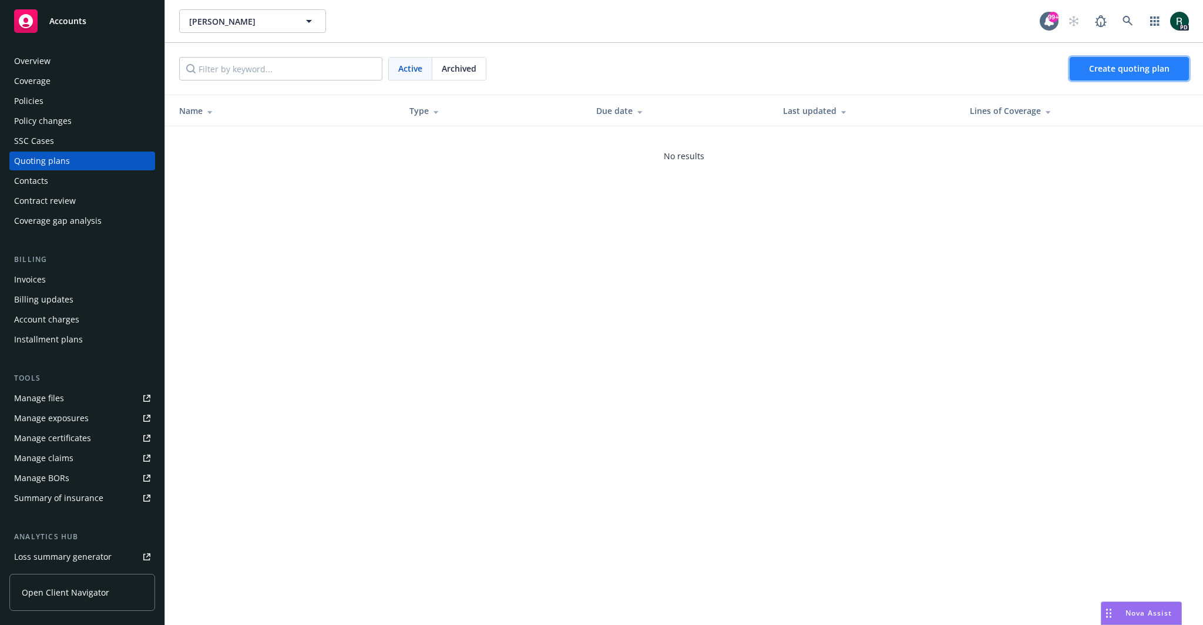
click at [1156, 65] on span "Create quoting plan" at bounding box center [1129, 68] width 80 height 11
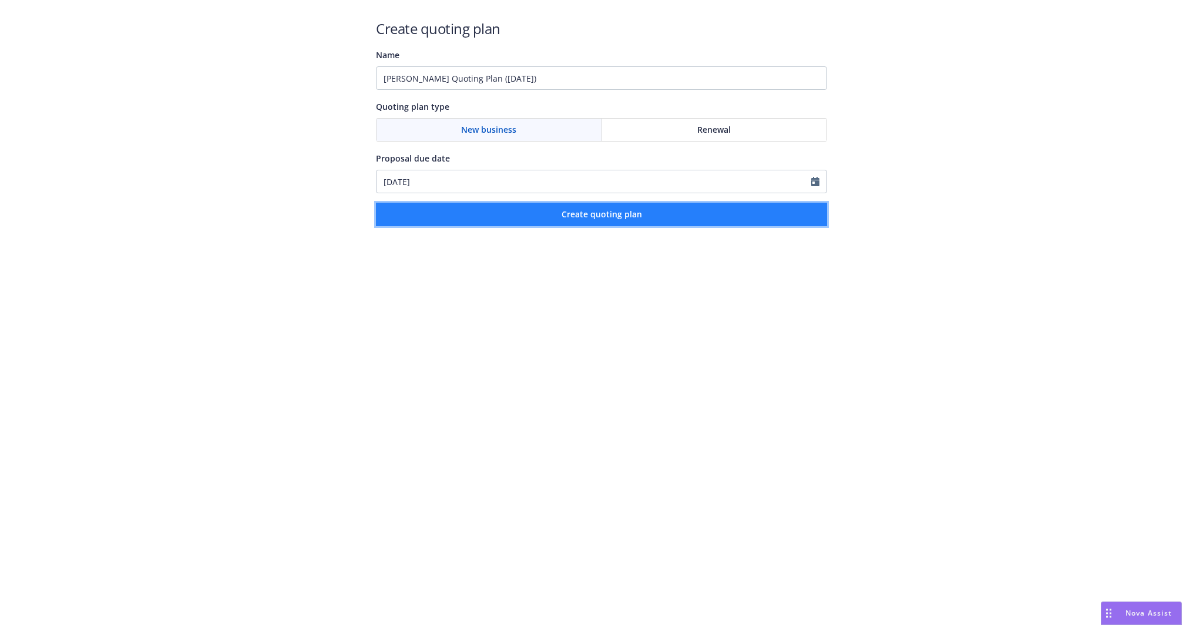
click at [592, 210] on span "Create quoting plan" at bounding box center [602, 214] width 80 height 11
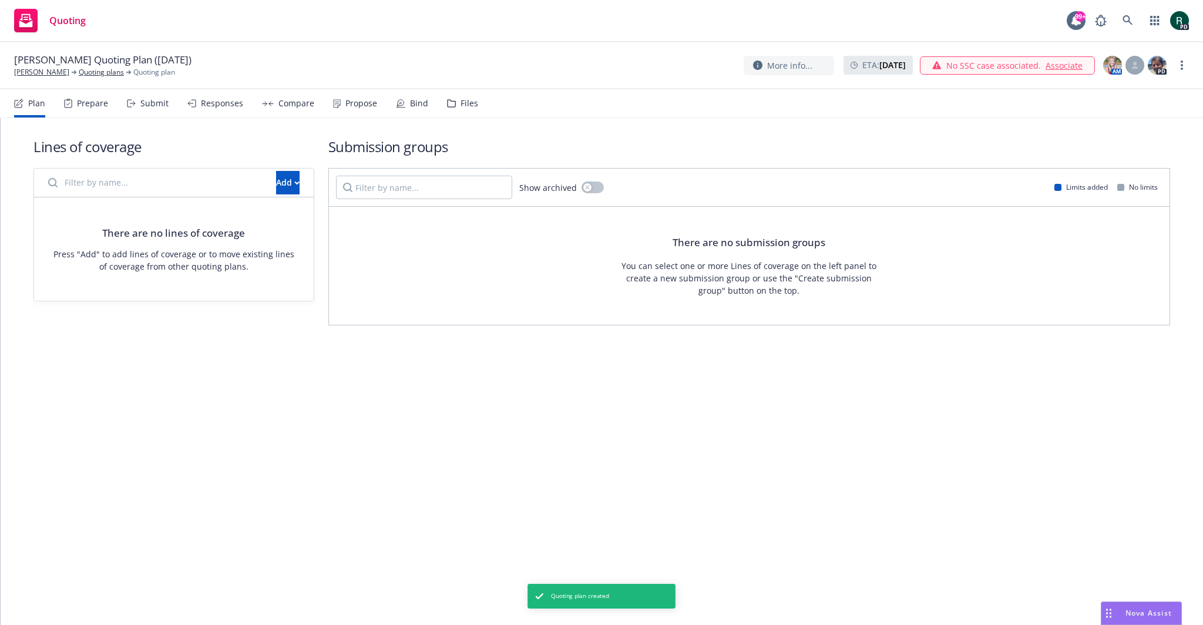
click at [201, 180] on input "Filter by name..." at bounding box center [155, 183] width 228 height 24
click at [276, 183] on button "Add" at bounding box center [288, 183] width 24 height 24
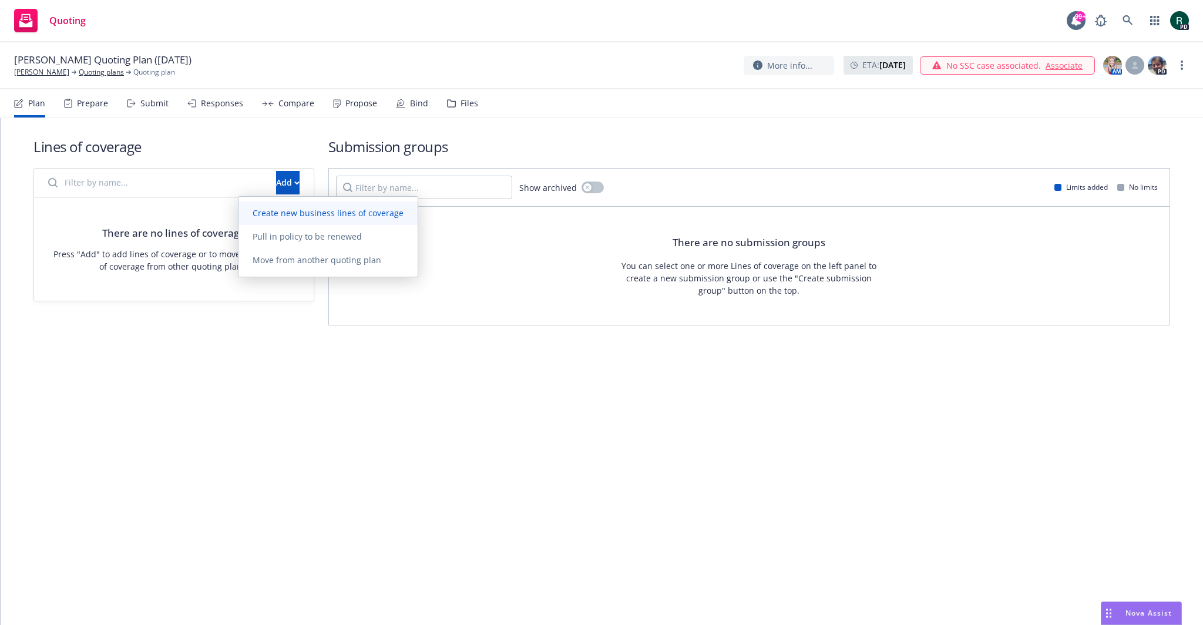
click at [313, 214] on span "Create new business lines of coverage" at bounding box center [328, 212] width 179 height 11
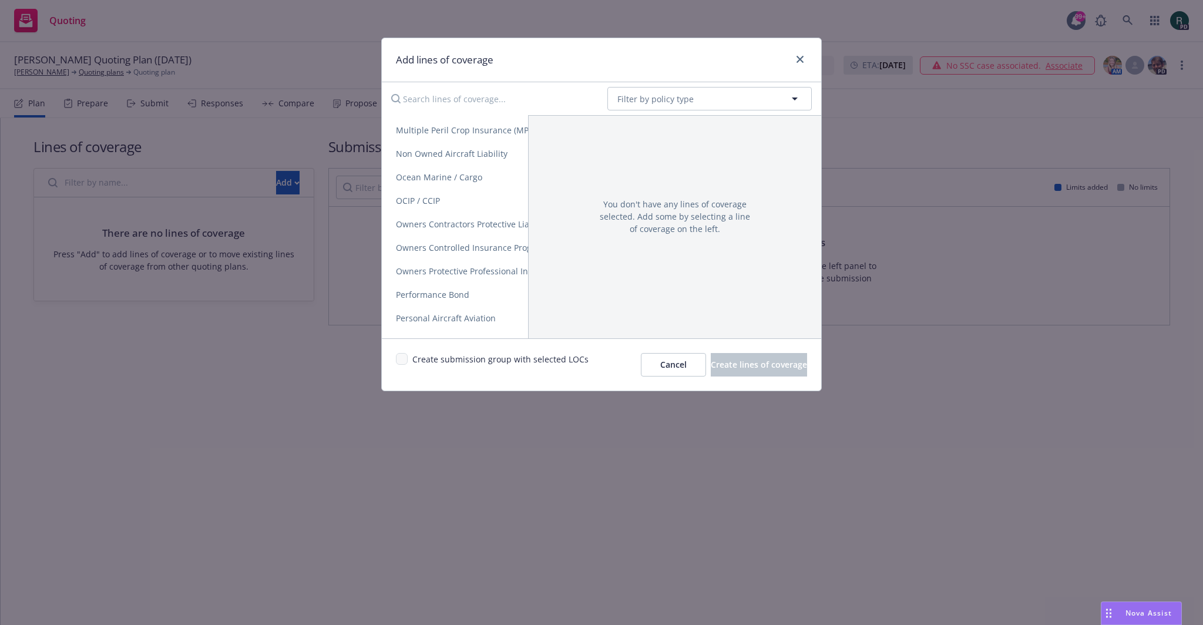
scroll to position [1528, 0]
click at [449, 266] on span "Non Owned Aircraft Liability" at bounding box center [452, 271] width 140 height 11
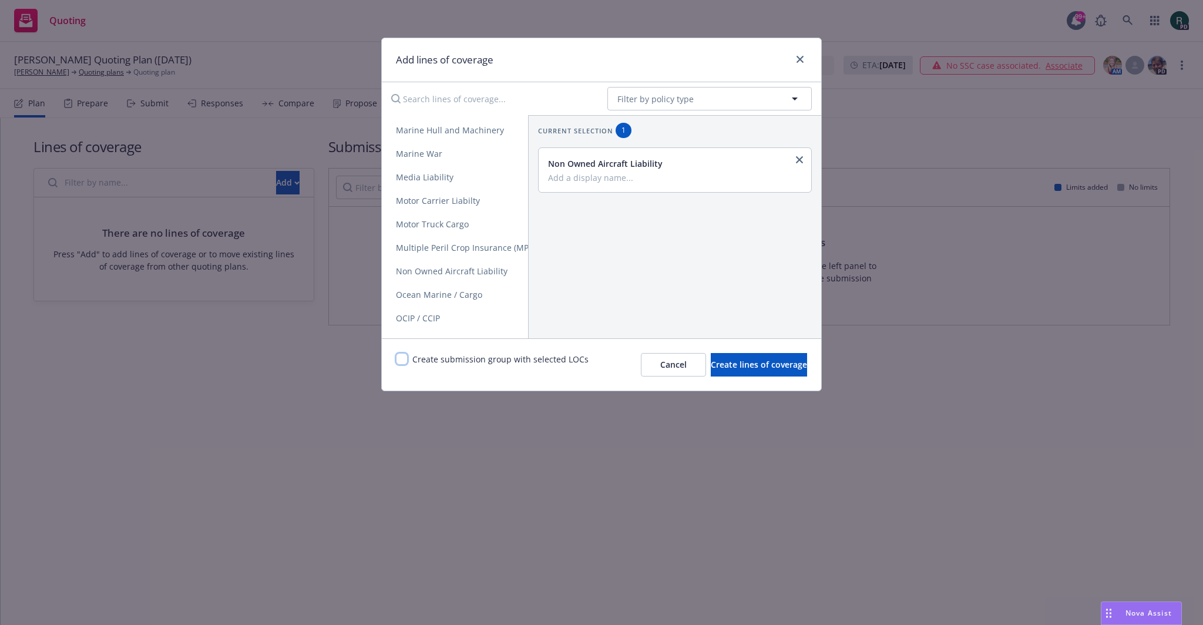
click at [403, 355] on input "checkbox" at bounding box center [402, 359] width 12 height 12
checkbox input "true"
click at [736, 365] on span "Create lines of coverage" at bounding box center [759, 364] width 96 height 11
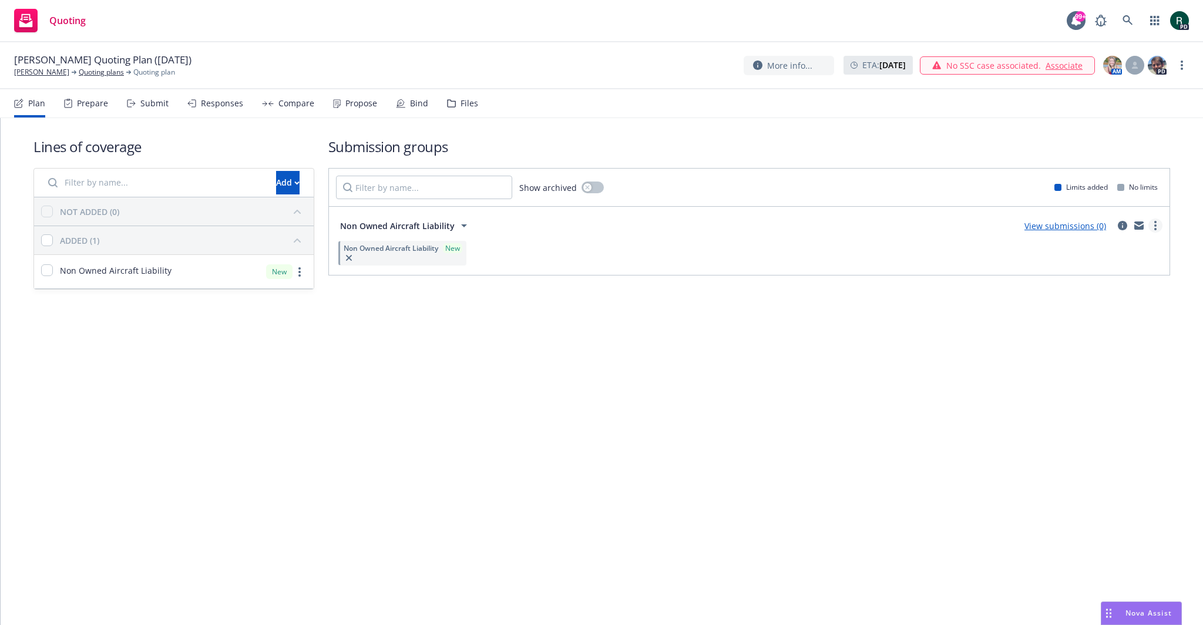
click at [1154, 231] on link "more" at bounding box center [1156, 226] width 14 height 14
click at [1105, 378] on link "Create policy (fast track)" at bounding box center [1100, 372] width 124 height 24
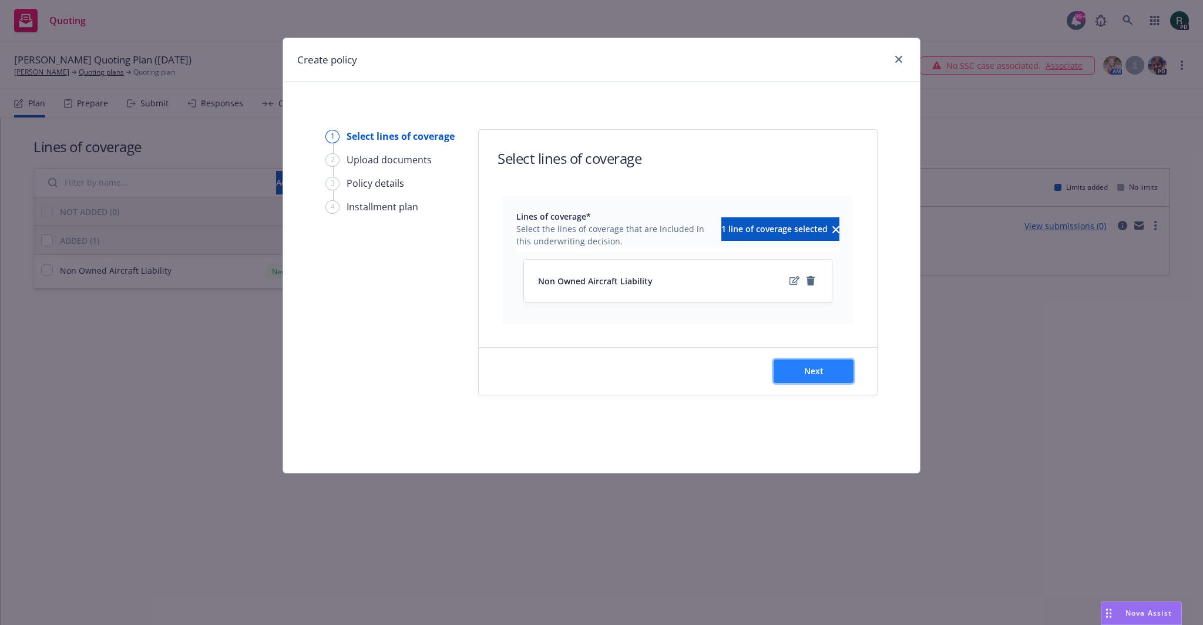
click at [836, 373] on button "Next" at bounding box center [814, 372] width 80 height 24
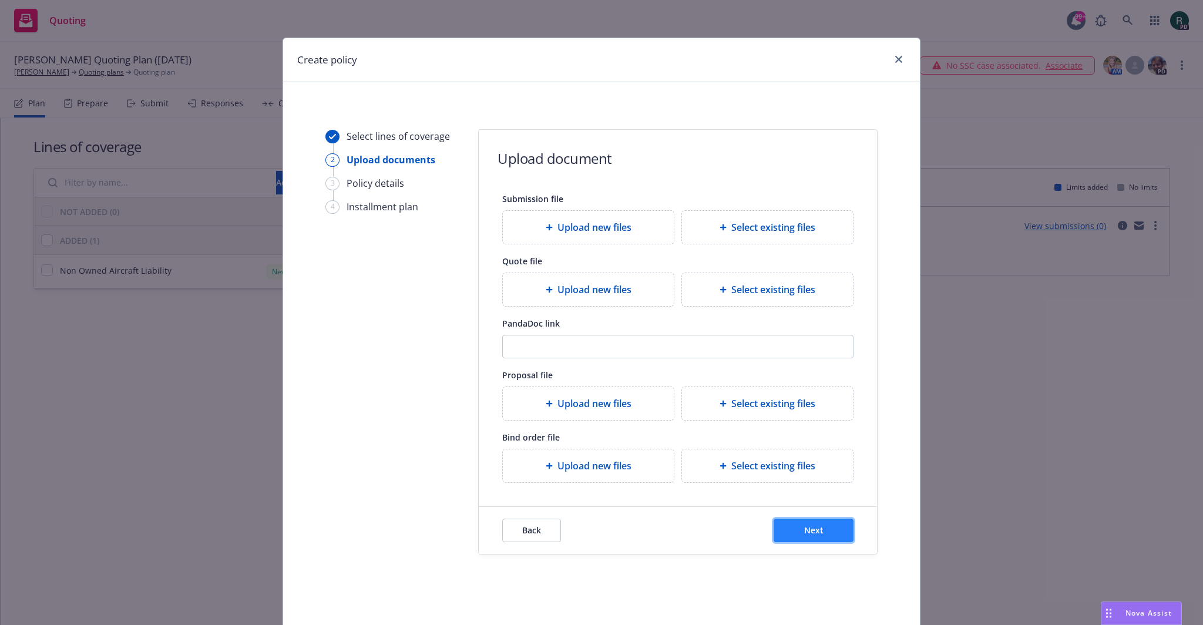
click at [827, 528] on button "Next" at bounding box center [814, 531] width 80 height 24
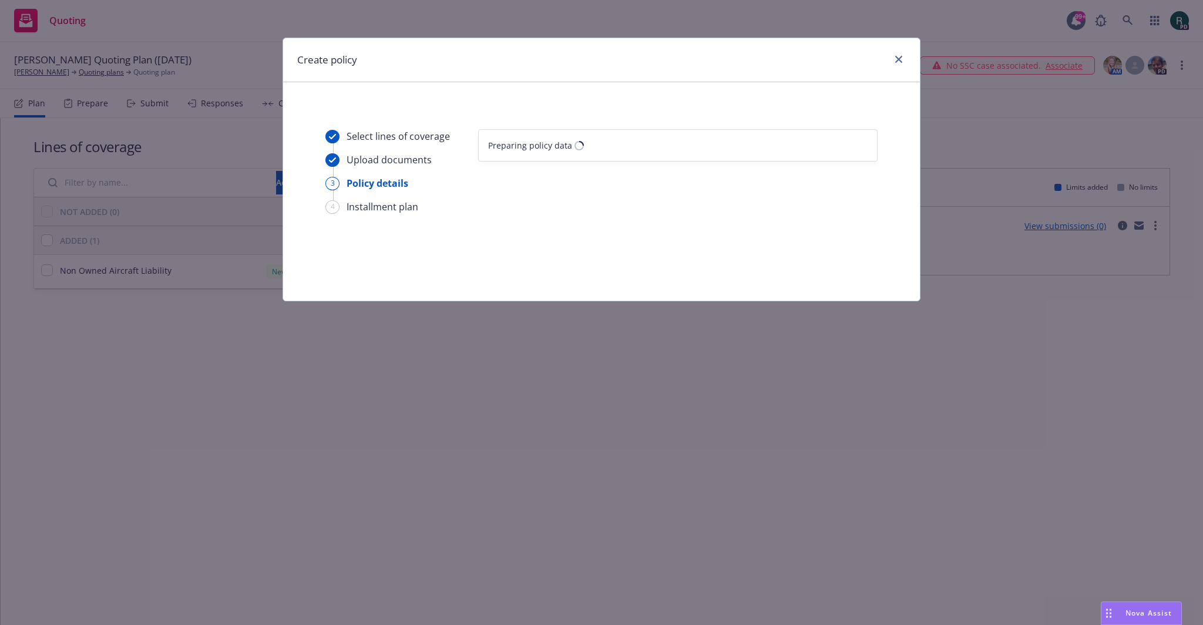
select select "12"
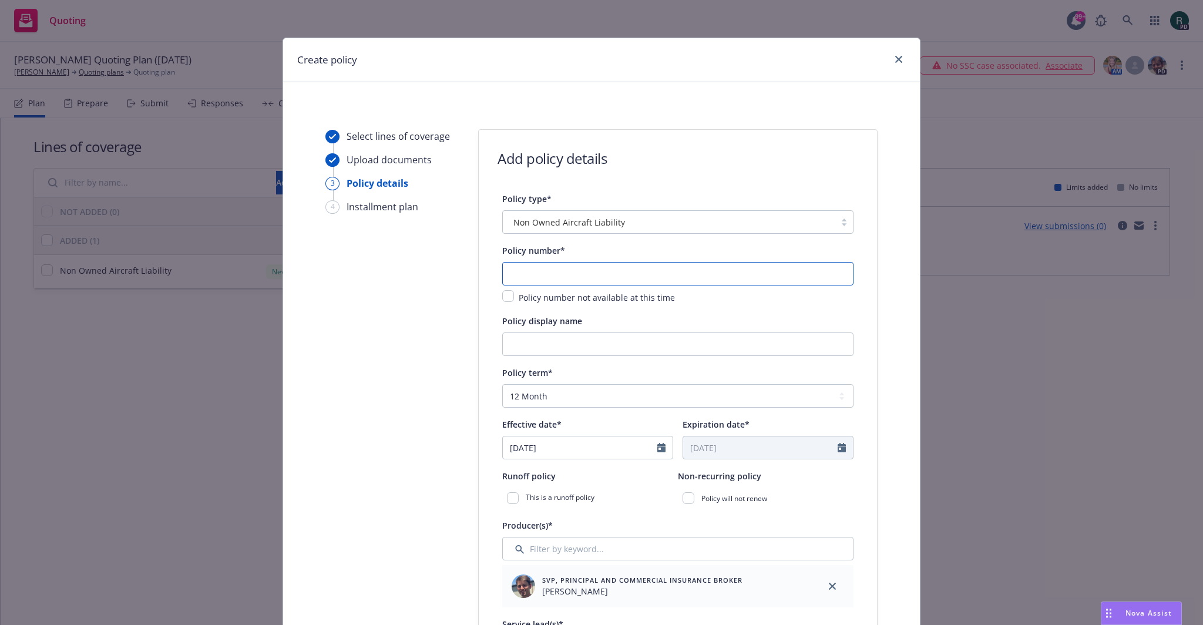
click at [576, 271] on input "text" at bounding box center [677, 274] width 351 height 24
click at [543, 270] on input "text" at bounding box center [677, 274] width 351 height 24
paste input "1001299016-01"
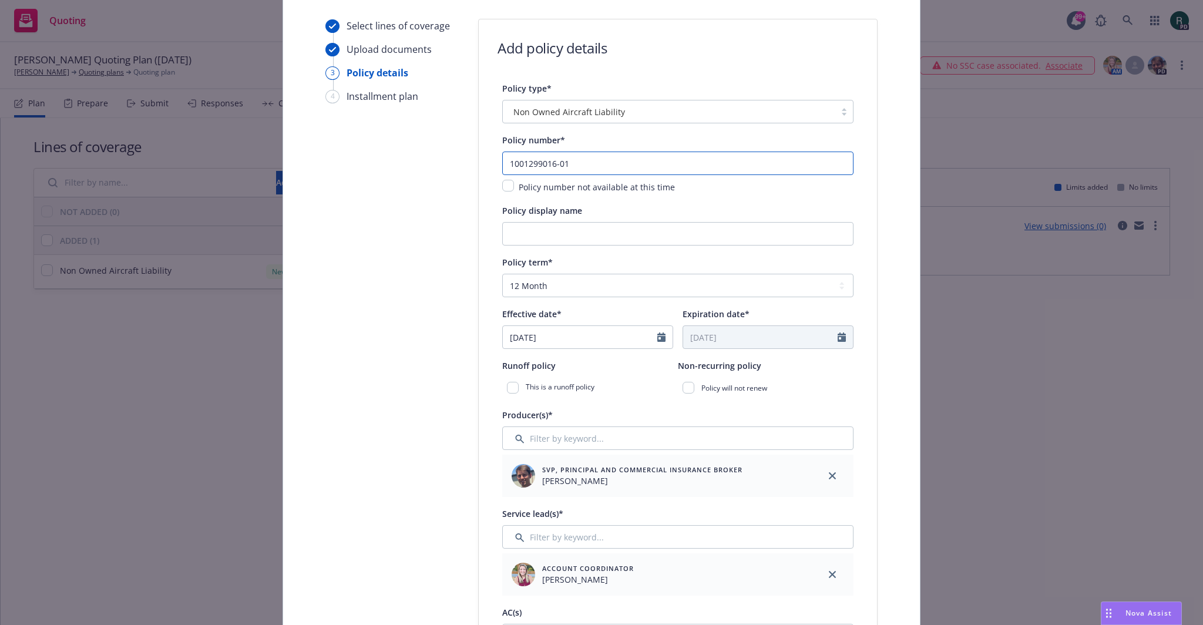
scroll to position [118, 0]
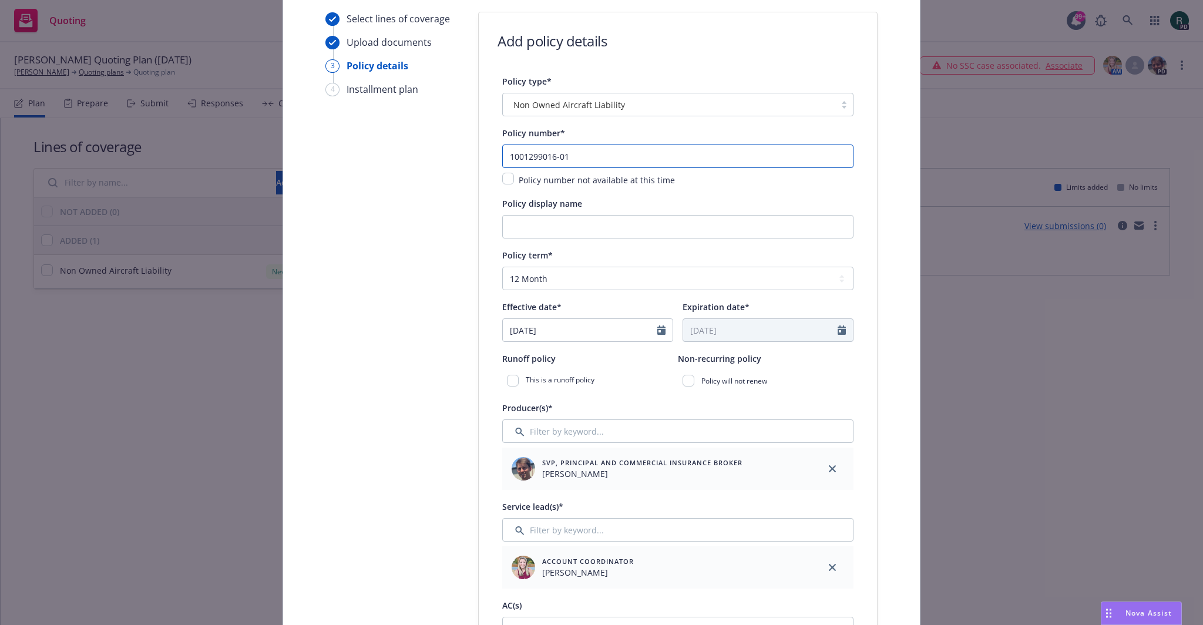
type input "1001299016-01"
select select "8"
click at [526, 333] on input "08/18/2025" at bounding box center [580, 330] width 155 height 22
click at [510, 447] on span "17" at bounding box center [517, 452] width 16 height 15
type input "08/17/2025"
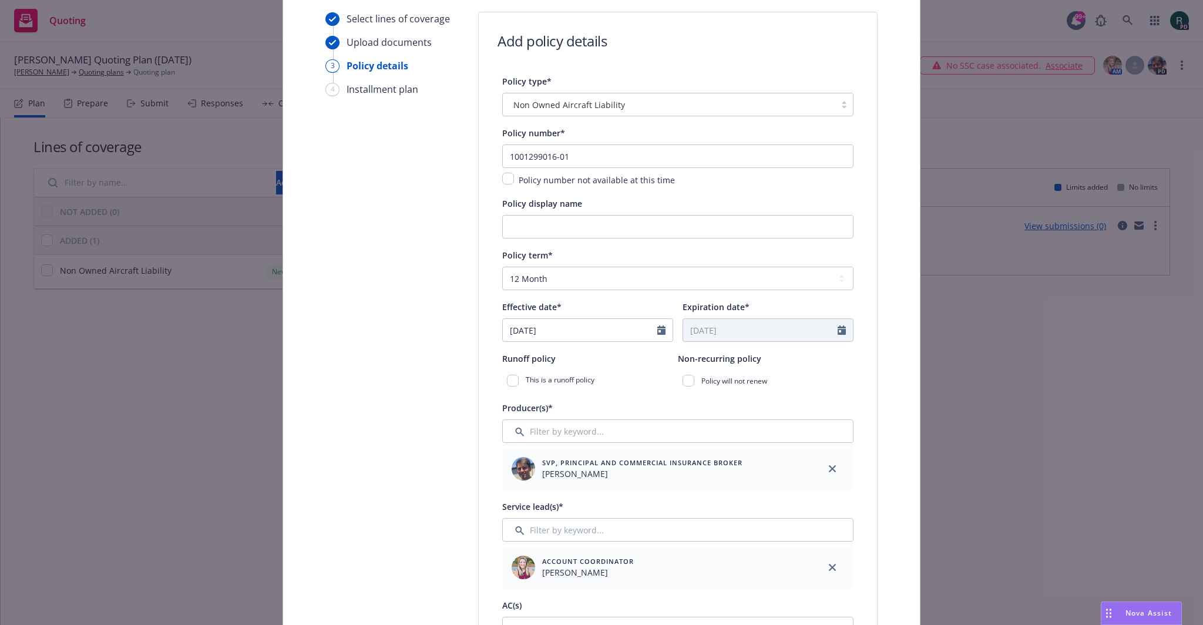
type input "08/17/2026"
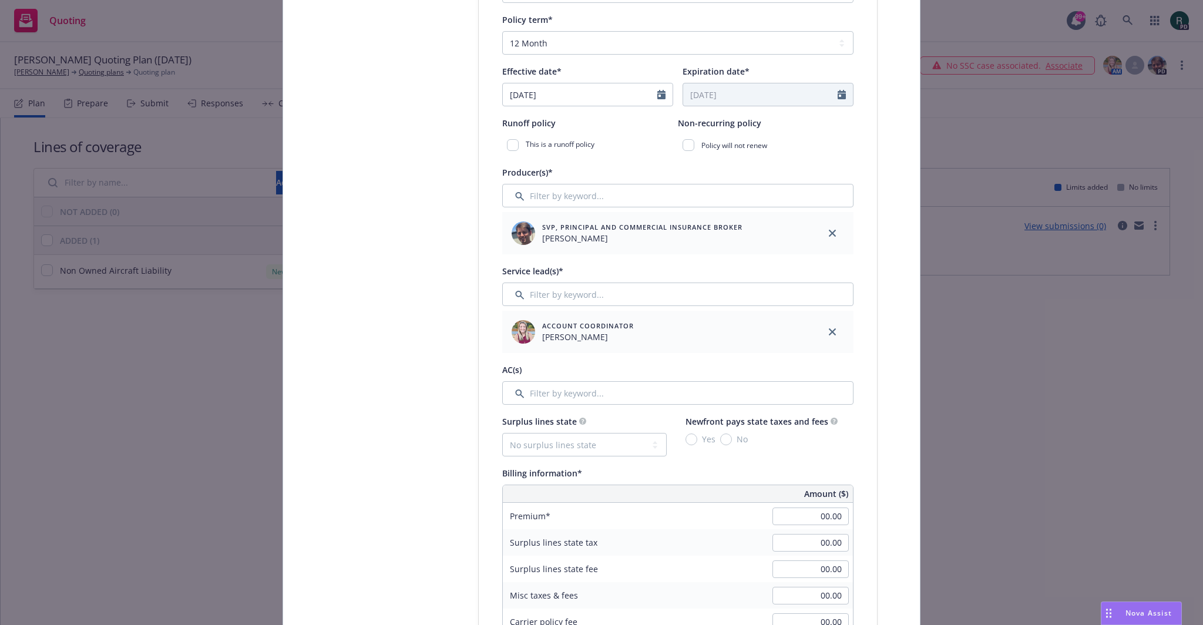
scroll to position [411, 0]
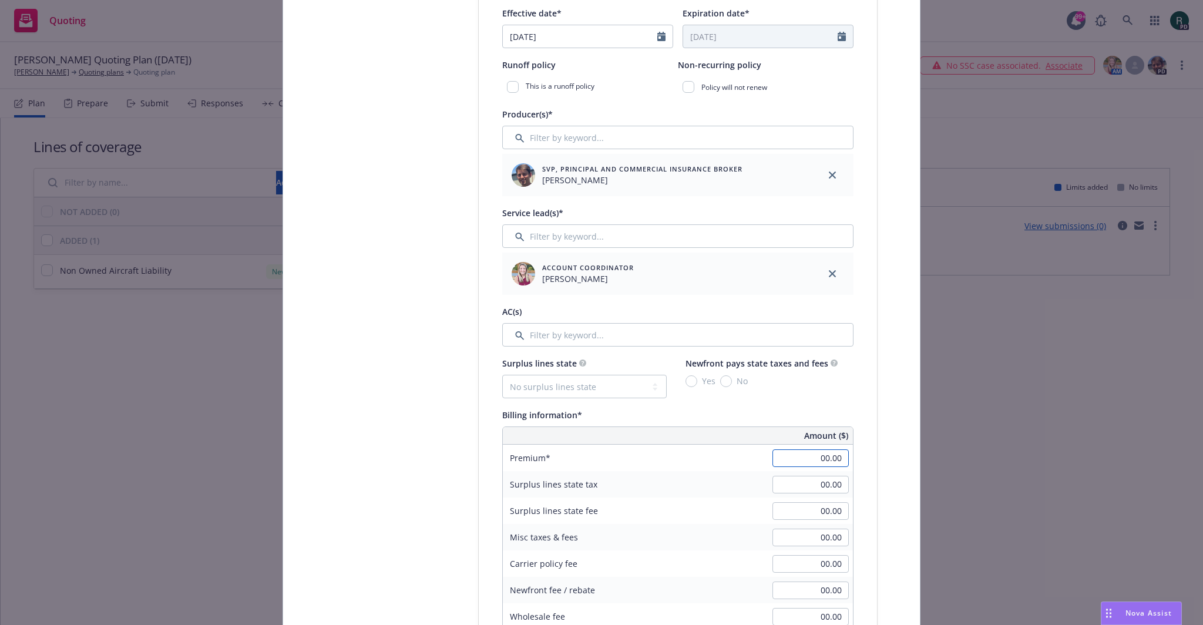
click at [820, 457] on input "00.00" at bounding box center [811, 458] width 76 height 18
paste input "280.00"
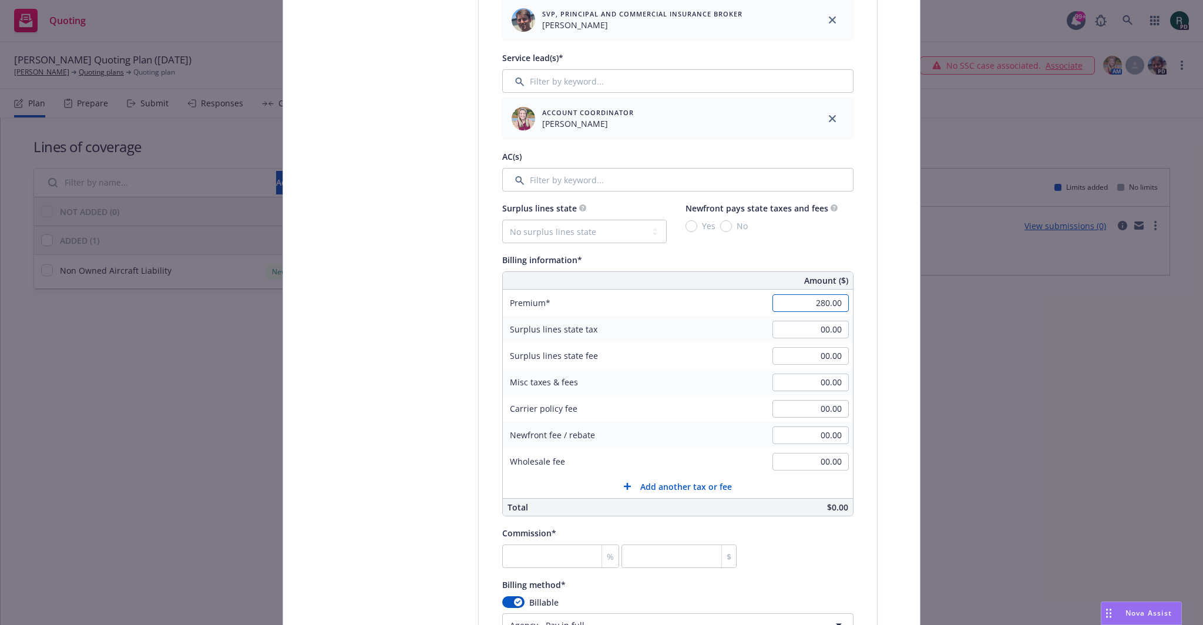
scroll to position [588, 0]
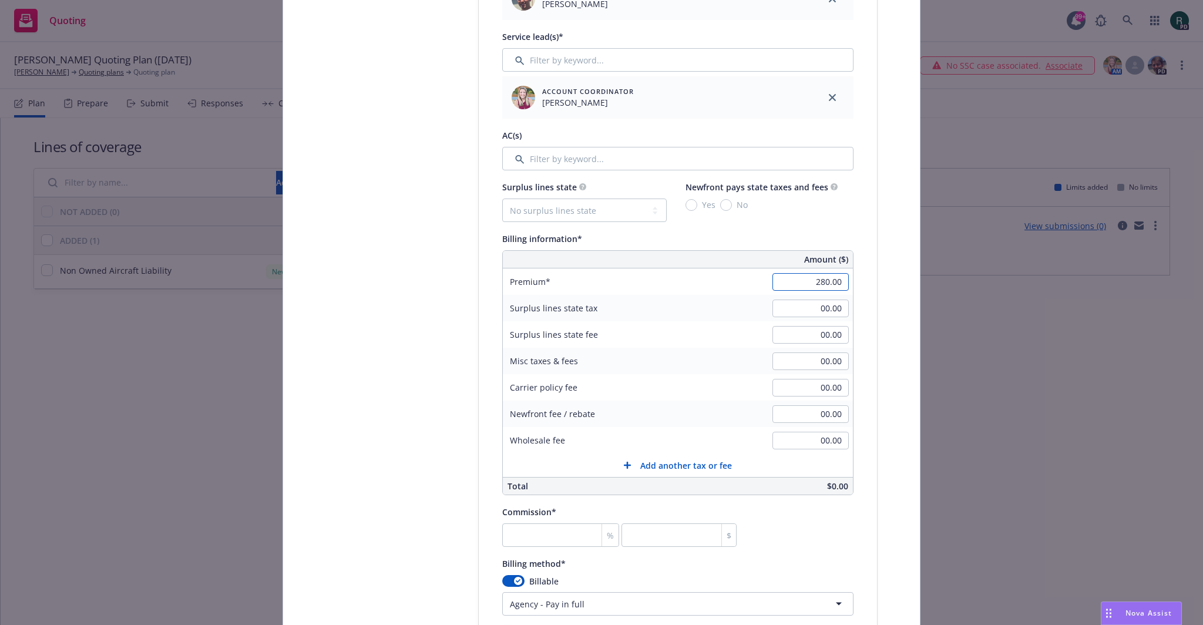
type input "280.00"
click at [543, 538] on input "number" at bounding box center [560, 536] width 117 height 24
type input "2"
type input "5.6"
type input "20"
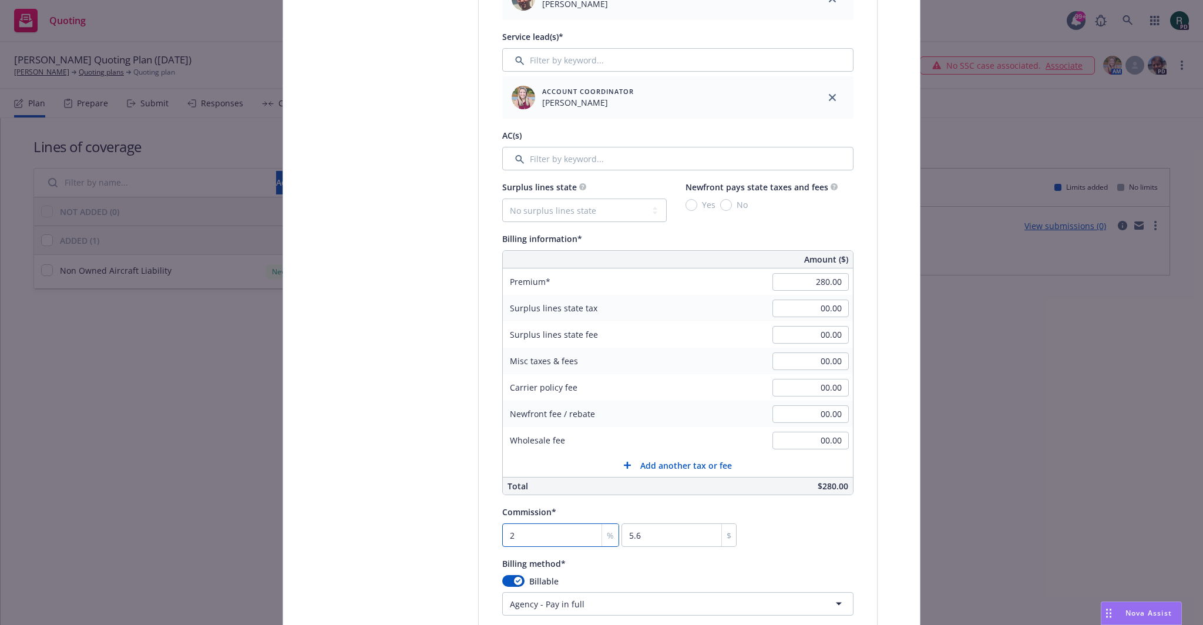
type input "56"
type input "20"
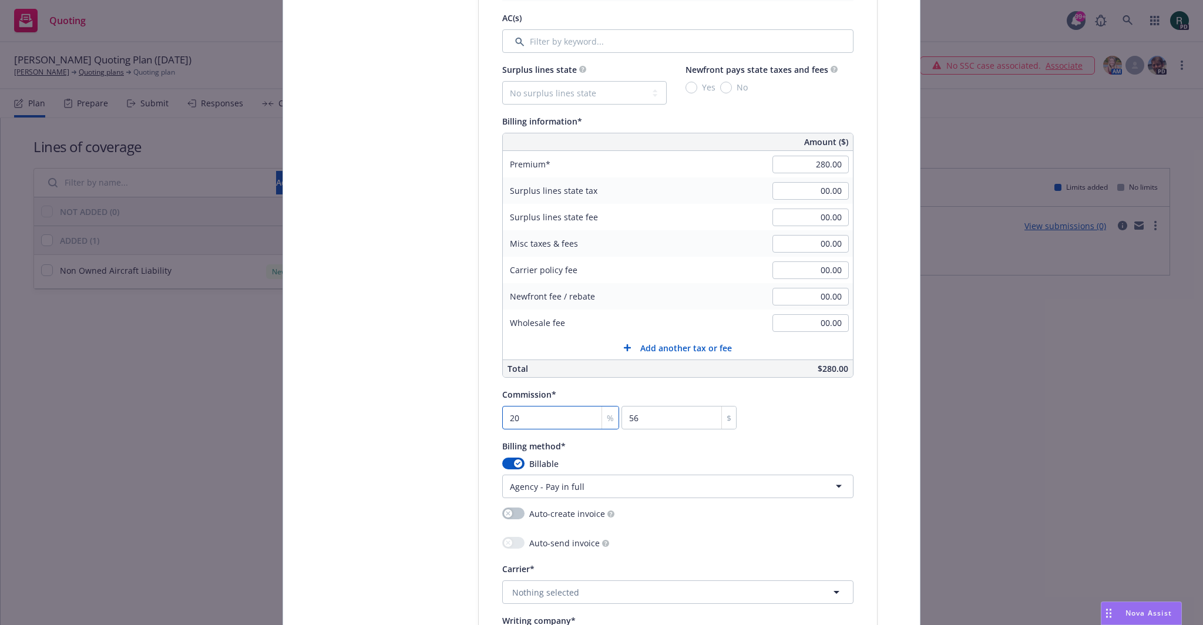
scroll to position [764, 0]
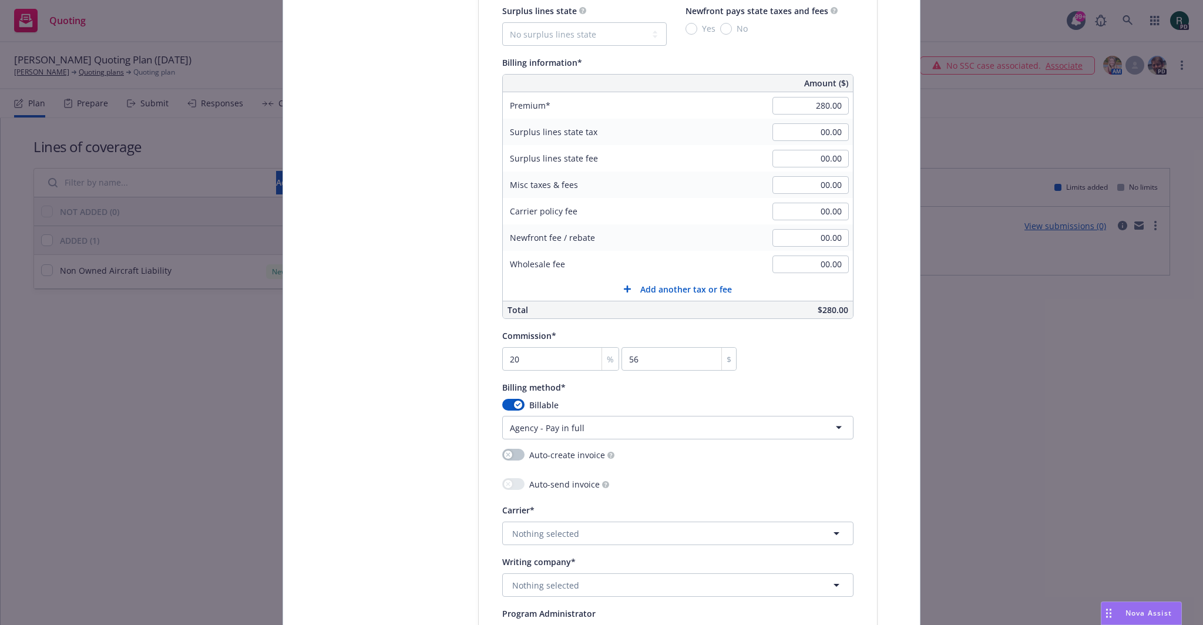
click at [599, 428] on html "Quoting 99+ PD Zachary Grund Quoting Plan (2025-08-18) Zachary Grund Quoting pl…" at bounding box center [601, 312] width 1203 height 625
select select "DIRECT"
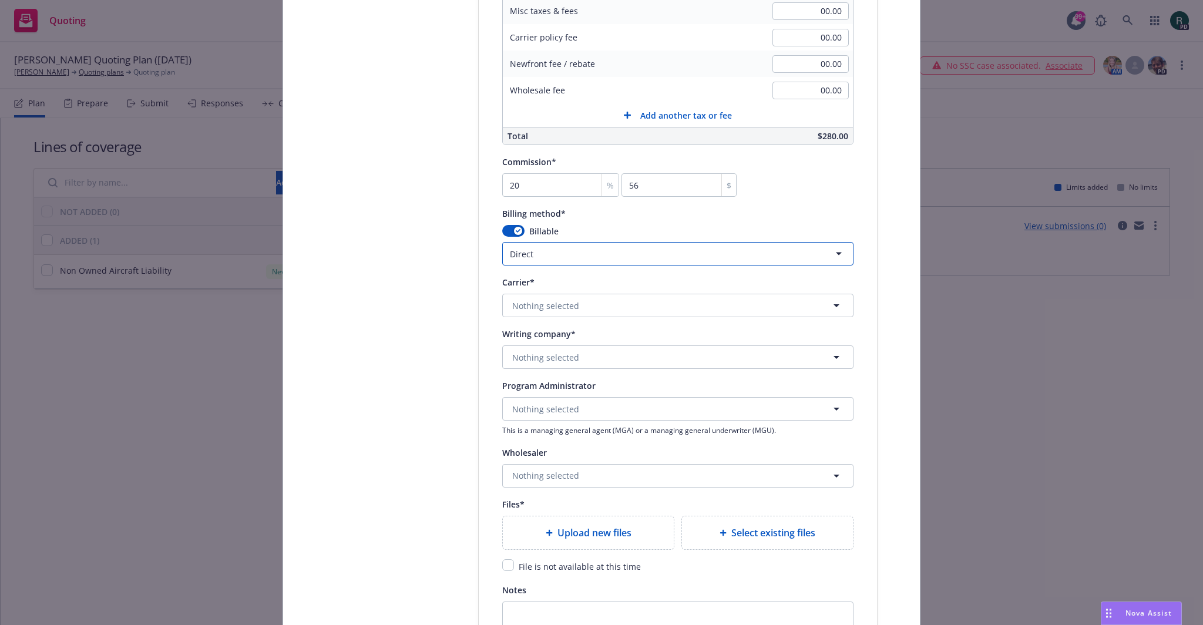
scroll to position [940, 0]
click at [568, 301] on span "Nothing selected" at bounding box center [545, 303] width 67 height 12
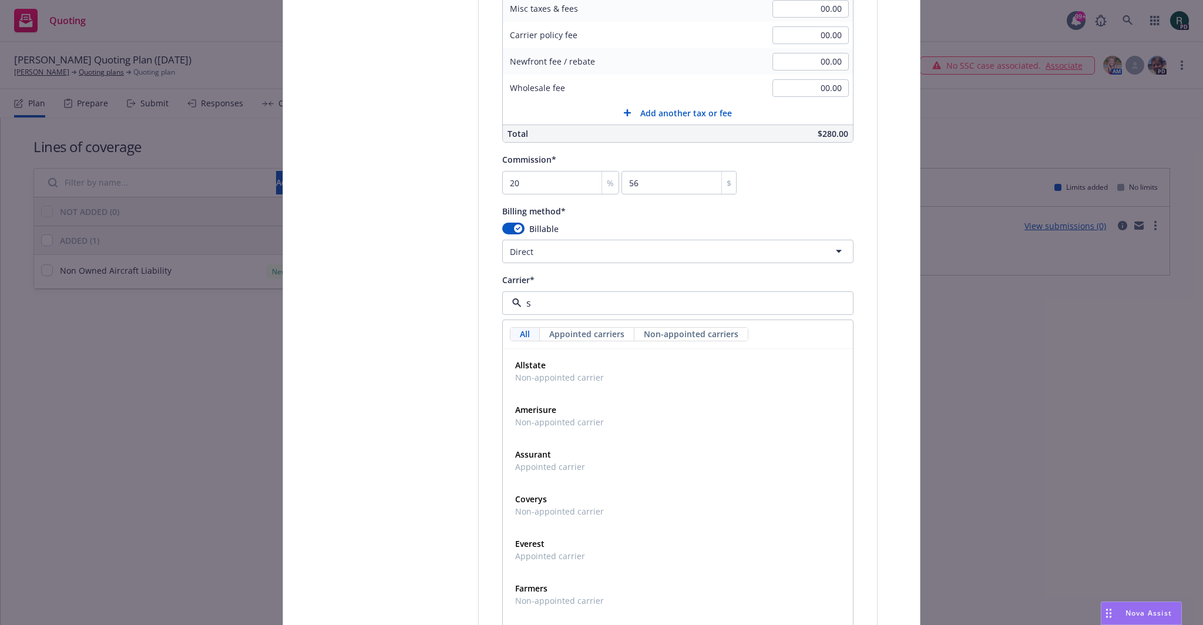
type input "st"
click at [595, 591] on div "Starr Companies Appointed carrier" at bounding box center [678, 594] width 335 height 29
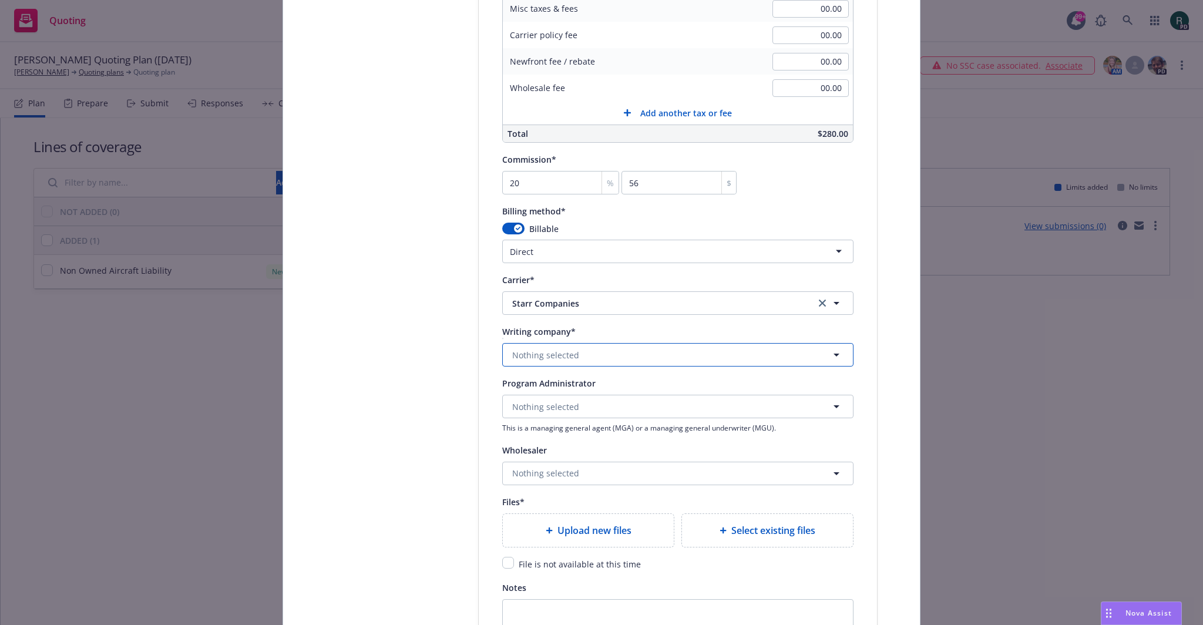
click at [569, 355] on span "Nothing selected" at bounding box center [545, 355] width 67 height 12
click at [623, 386] on strong "Starr Indemnity & Liability Company" at bounding box center [588, 388] width 147 height 11
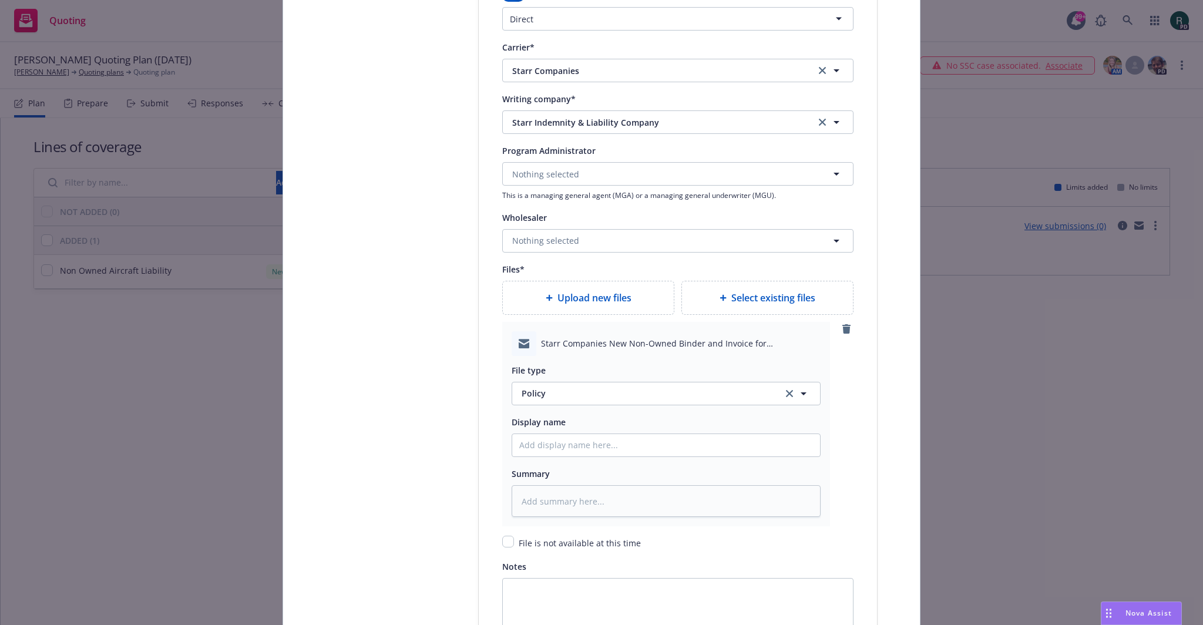
scroll to position [1175, 0]
click at [580, 394] on span "Policy" at bounding box center [645, 391] width 247 height 12
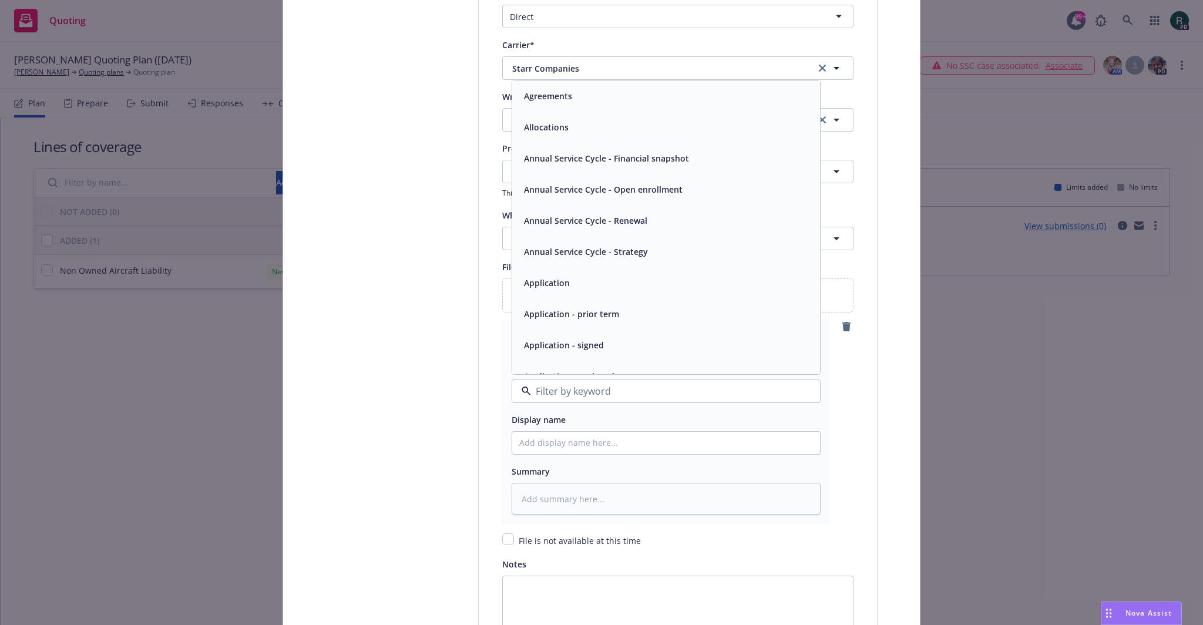
type input "b"
click at [548, 100] on div "Binder" at bounding box center [666, 96] width 294 height 17
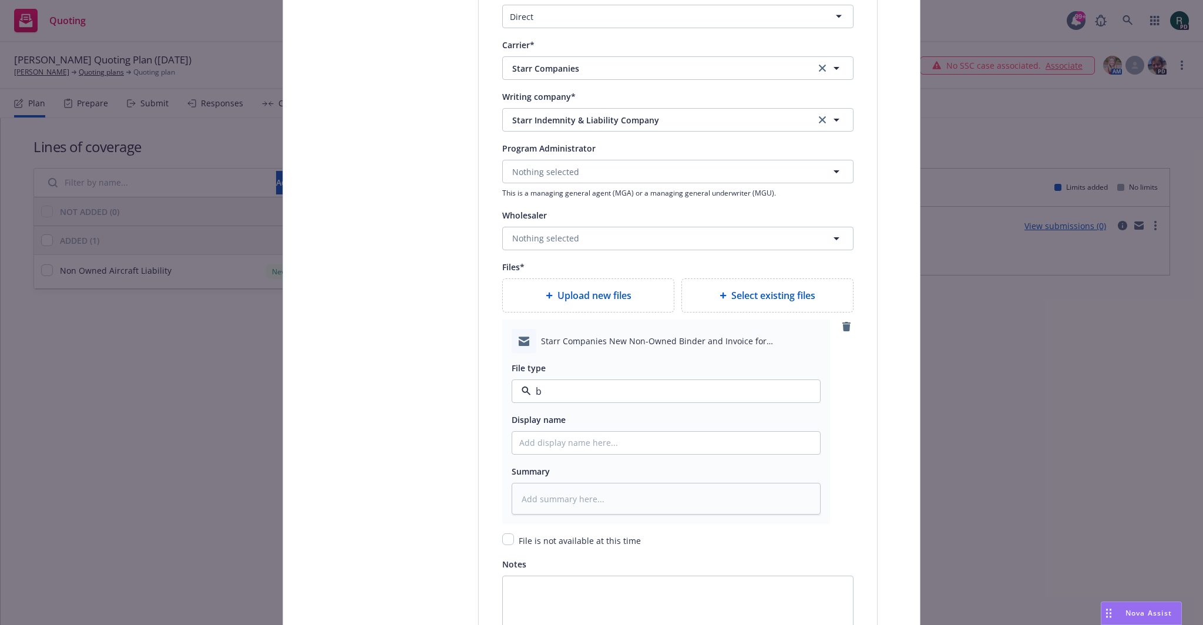
type textarea "x"
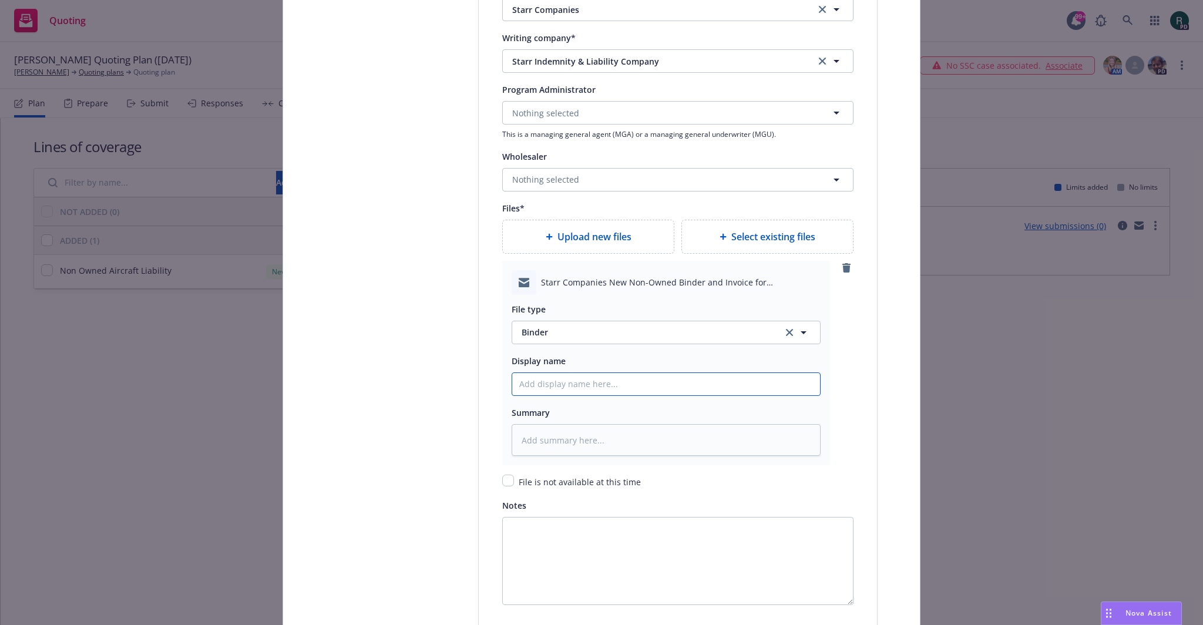
click at [588, 376] on input "Policy display name" at bounding box center [666, 384] width 308 height 22
type input "25 NOWN CVS Binder and Bill"
type textarea "x"
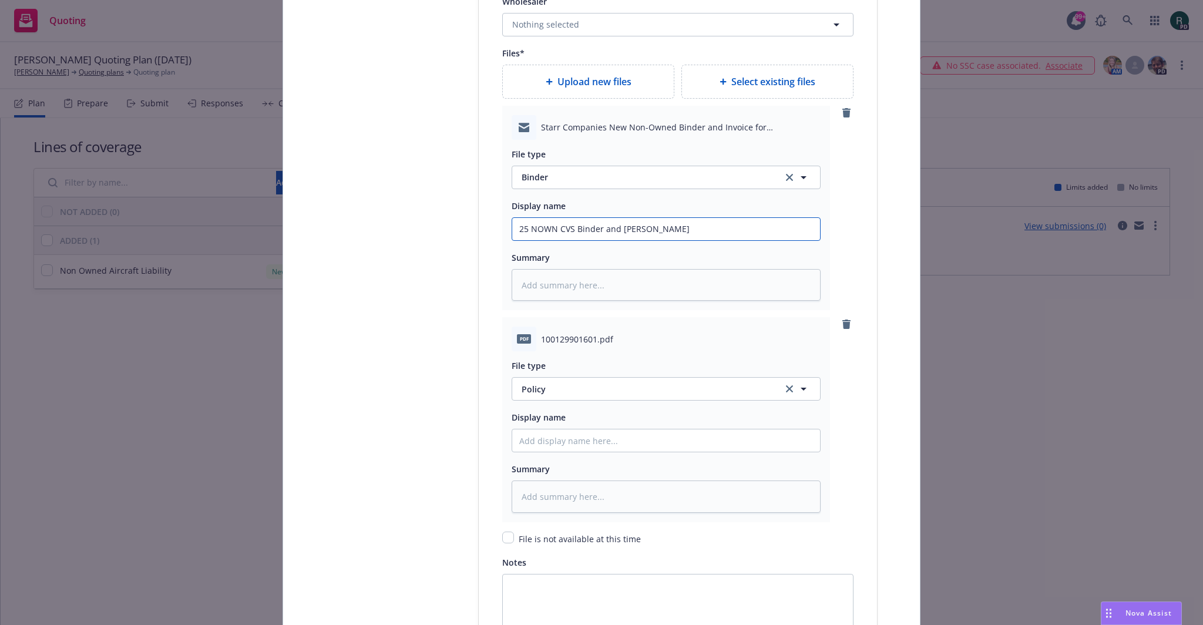
scroll to position [1410, 0]
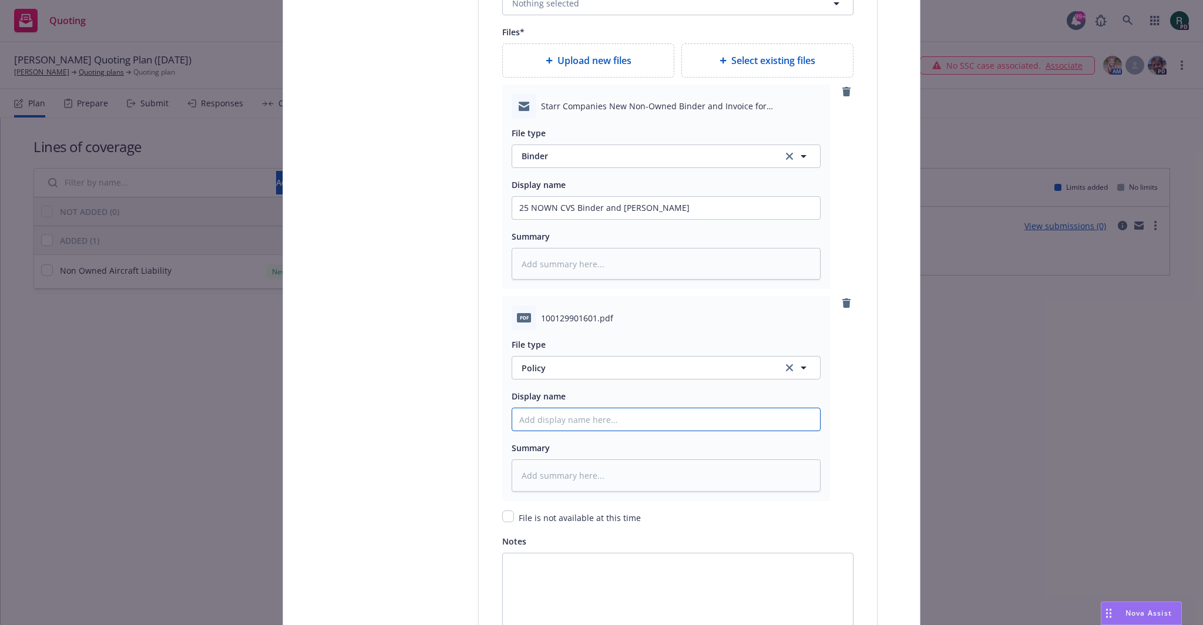
click at [565, 219] on input "Policy display name" at bounding box center [666, 208] width 308 height 22
type input "25 NOWN CVS Binder"
drag, startPoint x: 572, startPoint y: 418, endPoint x: 616, endPoint y: 417, distance: 43.5
click at [616, 219] on input "25 NOWN CVS Binder" at bounding box center [666, 208] width 308 height 22
type textarea "x"
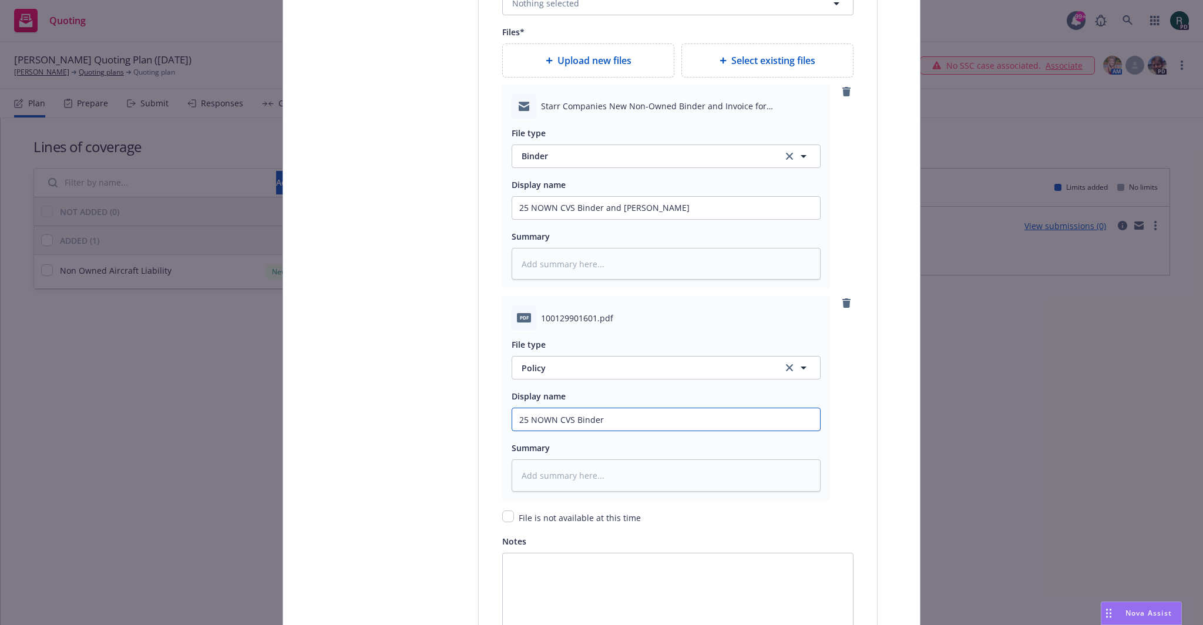
type input "25 NOWN CVS"
type textarea "x"
type input "25 NOWN CVS P"
type textarea "x"
type input "25 NOWN CVS Po"
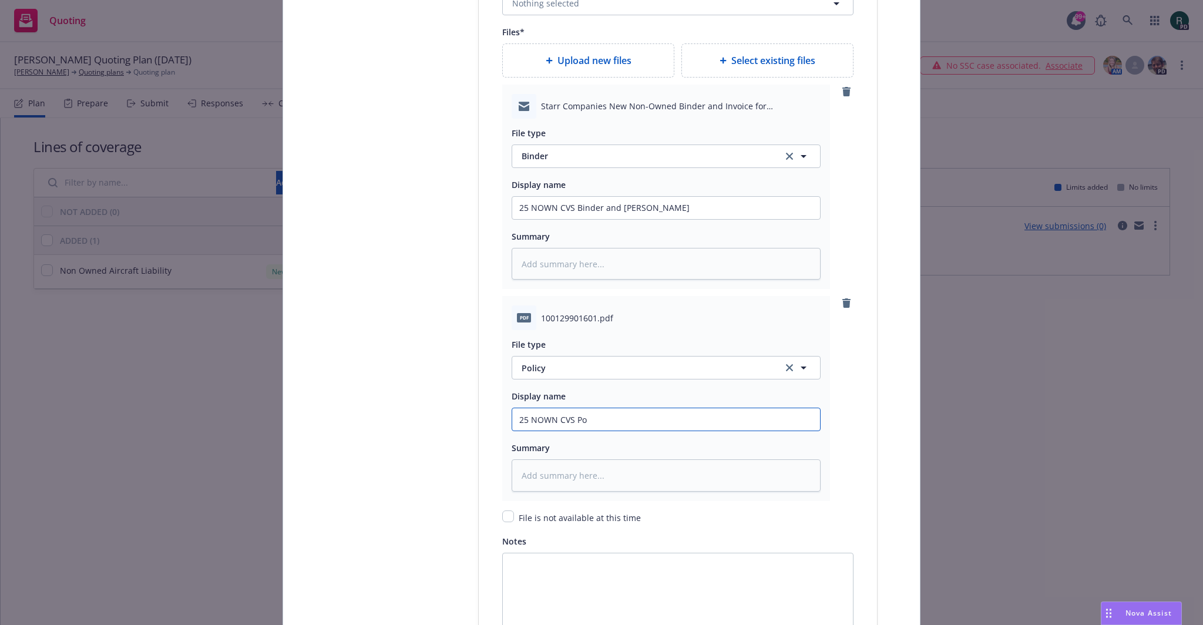
type textarea "x"
type input "25 NOWN CVS Pol"
type textarea "x"
type input "25 NOWN CVS Poli"
type textarea "x"
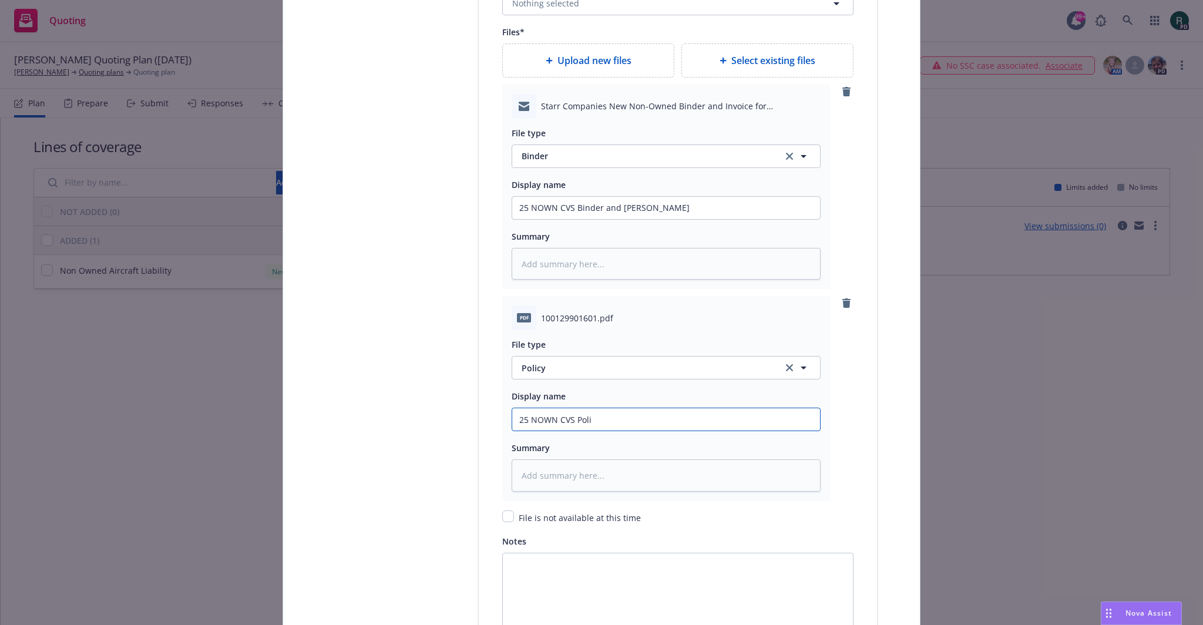
type input "25 NOWN CVS Polic"
type textarea "x"
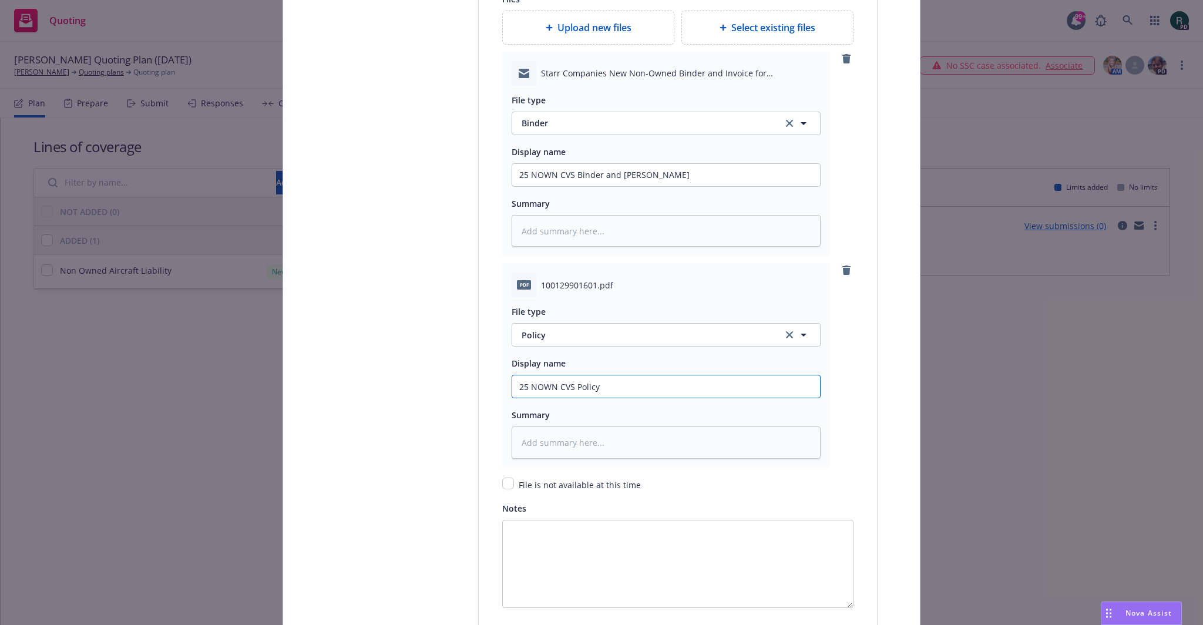
scroll to position [1469, 0]
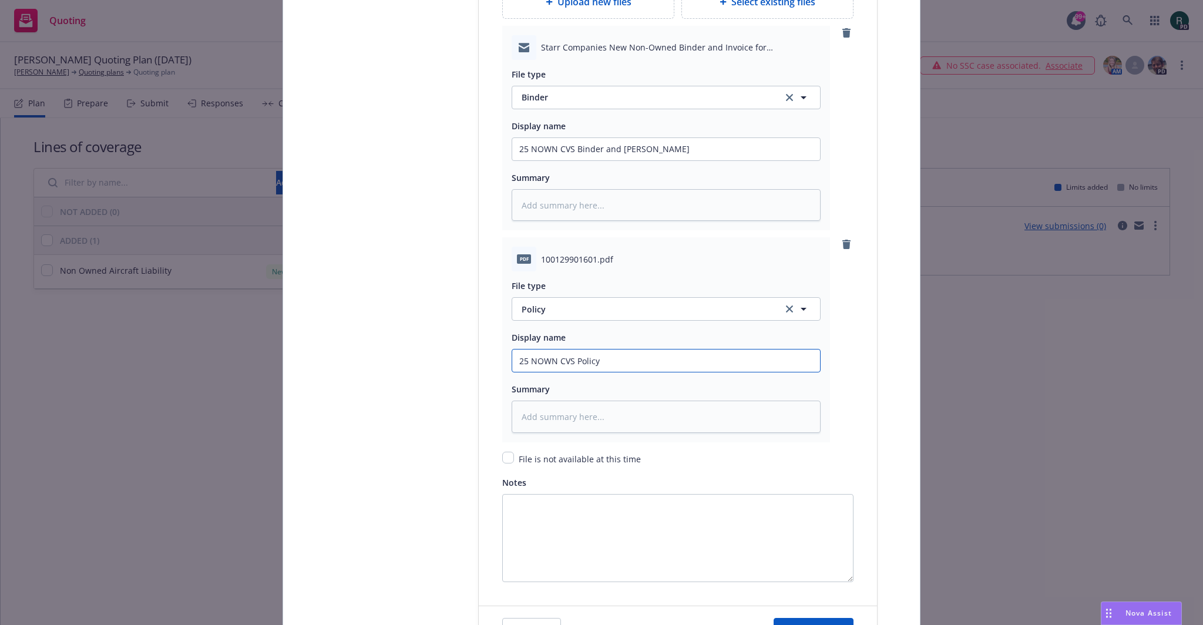
type input "25 NOWN CVS Policy"
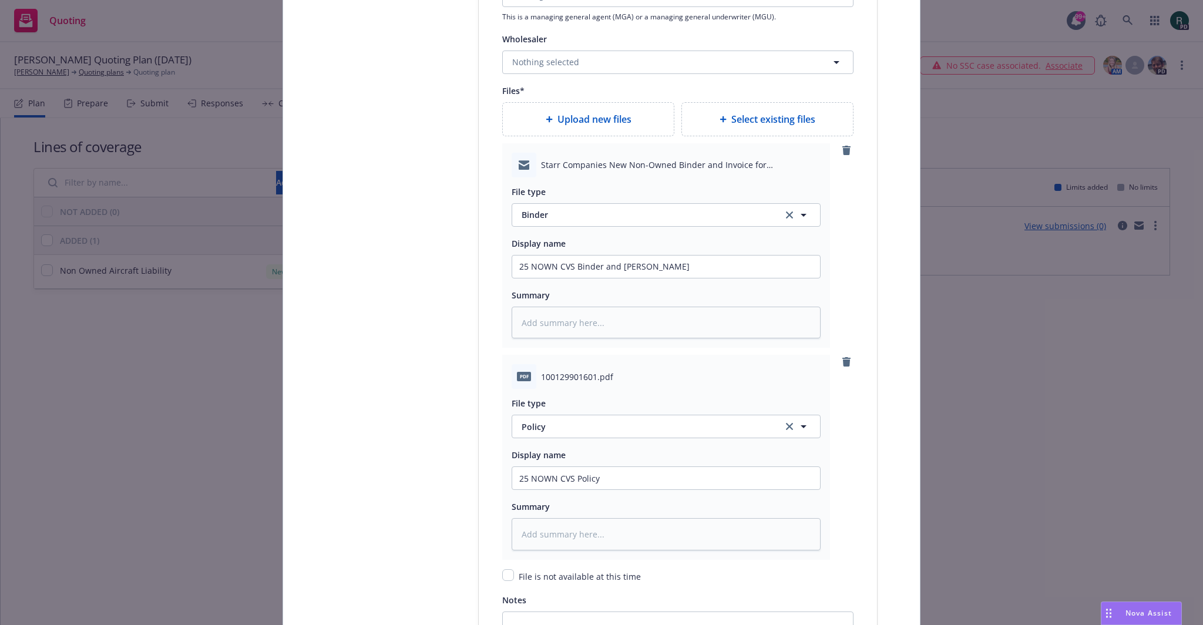
scroll to position [1528, 0]
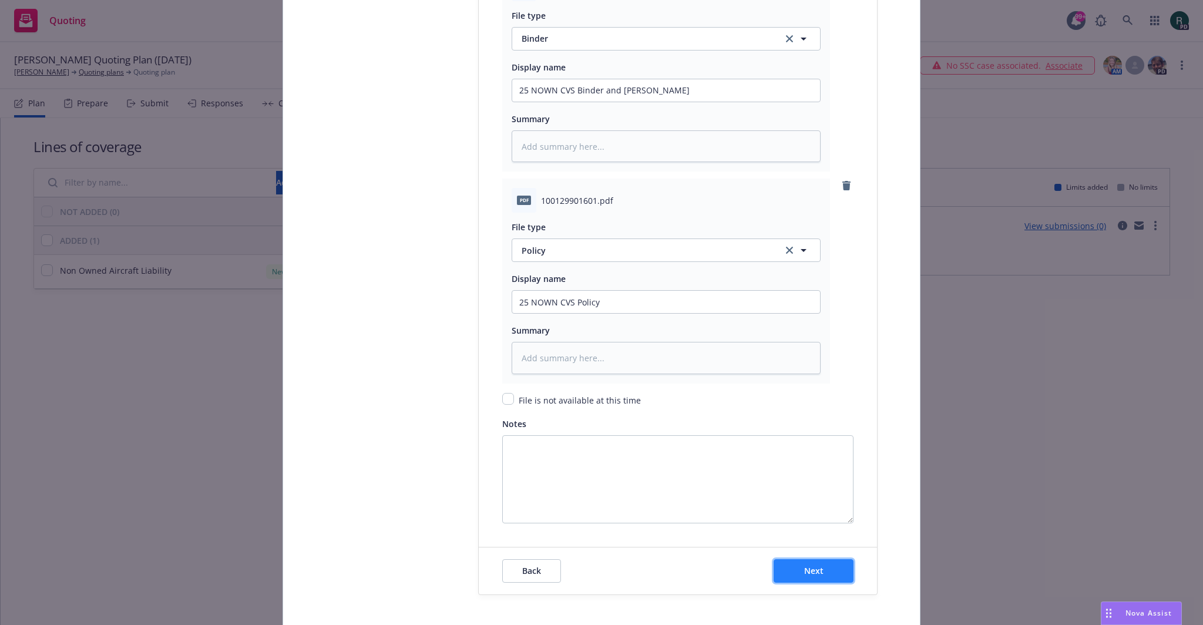
click at [804, 569] on span "Next" at bounding box center [813, 570] width 19 height 11
type textarea "x"
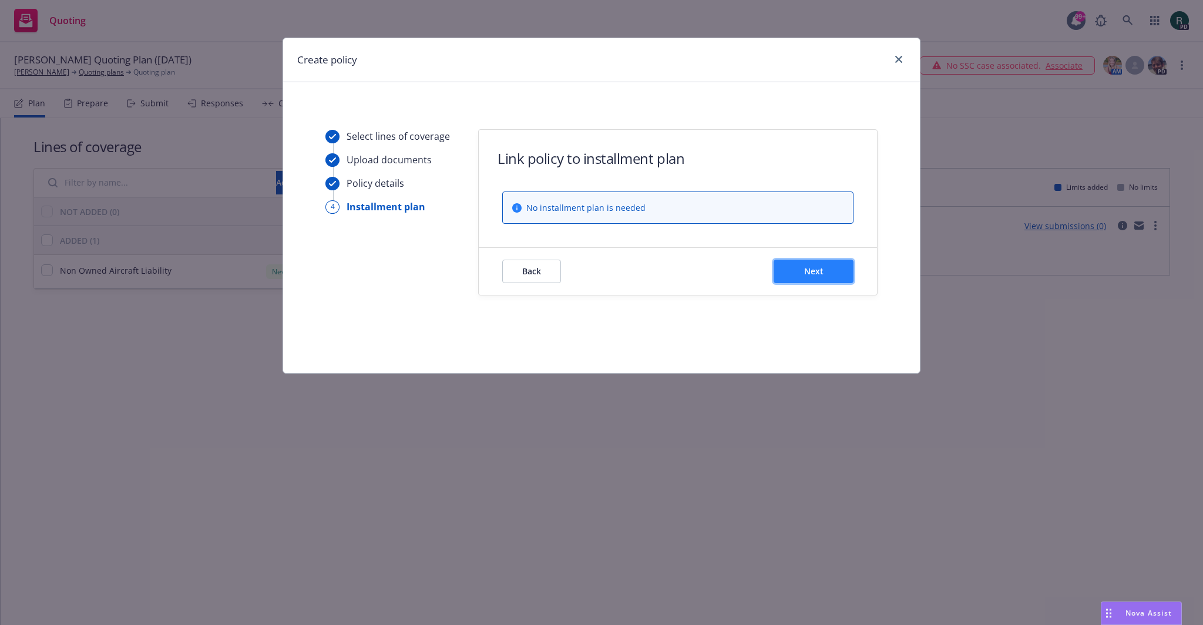
click at [806, 276] on span "Next" at bounding box center [813, 271] width 19 height 11
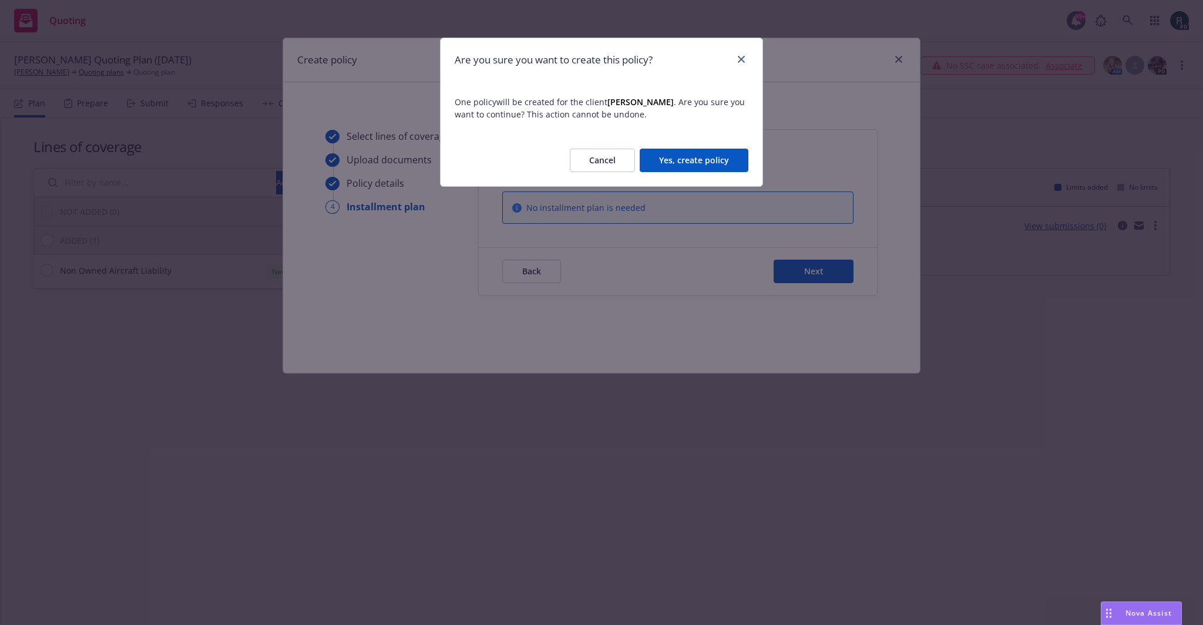
click at [691, 156] on button "Yes, create policy" at bounding box center [694, 161] width 109 height 24
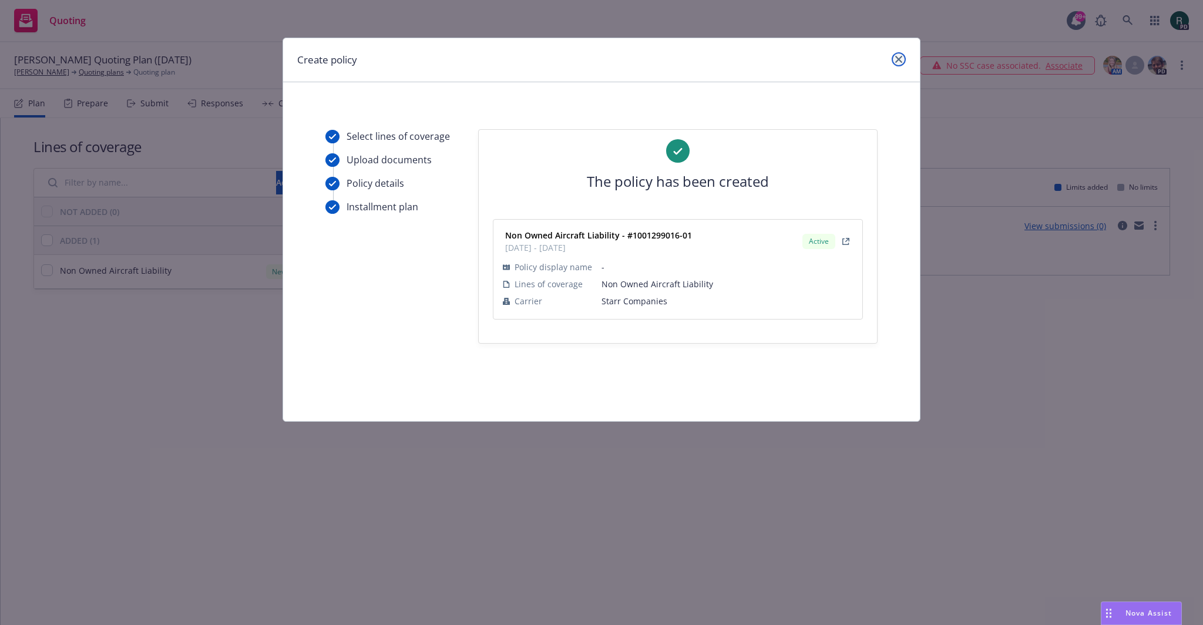
click at [895, 56] on icon "close" at bounding box center [898, 59] width 7 height 7
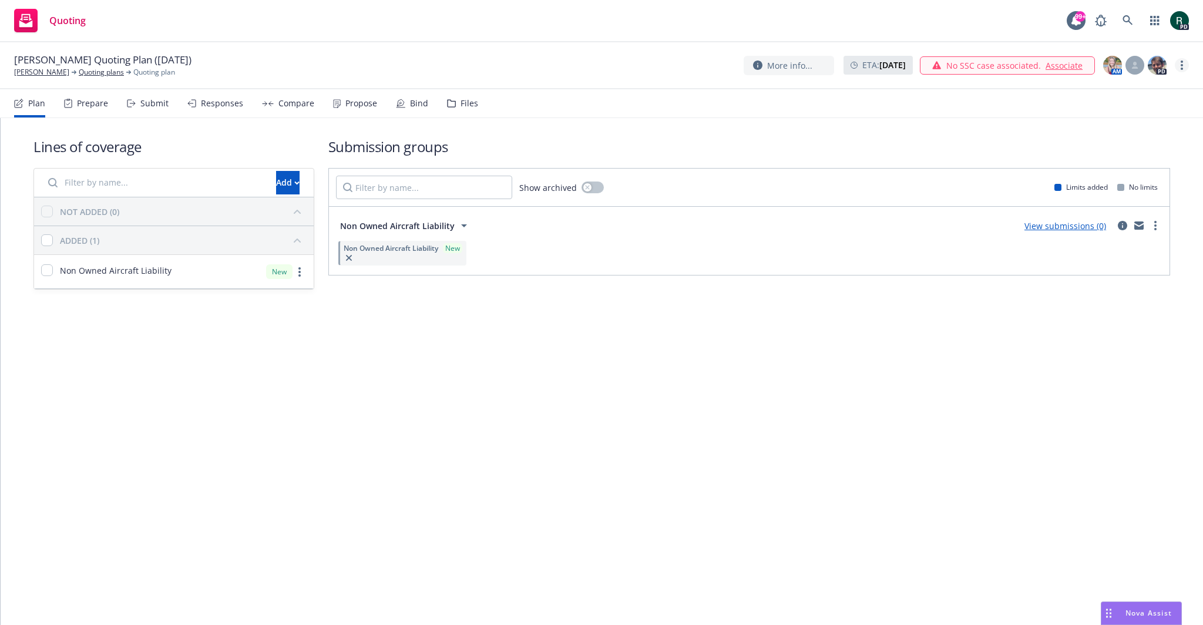
click at [1183, 68] on icon "more" at bounding box center [1182, 65] width 2 height 9
click at [1124, 158] on link "Archive quoting plan" at bounding box center [1123, 160] width 131 height 24
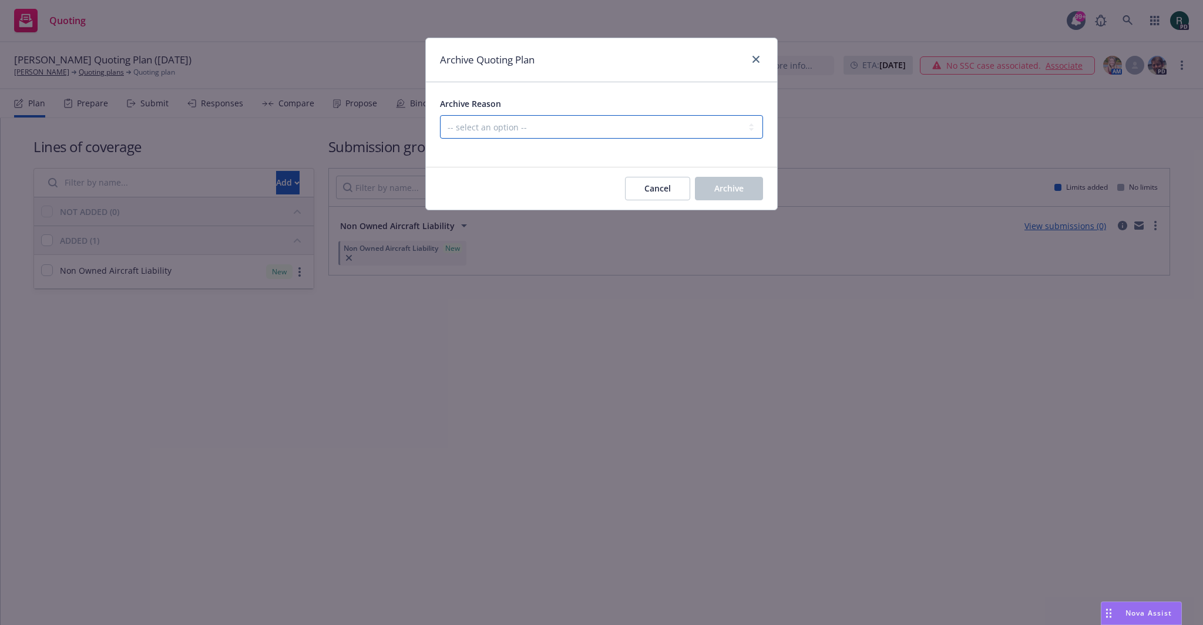
click at [729, 125] on select "-- select an option -- Created by error Duplicate New business opportunity lost…" at bounding box center [601, 127] width 323 height 24
select select "ARCHIVED_NEW_BUSINESS_COMPLETED"
click at [440, 115] on select "-- select an option -- Created by error Duplicate New business opportunity lost…" at bounding box center [601, 127] width 323 height 24
click at [729, 187] on span "Archive" at bounding box center [728, 188] width 29 height 11
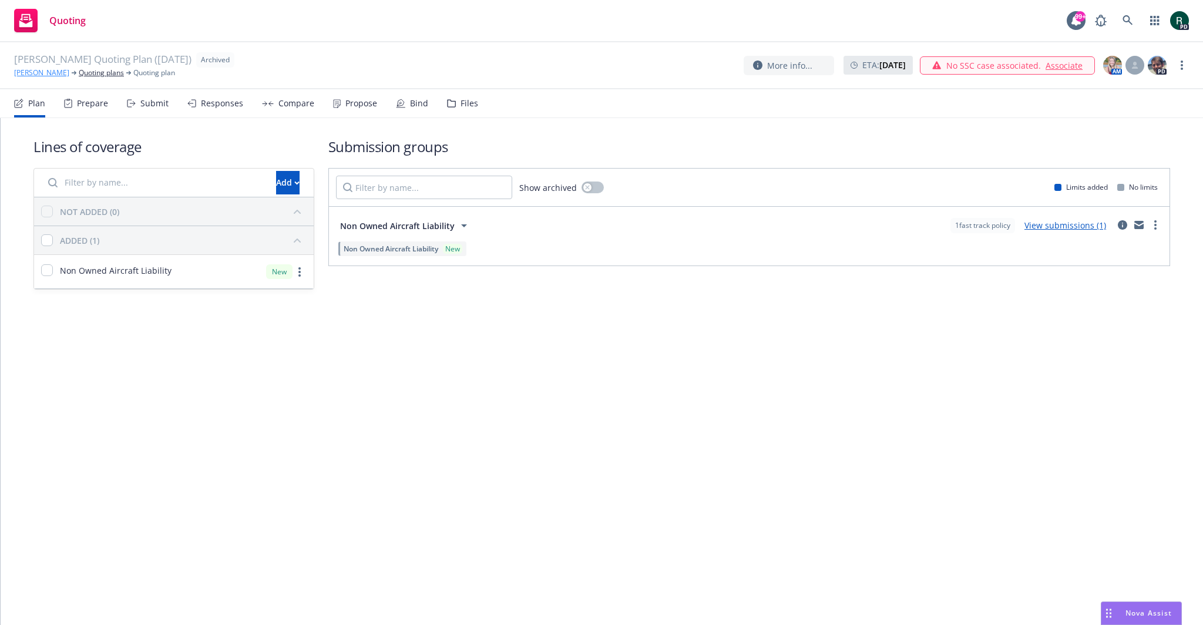
click at [45, 71] on link "Zachary Grund" at bounding box center [41, 73] width 55 height 11
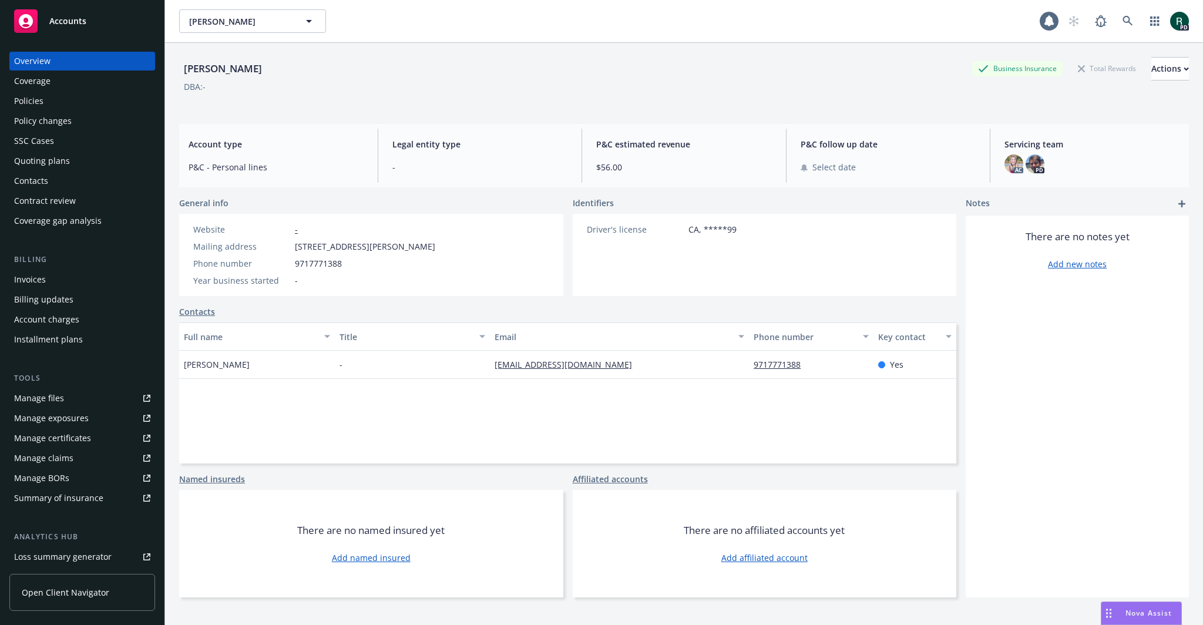
click at [75, 19] on span "Accounts" at bounding box center [67, 20] width 37 height 9
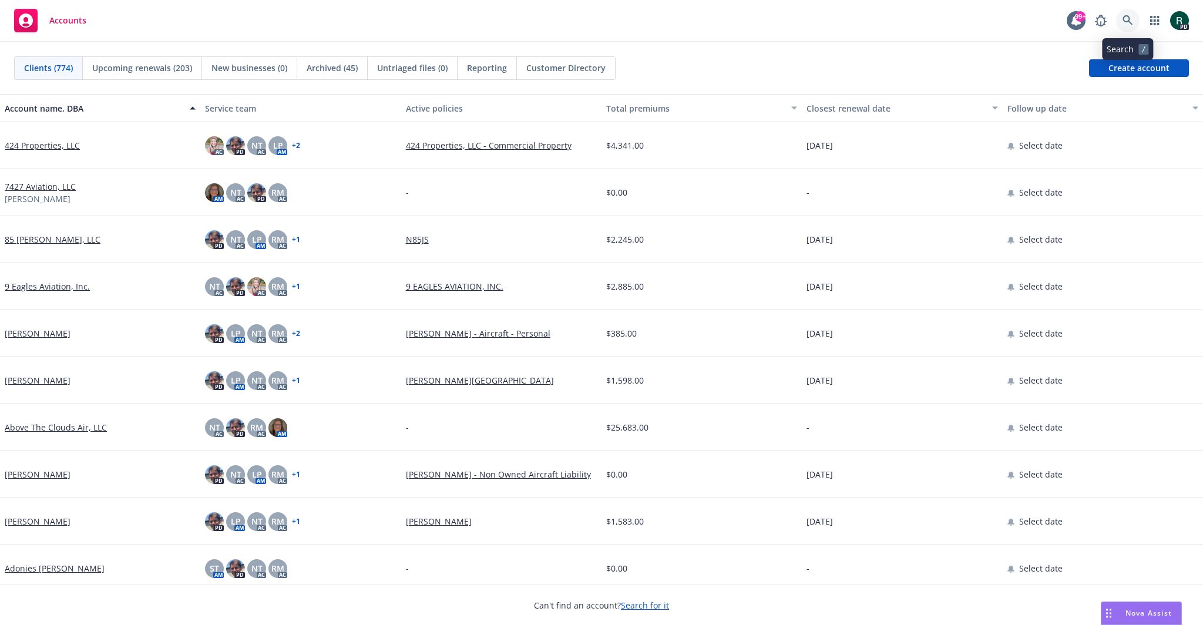
click at [1128, 18] on icon at bounding box center [1128, 20] width 11 height 11
click at [1126, 18] on icon at bounding box center [1128, 20] width 11 height 11
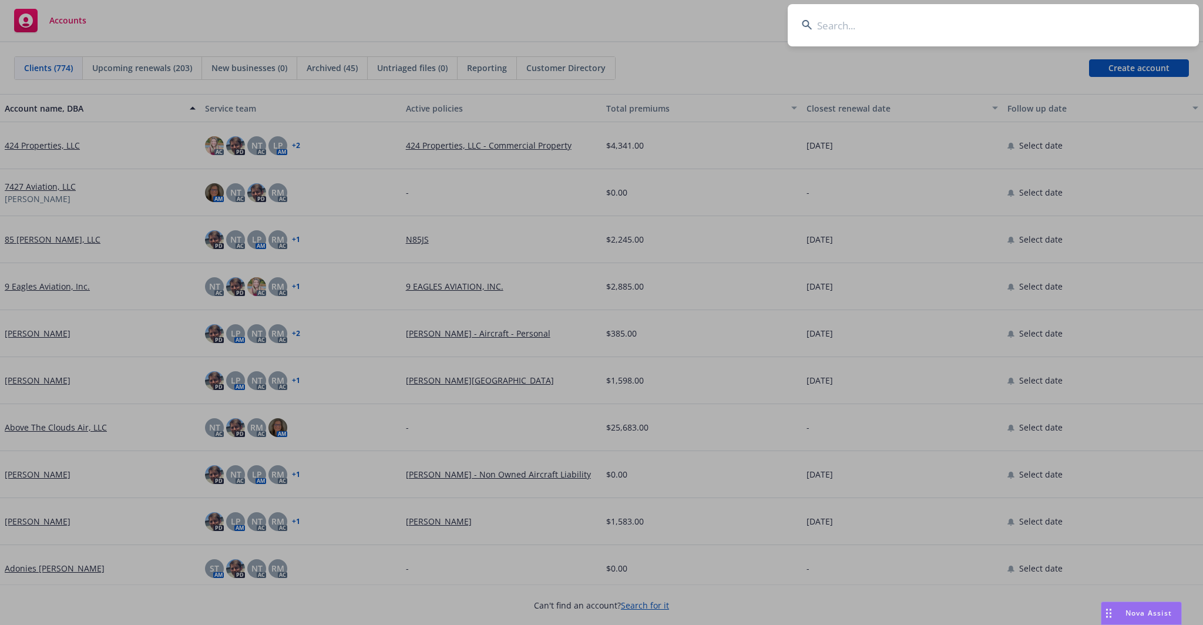
click at [872, 19] on input at bounding box center [993, 25] width 411 height 42
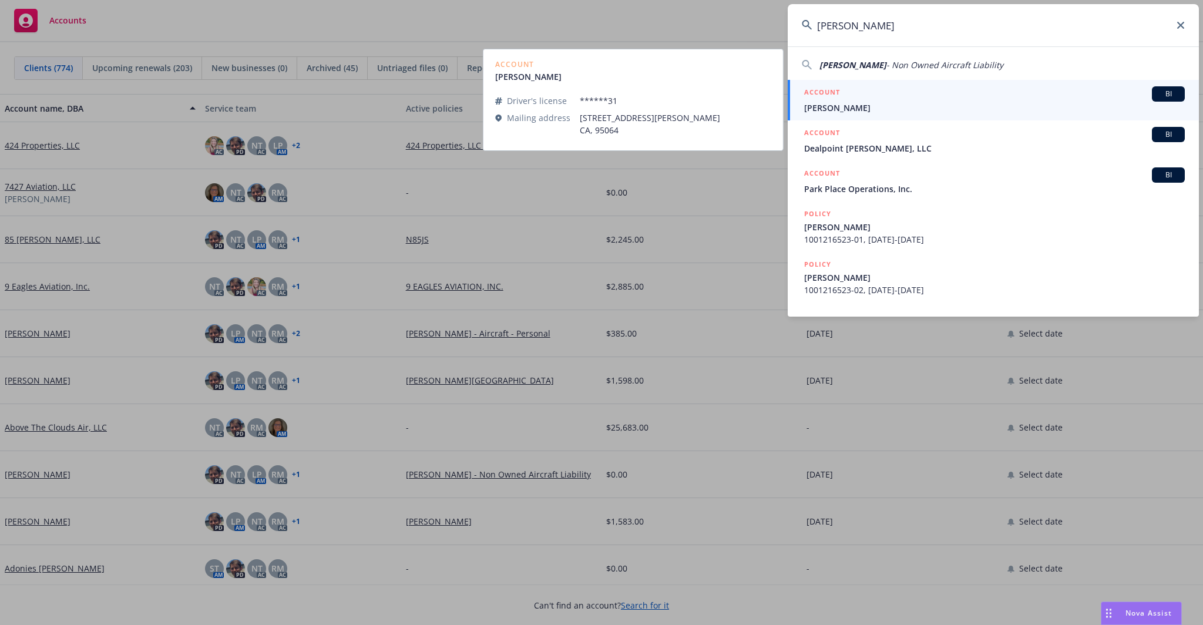
type input "[PERSON_NAME]"
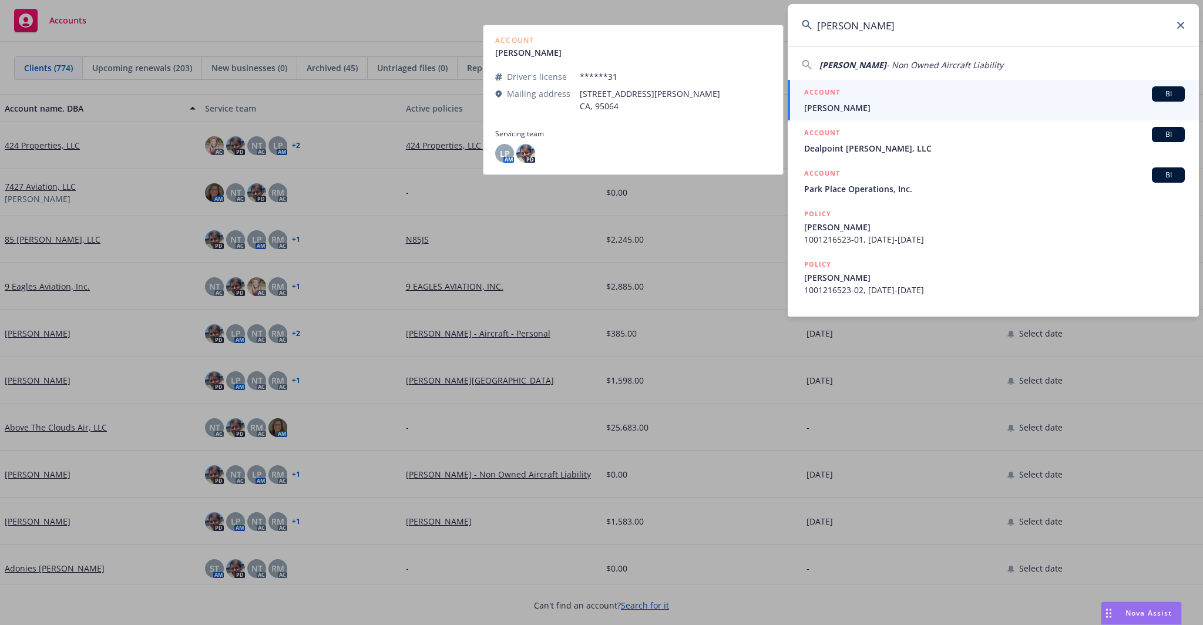
click at [910, 105] on span "[PERSON_NAME]" at bounding box center [994, 108] width 381 height 12
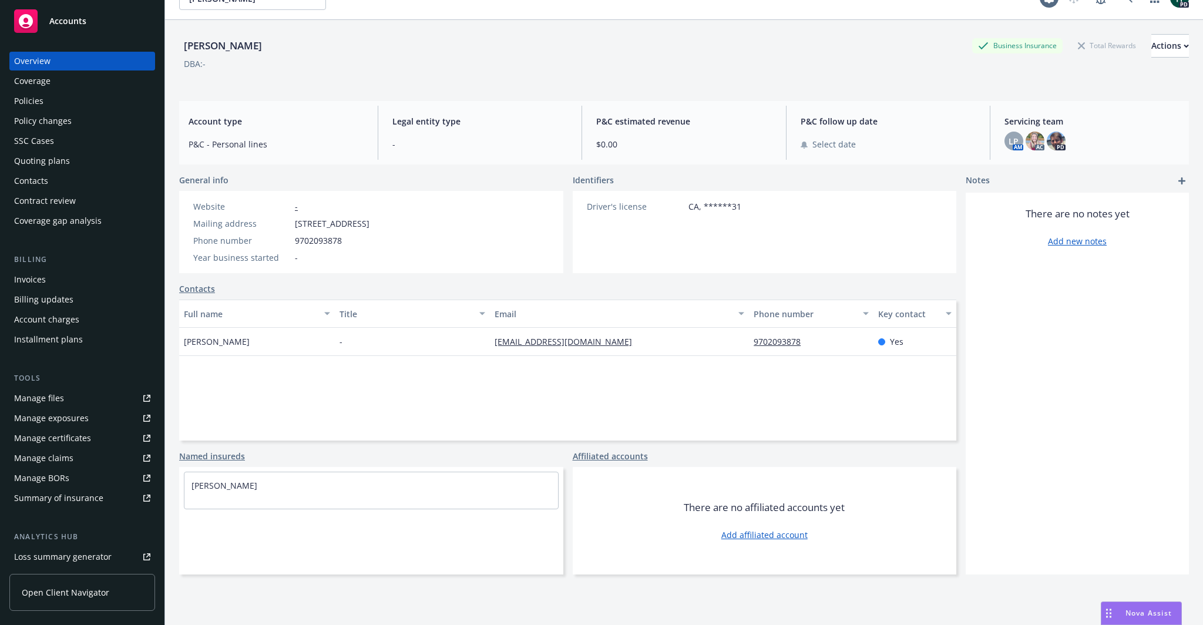
scroll to position [42, 0]
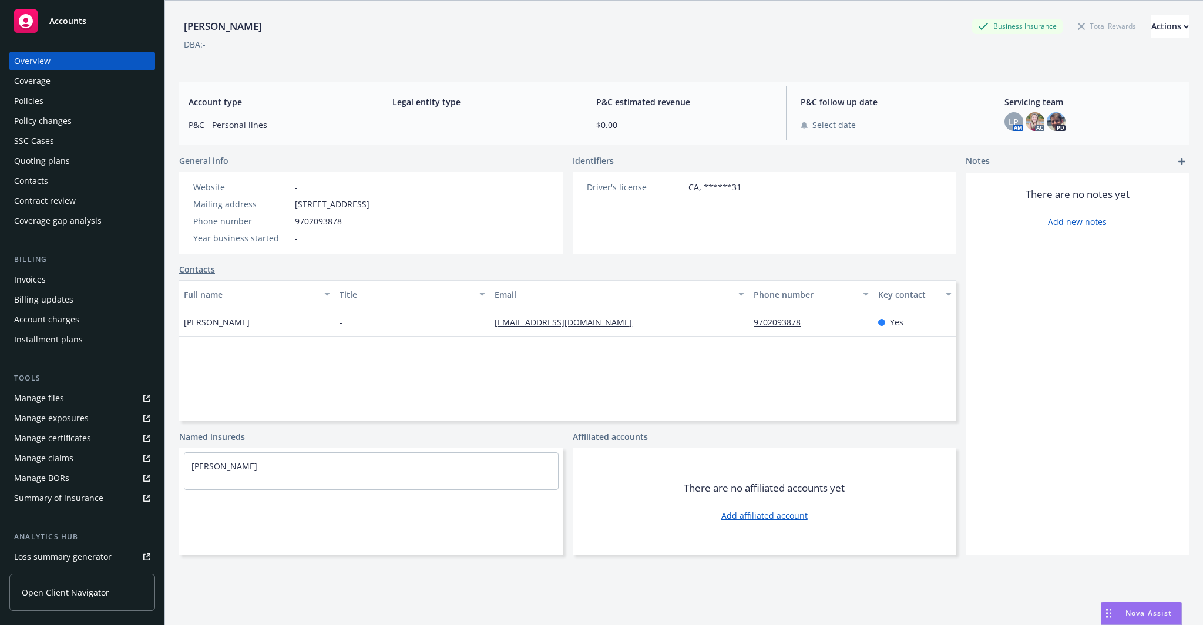
click at [75, 162] on div "Quoting plans" at bounding box center [82, 161] width 136 height 19
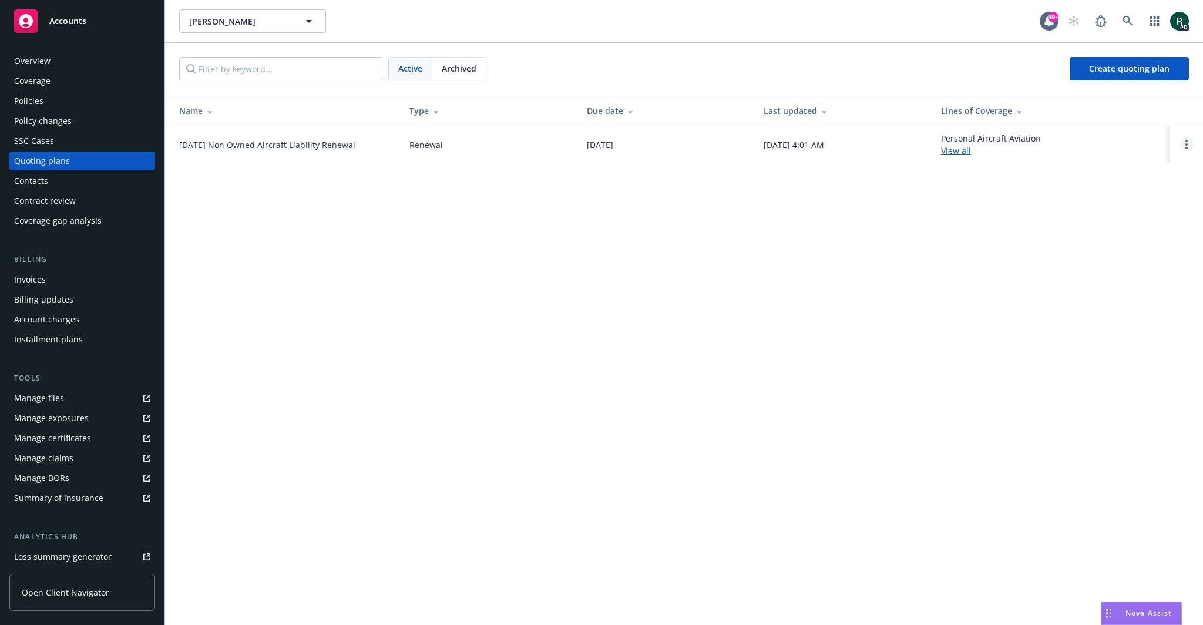
click at [1186, 147] on circle "Open options" at bounding box center [1187, 148] width 2 height 2
click at [1102, 143] on link "Archive" at bounding box center [1126, 136] width 103 height 24
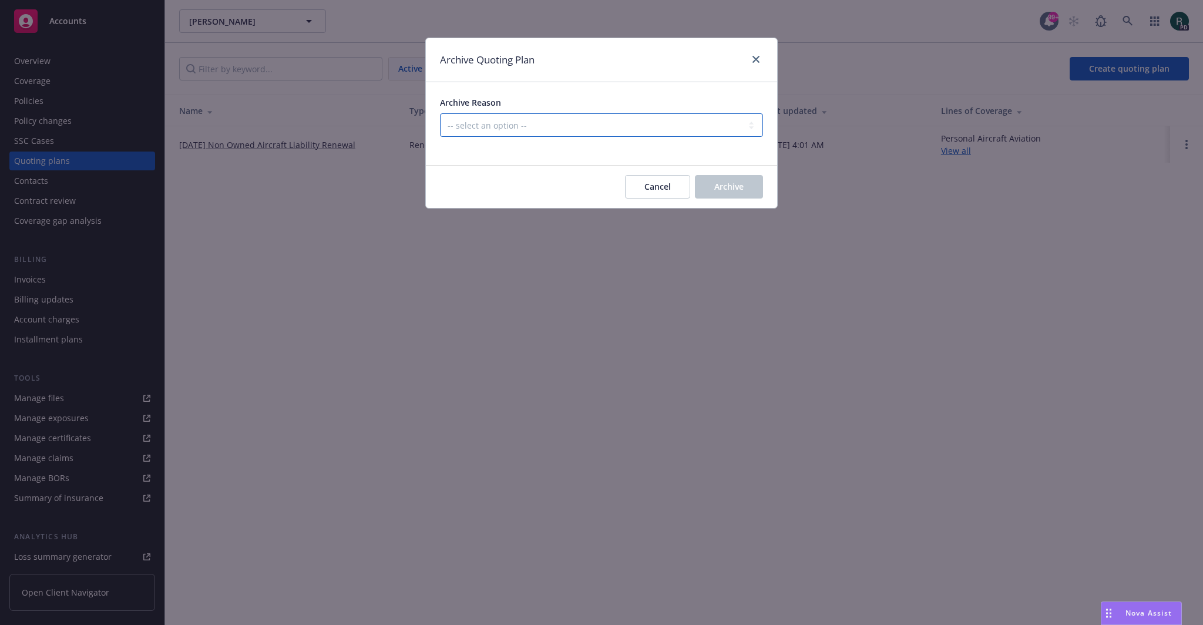
click at [669, 125] on select "-- select an option -- All policies in this renewal plan are auto-renewed Creat…" at bounding box center [601, 125] width 323 height 24
select select "ARCHIVED_RENEWAL_POLICY_AUTO_RENEWED"
click at [440, 113] on select "-- select an option -- All policies in this renewal plan are auto-renewed Creat…" at bounding box center [601, 125] width 323 height 24
click at [724, 193] on button "Archive" at bounding box center [729, 187] width 68 height 24
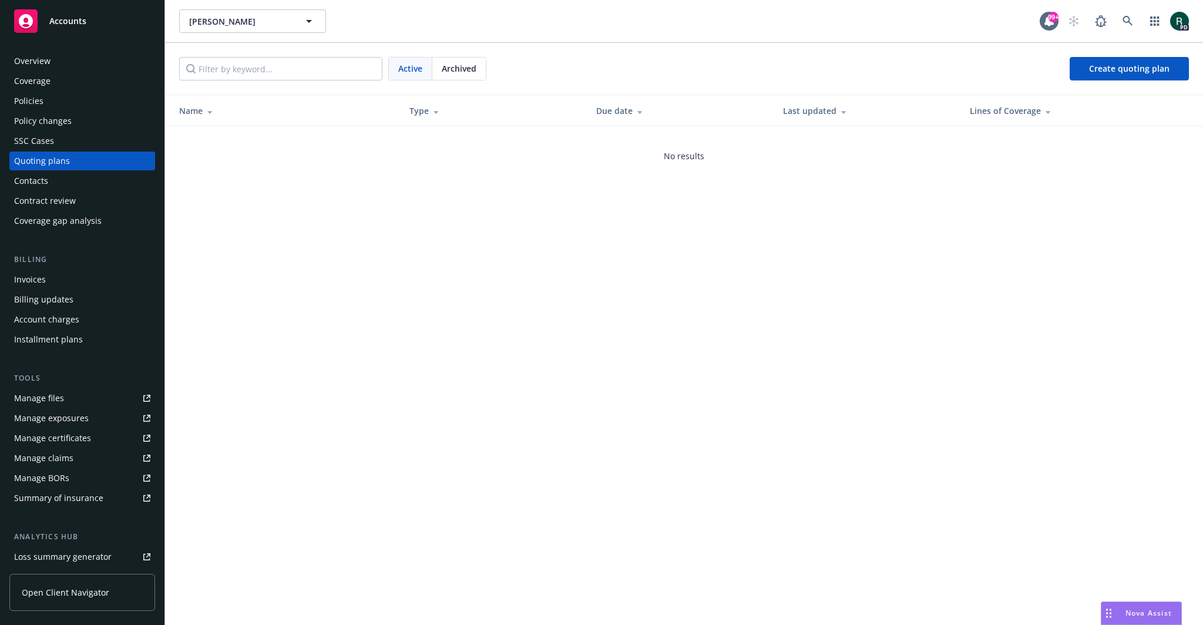
click at [38, 99] on div "Policies" at bounding box center [28, 101] width 29 height 19
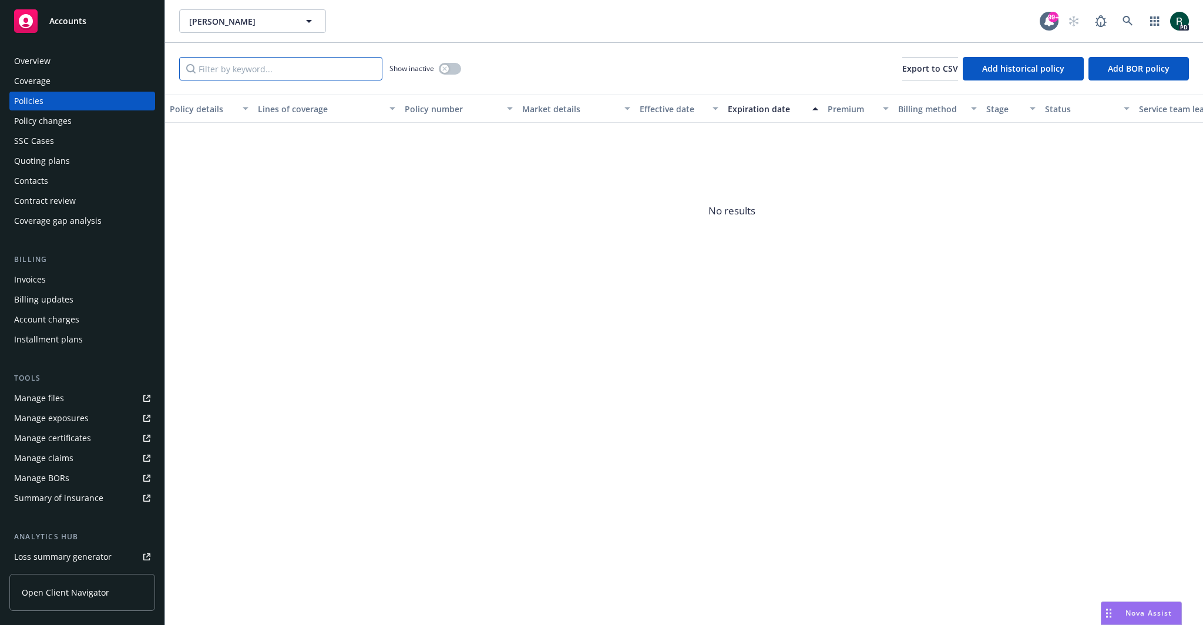
click at [266, 62] on input "Filter by keyword..." at bounding box center [280, 69] width 203 height 24
paste input "[PERSON_NAME]"
type input "[PERSON_NAME]"
click at [368, 68] on input "[PERSON_NAME]" at bounding box center [280, 69] width 203 height 24
click at [59, 102] on div "Policies" at bounding box center [82, 101] width 136 height 19
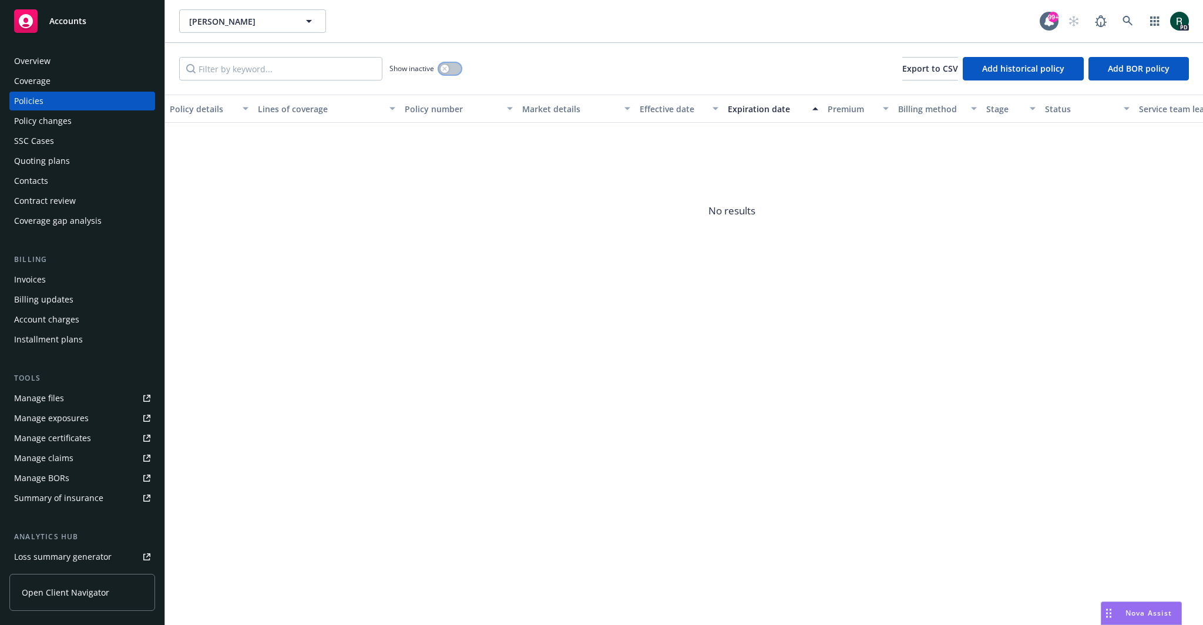
click at [458, 69] on button "button" at bounding box center [450, 69] width 22 height 12
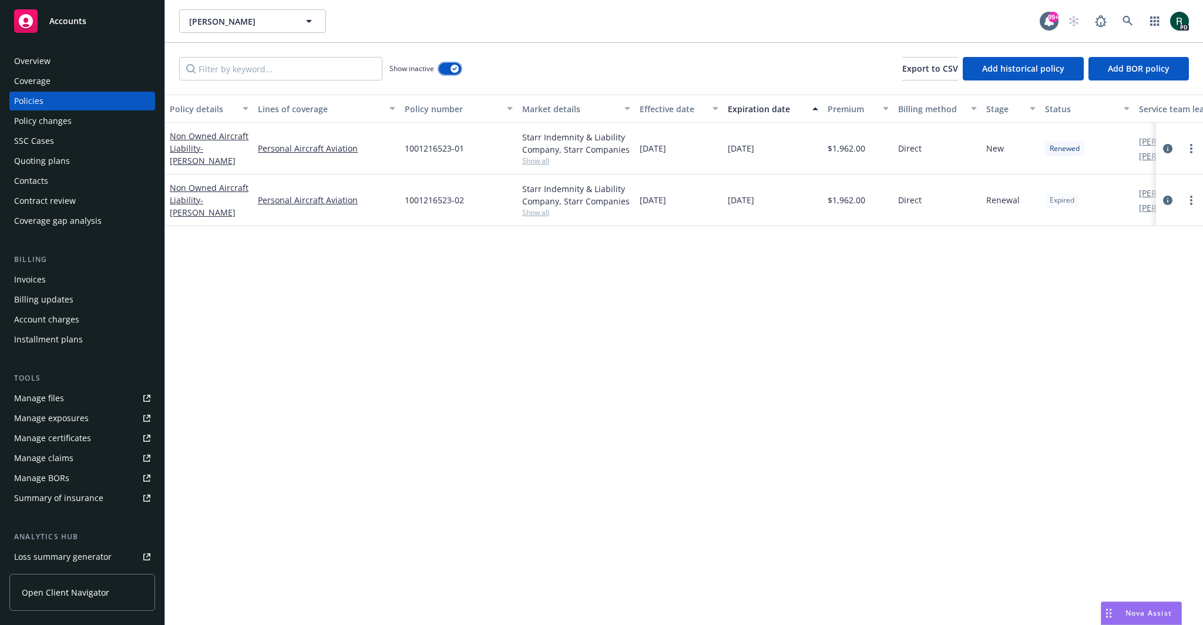
click at [454, 66] on div "button" at bounding box center [455, 69] width 8 height 8
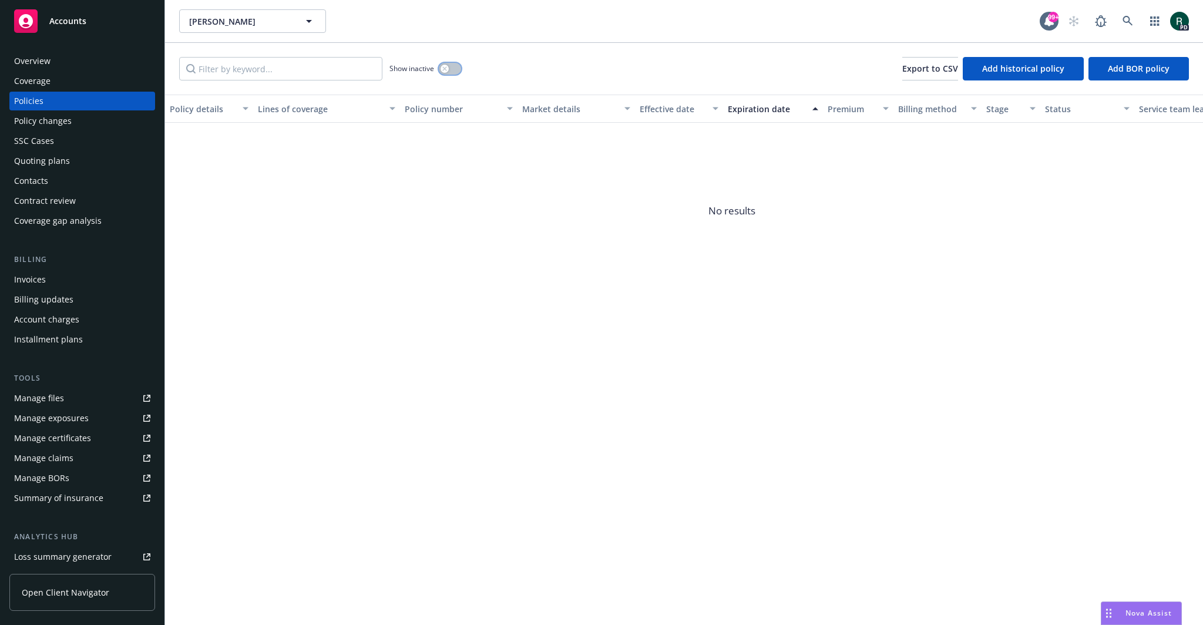
click at [454, 66] on button "button" at bounding box center [450, 69] width 22 height 12
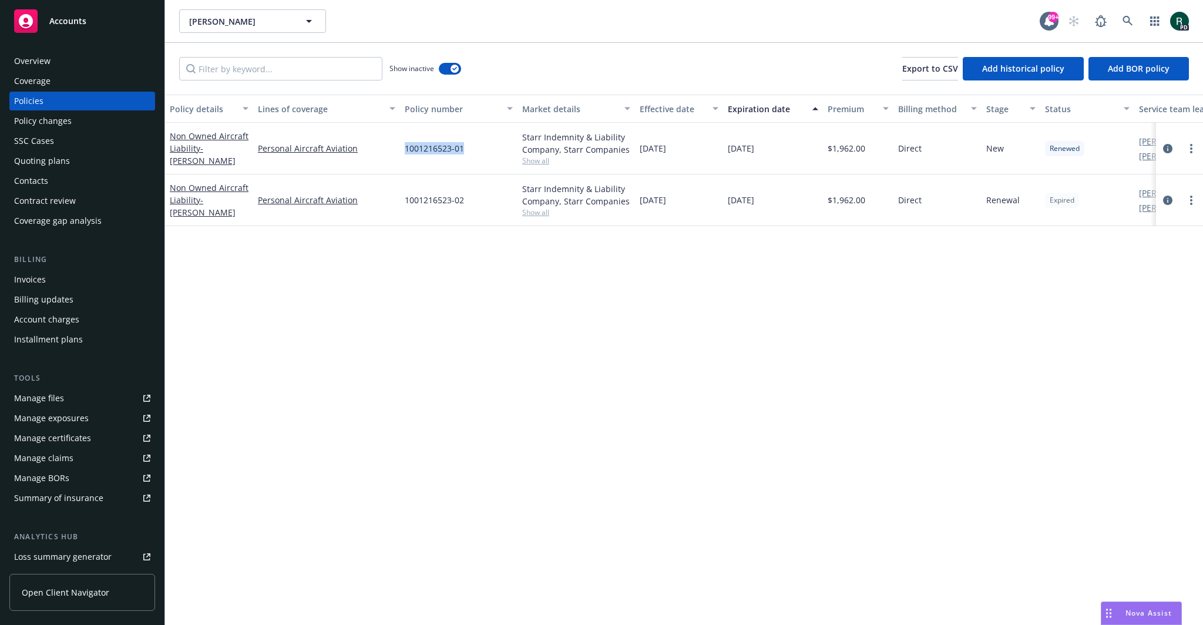
drag, startPoint x: 400, startPoint y: 144, endPoint x: 467, endPoint y: 149, distance: 66.6
click at [467, 149] on div "1001216523-01" at bounding box center [459, 149] width 118 height 52
click at [754, 154] on span "[DATE]" at bounding box center [741, 148] width 26 height 12
drag, startPoint x: 1048, startPoint y: 147, endPoint x: 1082, endPoint y: 150, distance: 33.6
click at [1082, 150] on div "Renewed" at bounding box center [1064, 148] width 39 height 15
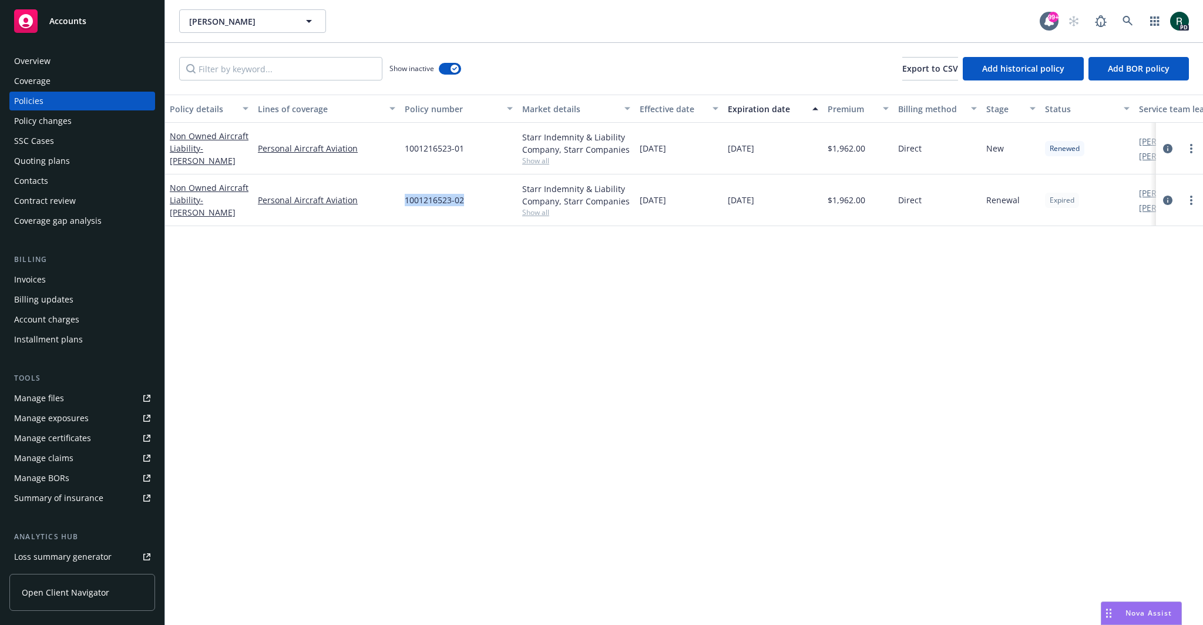
drag, startPoint x: 385, startPoint y: 204, endPoint x: 466, endPoint y: 200, distance: 80.6
click at [466, 200] on div "Non Owned Aircraft Liability - [PERSON_NAME] Personal Aircraft Aviation 1001216…" at bounding box center [732, 201] width 1134 height 52
drag, startPoint x: 685, startPoint y: 207, endPoint x: 635, endPoint y: 199, distance: 51.3
click at [635, 199] on div "Non Owned Aircraft Liability - [PERSON_NAME] Personal Aircraft Aviation 1001216…" at bounding box center [732, 201] width 1134 height 52
drag, startPoint x: 729, startPoint y: 203, endPoint x: 774, endPoint y: 209, distance: 45.0
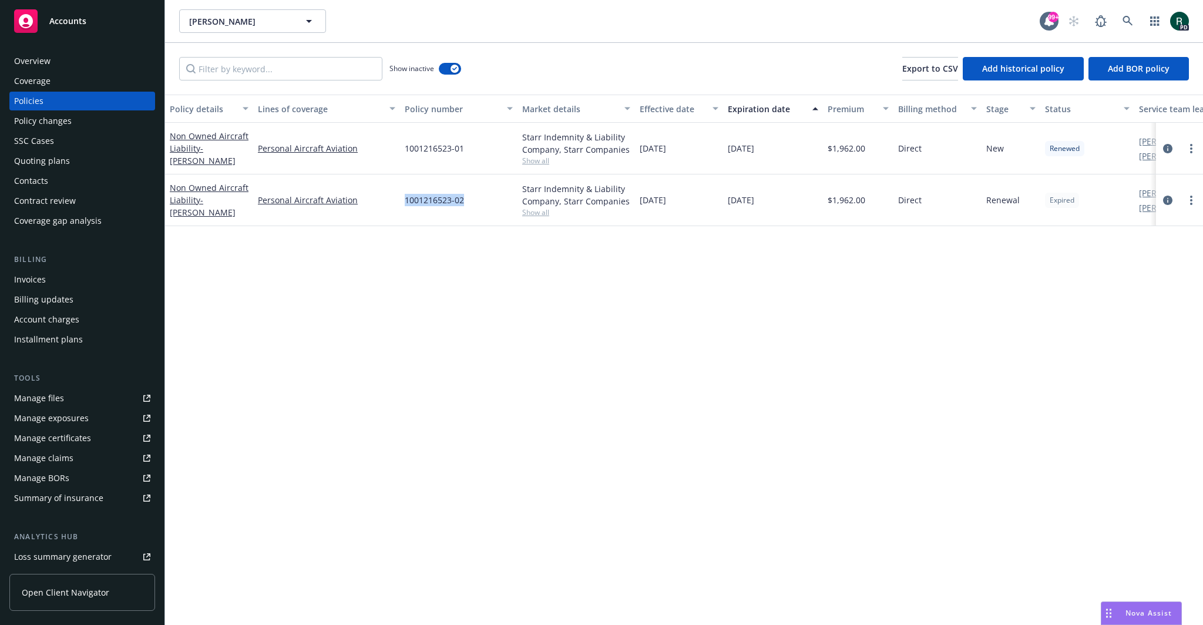
click at [774, 209] on div "[DATE]" at bounding box center [773, 201] width 100 height 52
click at [757, 327] on div "Policy details Lines of coverage Policy number Market details Effective date Ex…" at bounding box center [684, 360] width 1038 height 531
click at [1189, 199] on link "more" at bounding box center [1192, 200] width 14 height 14
click at [1142, 250] on link "Renew with incumbent" at bounding box center [1129, 248] width 138 height 24
select select "12"
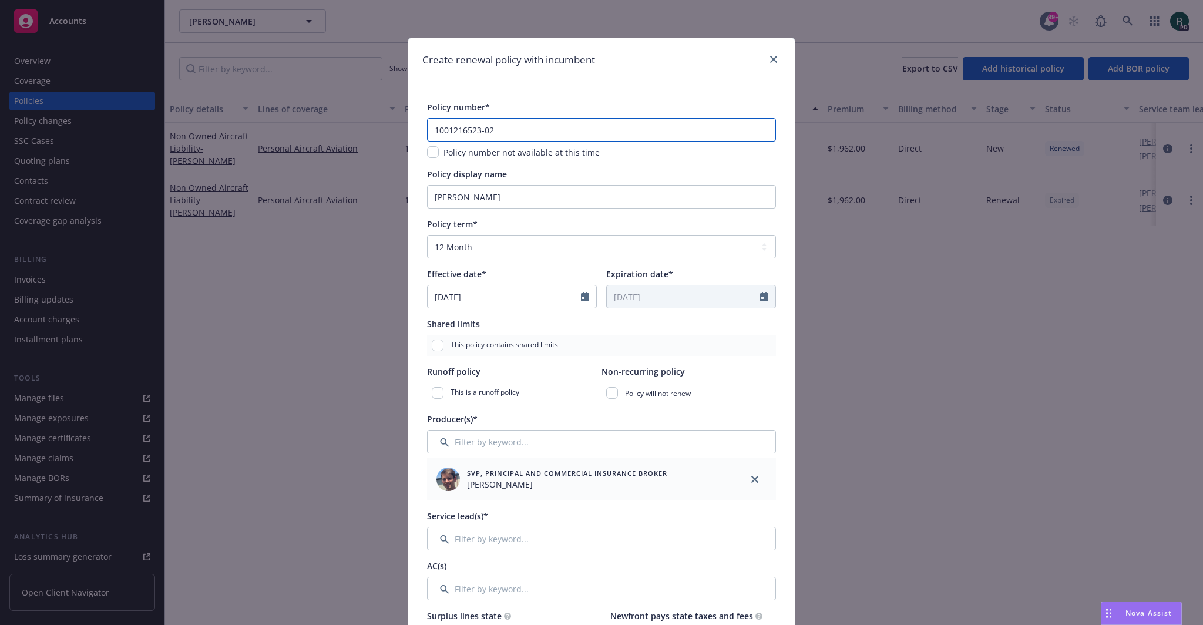
drag, startPoint x: 509, startPoint y: 125, endPoint x: 390, endPoint y: 120, distance: 120.0
click at [390, 120] on div "Create renewal policy with incumbent Policy number* 1001216523-02 Policy number…" at bounding box center [601, 312] width 1203 height 625
paste input "1001216523-03"
type input "1001216523-03"
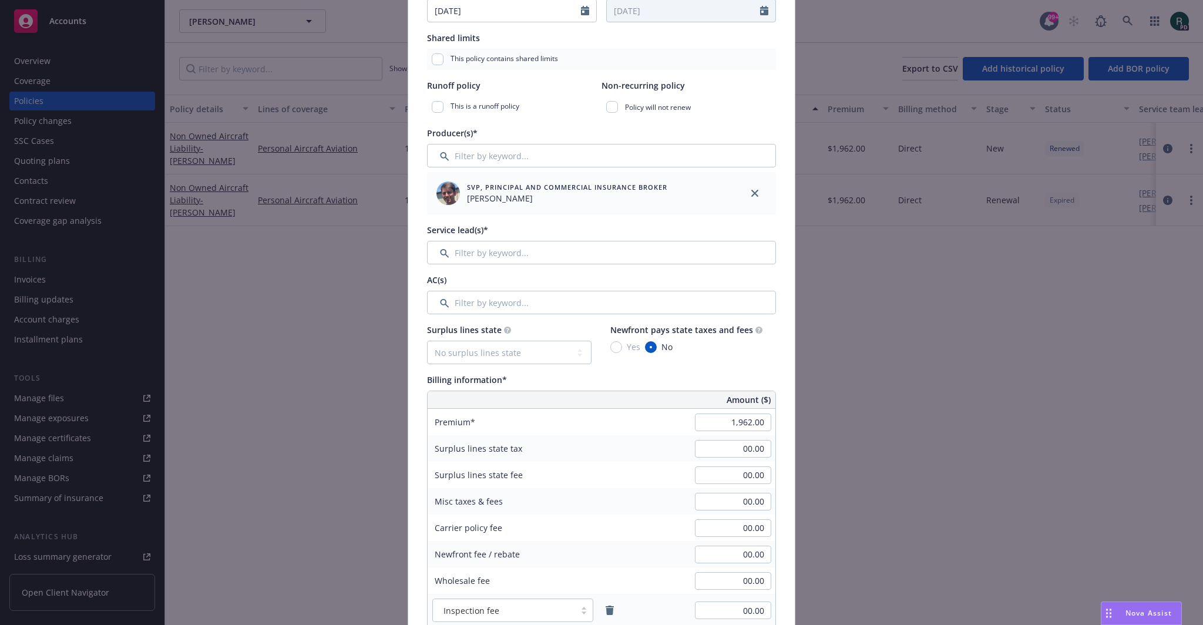
scroll to position [294, 0]
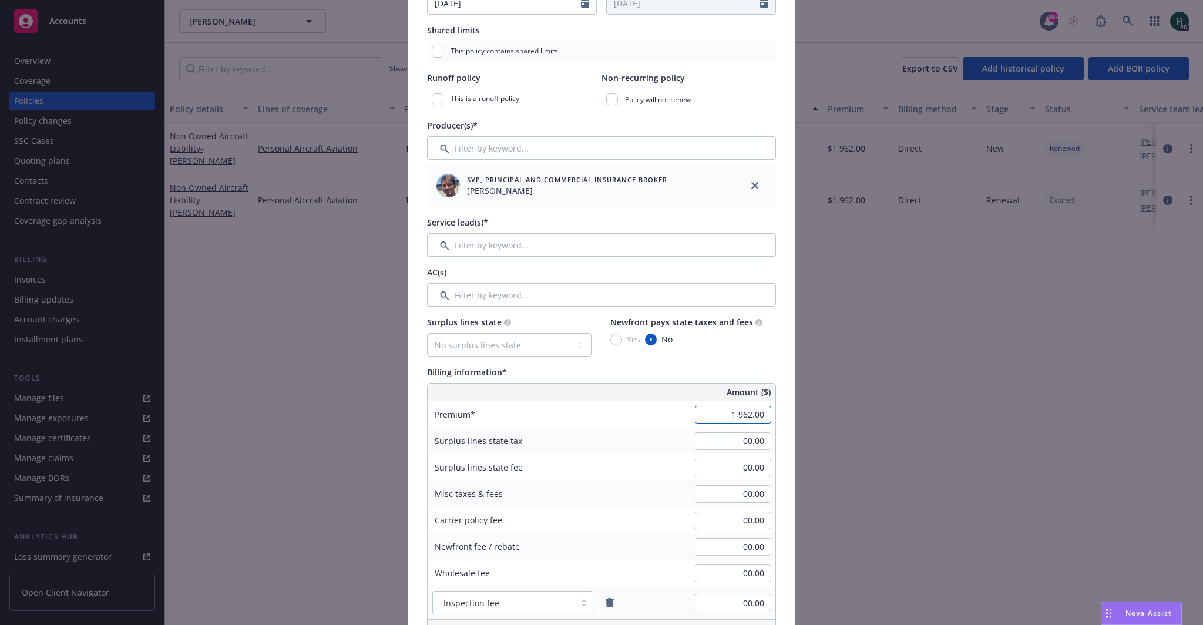
click at [729, 412] on input "1,962.00" at bounding box center [733, 415] width 76 height 18
paste input "813.00"
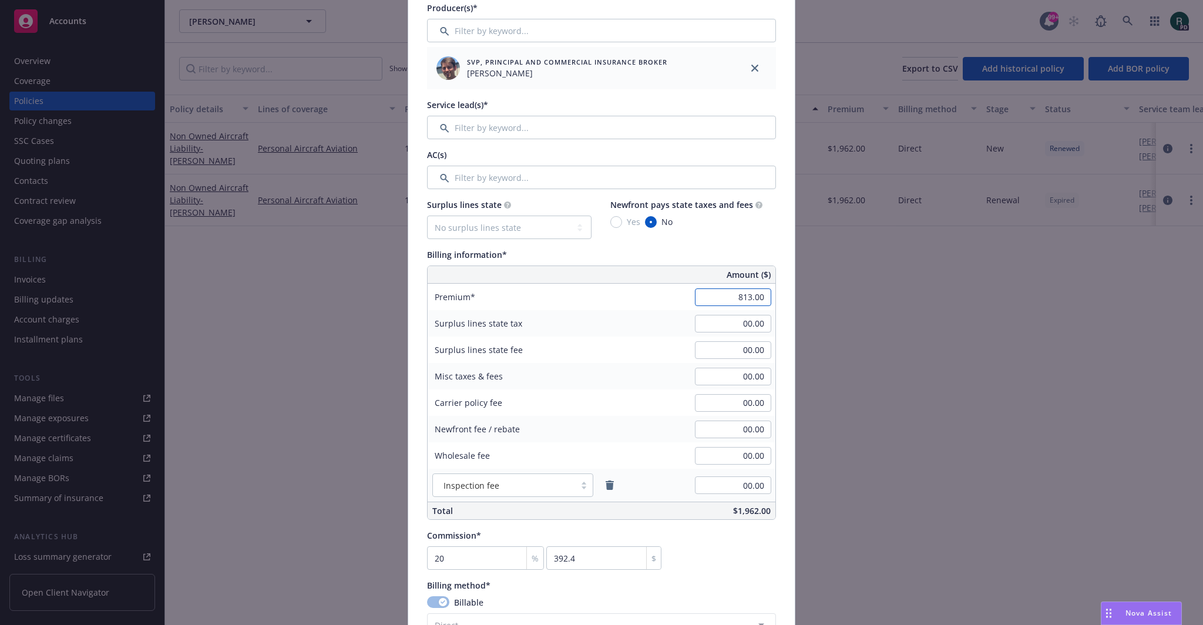
type input "813.00"
type input "162.6"
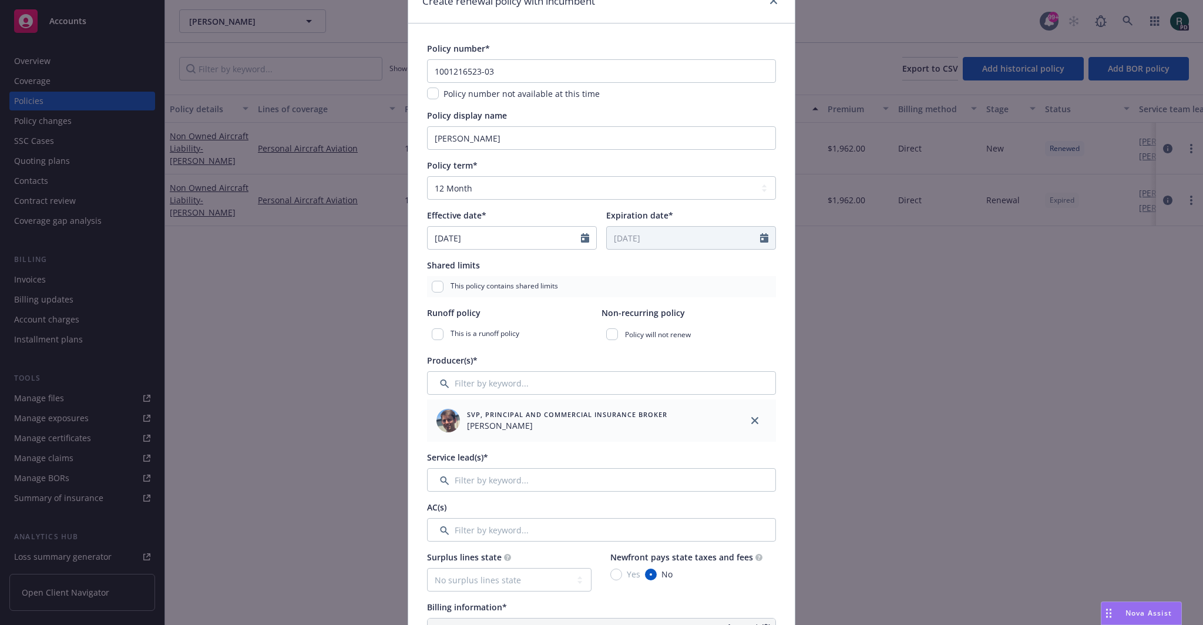
scroll to position [235, 0]
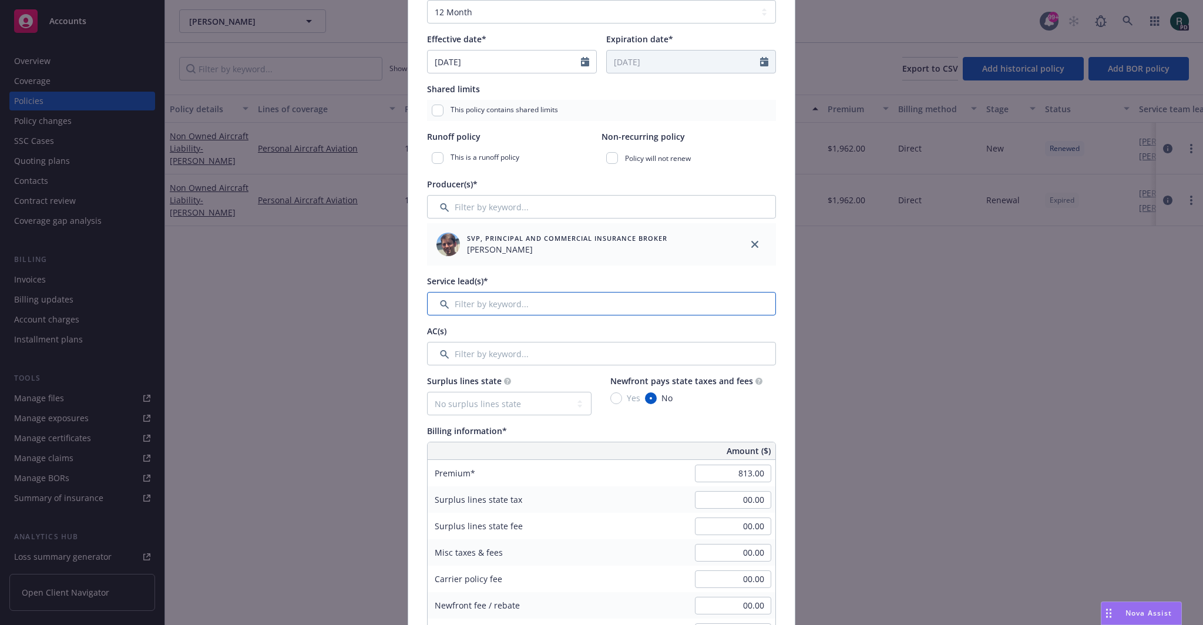
click at [485, 303] on input "Filter by keyword..." at bounding box center [601, 304] width 349 height 24
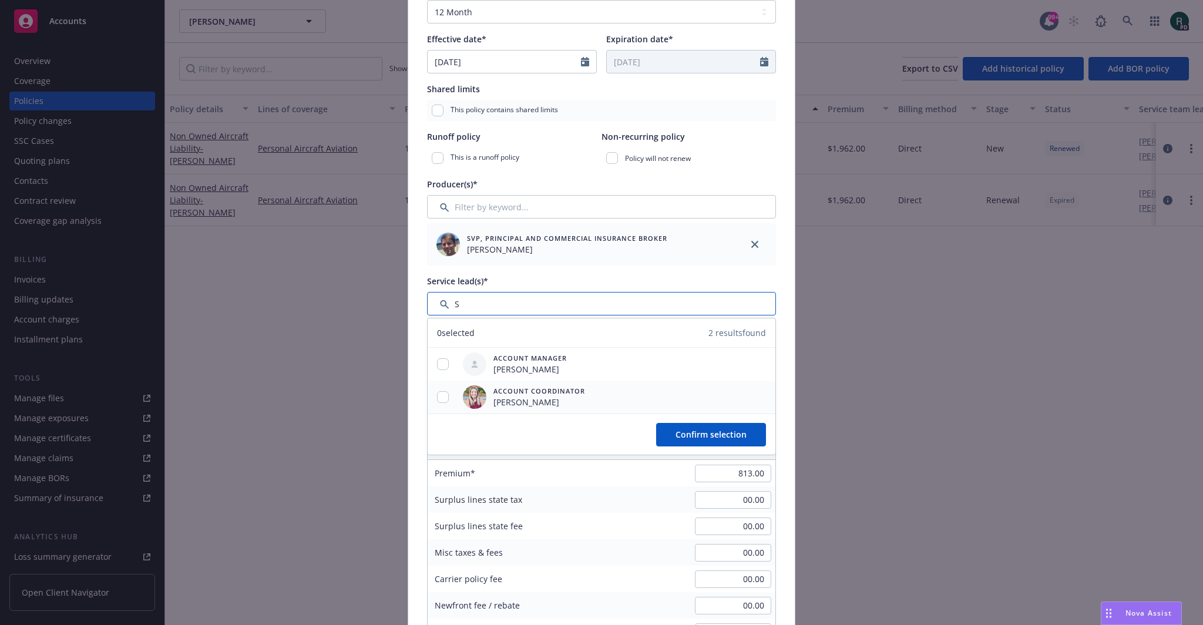
type input "S"
click at [536, 401] on span "[PERSON_NAME]" at bounding box center [540, 402] width 92 height 12
click at [444, 396] on div at bounding box center [443, 397] width 31 height 12
click at [438, 398] on input "checkbox" at bounding box center [443, 397] width 12 height 12
checkbox input "true"
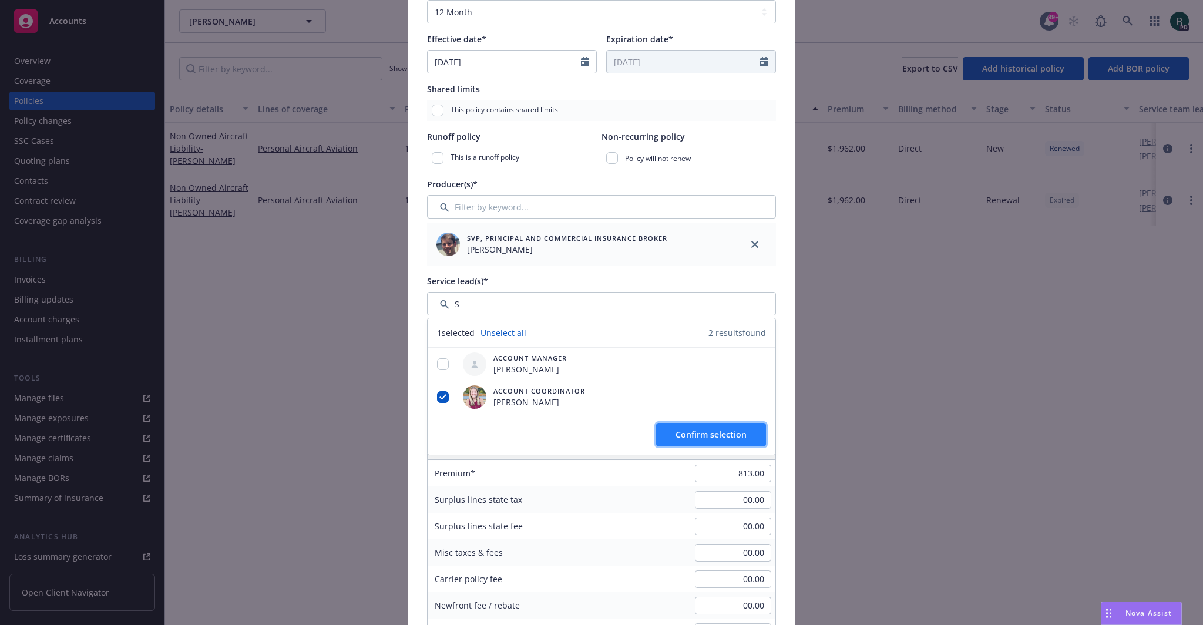
click at [697, 431] on span "Confirm selection" at bounding box center [711, 434] width 71 height 11
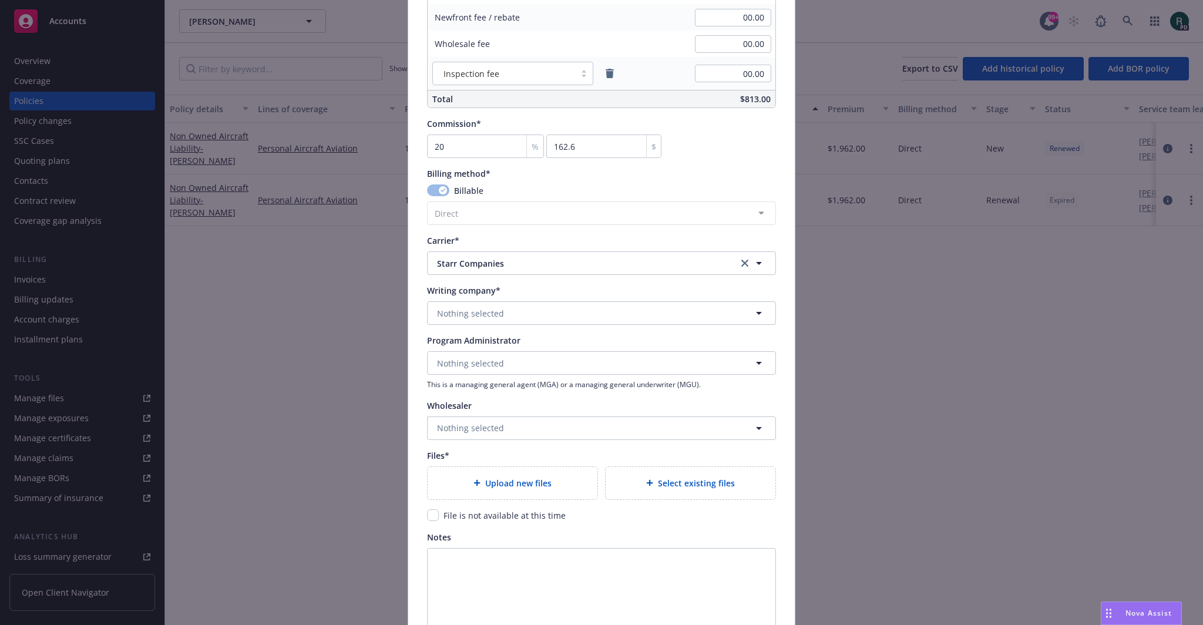
scroll to position [754, 0]
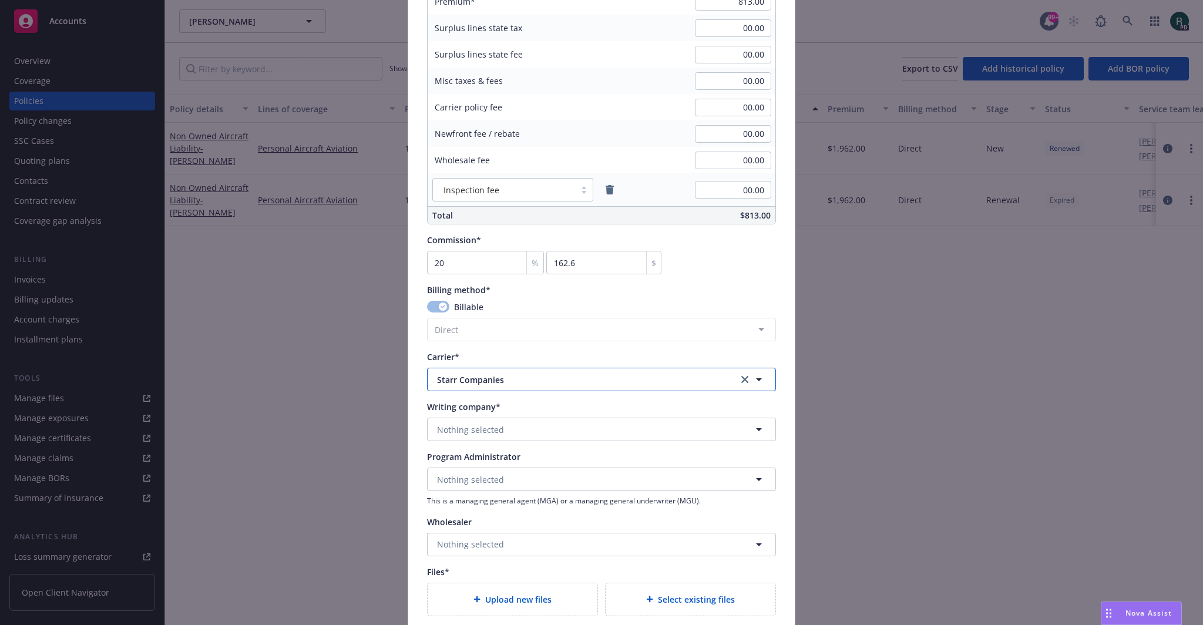
click at [621, 377] on span "Starr Companies" at bounding box center [578, 380] width 283 height 12
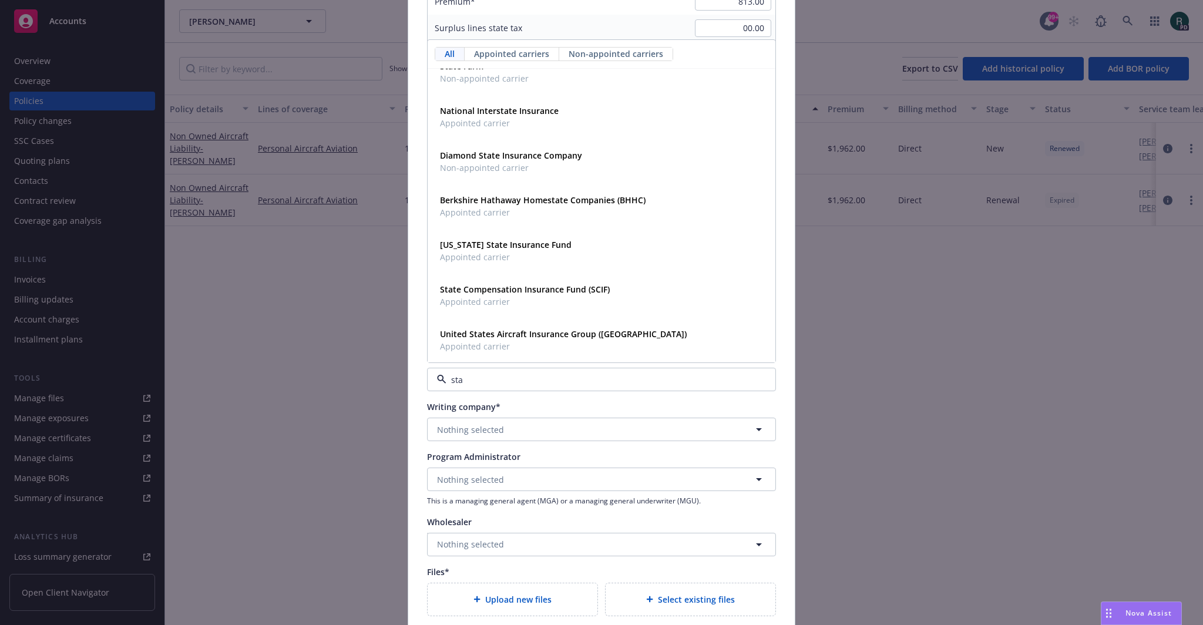
scroll to position [136, 0]
type input "star"
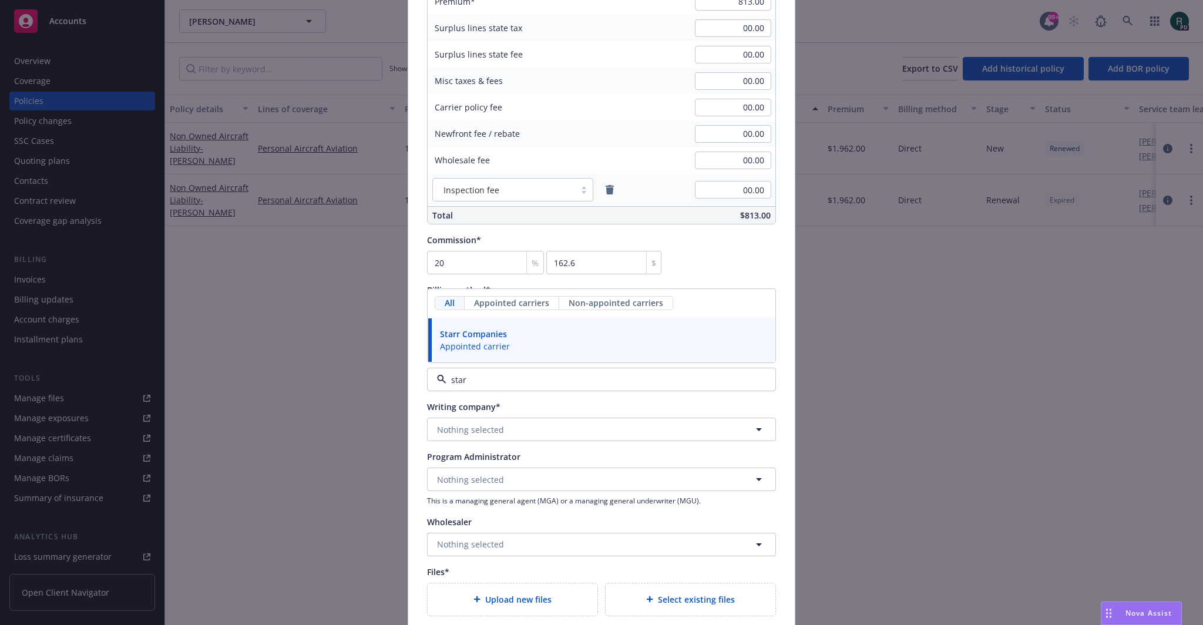
click at [508, 343] on div "Starr Companies Appointed carrier" at bounding box center [601, 340] width 333 height 29
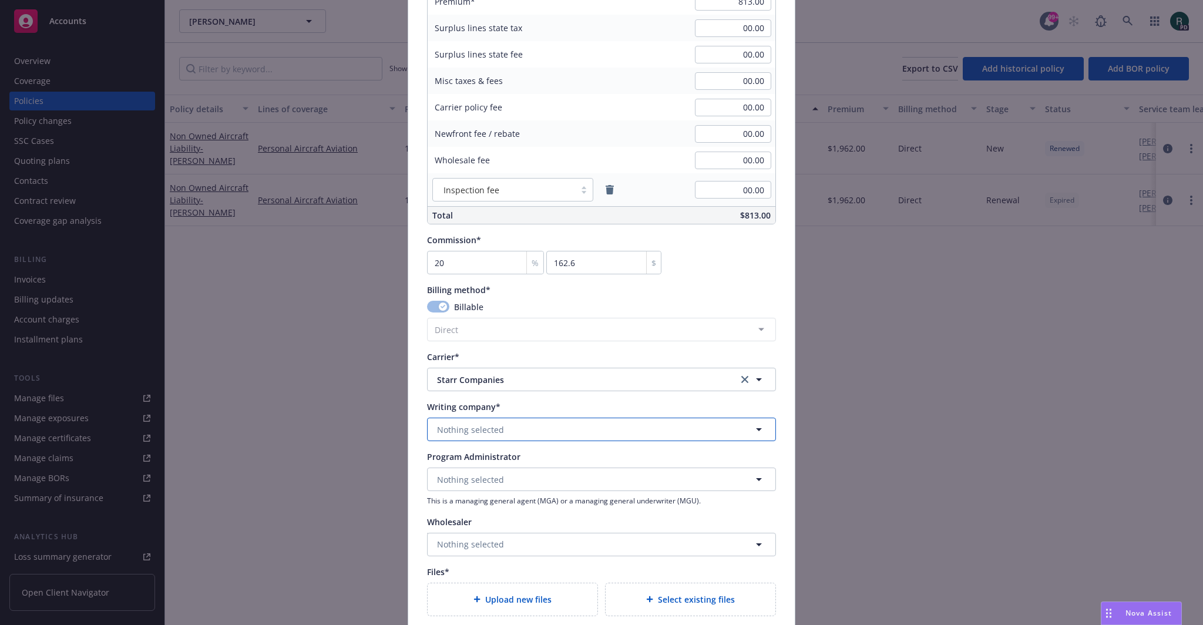
click at [508, 429] on button "Nothing selected" at bounding box center [601, 430] width 349 height 24
click at [561, 469] on span "Domestic - 38318" at bounding box center [513, 475] width 147 height 12
click at [512, 487] on button "Nothing selected" at bounding box center [601, 480] width 349 height 24
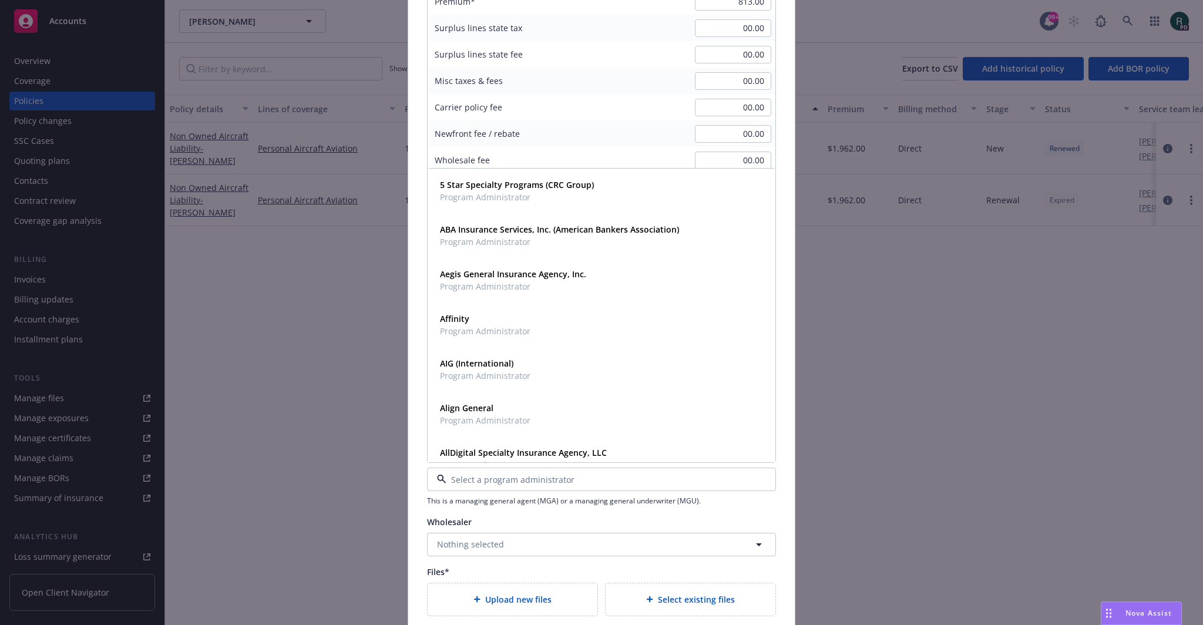
click at [225, 394] on div "Create renewal policy with incumbent Policy number* 1001216523-03 Policy number…" at bounding box center [601, 312] width 1203 height 625
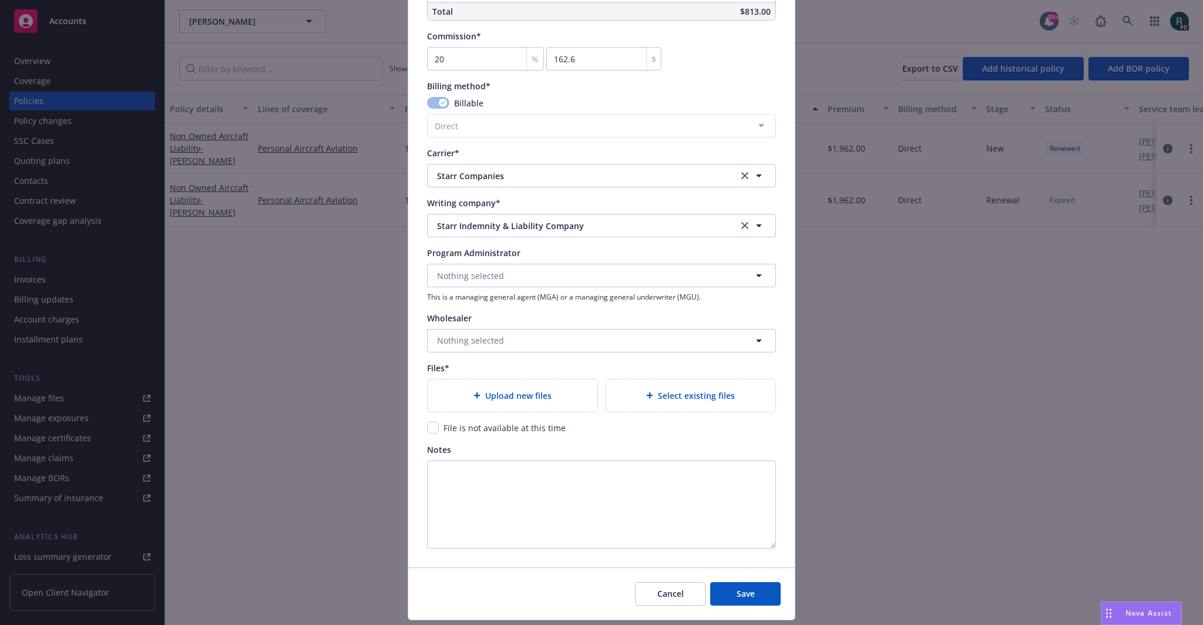
scroll to position [989, 0]
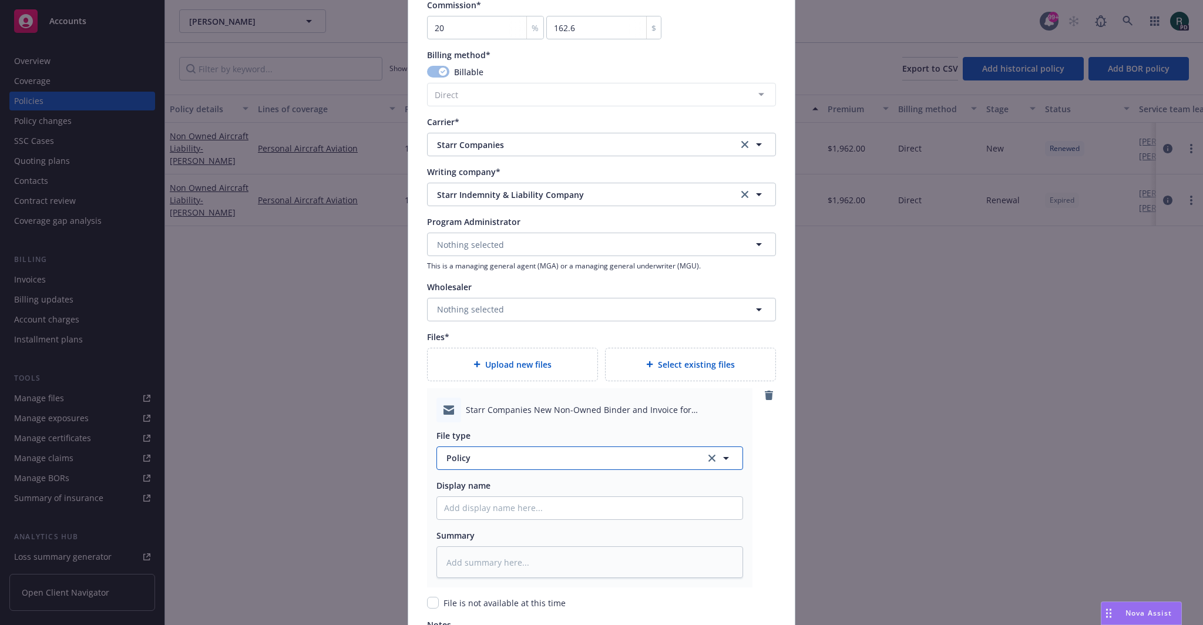
click at [477, 459] on span "Policy" at bounding box center [570, 458] width 246 height 12
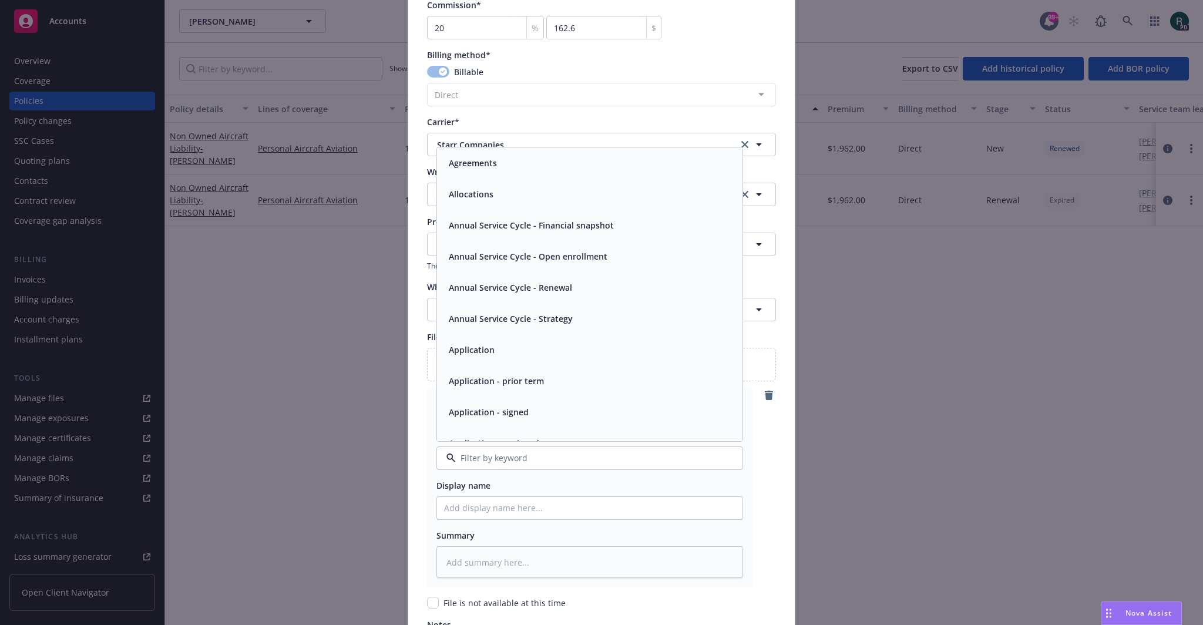
type input "b"
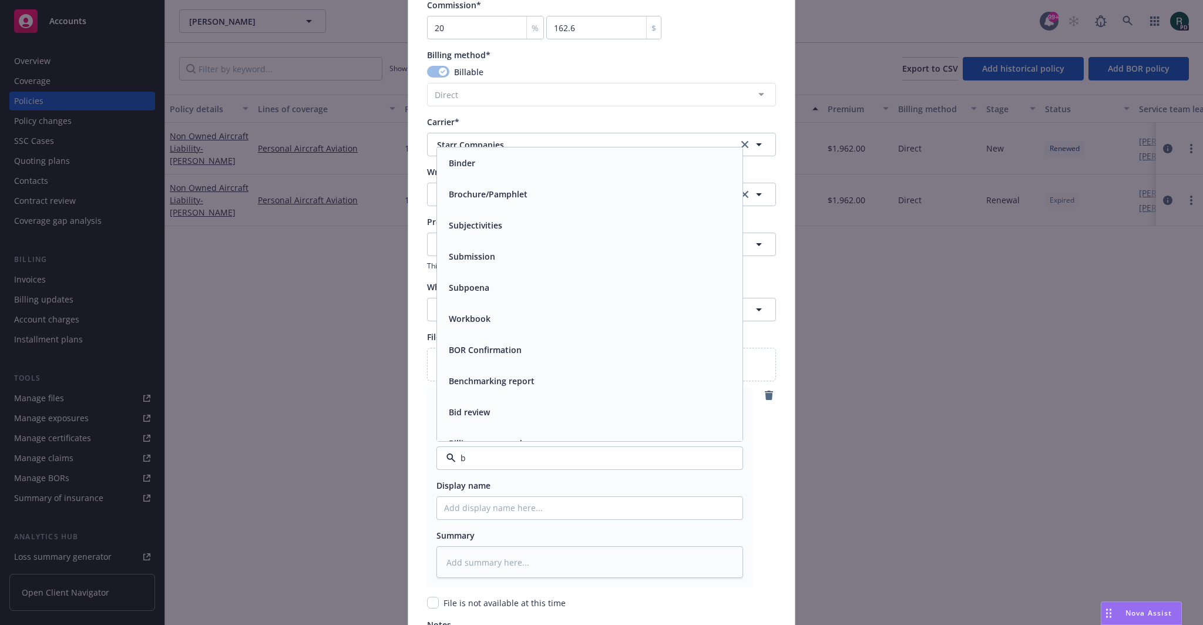
click at [502, 160] on div "Binder" at bounding box center [589, 163] width 291 height 17
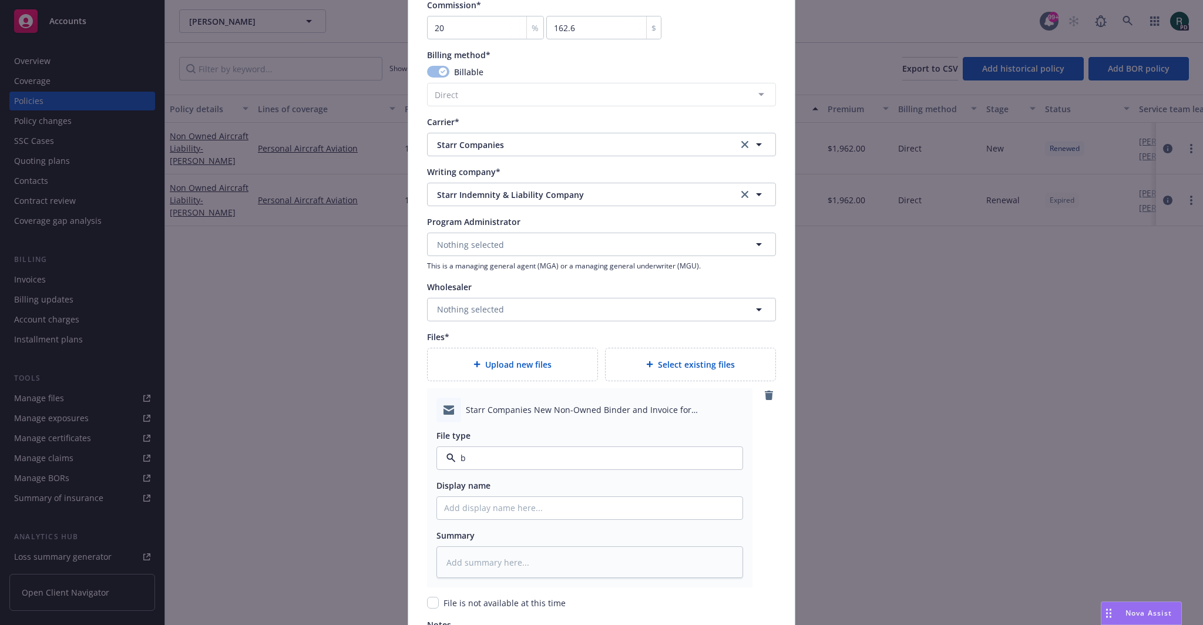
type textarea "x"
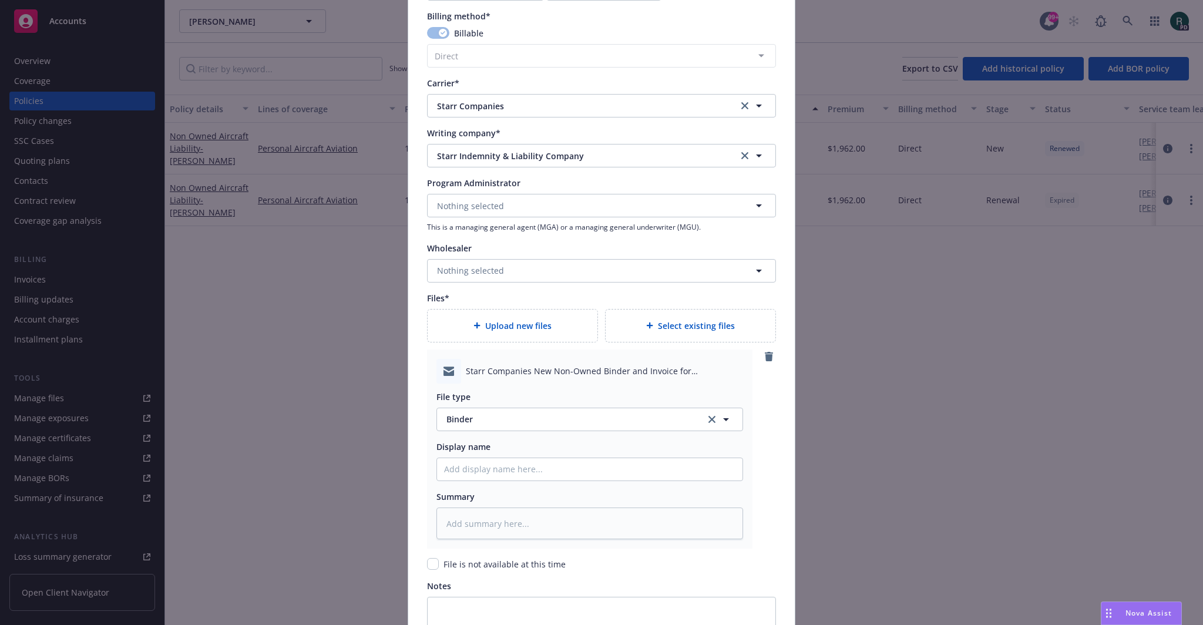
scroll to position [1048, 0]
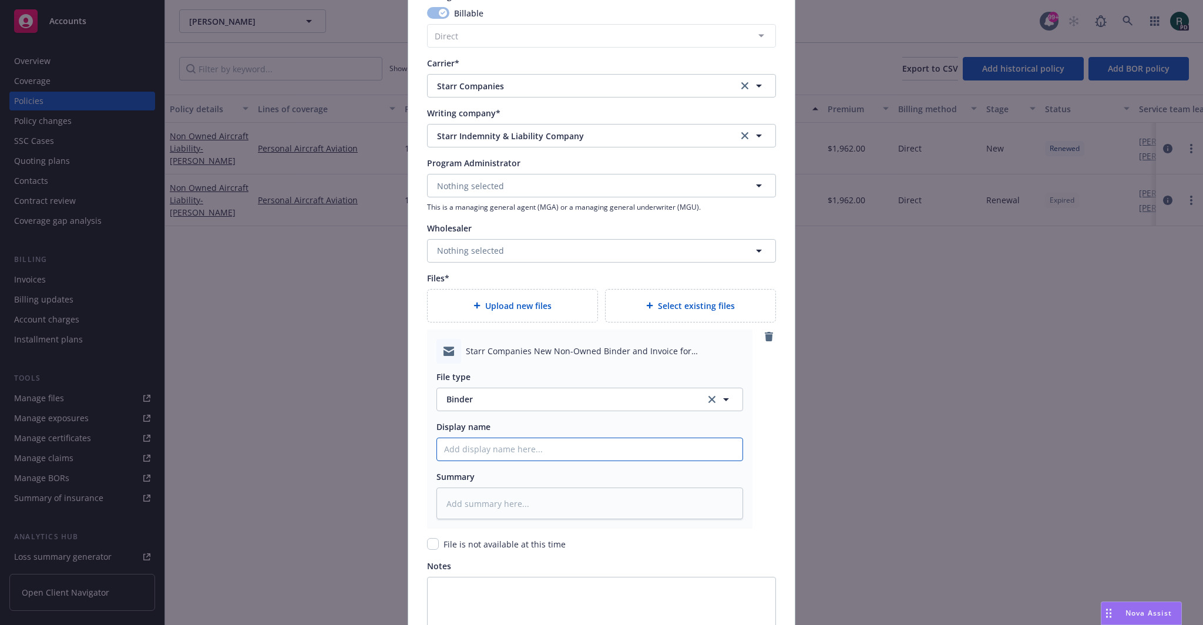
click at [496, 438] on input "Policy display name" at bounding box center [590, 449] width 306 height 22
type input "25 NOWN CVS Binder and [PERSON_NAME]"
type textarea "x"
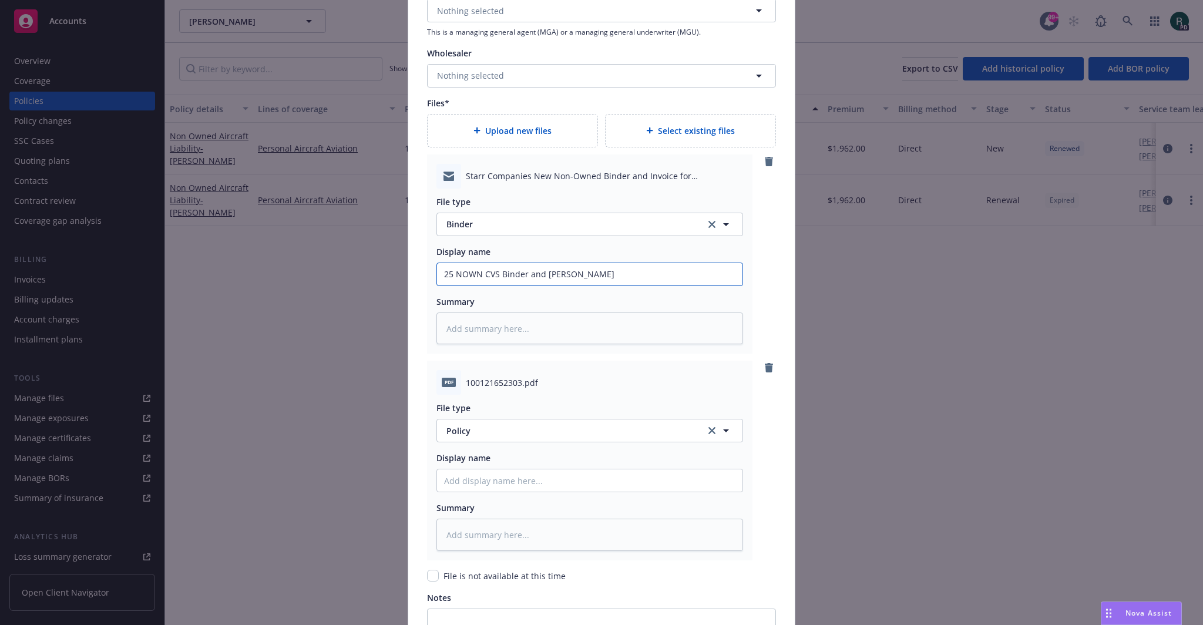
scroll to position [1224, 0]
click at [472, 284] on input "Policy display name" at bounding box center [590, 273] width 306 height 22
type input "25 NOWN CVS Binder"
drag, startPoint x: 499, startPoint y: 478, endPoint x: 539, endPoint y: 479, distance: 39.4
click at [539, 284] on input "25 NOWN CVS Binder" at bounding box center [590, 273] width 306 height 22
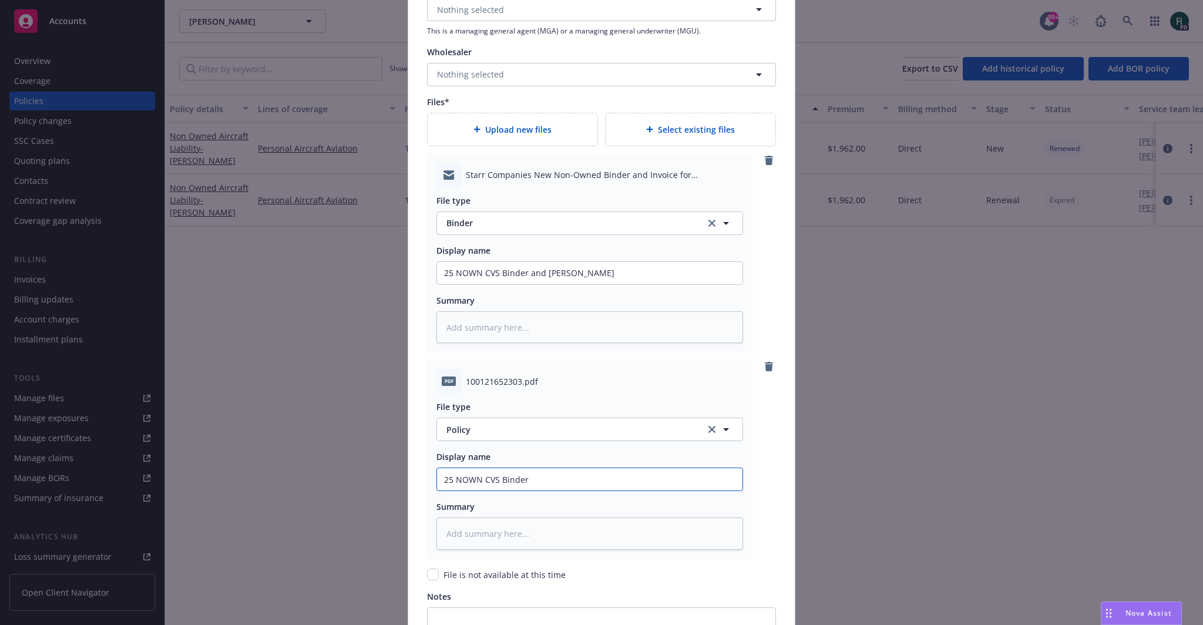
type textarea "x"
type input "25 NOWN CVS B"
type textarea "x"
type input "25 NOWN CVS"
type textarea "x"
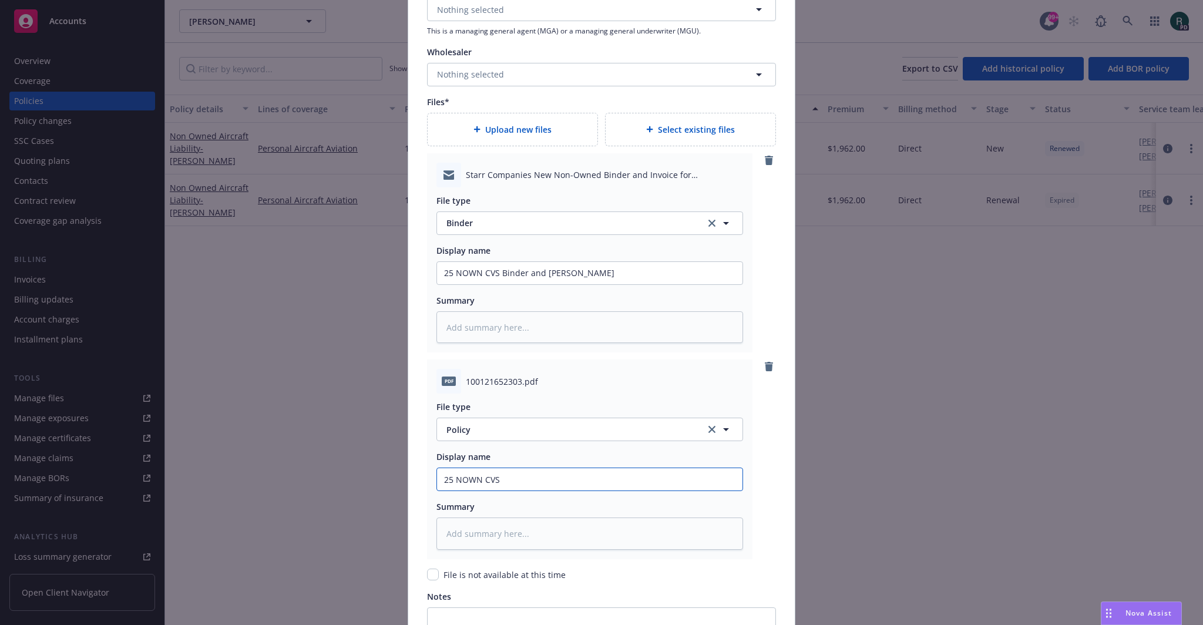
type input "25 NOWN CVS P"
type textarea "x"
type input "25 NOWN CVS Po"
type textarea "x"
type input "25 NOWN CVS Pol"
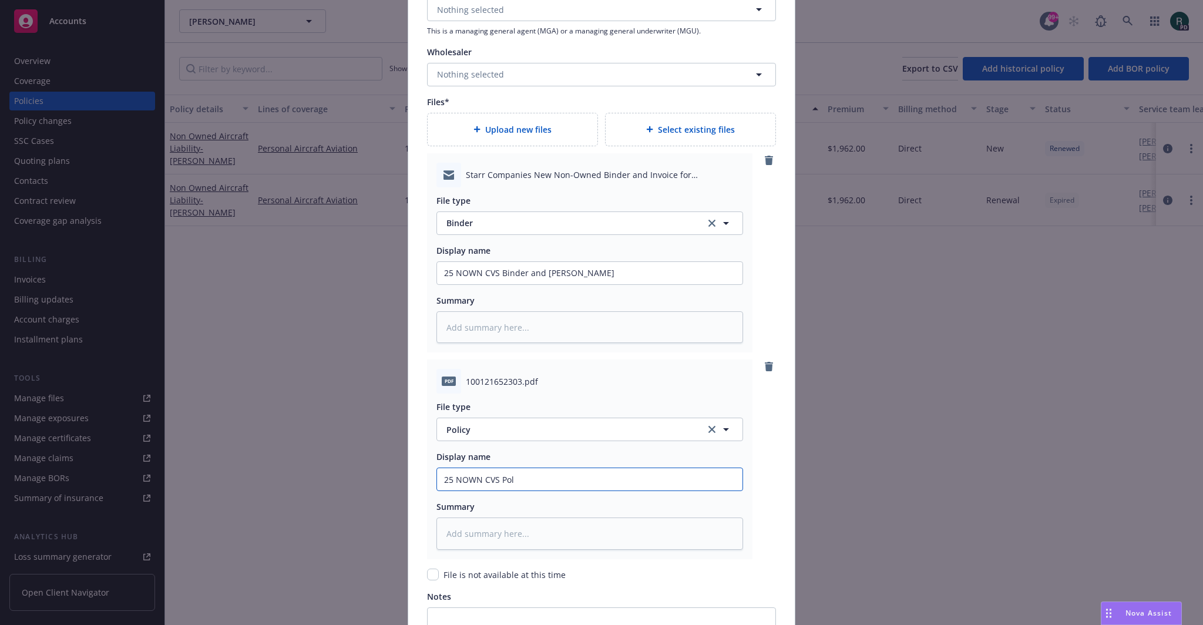
type textarea "x"
type input "25 NOWN CVS Poli"
type textarea "x"
type input "25 NOWN CVS Polic"
type textarea "x"
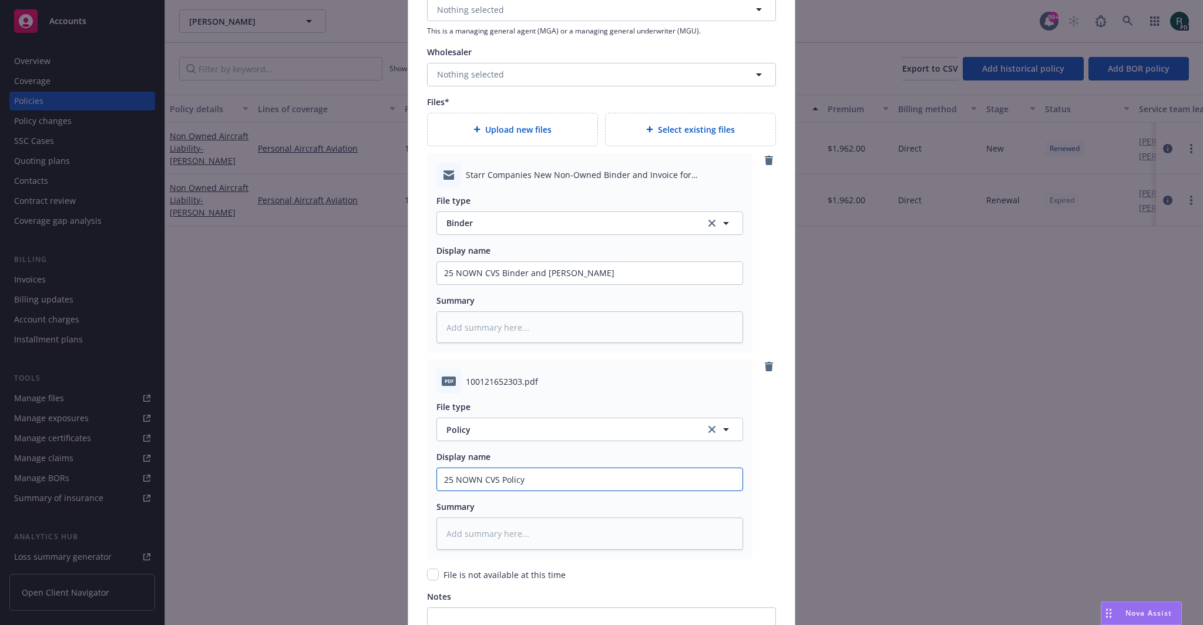
type input "25 NOWN CVS Policy"
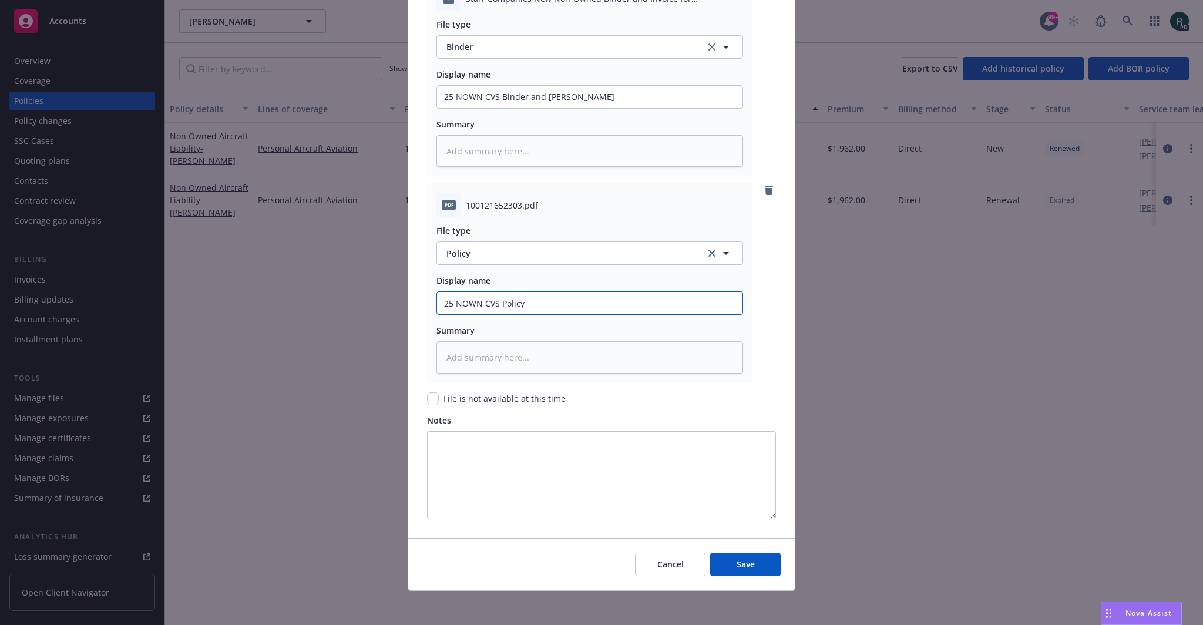
scroll to position [1402, 0]
click at [742, 554] on button "Save" at bounding box center [745, 563] width 71 height 24
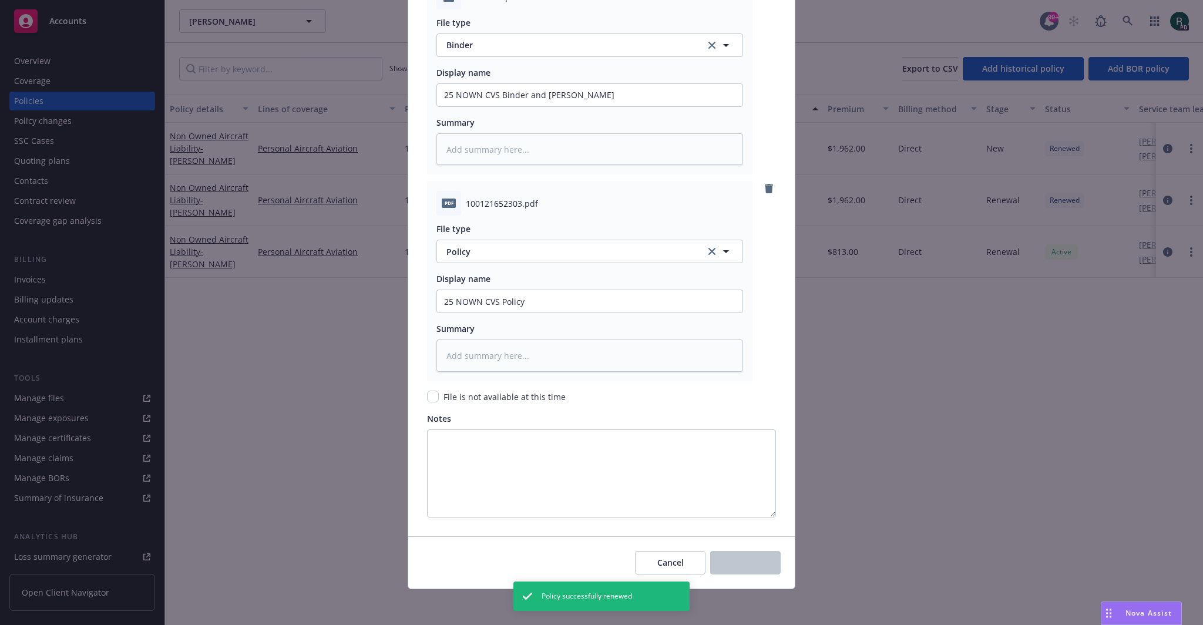
type textarea "x"
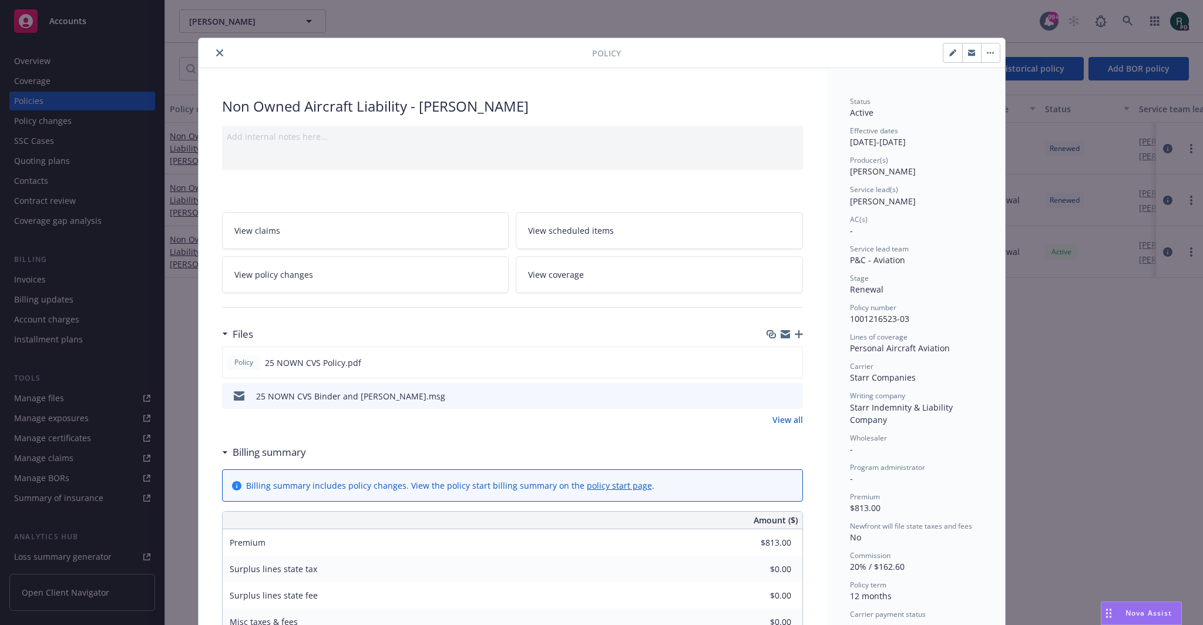
click at [216, 52] on icon "close" at bounding box center [219, 52] width 7 height 7
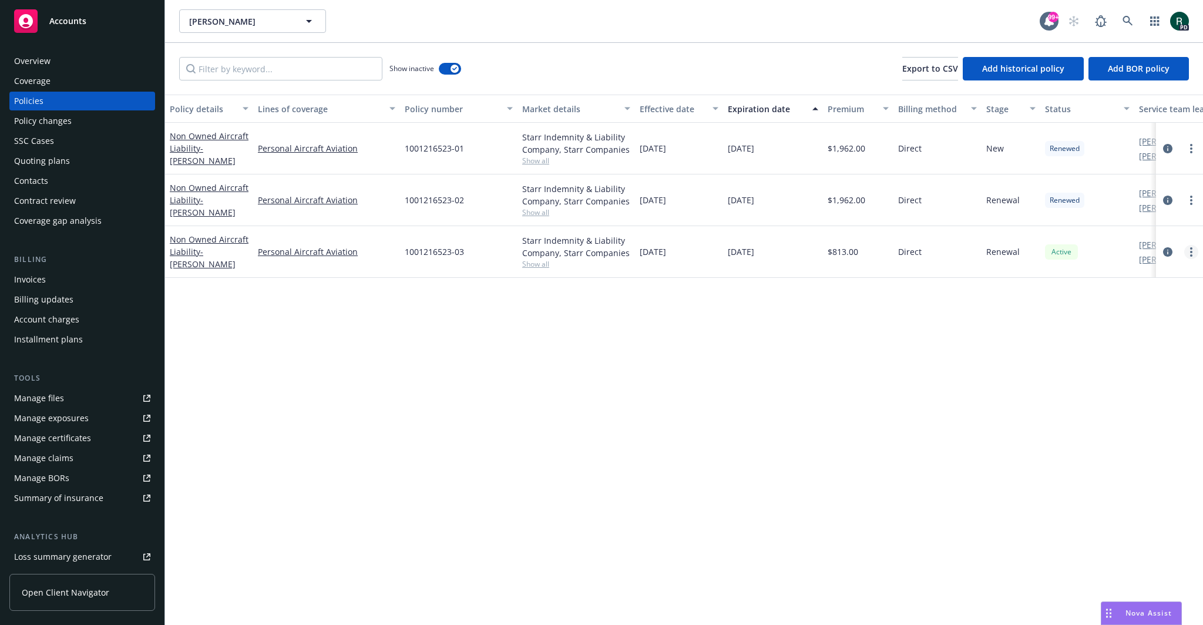
click at [1187, 256] on link "more" at bounding box center [1192, 252] width 14 height 14
click at [717, 419] on div "Policy details Lines of coverage Policy number Market details Effective date Ex…" at bounding box center [684, 360] width 1038 height 531
click at [116, 167] on div "Quoting plans" at bounding box center [82, 161] width 136 height 19
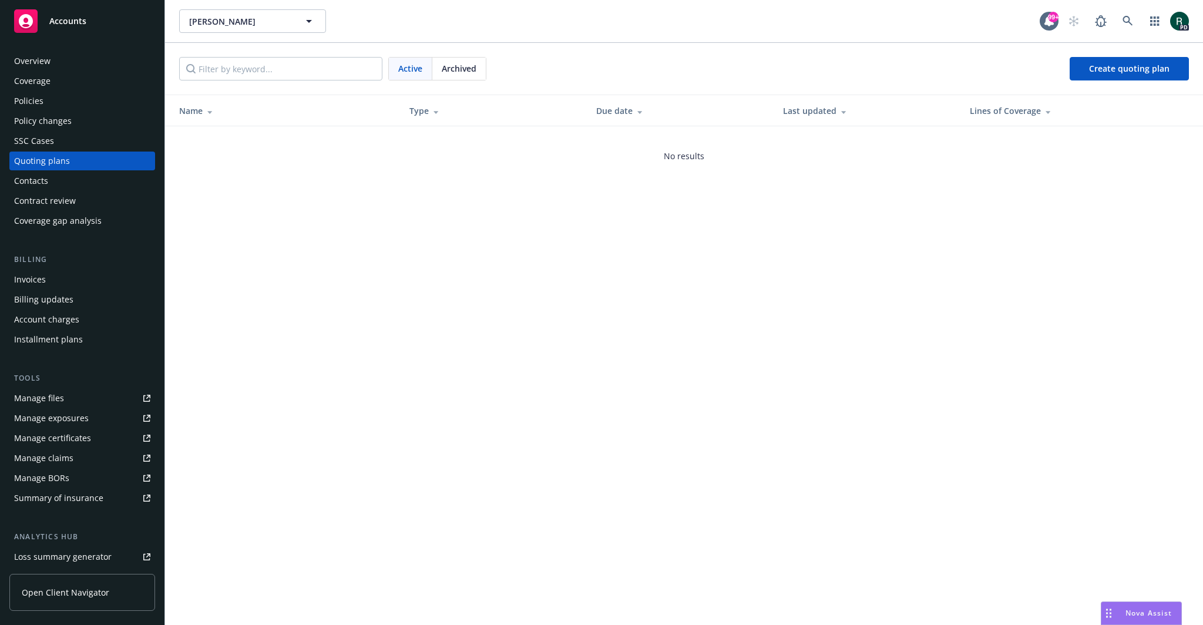
click at [135, 109] on div "Policies" at bounding box center [82, 101] width 136 height 19
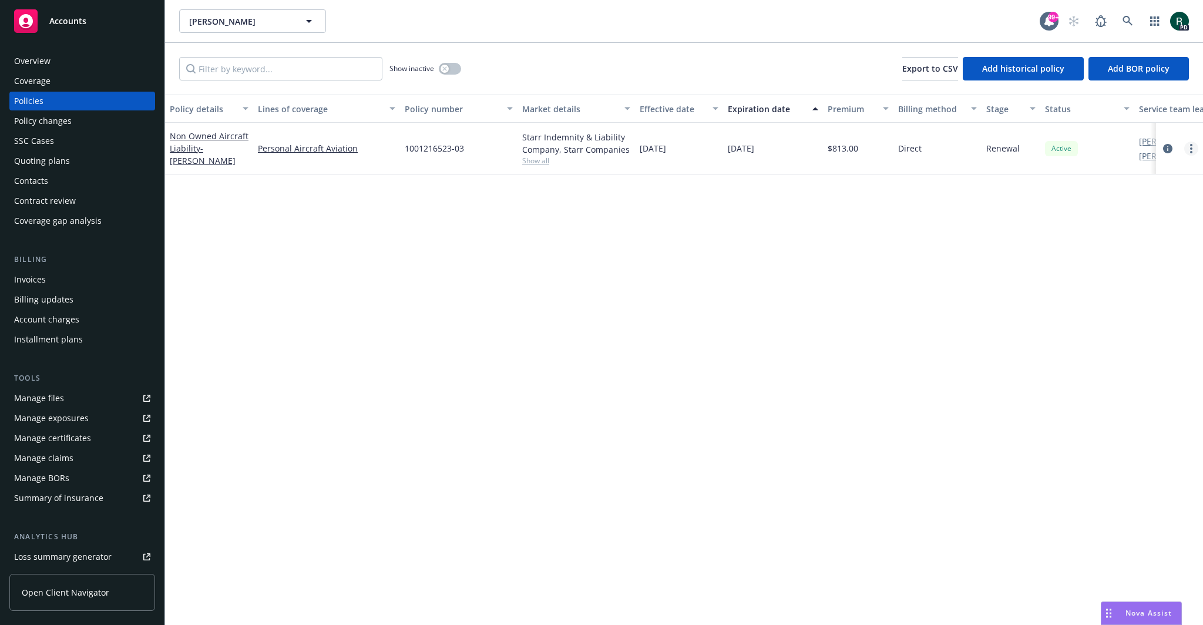
click at [1187, 148] on link "more" at bounding box center [1192, 149] width 14 height 14
click at [696, 412] on div "Policy details Lines of coverage Policy number Market details Effective date Ex…" at bounding box center [684, 360] width 1038 height 531
click at [63, 31] on div "Accounts" at bounding box center [82, 21] width 136 height 24
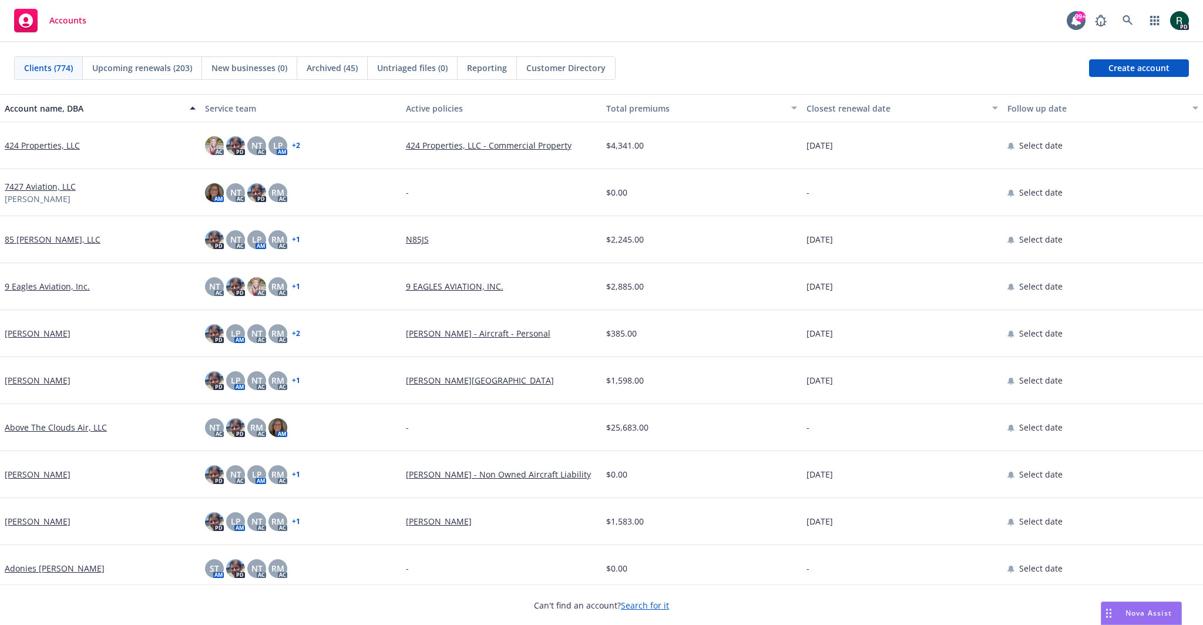
click at [51, 17] on span "Accounts" at bounding box center [67, 20] width 37 height 9
